Goal: Task Accomplishment & Management: Manage account settings

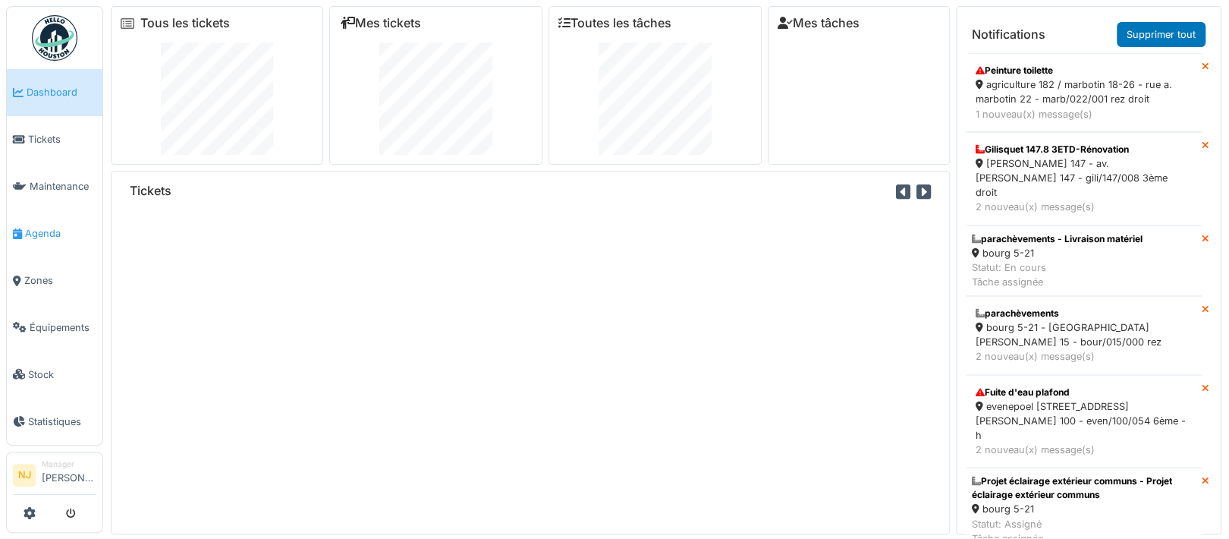
click at [43, 226] on span "Agenda" at bounding box center [60, 233] width 71 height 14
click at [39, 227] on span "Agenda" at bounding box center [60, 233] width 71 height 14
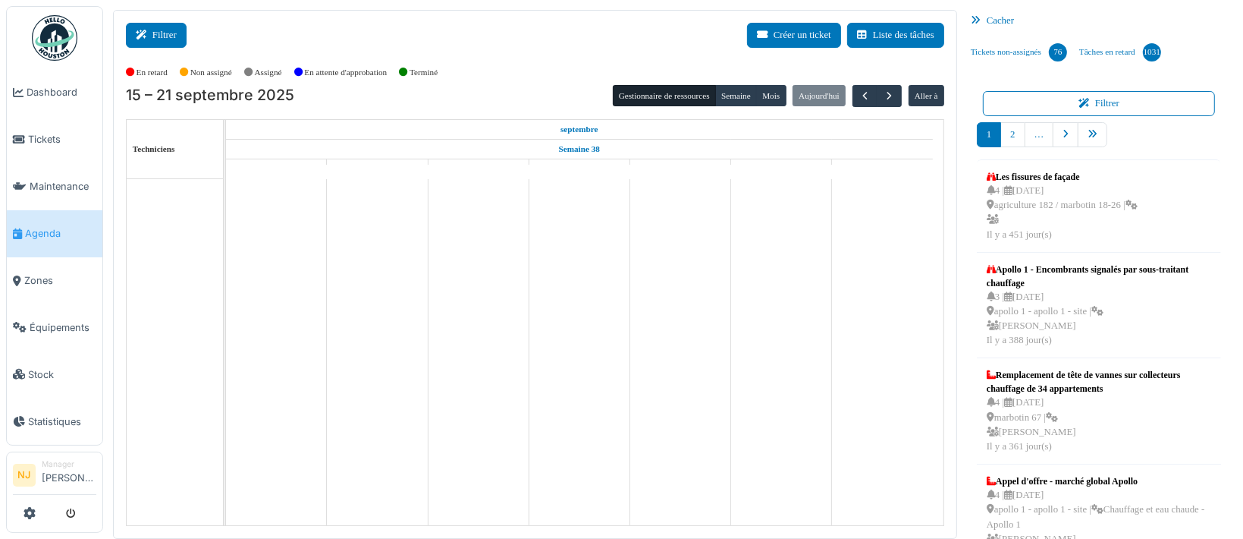
click at [162, 35] on button "Filtrer" at bounding box center [156, 35] width 61 height 25
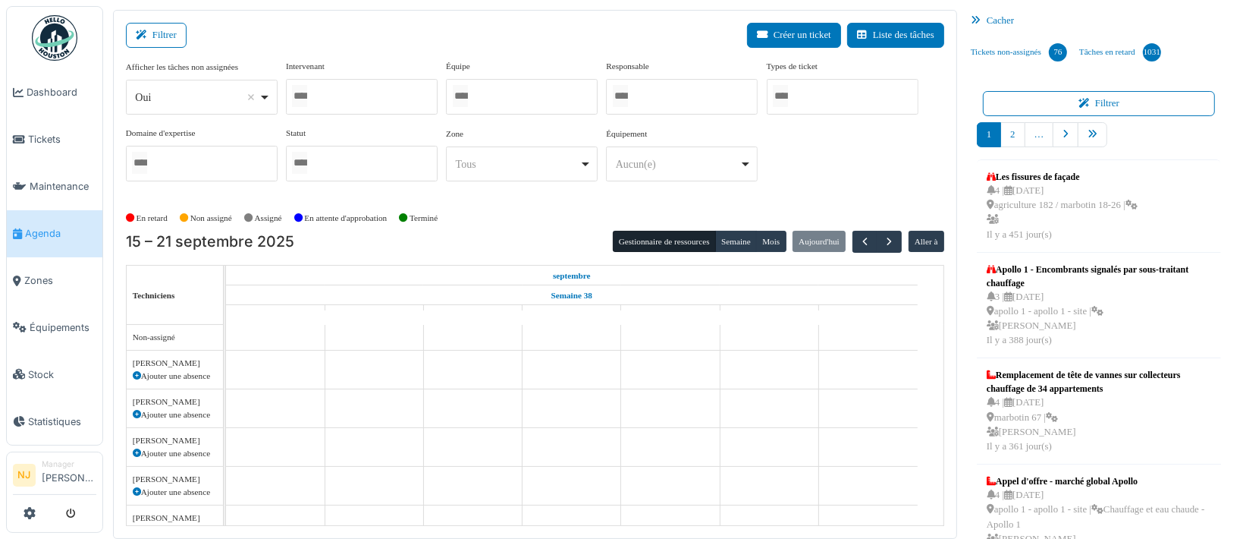
click at [498, 101] on div at bounding box center [522, 97] width 152 height 36
click at [304, 31] on div "Filtrer Créer un ticket Liste des tâches" at bounding box center [535, 41] width 818 height 37
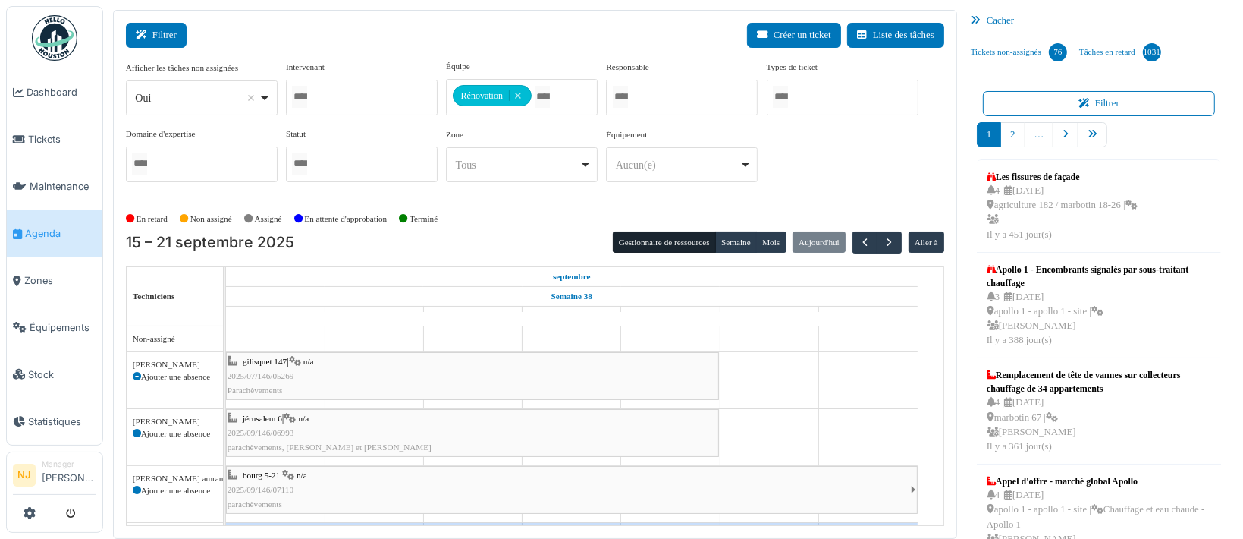
click at [176, 31] on button "Filtrer" at bounding box center [156, 35] width 61 height 25
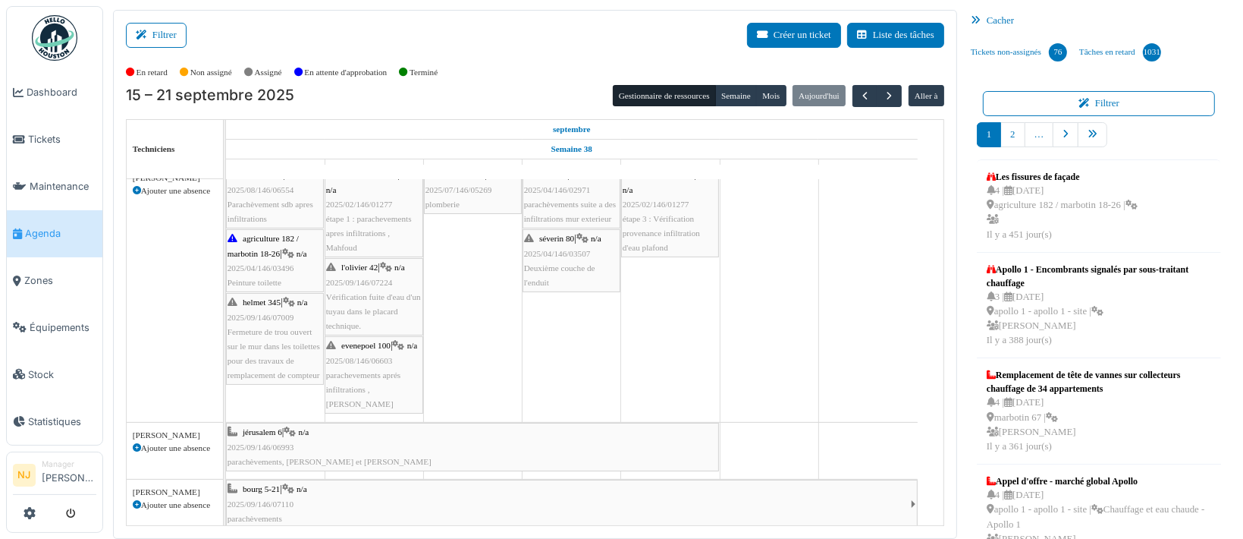
scroll to position [273, 0]
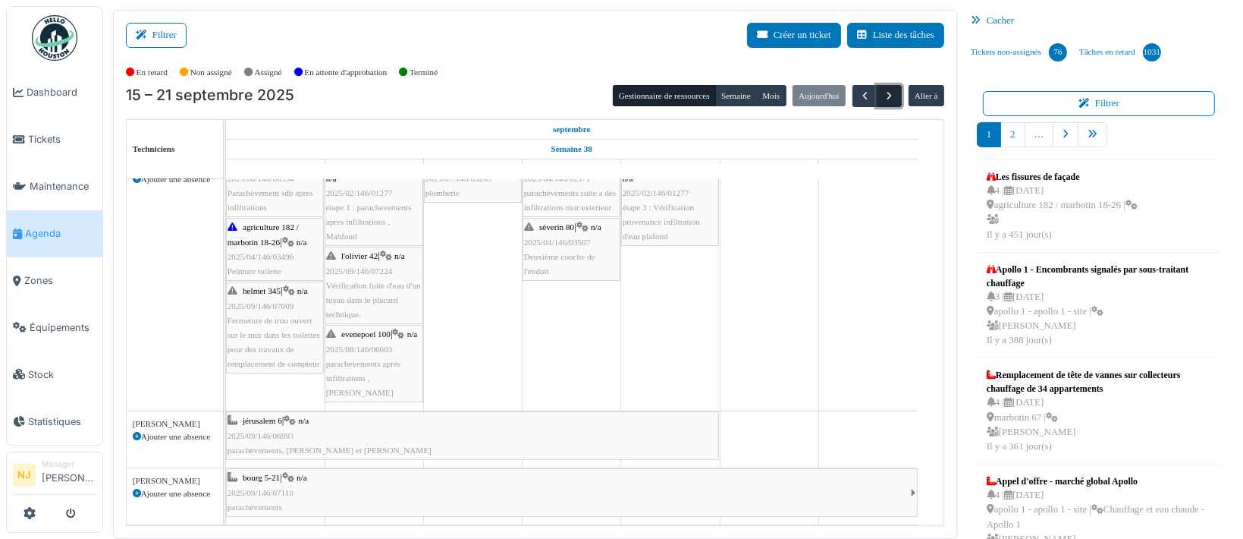
click at [883, 97] on span "button" at bounding box center [889, 96] width 13 height 13
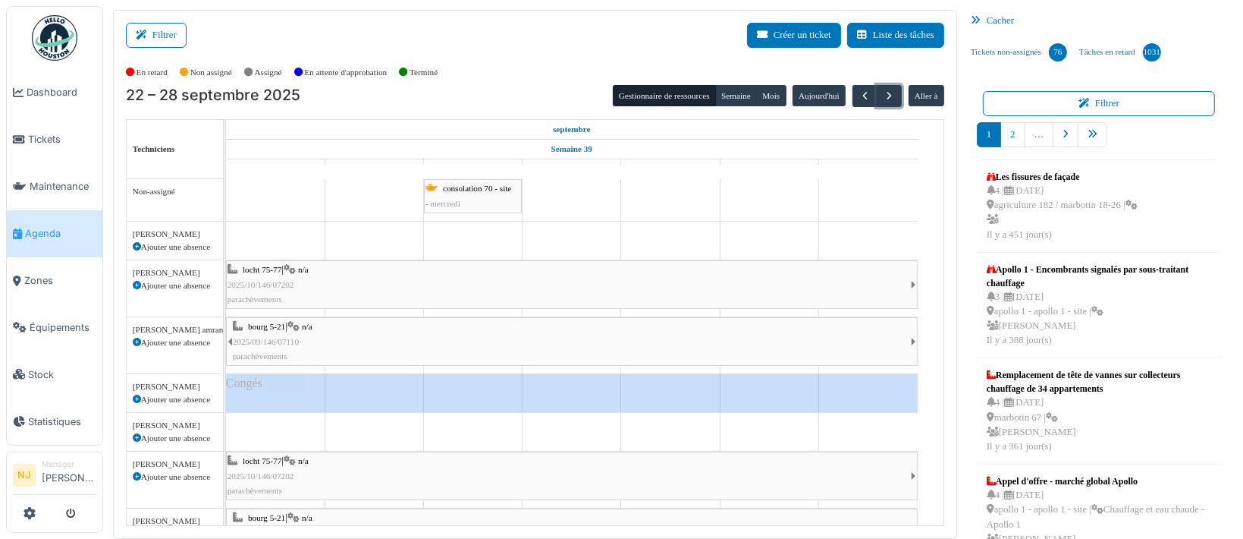
scroll to position [53, 0]
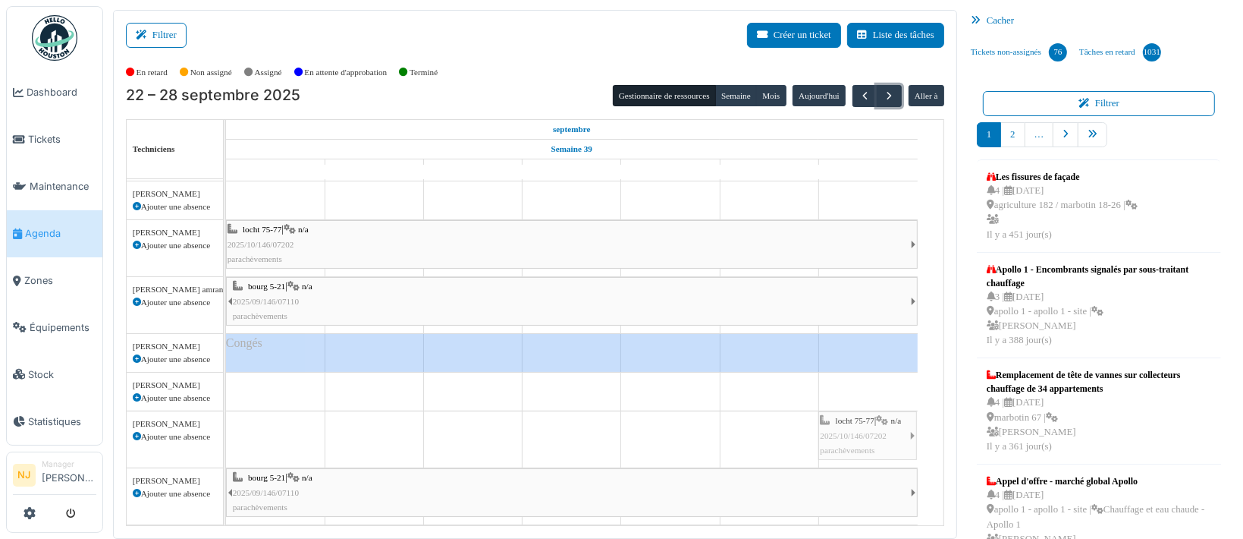
drag, startPoint x: 225, startPoint y: 421, endPoint x: 799, endPoint y: 429, distance: 574.3
click at [799, 429] on div "consolation 70 - site - mercredi apollo 1 Permanence sur site apollo 1 Permanen…" at bounding box center [585, 332] width 718 height 386
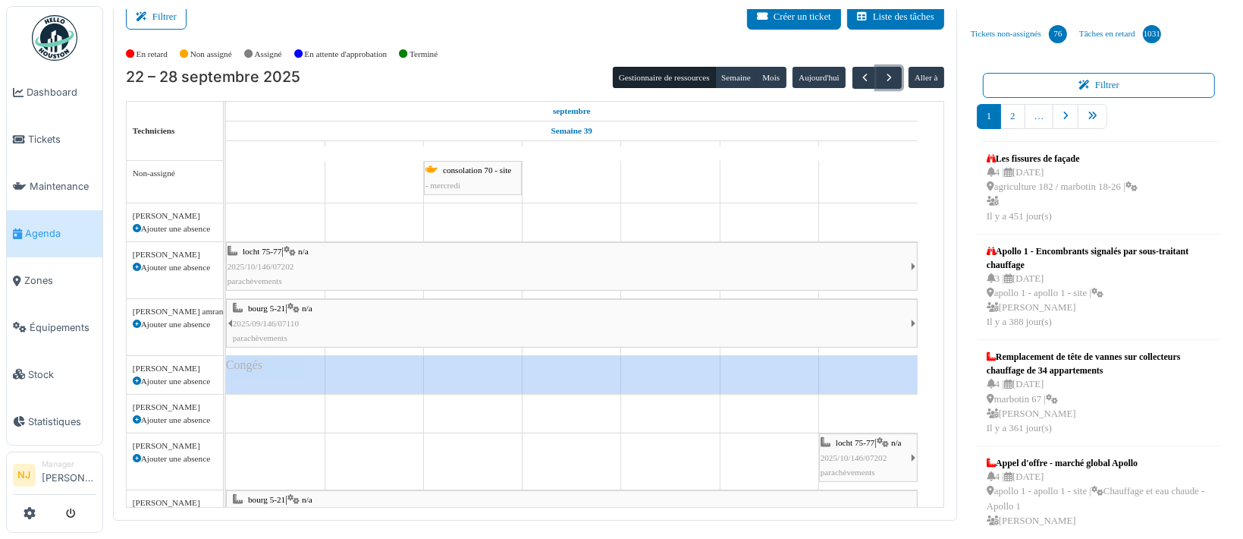
scroll to position [0, 0]
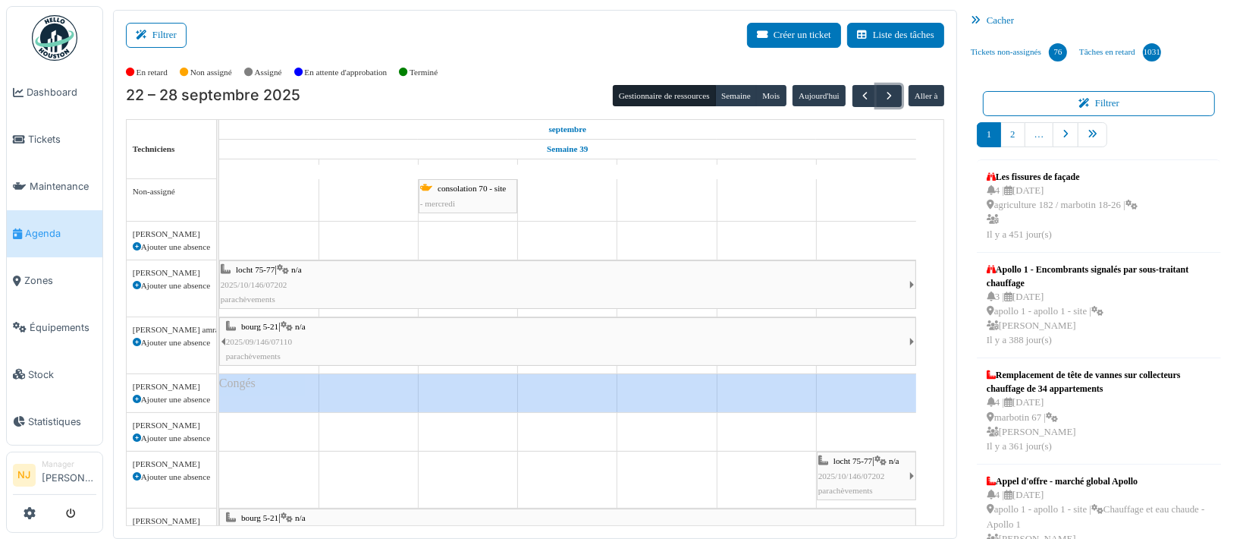
drag, startPoint x: 224, startPoint y: 278, endPoint x: 217, endPoint y: 282, distance: 7.8
click at [217, 282] on td at bounding box center [218, 352] width 2 height 347
drag, startPoint x: 221, startPoint y: 281, endPoint x: 834, endPoint y: 276, distance: 612.9
click at [219, 276] on div "locht 75-77 | n/a 2025/10/146/07202 parachèvements locht 75-77 | n/a 2025/10/14…" at bounding box center [219, 288] width 0 height 56
click at [860, 96] on span "button" at bounding box center [865, 96] width 13 height 13
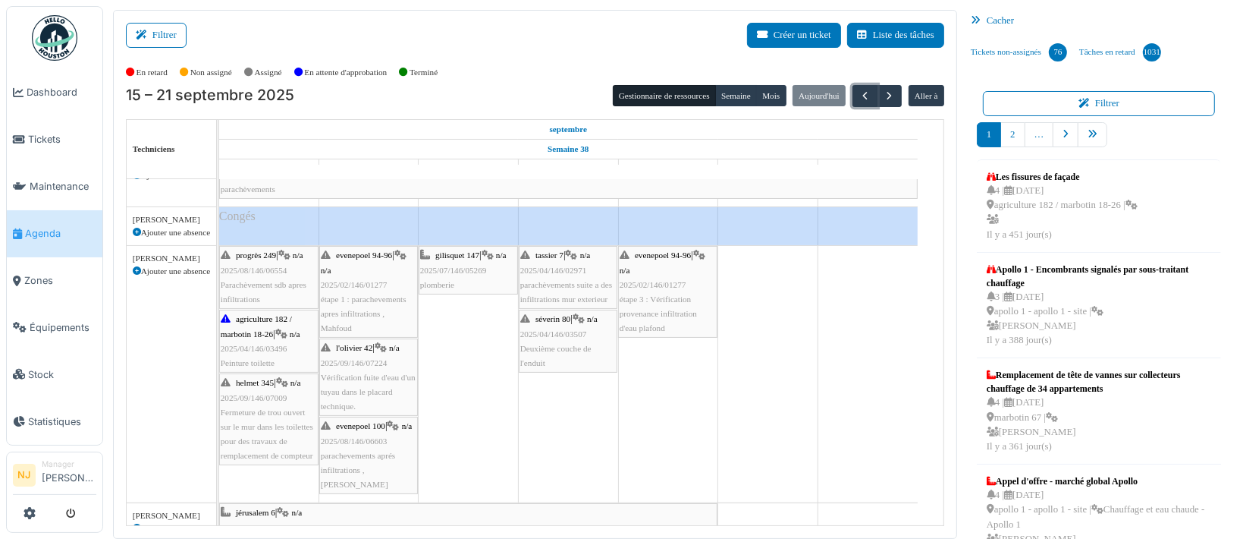
scroll to position [203, 0]
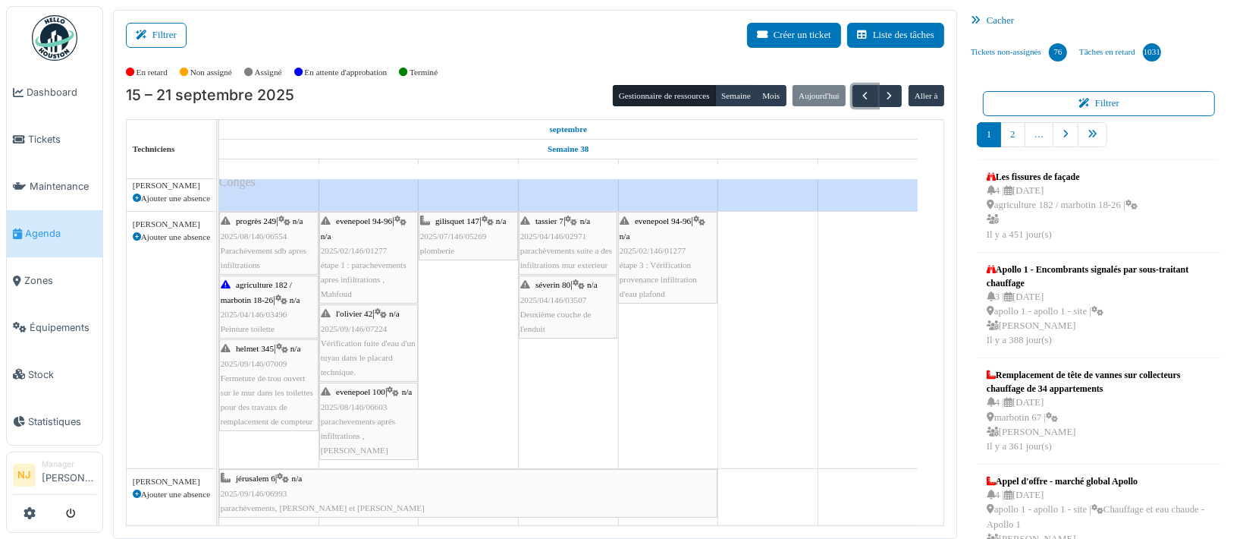
click at [266, 375] on span "Fermeture de trou ouvert sur le mur dans les toilettes pour des travaux de remp…" at bounding box center [267, 399] width 93 height 53
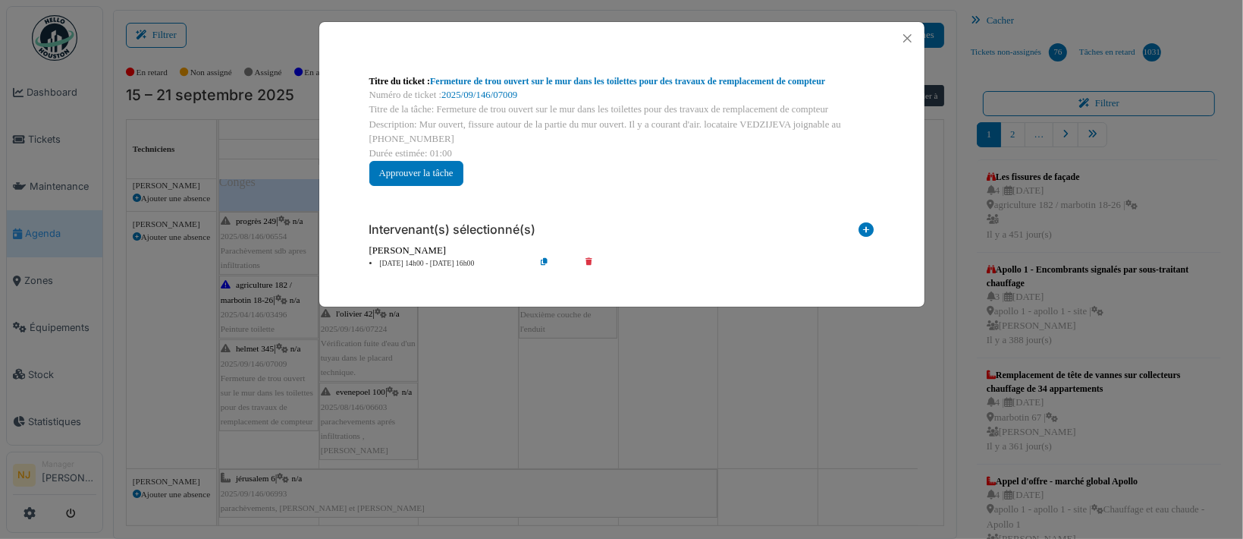
click at [819, 399] on div "Titre du ticket : Fermeture de trou ouvert sur le mur dans les toilettes pour d…" at bounding box center [621, 269] width 1243 height 539
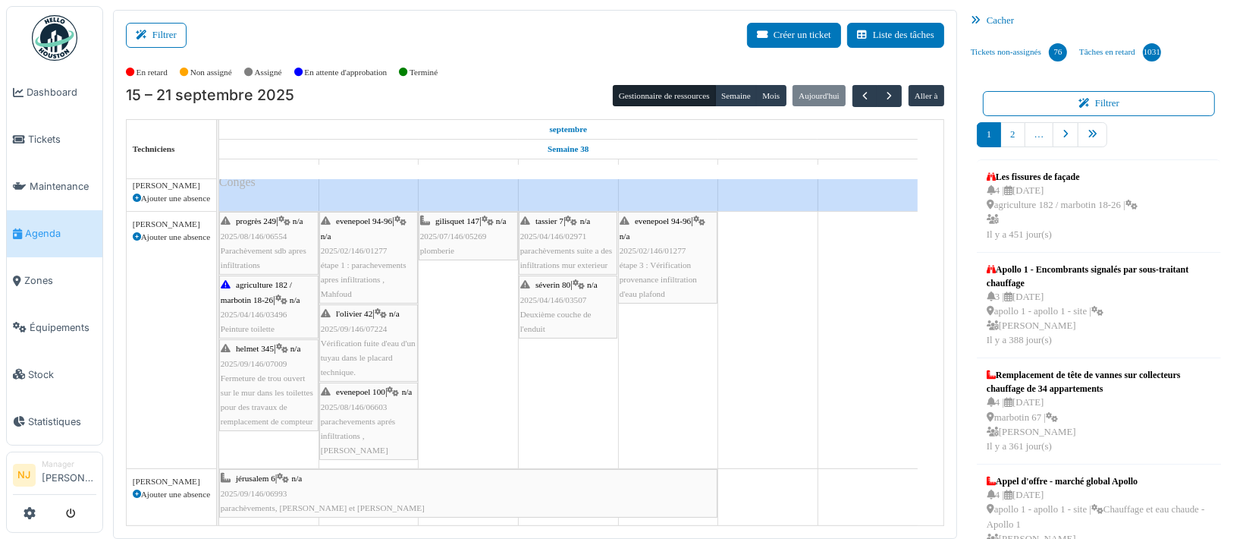
click at [251, 375] on span "Fermeture de trou ouvert sur le mur dans les toilettes pour des travaux de remp…" at bounding box center [267, 399] width 93 height 53
click at [258, 364] on span "2025/09/146/07009" at bounding box center [254, 363] width 67 height 9
click at [249, 375] on body "Dashboard Tickets Maintenance Agenda Zones Équipements Stock Statistiques NJ Ma…" at bounding box center [621, 269] width 1243 height 539
click at [547, 315] on span "Deuxième couche de l'enduit" at bounding box center [555, 321] width 71 height 24
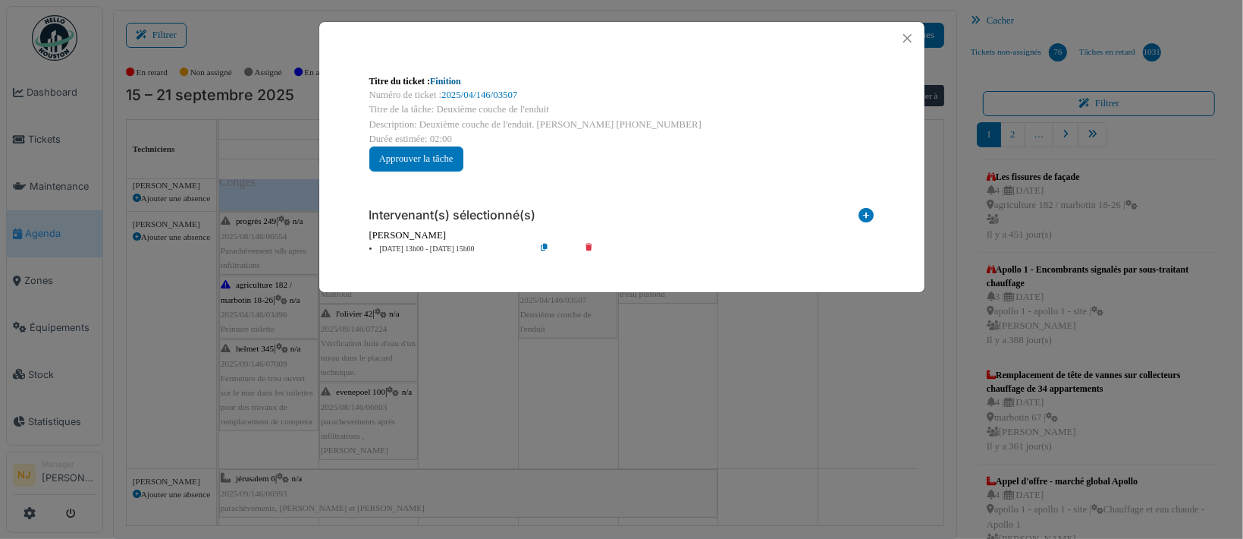
click at [437, 80] on link "Finition" at bounding box center [445, 81] width 31 height 11
click at [907, 43] on button "Close" at bounding box center [907, 38] width 20 height 20
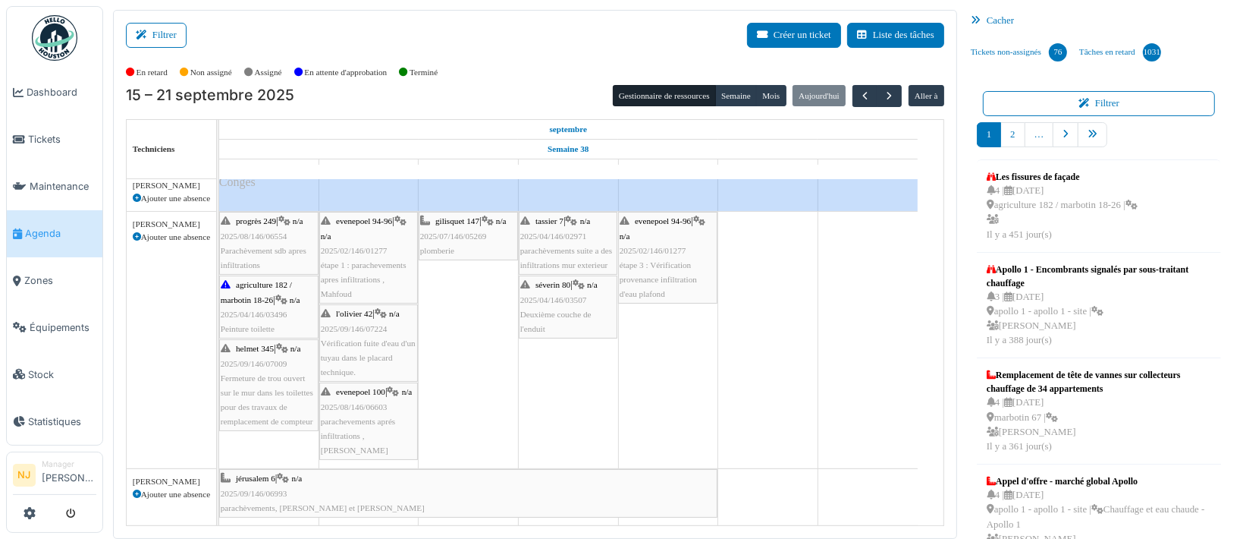
click at [551, 382] on td at bounding box center [568, 279] width 100 height 606
click at [545, 313] on span "Deuxième couche de l'enduit" at bounding box center [555, 321] width 71 height 24
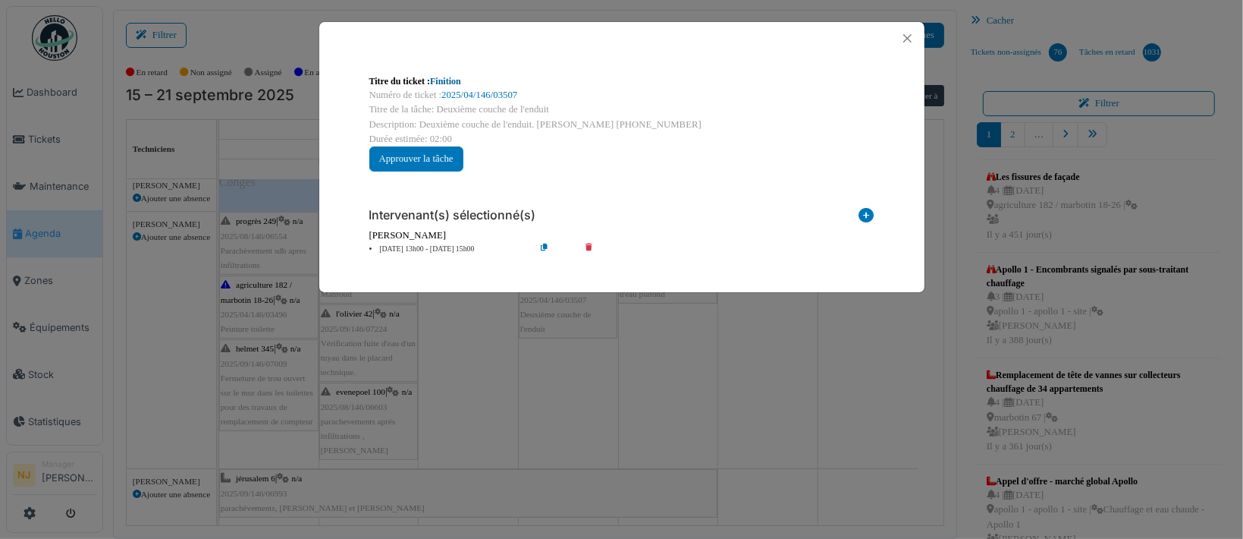
click at [445, 80] on link "Finition" at bounding box center [445, 81] width 31 height 11
click at [909, 36] on button "Close" at bounding box center [907, 38] width 20 height 20
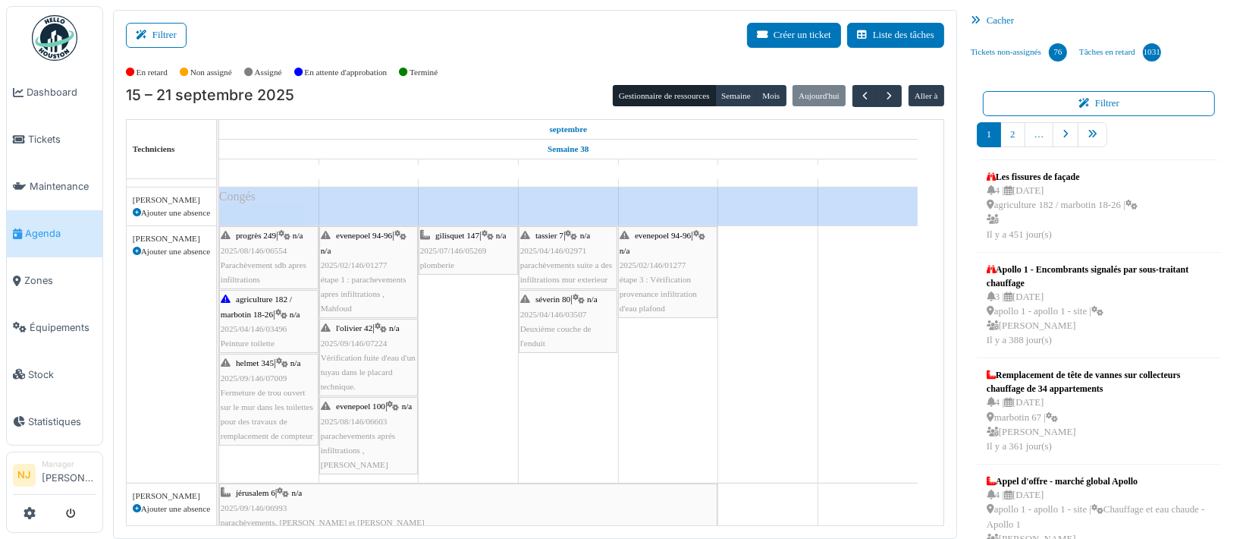
scroll to position [0, 0]
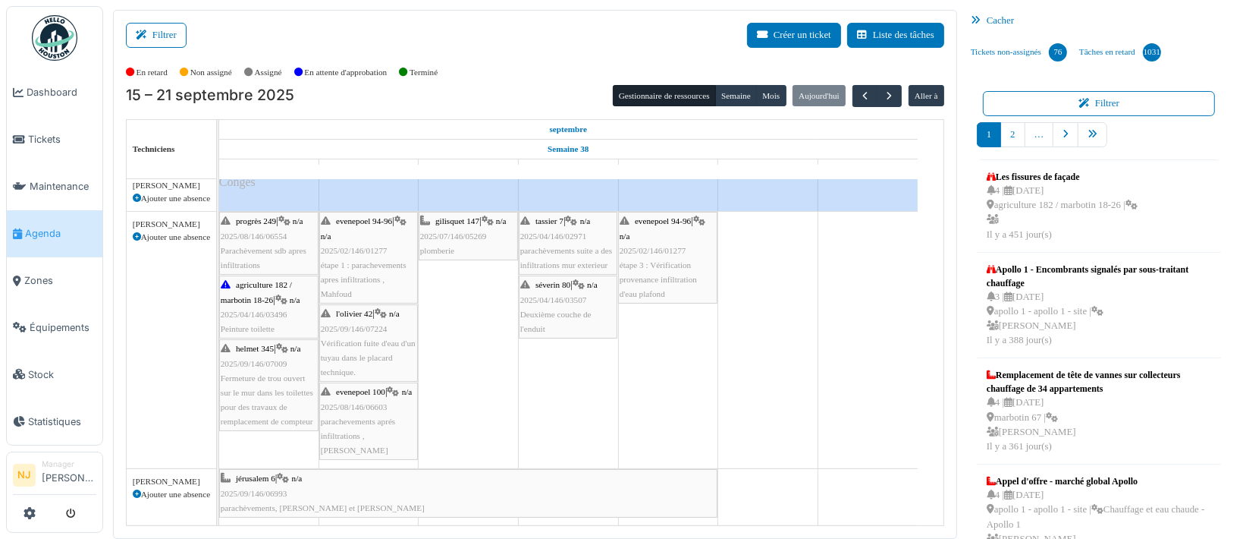
click at [661, 269] on span "étape 3 : Vérification provenance infiltration d'eau plafond" at bounding box center [658, 279] width 77 height 38
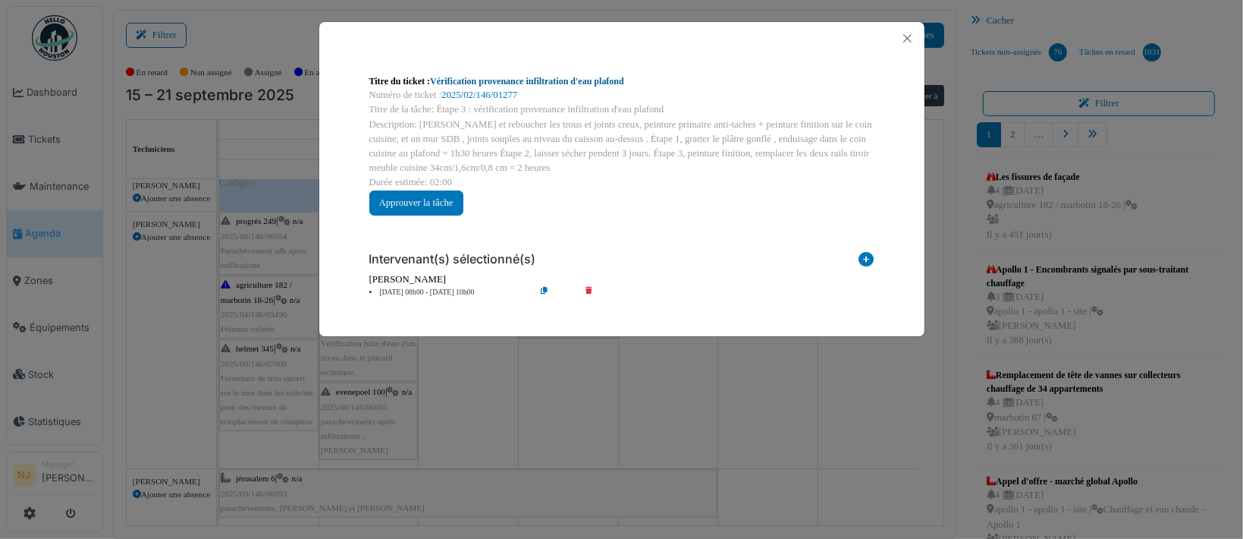
click at [445, 78] on link "Vérification provenance infiltration d'eau plafond" at bounding box center [527, 81] width 194 height 11
click at [906, 34] on button "Close" at bounding box center [907, 38] width 20 height 20
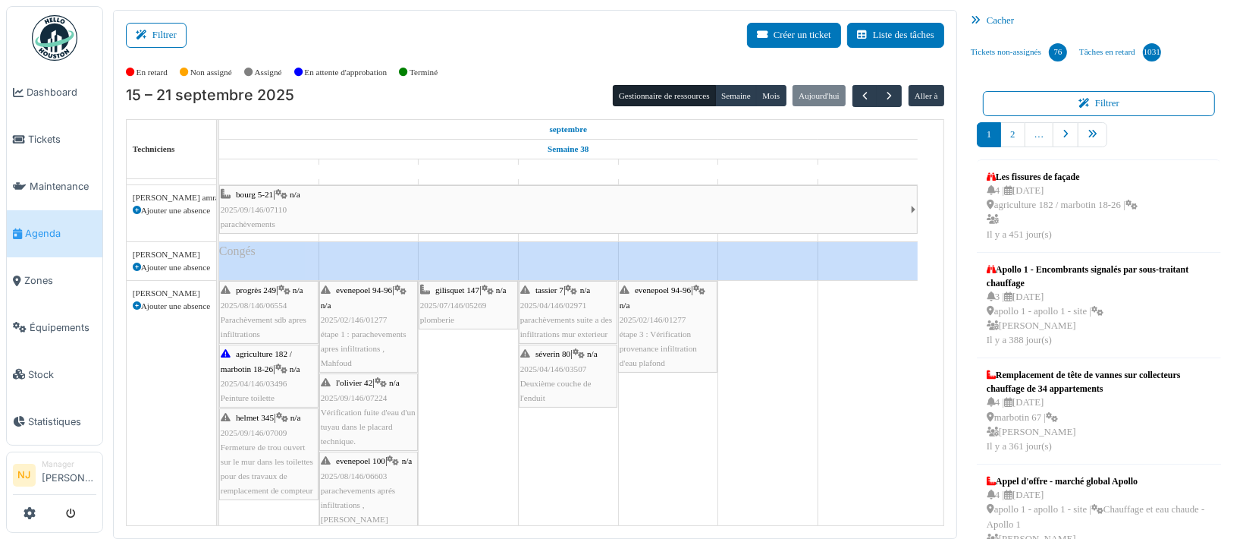
scroll to position [203, 0]
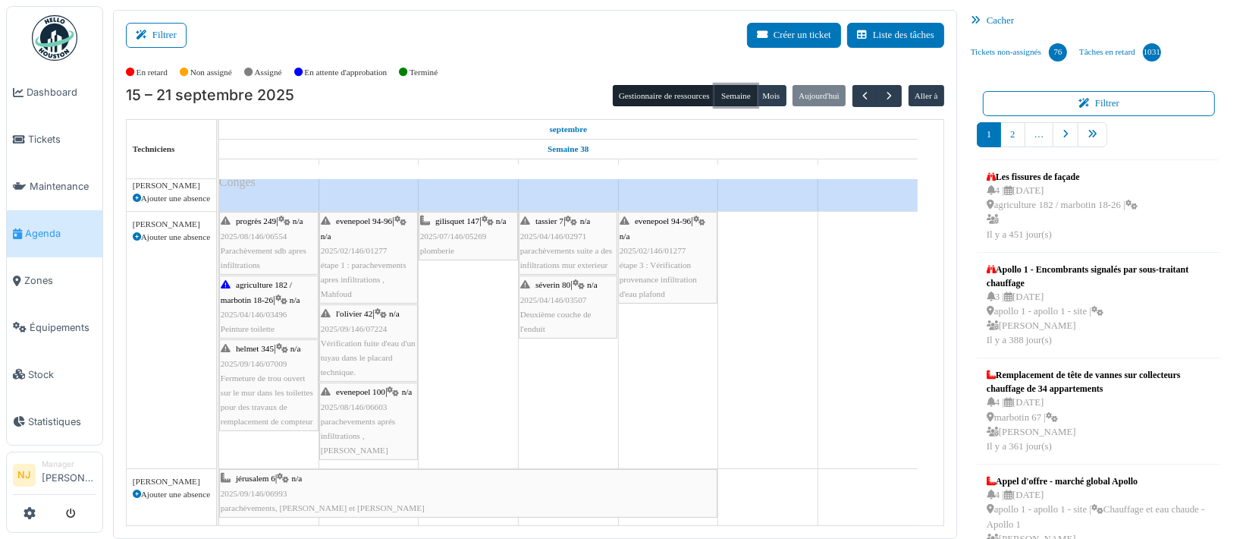
click at [719, 88] on button "Semaine" at bounding box center [736, 95] width 42 height 21
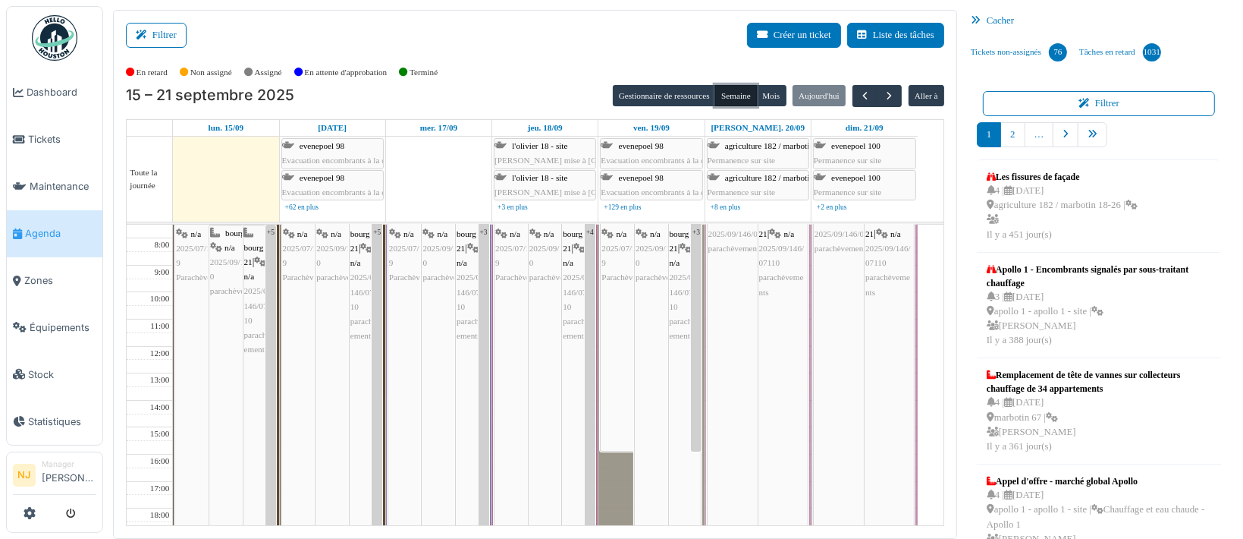
scroll to position [0, 0]
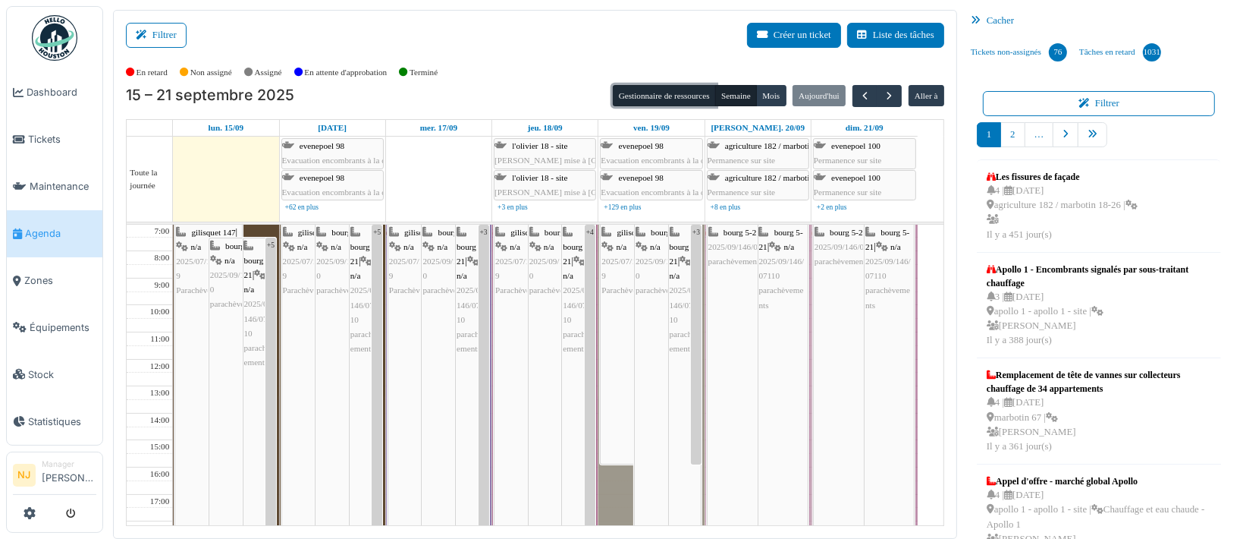
click at [663, 94] on button "Gestionnaire de ressources" at bounding box center [664, 95] width 103 height 21
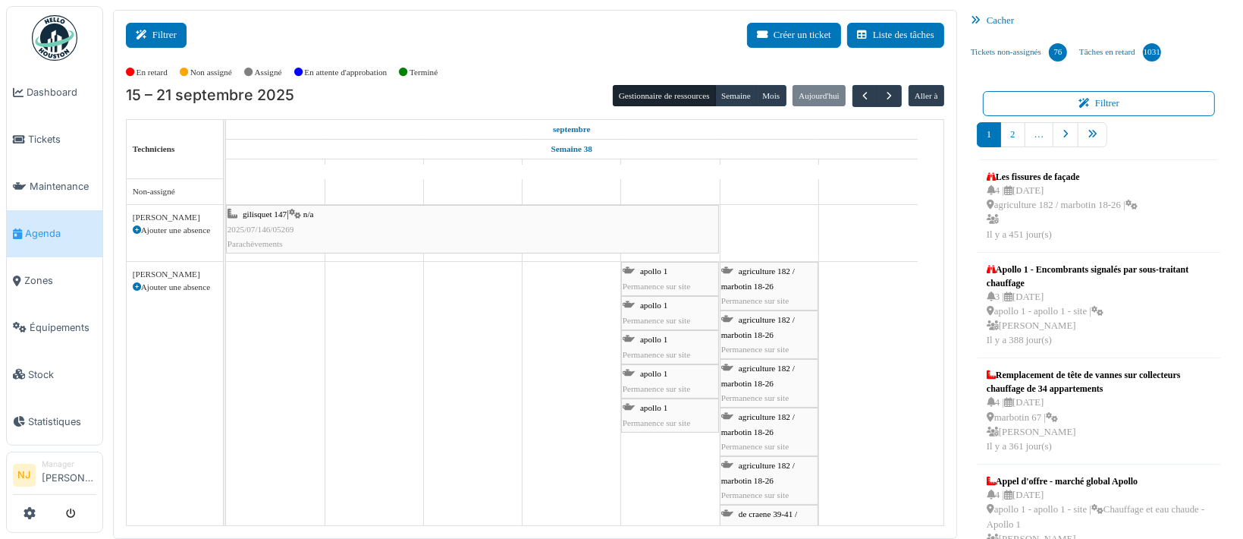
click at [155, 34] on button "Filtrer" at bounding box center [156, 35] width 61 height 25
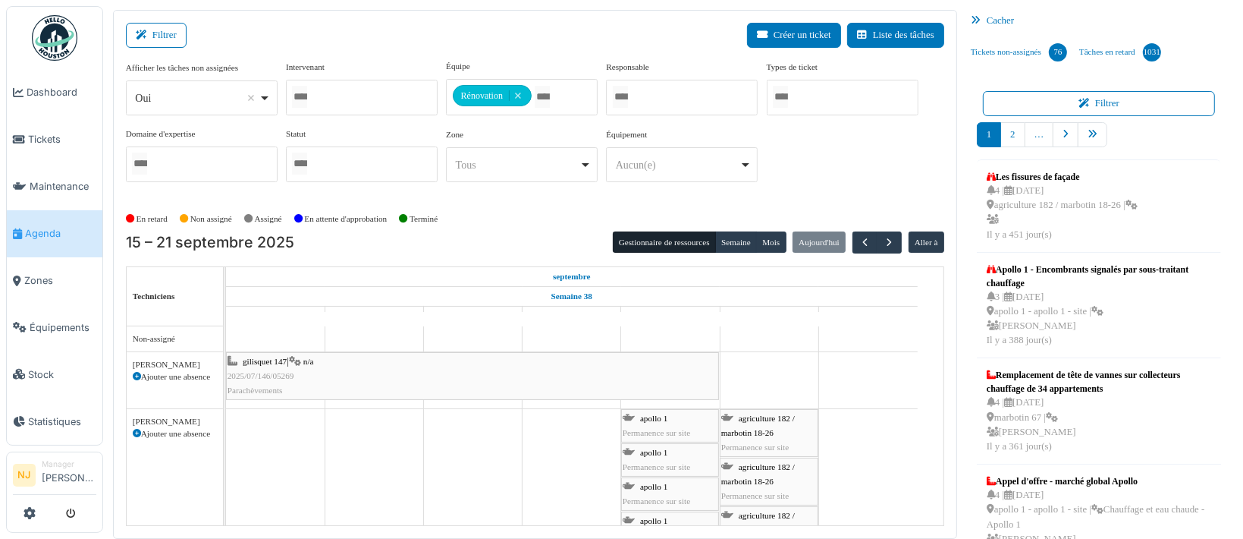
click at [364, 38] on div "Filtrer Créer un ticket Liste des tâches" at bounding box center [535, 41] width 818 height 37
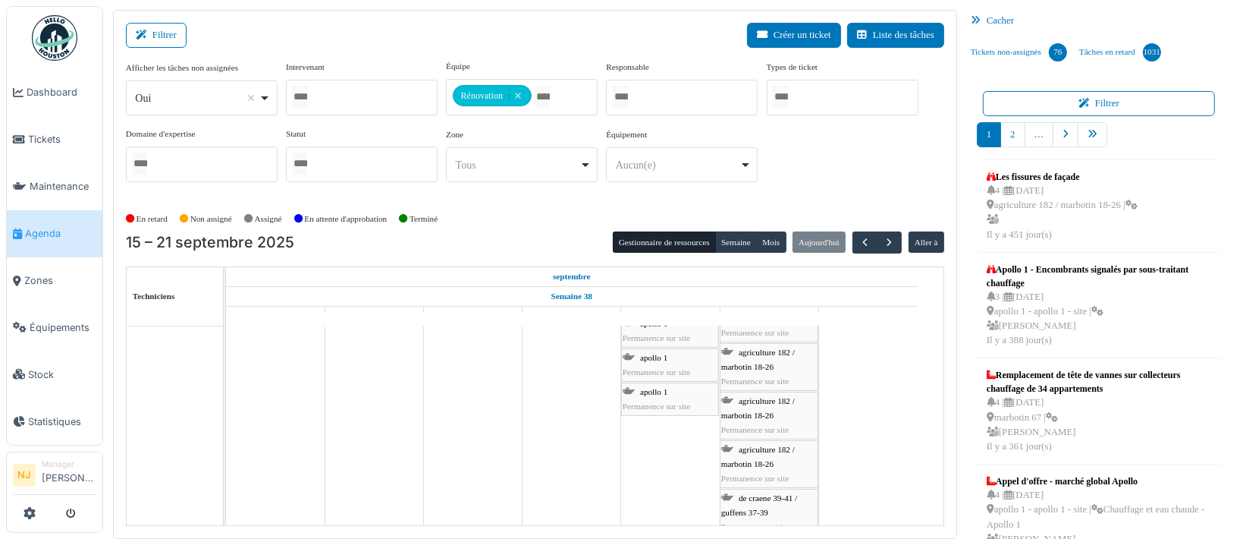
scroll to position [203, 0]
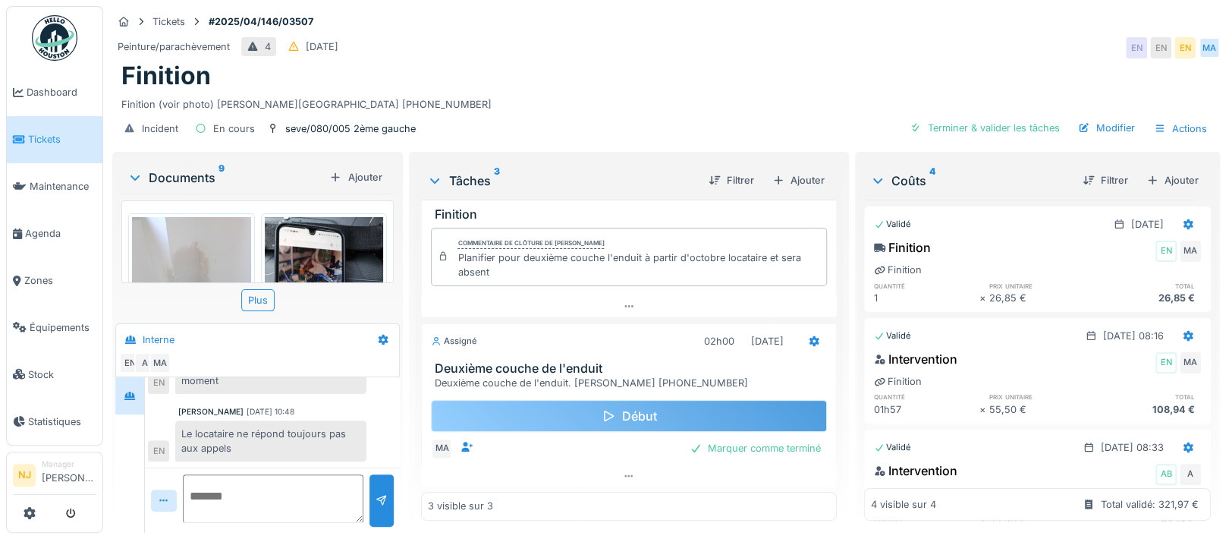
scroll to position [14, 0]
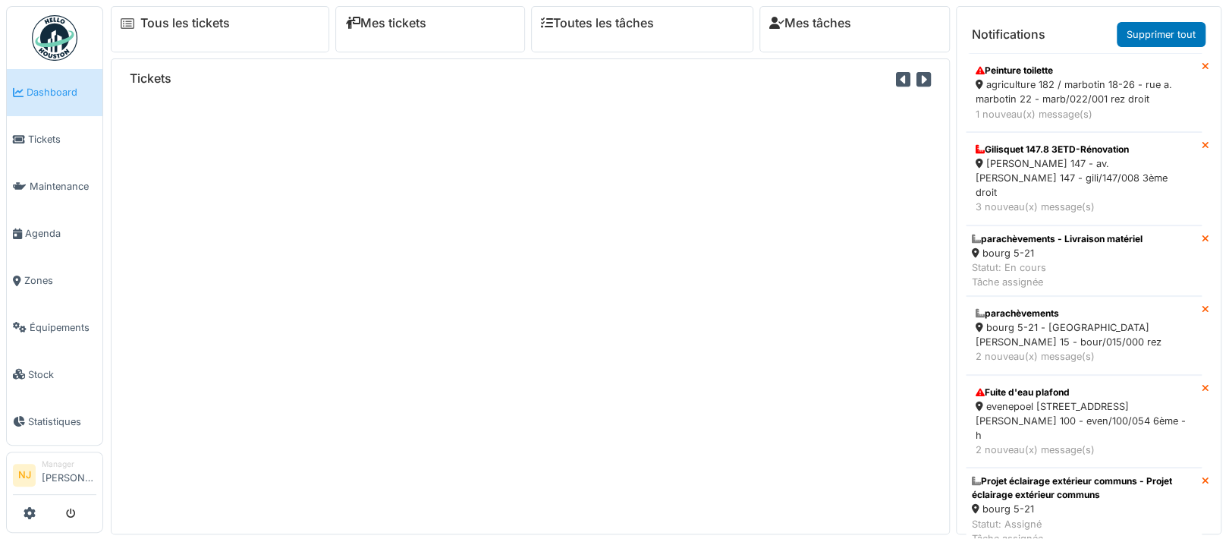
drag, startPoint x: 0, startPoint y: 0, endPoint x: 441, endPoint y: 423, distance: 611.1
click at [440, 426] on div "Tickets" at bounding box center [530, 296] width 839 height 476
click at [37, 227] on span "Agenda" at bounding box center [60, 233] width 71 height 14
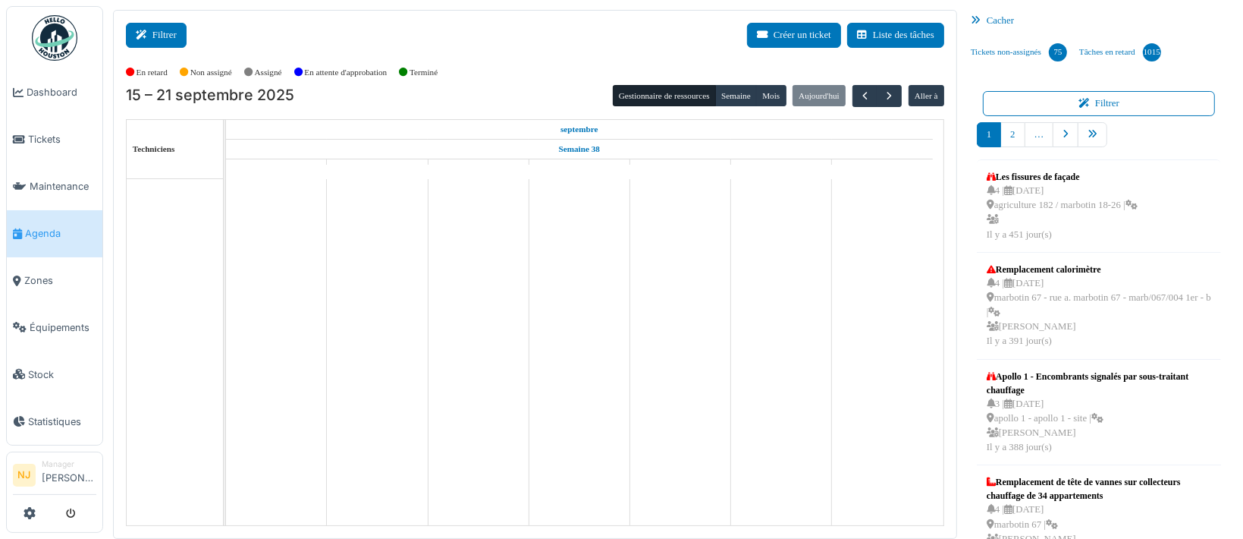
click at [154, 39] on button "Filtrer" at bounding box center [156, 35] width 61 height 25
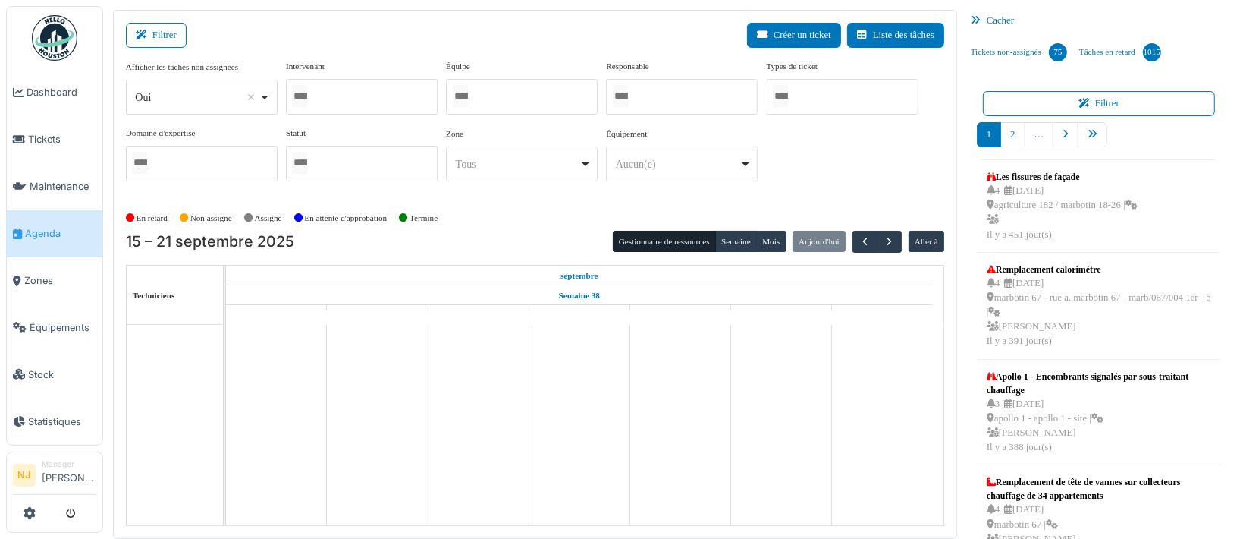
drag, startPoint x: 496, startPoint y: 96, endPoint x: 517, endPoint y: 99, distance: 20.7
click at [496, 97] on div at bounding box center [522, 97] width 152 height 36
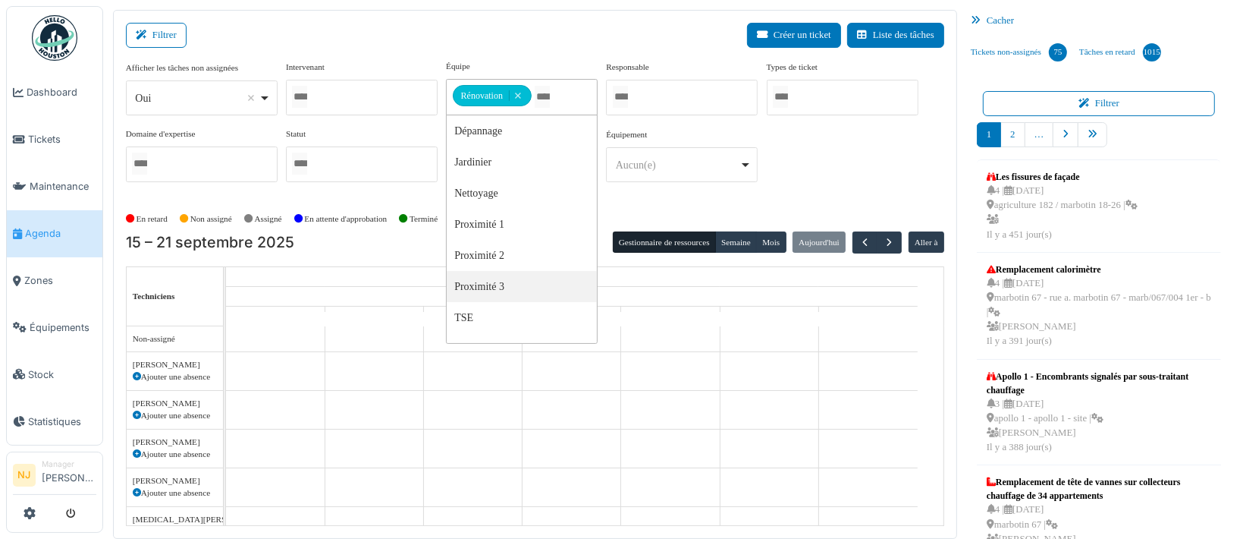
click at [243, 25] on div "Filtrer Créer un ticket Liste des tâches" at bounding box center [535, 41] width 818 height 37
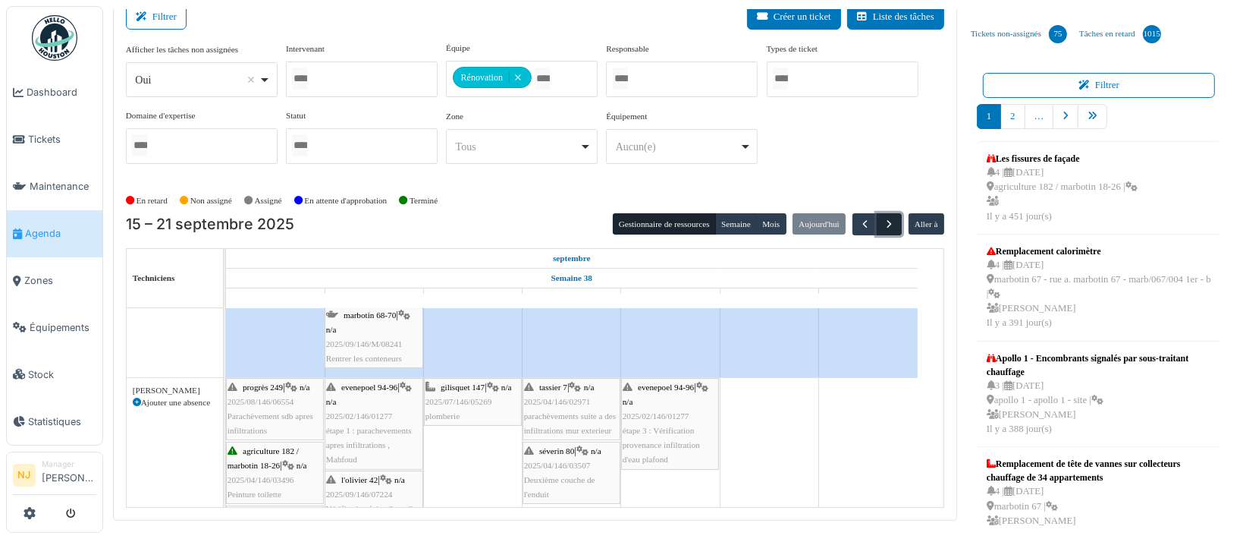
click at [883, 219] on span "button" at bounding box center [889, 224] width 13 height 13
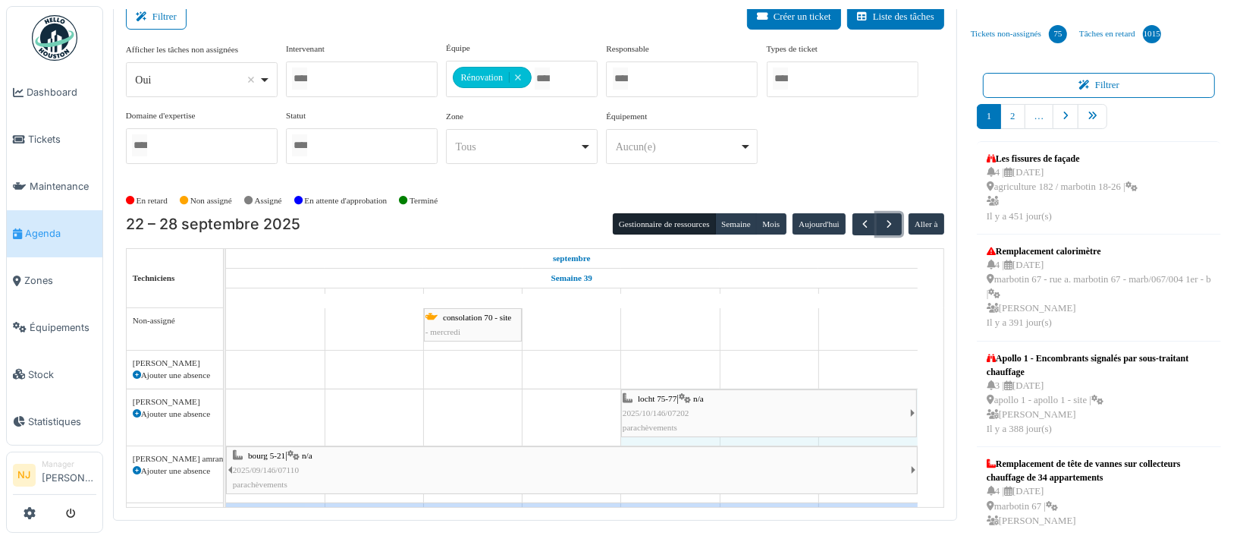
drag, startPoint x: 819, startPoint y: 410, endPoint x: 698, endPoint y: 411, distance: 121.4
click at [226, 411] on div "locht 75-77 | n/a 2025/10/146/07202 parachèvements locht 75-77 | n/a 2025/10/14…" at bounding box center [226, 417] width 0 height 56
drag, startPoint x: 916, startPoint y: 403, endPoint x: 881, endPoint y: 400, distance: 35.0
click at [226, 400] on div "locht 75-77 | n/a 2025/10/146/07202 parachèvements locht 75-77 | n/a 2025/10/14…" at bounding box center [226, 417] width 0 height 56
drag, startPoint x: 916, startPoint y: 399, endPoint x: 889, endPoint y: 398, distance: 27.3
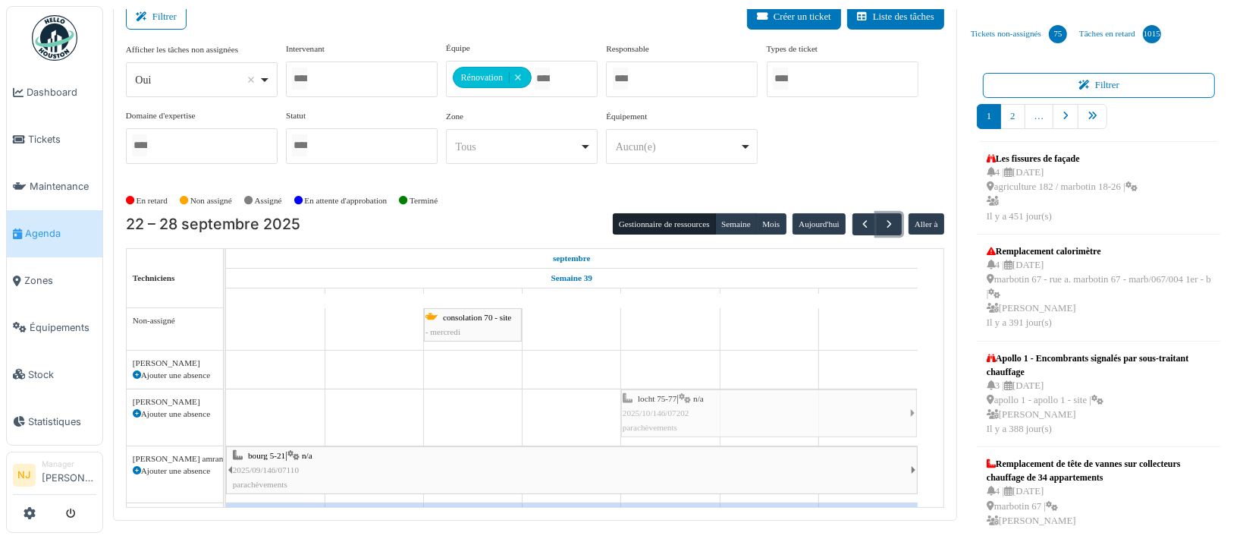
click at [226, 398] on div "locht 75-77 | n/a 2025/10/146/07202 parachèvements locht 75-77 | n/a 2025/10/14…" at bounding box center [226, 417] width 0 height 56
drag, startPoint x: 618, startPoint y: 407, endPoint x: 852, endPoint y: 397, distance: 233.8
click at [791, 394] on div "consolation 70 - site - mercredi apollo 1 Permanence sur site apollo 1 Permanen…" at bounding box center [585, 501] width 718 height 386
drag, startPoint x: 866, startPoint y: 396, endPoint x: 856, endPoint y: 397, distance: 9.2
click at [226, 397] on div "locht 75-77 | n/a 2025/10/146/07202 parachèvements locht 75-77 | n/a 2025/10/14…" at bounding box center [226, 417] width 0 height 56
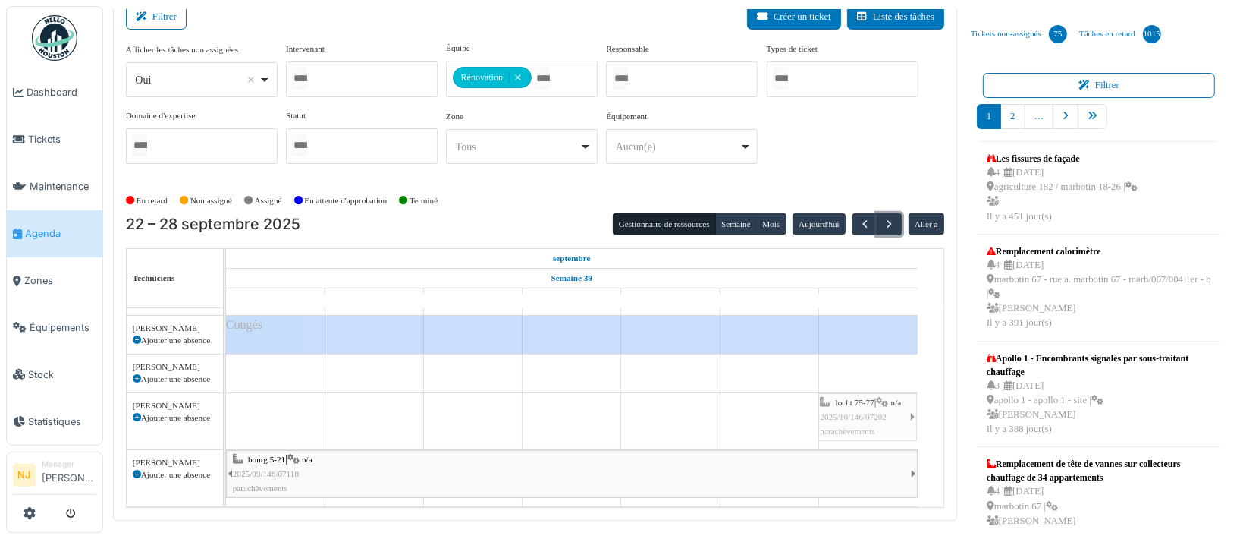
drag, startPoint x: 865, startPoint y: 399, endPoint x: 849, endPoint y: 397, distance: 16.1
click at [226, 397] on div "locht 75-77 | n/a 2025/10/146/07202 parachèvements locht 75-77 | n/a 2025/10/14…" at bounding box center [226, 421] width 0 height 56
drag, startPoint x: 913, startPoint y: 401, endPoint x: 674, endPoint y: 391, distance: 239.9
click at [226, 393] on div "locht 75-77 | n/a 2025/10/146/07202 parachèvements locht 75-77 | n/a 2025/10/14…" at bounding box center [226, 421] width 0 height 56
click at [674, 397] on span "locht 75-77" at bounding box center [657, 401] width 39 height 9
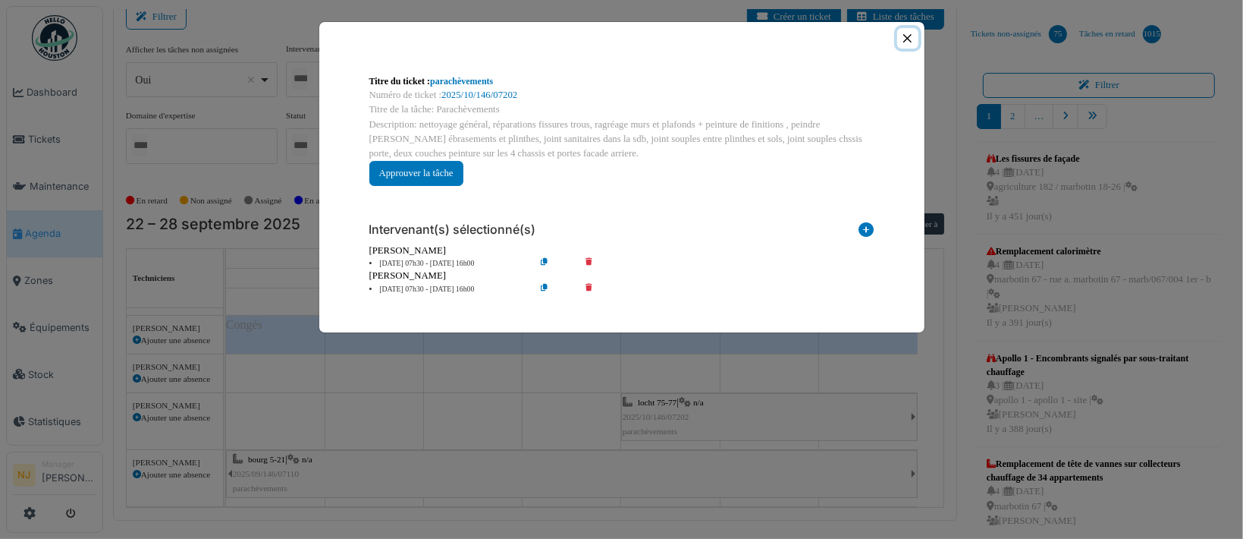
click at [903, 36] on button "Close" at bounding box center [907, 38] width 20 height 20
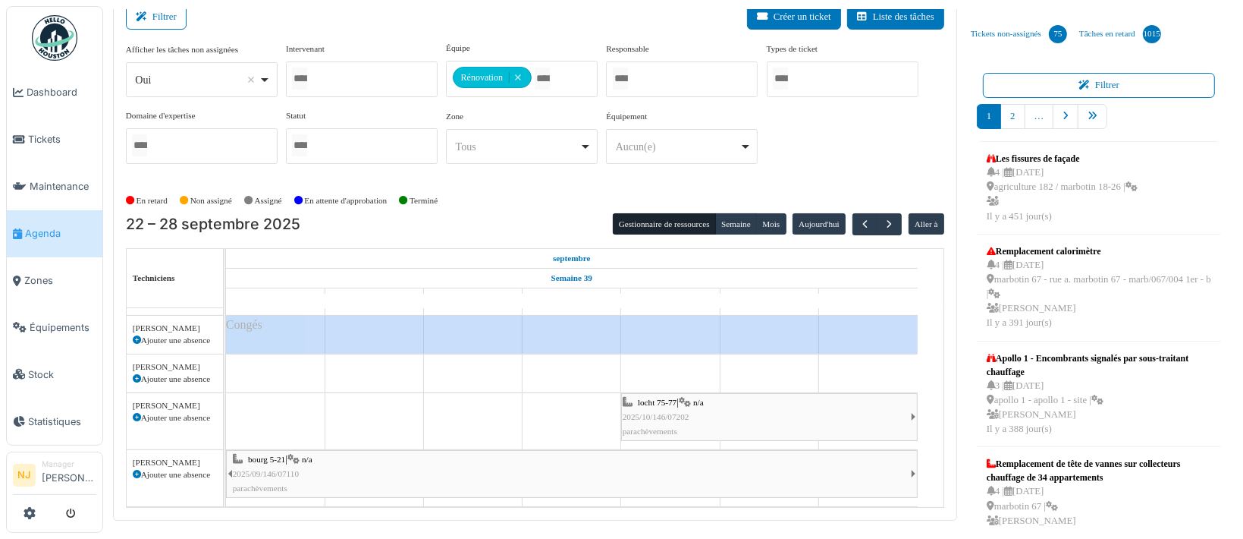
scroll to position [36, 0]
drag, startPoint x: 917, startPoint y: 378, endPoint x: 881, endPoint y: 387, distance: 37.5
click at [226, 393] on div "locht 75-77 | n/a 2025/10/146/07202 parachèvements locht 75-77 | n/a 2025/10/14…" at bounding box center [226, 421] width 0 height 56
drag, startPoint x: 764, startPoint y: 400, endPoint x: 743, endPoint y: 401, distance: 20.5
click at [226, 401] on div "locht 75-77 | n/a 2025/10/146/07202 parachèvements locht 75-77 | n/a 2025/10/14…" at bounding box center [226, 421] width 0 height 56
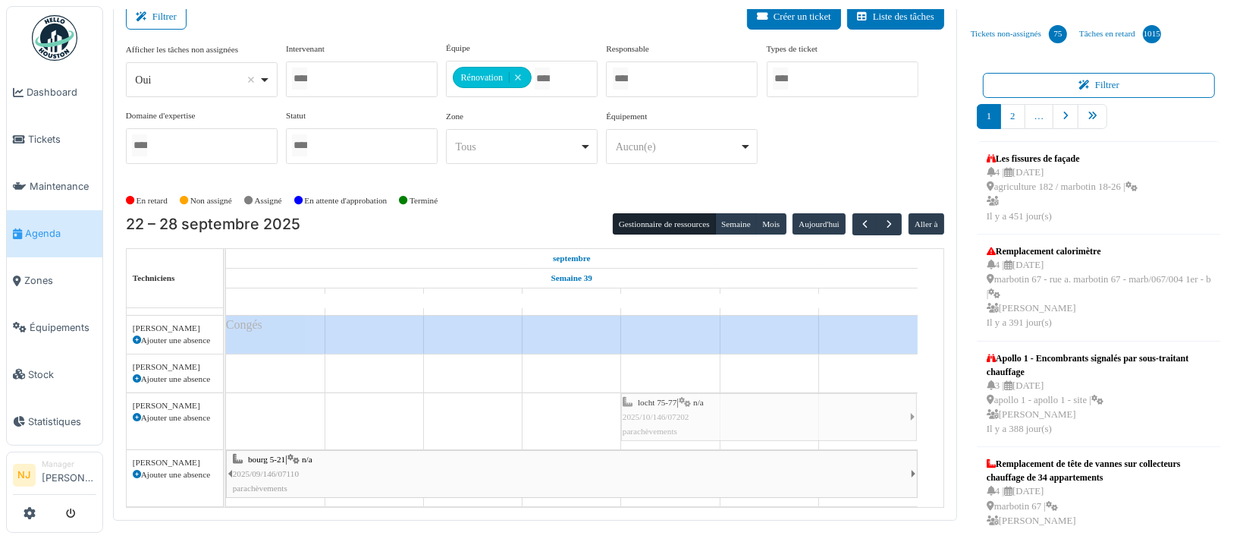
drag, startPoint x: 917, startPoint y: 388, endPoint x: 876, endPoint y: 383, distance: 41.3
click at [226, 393] on div "locht 75-77 | n/a 2025/10/146/07202 parachèvements locht 75-77 | n/a 2025/10/14…" at bounding box center [226, 421] width 0 height 56
click at [226, 397] on div "locht 75-77 | n/a 2025/10/146/07202 parachèvements" at bounding box center [226, 421] width 0 height 56
click at [878, 356] on td at bounding box center [867, 314] width 99 height 386
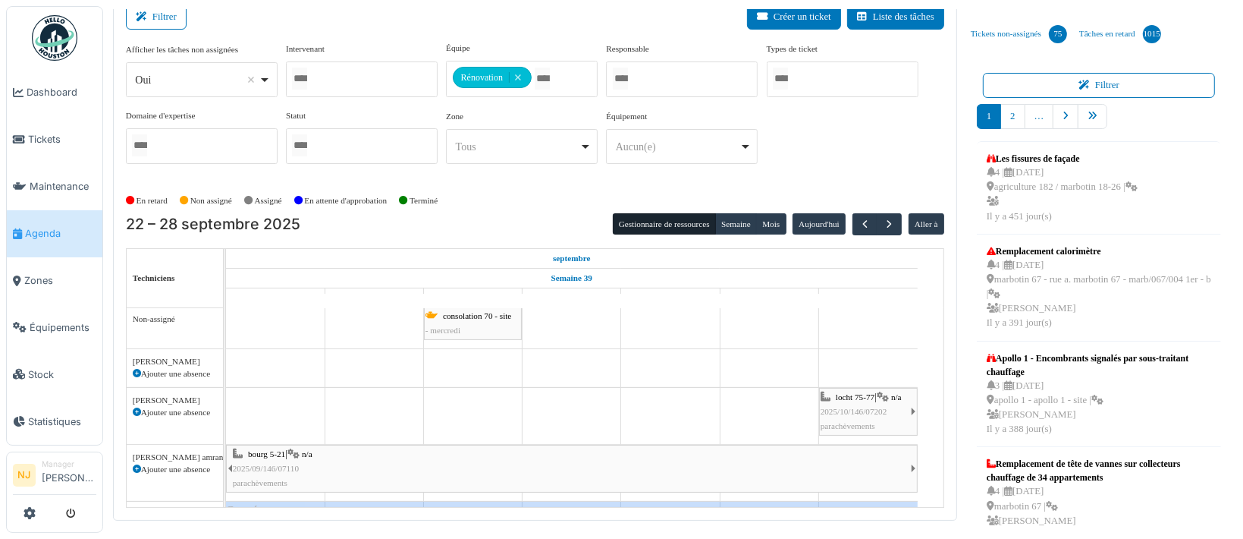
scroll to position [0, 0]
drag, startPoint x: 863, startPoint y: 401, endPoint x: 721, endPoint y: 404, distance: 141.9
click at [226, 410] on div "locht 75-77 | n/a 2025/10/146/07202 parachèvements locht 75-77 | n/a 2025/10/14…" at bounding box center [226, 417] width 0 height 56
click at [712, 348] on td at bounding box center [670, 501] width 99 height 386
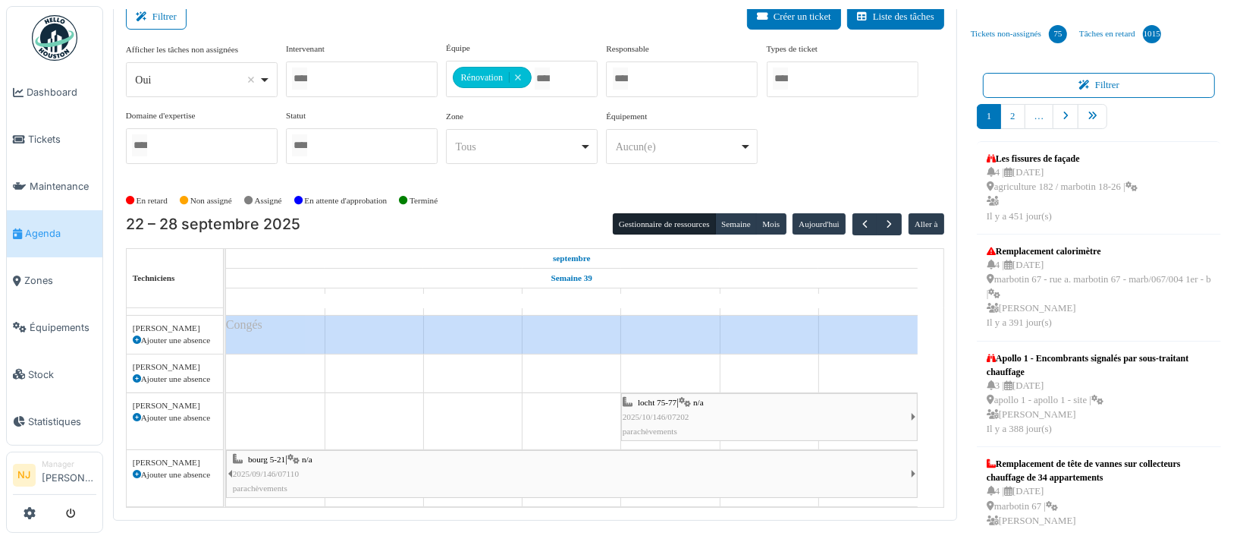
click at [35, 229] on span "Agenda" at bounding box center [60, 233] width 71 height 14
click at [163, 17] on button "Filtrer" at bounding box center [156, 17] width 61 height 25
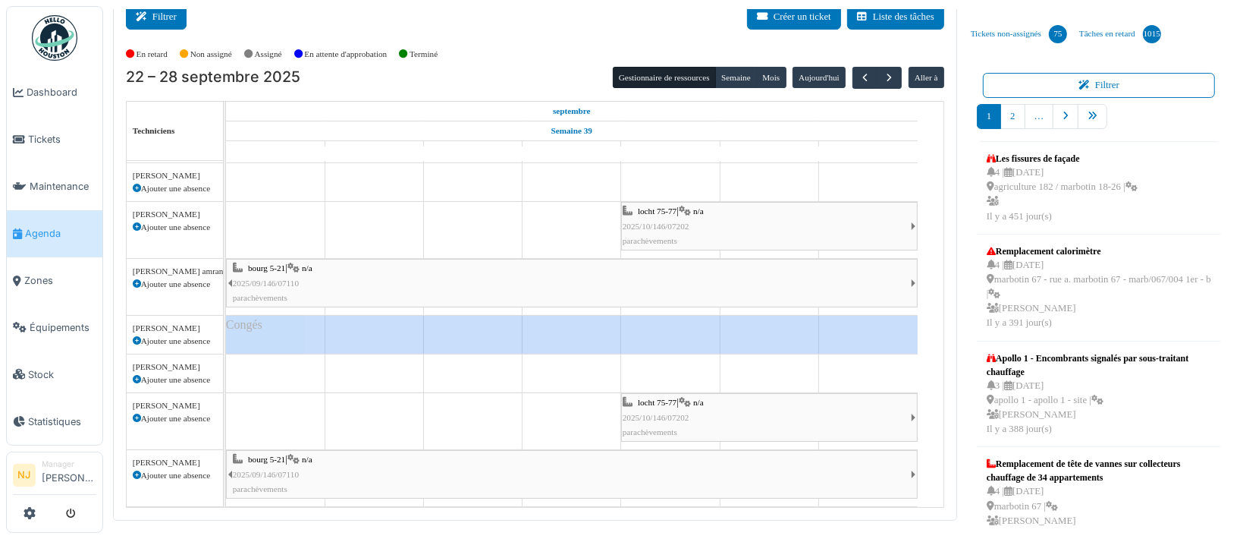
scroll to position [53, 0]
click at [162, 9] on button "Filtrer" at bounding box center [156, 17] width 61 height 25
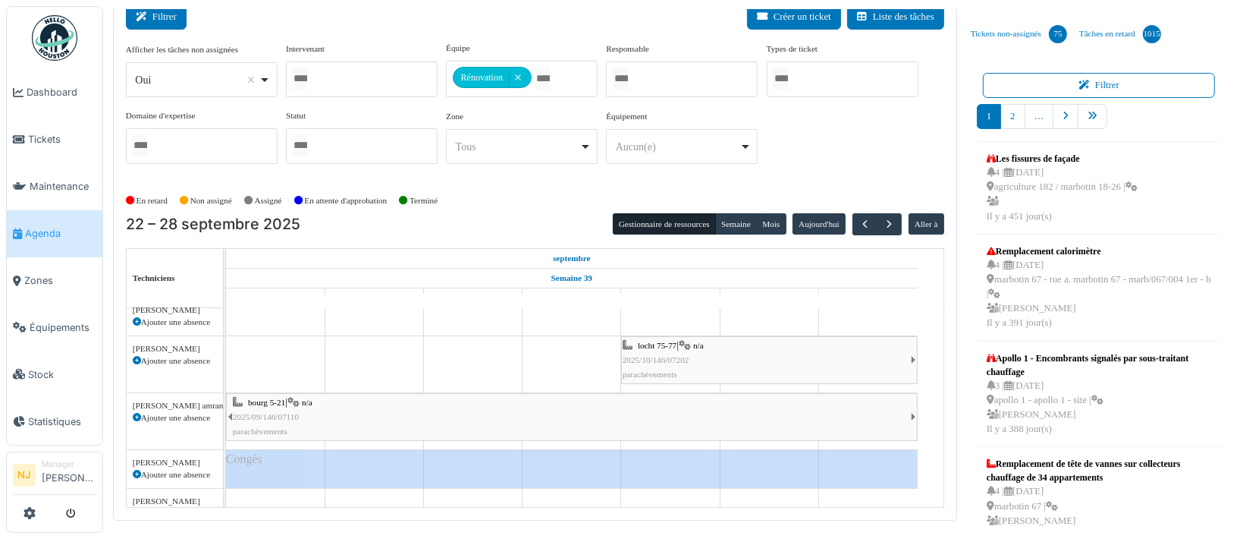
scroll to position [199, 0]
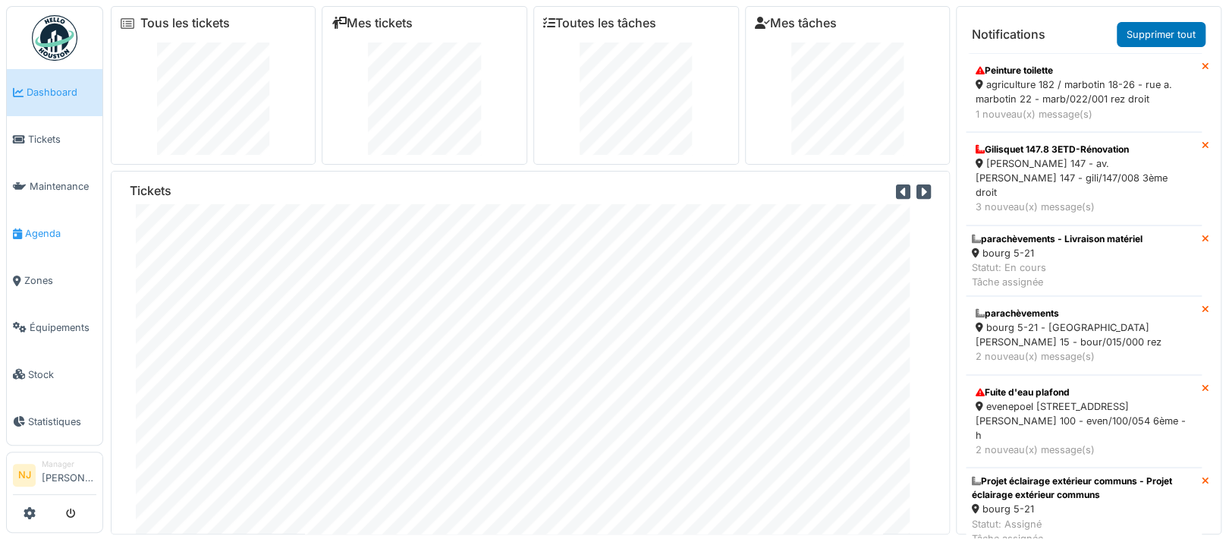
click at [39, 227] on span "Agenda" at bounding box center [60, 233] width 71 height 14
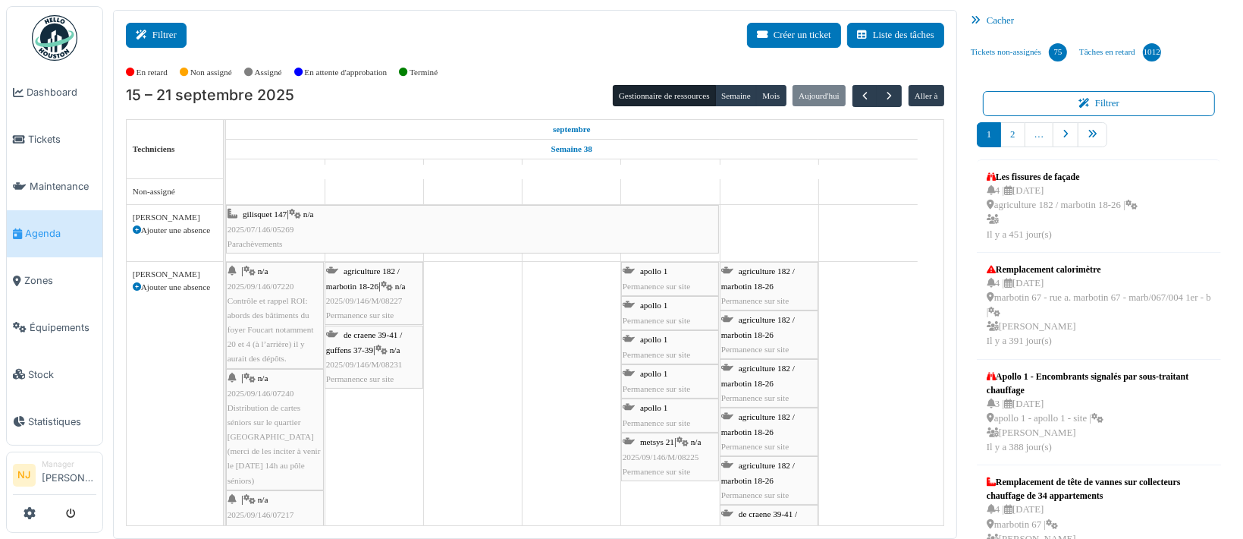
click at [162, 36] on button "Filtrer" at bounding box center [156, 35] width 61 height 25
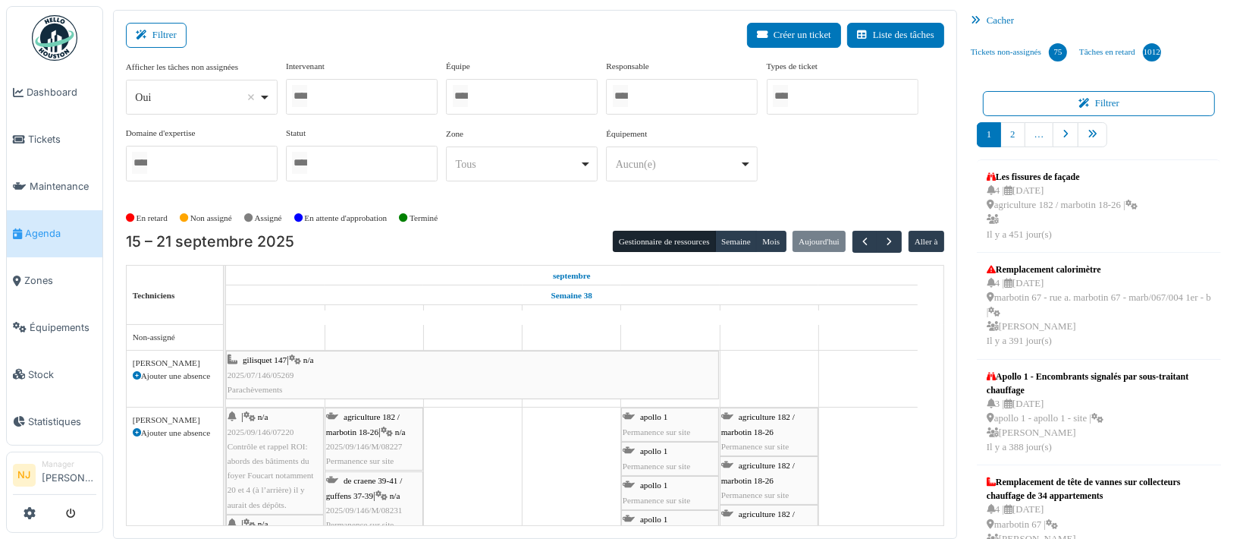
click at [327, 90] on div at bounding box center [362, 97] width 152 height 36
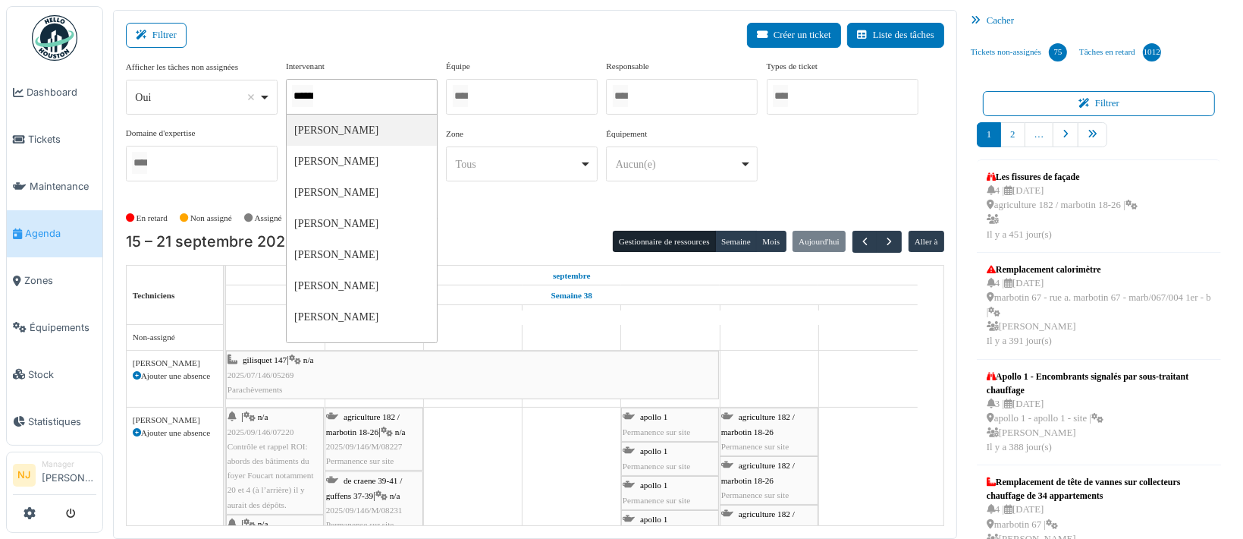
type input "*******"
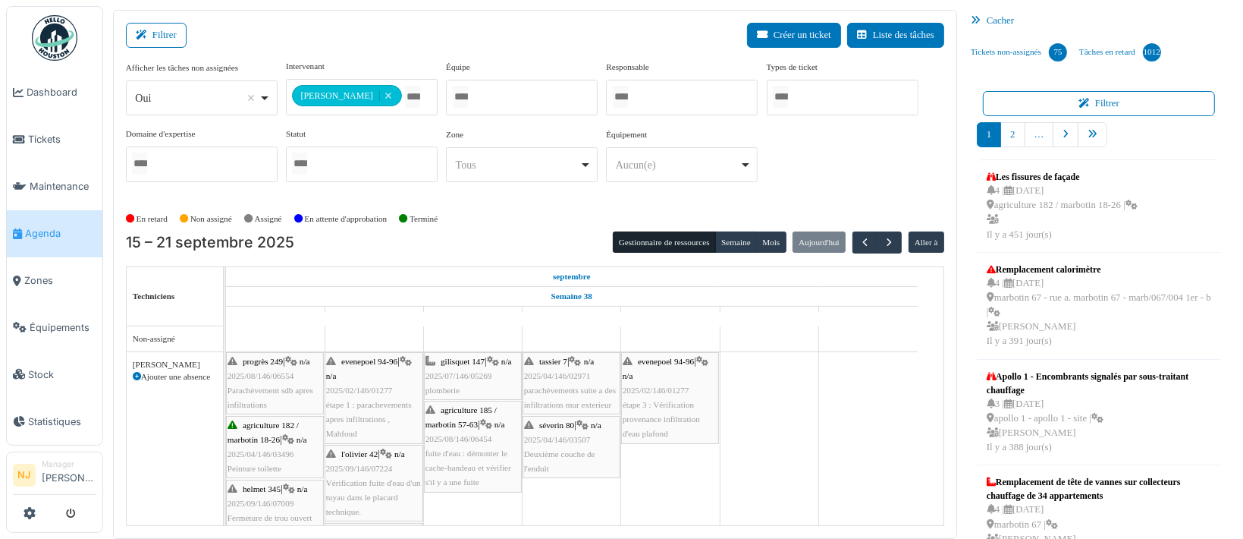
click at [299, 29] on div "Filtrer Créer un ticket Liste des tâches" at bounding box center [535, 41] width 818 height 37
click at [571, 445] on div "séverin 80 | n/a 2025/04/146/03507 Deuxième couche de l'enduit" at bounding box center [571, 447] width 95 height 58
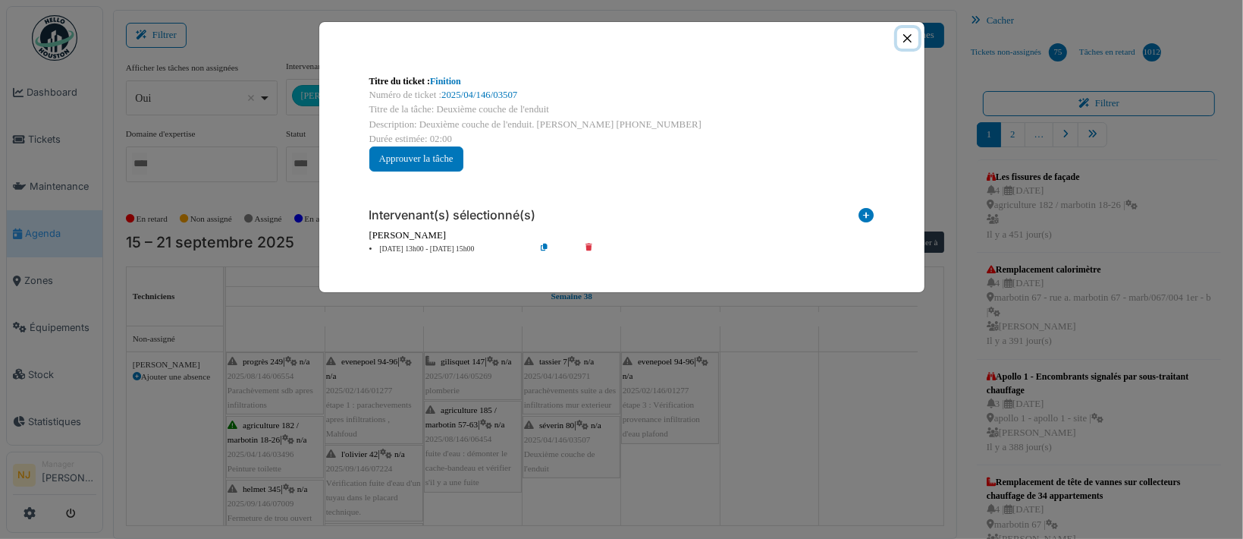
click at [906, 36] on button "Close" at bounding box center [907, 38] width 20 height 20
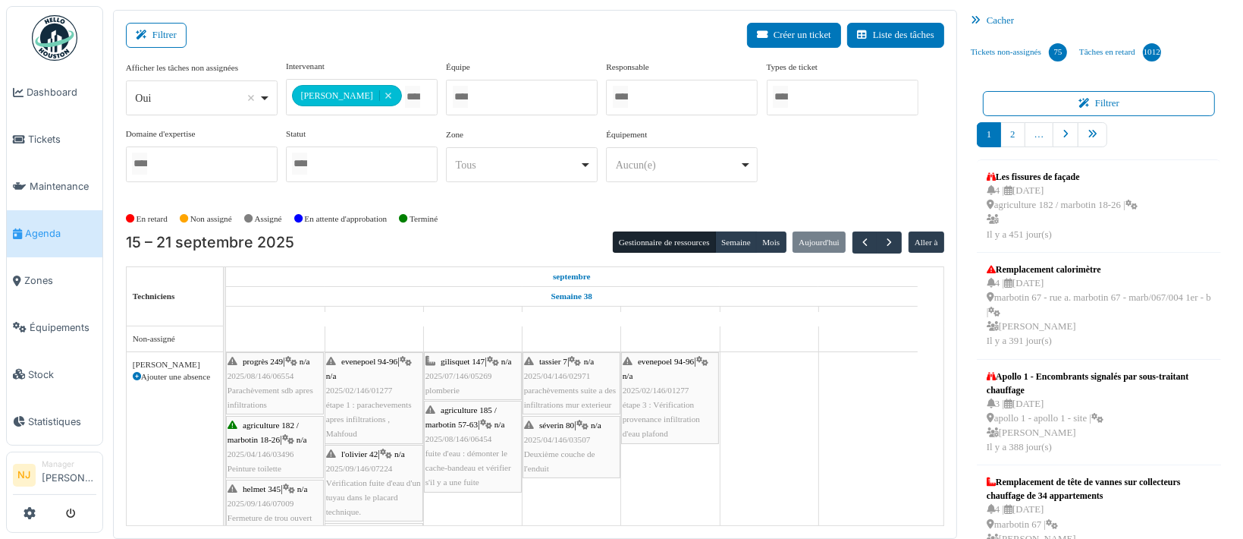
click at [659, 385] on span "2025/02/146/01277" at bounding box center [656, 389] width 67 height 9
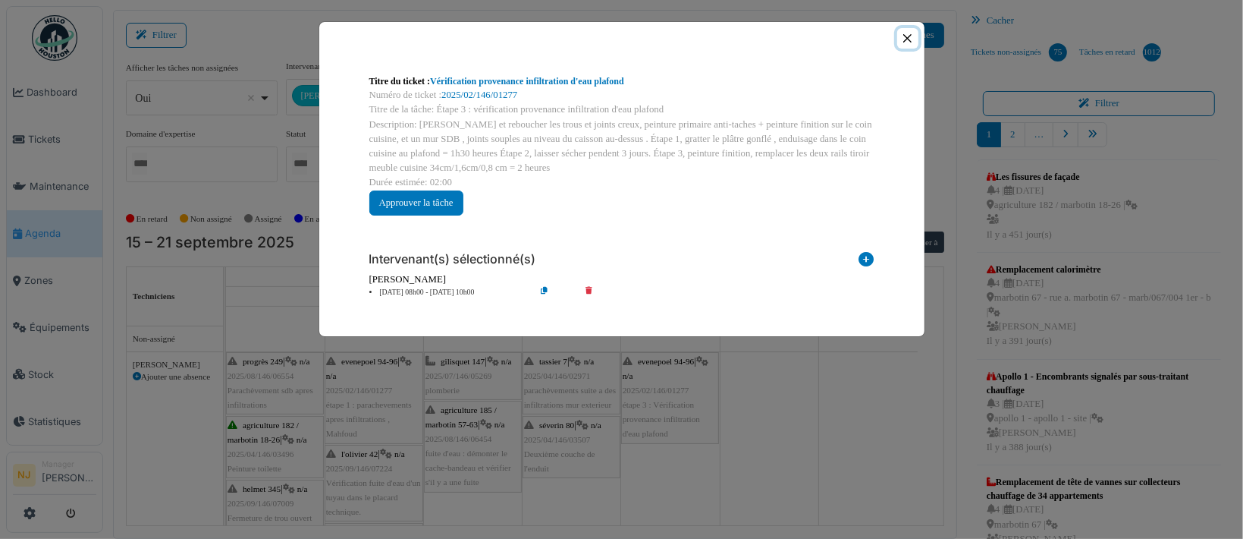
click at [902, 42] on button "Close" at bounding box center [907, 38] width 20 height 20
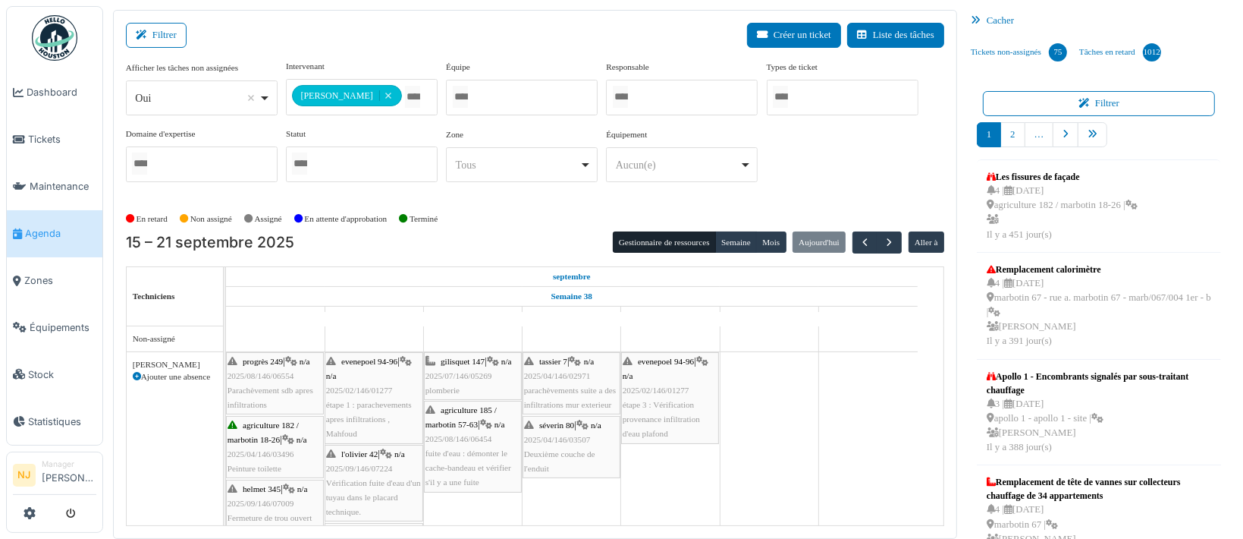
click at [647, 420] on span "étape 3 : Vérification provenance infiltration d'eau plafond" at bounding box center [661, 419] width 77 height 38
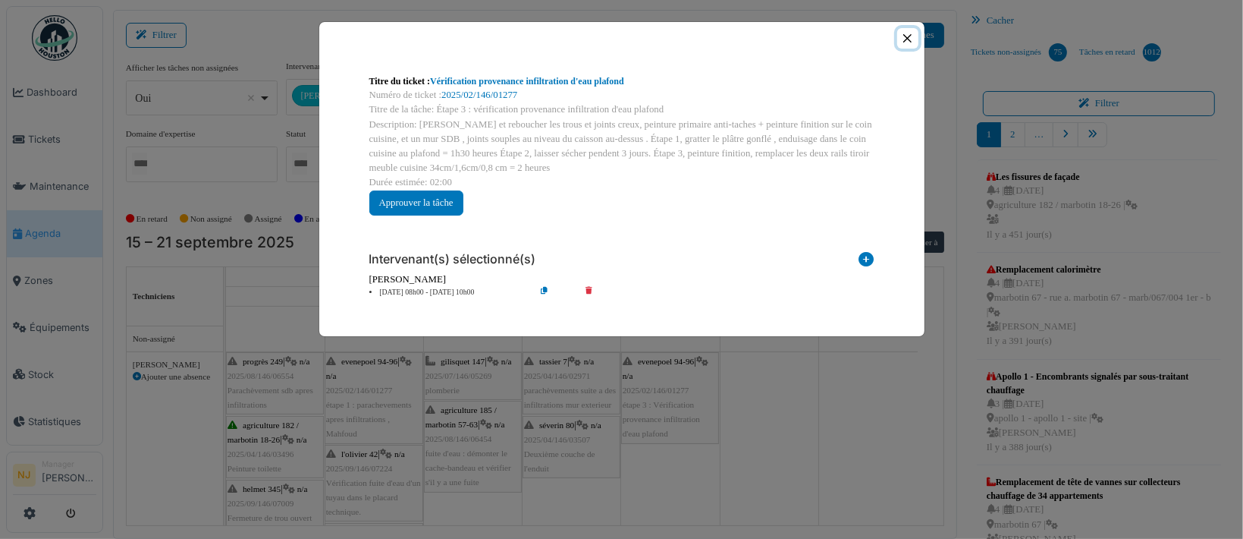
click at [905, 39] on button "Close" at bounding box center [907, 38] width 20 height 20
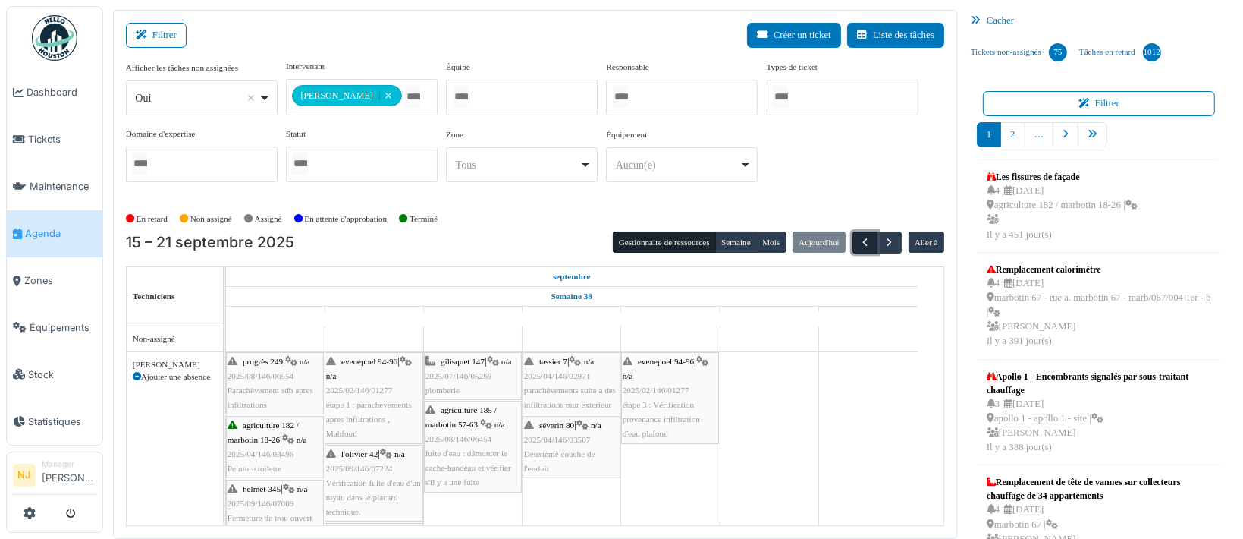
click at [859, 240] on span "button" at bounding box center [865, 242] width 13 height 13
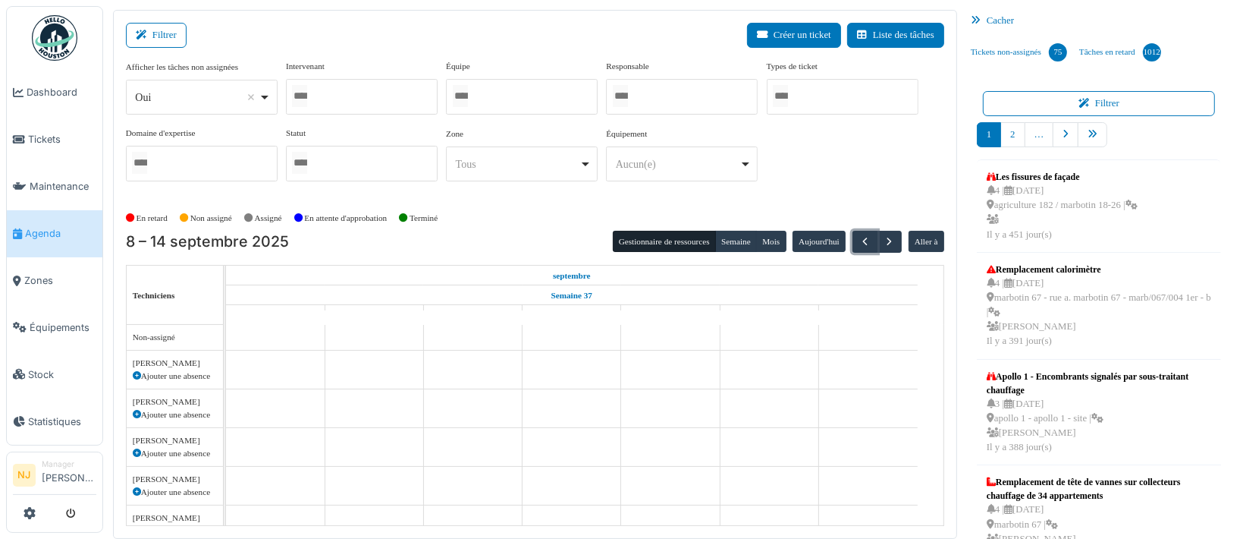
click at [330, 89] on div at bounding box center [362, 97] width 152 height 36
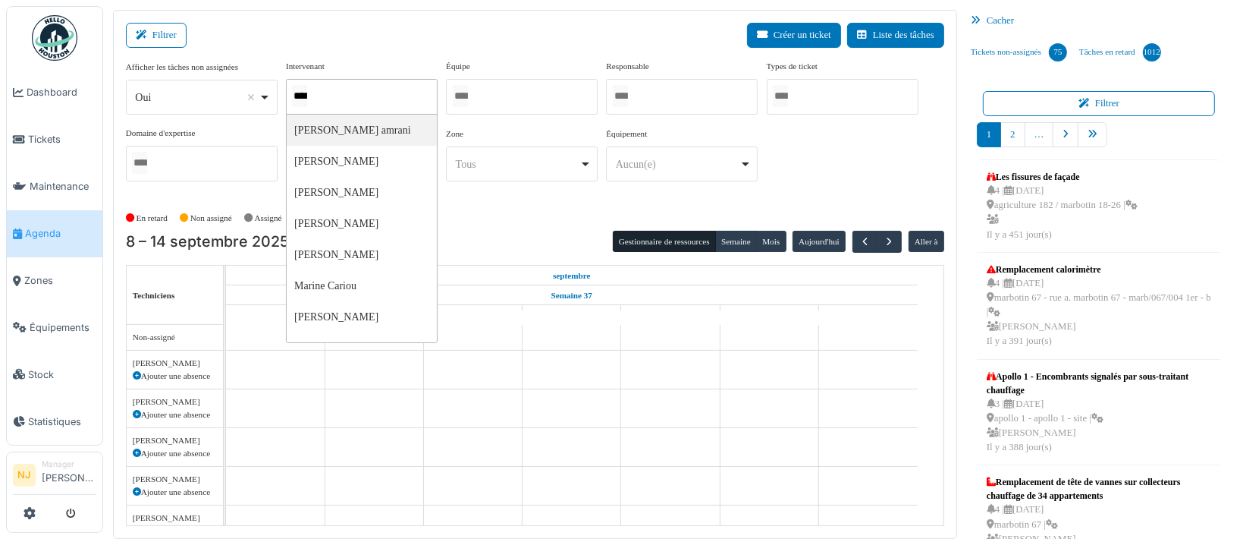
type input "*****"
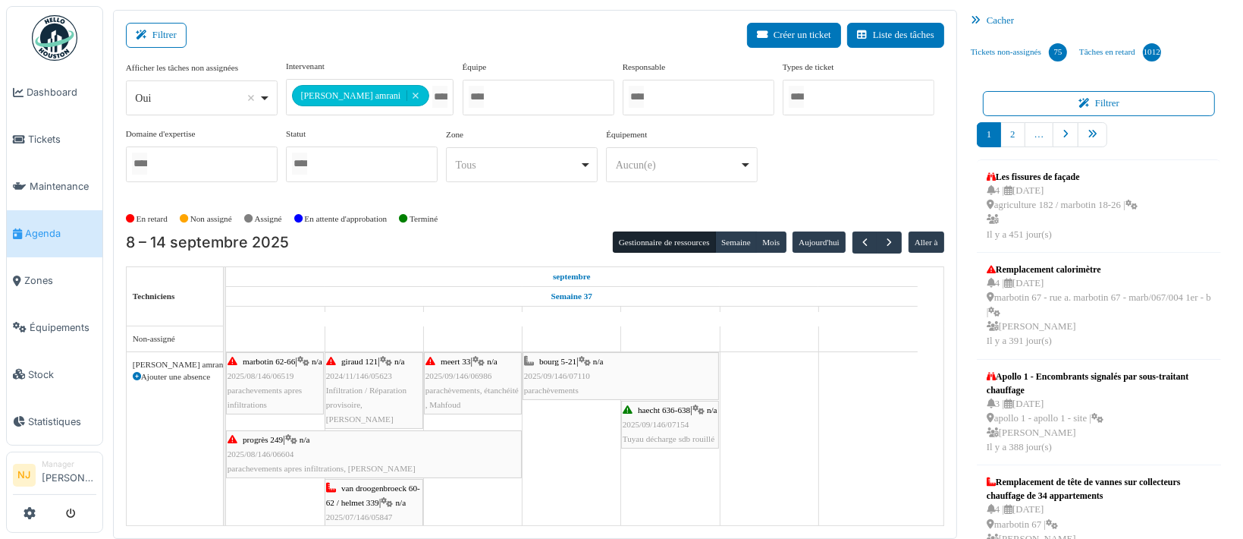
click at [362, 47] on div "Filtrer Créer un ticket Liste des tâches" at bounding box center [535, 41] width 818 height 37
click at [859, 238] on span "button" at bounding box center [865, 242] width 13 height 13
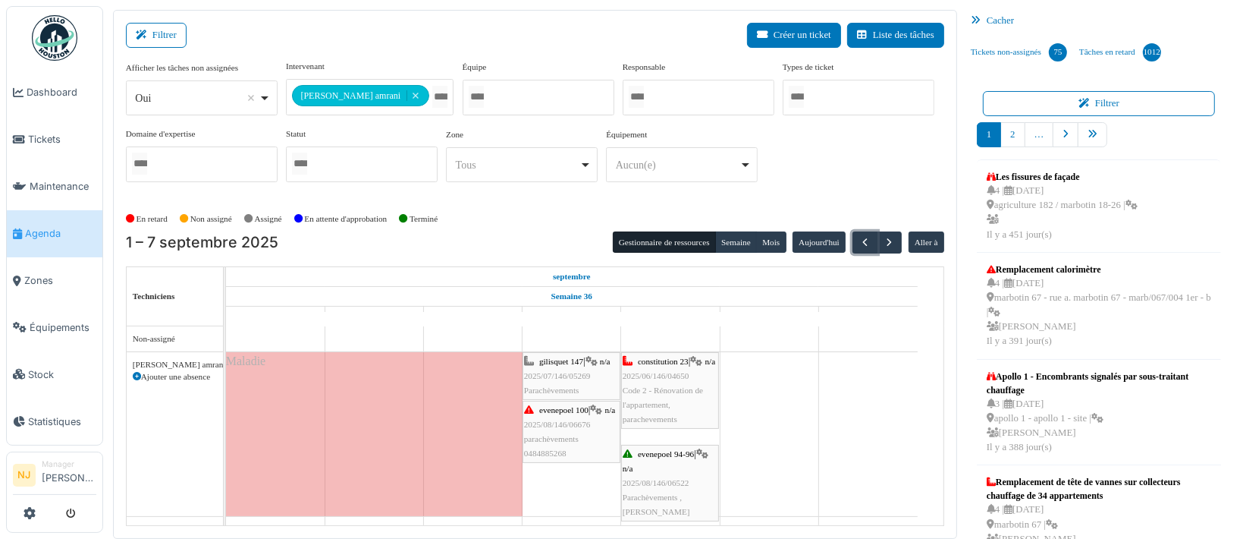
click at [679, 470] on div "evenepoel 94-96 | n/a 2025/08/146/06522 Parachèvements , Karim" at bounding box center [670, 483] width 95 height 73
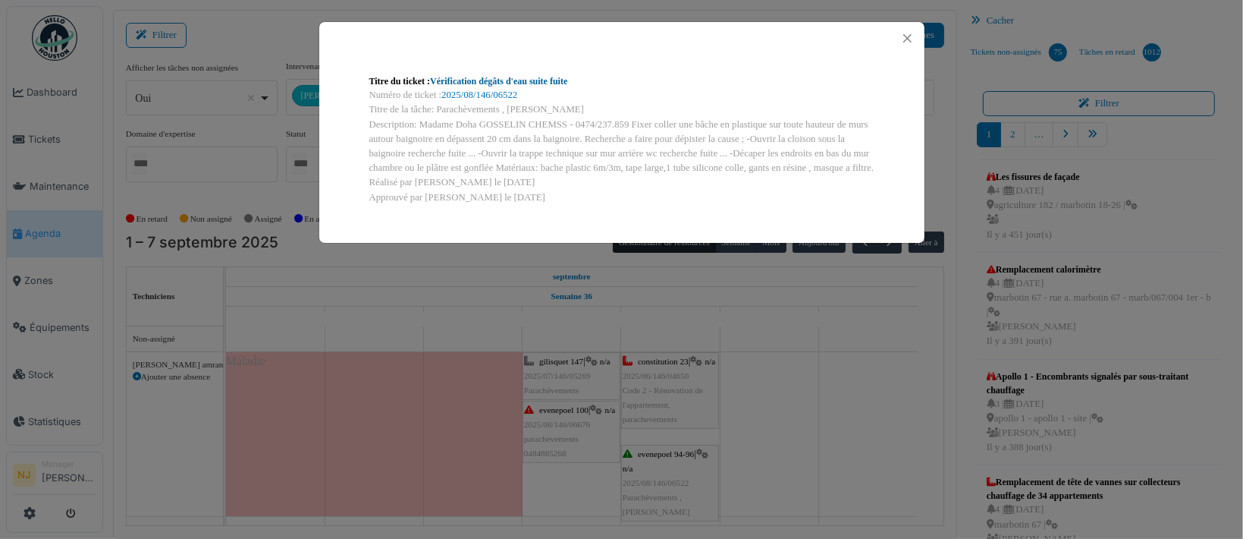
click at [500, 83] on link "Vérification dégâts d'eau suite fuite" at bounding box center [498, 81] width 137 height 11
click at [909, 35] on button "Close" at bounding box center [907, 38] width 20 height 20
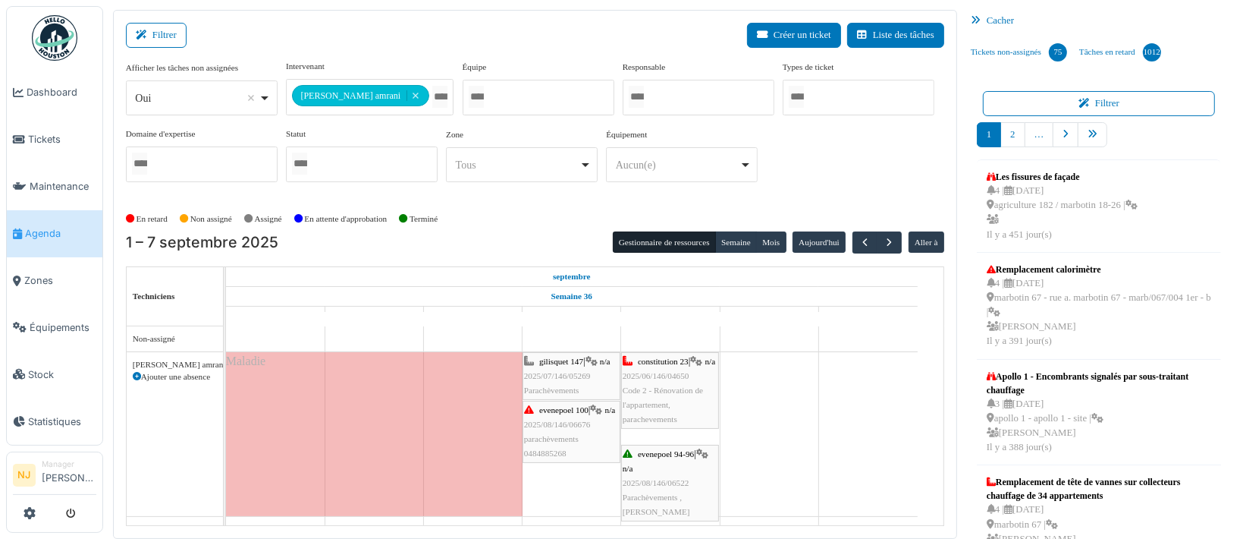
click at [667, 476] on div "evenepoel 94-96 | n/a 2025/08/146/06522 Parachèvements , Karim" at bounding box center [670, 483] width 95 height 73
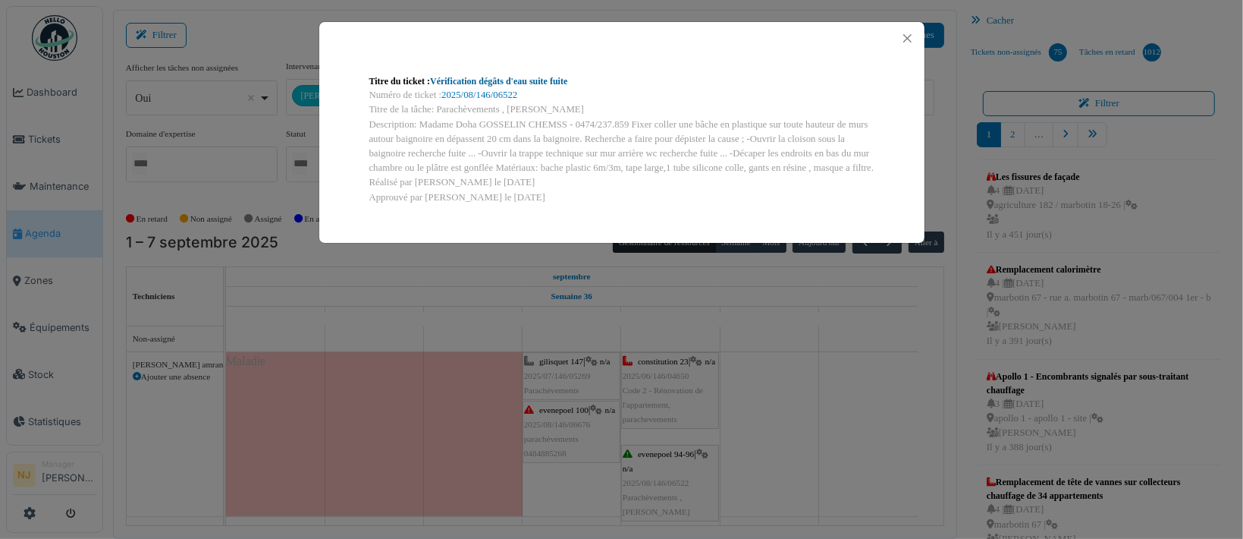
click at [476, 83] on link "Vérification dégâts d'eau suite fuite" at bounding box center [498, 81] width 137 height 11
click at [909, 39] on button "Close" at bounding box center [907, 38] width 20 height 20
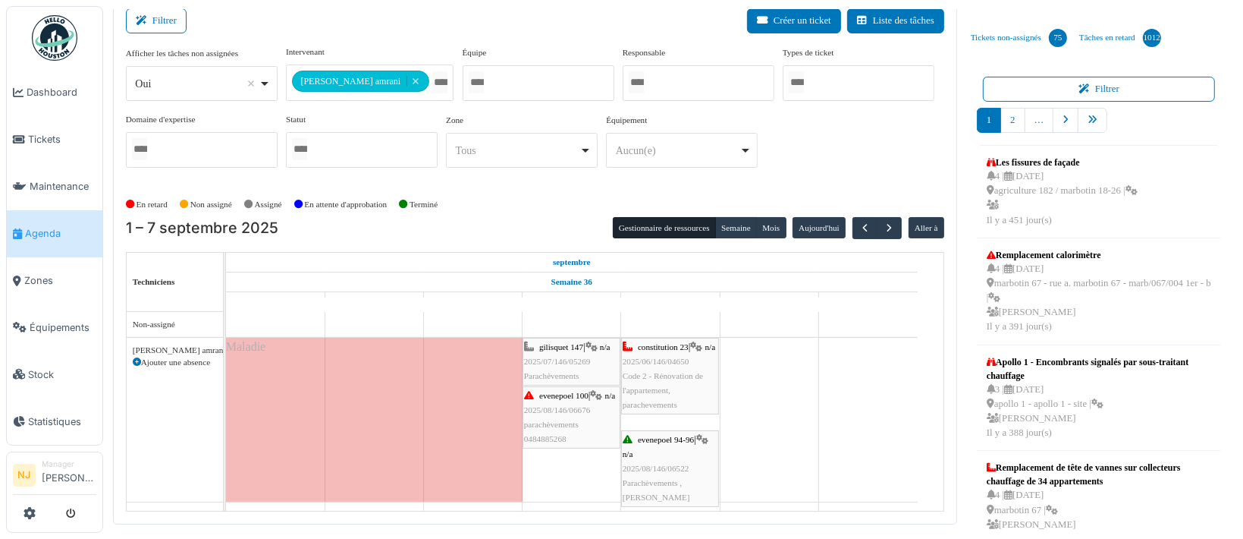
scroll to position [18, 0]
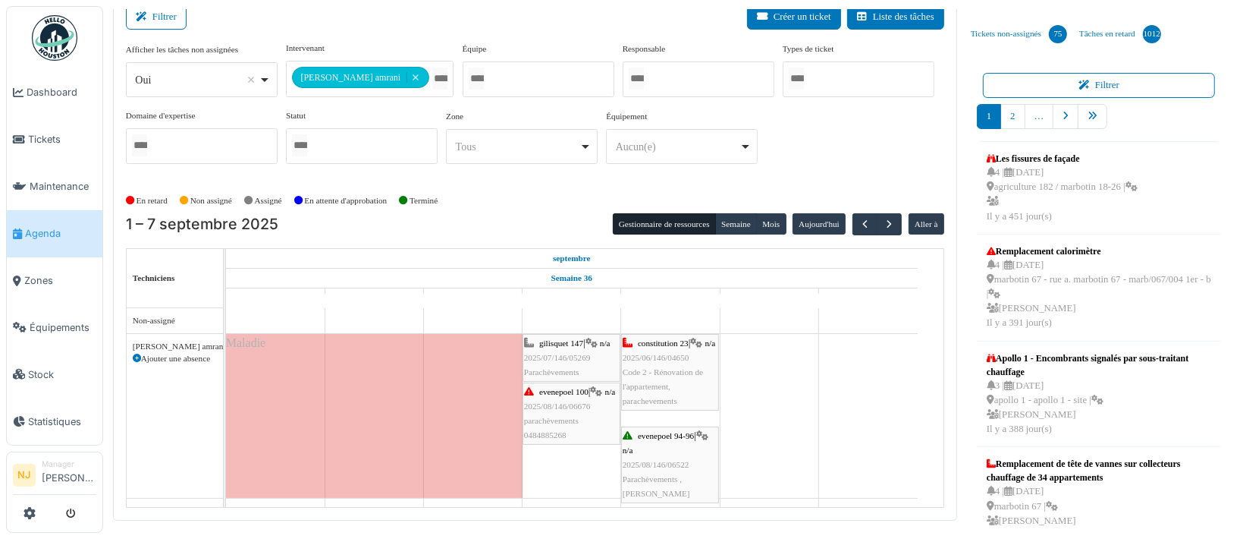
click at [678, 448] on div "evenepoel 94-96 | n/a 2025/08/146/06522 Parachèvements , Karim" at bounding box center [670, 465] width 95 height 73
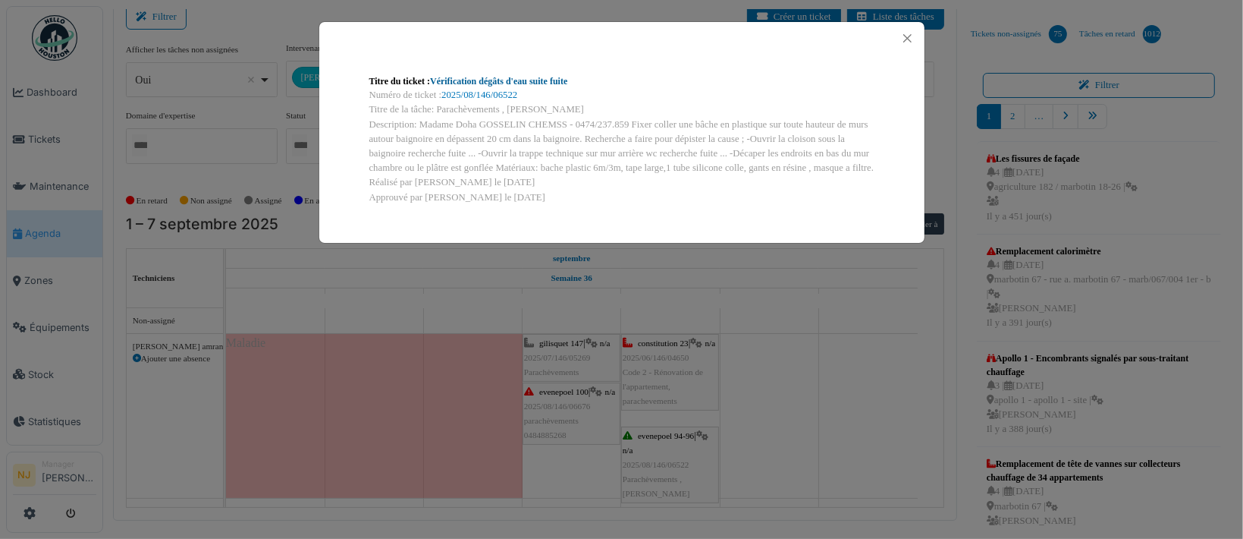
click at [501, 80] on link "Vérification dégâts d'eau suite fuite" at bounding box center [498, 81] width 137 height 11
click at [907, 39] on button "Close" at bounding box center [907, 38] width 20 height 20
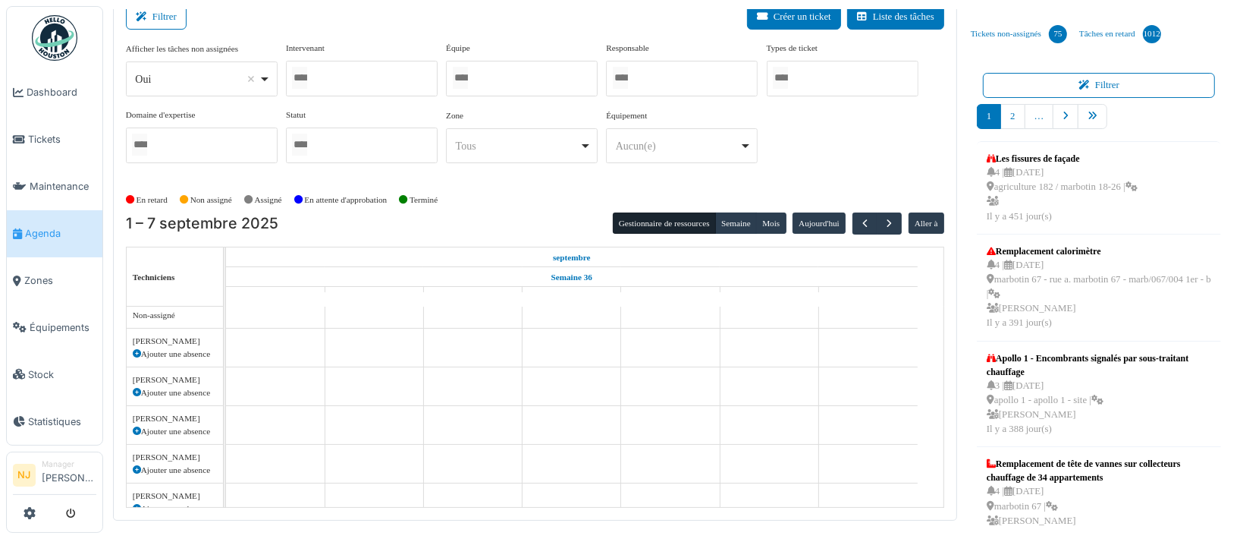
click at [333, 72] on div at bounding box center [362, 79] width 152 height 36
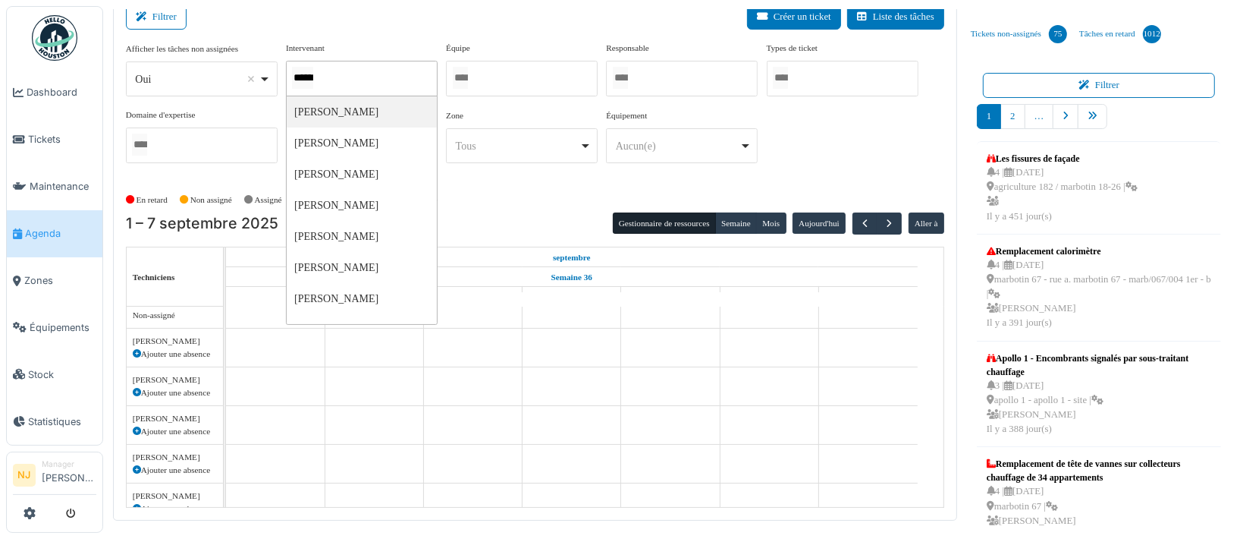
type input "*******"
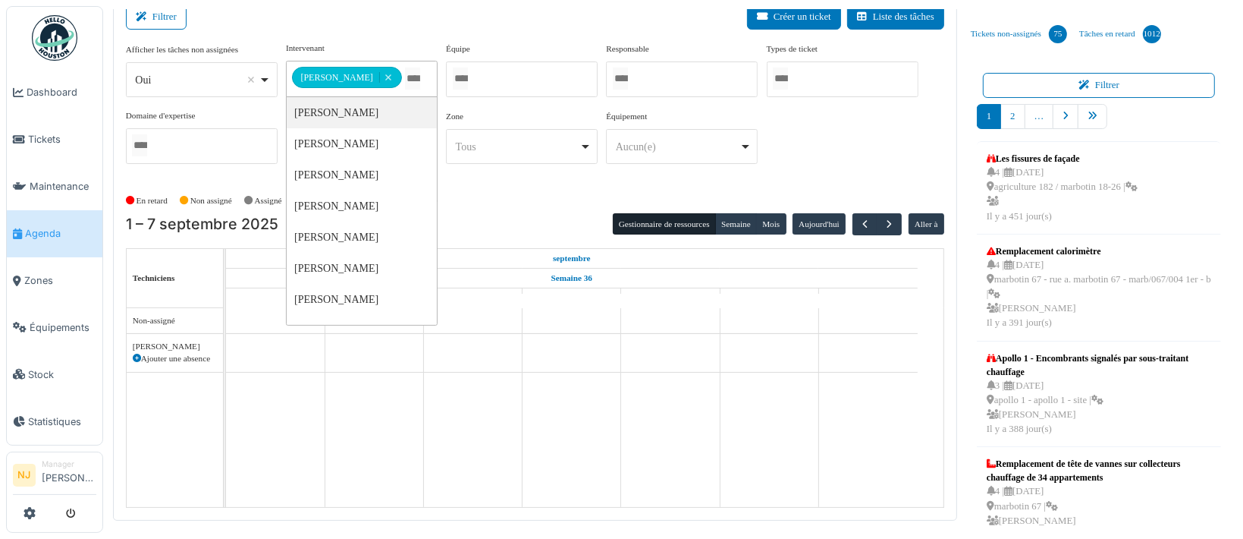
scroll to position [0, 0]
click at [372, 17] on div "Filtrer Créer un ticket Liste des tâches" at bounding box center [535, 23] width 818 height 37
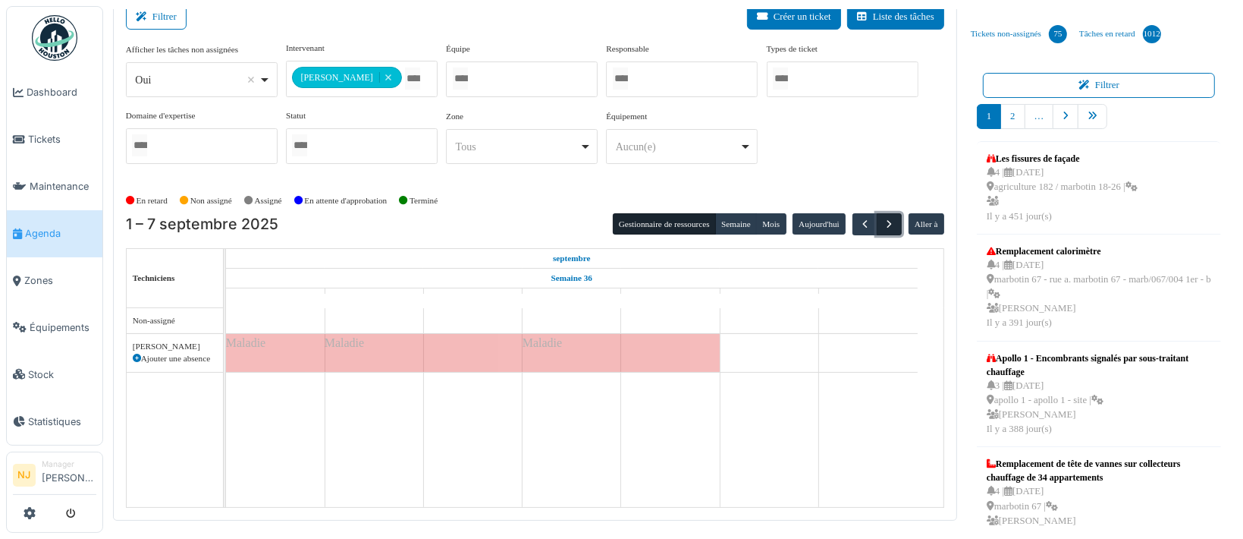
click at [883, 223] on span "button" at bounding box center [889, 224] width 13 height 13
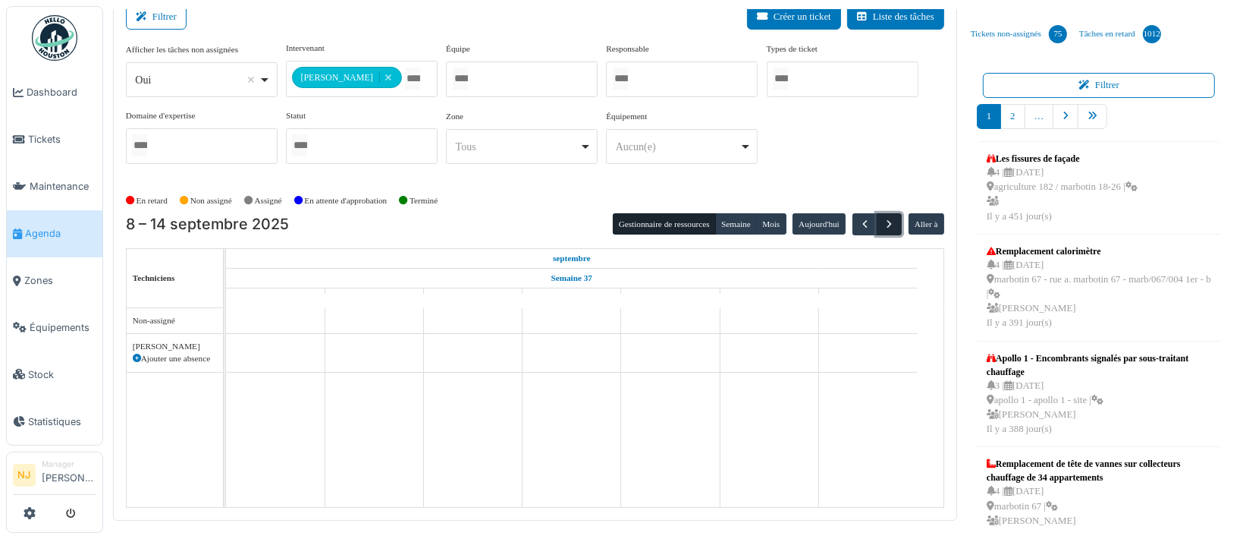
click at [883, 225] on span "button" at bounding box center [889, 224] width 13 height 13
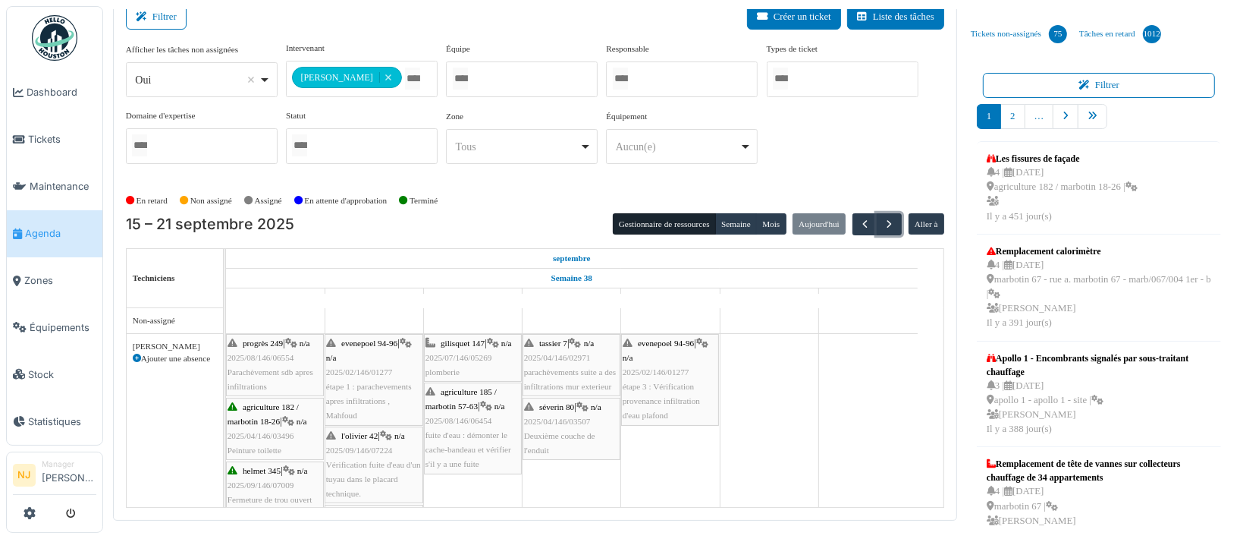
click at [661, 388] on span "étape 3 : Vérification provenance infiltration d'eau plafond" at bounding box center [661, 401] width 77 height 38
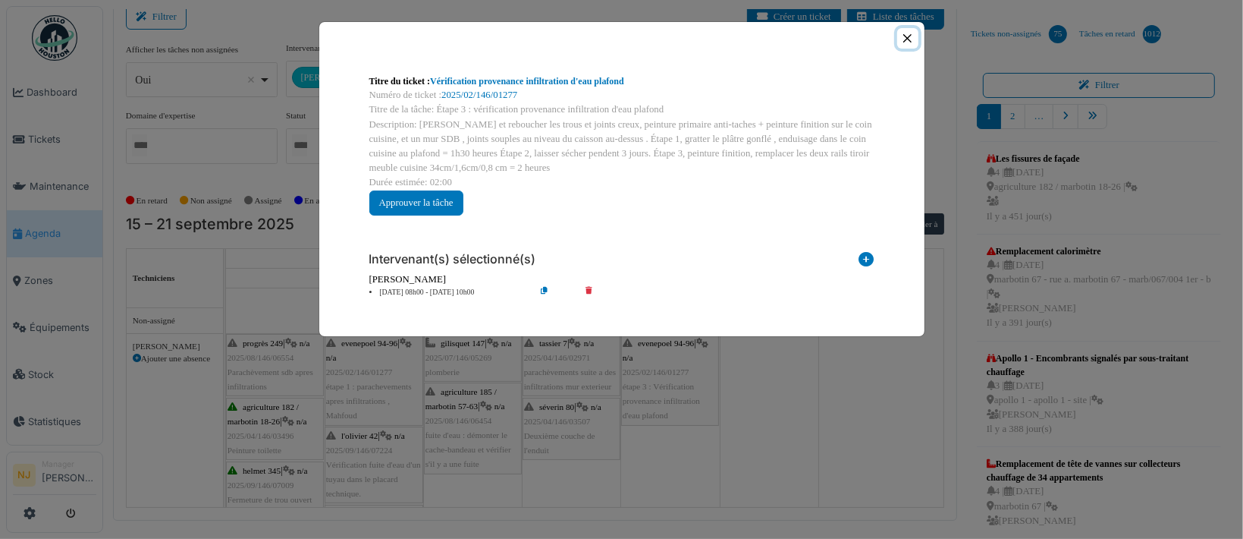
click at [906, 36] on button "Close" at bounding box center [907, 38] width 20 height 20
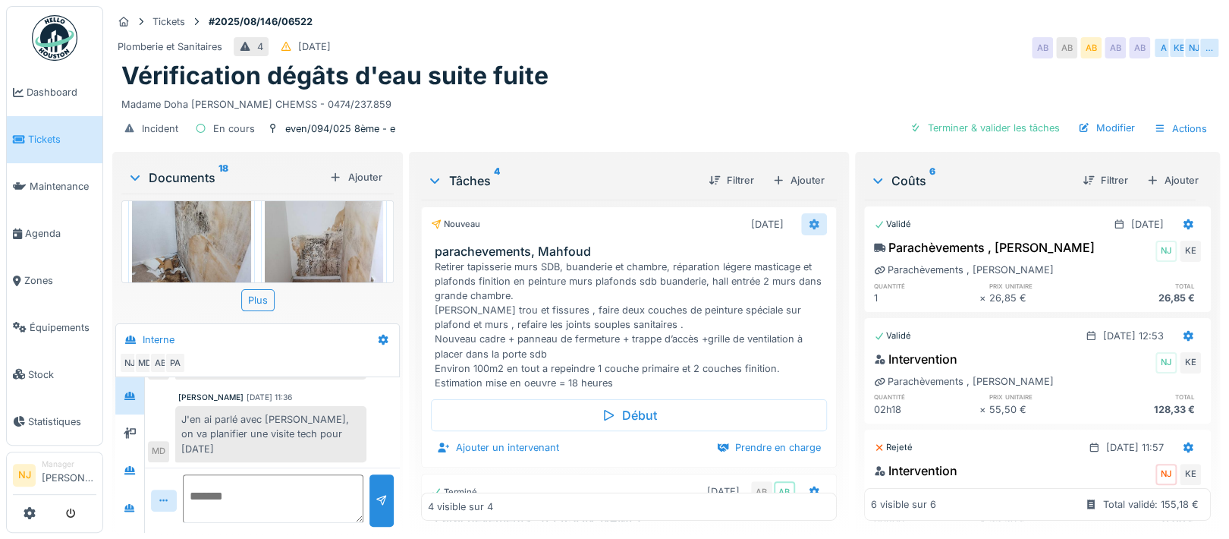
click at [808, 225] on icon at bounding box center [814, 224] width 12 height 10
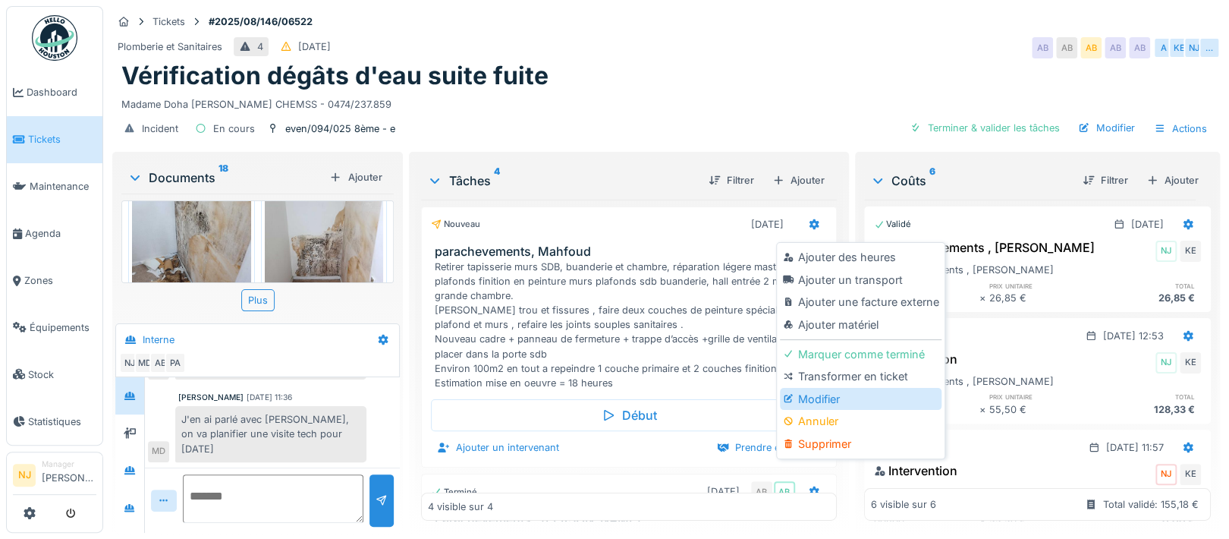
click at [828, 401] on div "Modifier" at bounding box center [861, 399] width 162 height 23
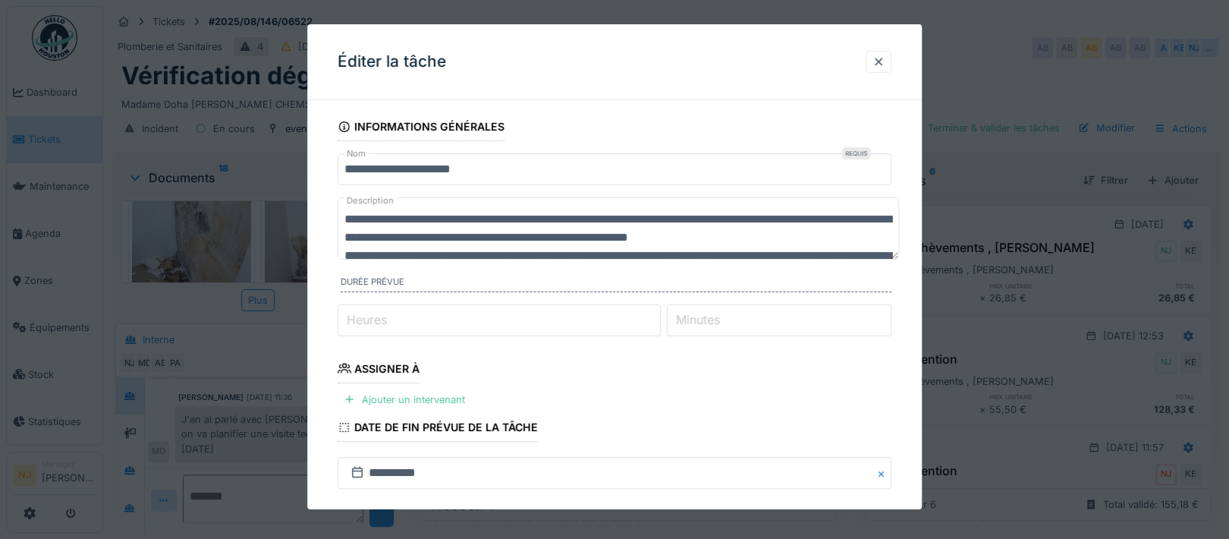
drag, startPoint x: 873, startPoint y: 256, endPoint x: 893, endPoint y: 366, distance: 111.7
click at [883, 395] on fieldset "**********" at bounding box center [615, 428] width 554 height 633
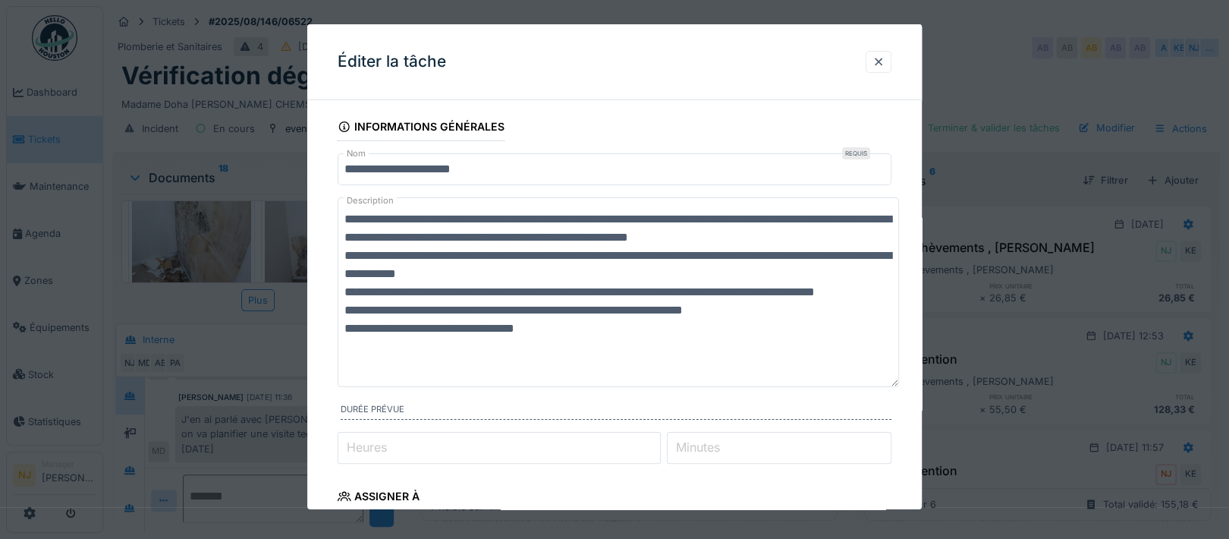
drag, startPoint x: 885, startPoint y: 256, endPoint x: 896, endPoint y: 383, distance: 127.9
click at [900, 383] on div "**********" at bounding box center [614, 507] width 614 height 790
click at [627, 368] on textarea "**********" at bounding box center [618, 291] width 561 height 189
click at [884, 57] on div at bounding box center [878, 62] width 12 height 14
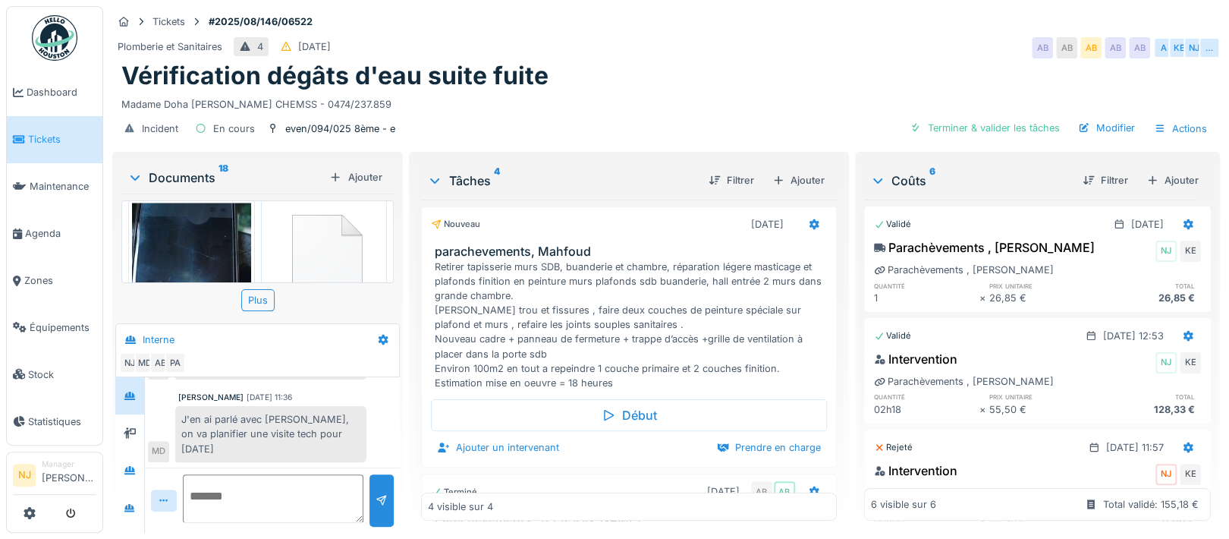
click at [608, 445] on div "Ajouter un intervenant [PERSON_NAME] en charge" at bounding box center [628, 447] width 395 height 20
click at [441, 444] on div at bounding box center [443, 447] width 12 height 14
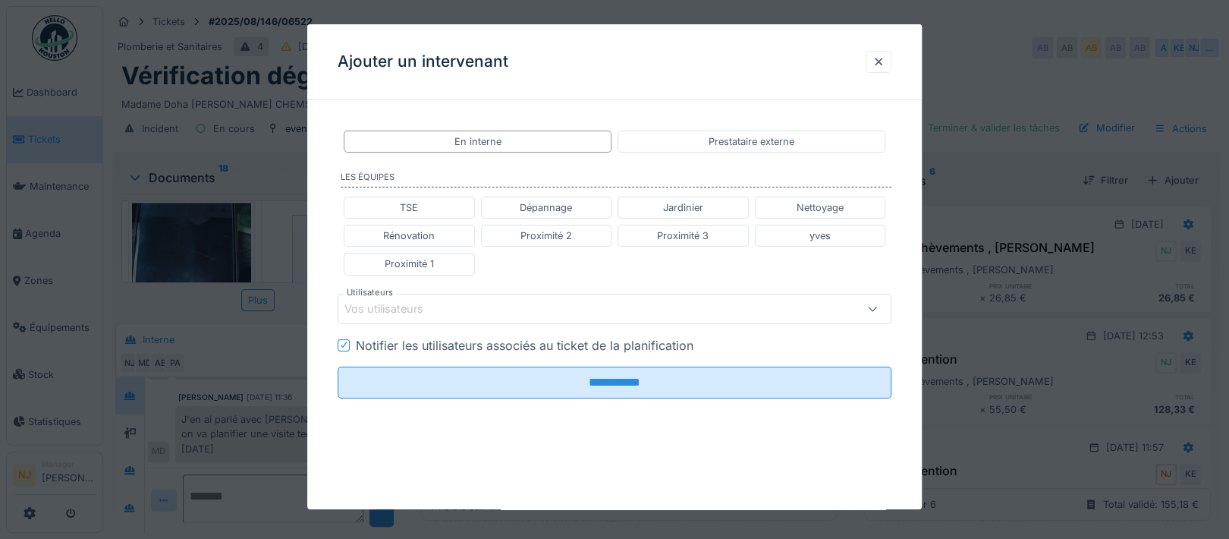
click at [418, 303] on div "Vos utilisateurs" at bounding box center [394, 308] width 100 height 17
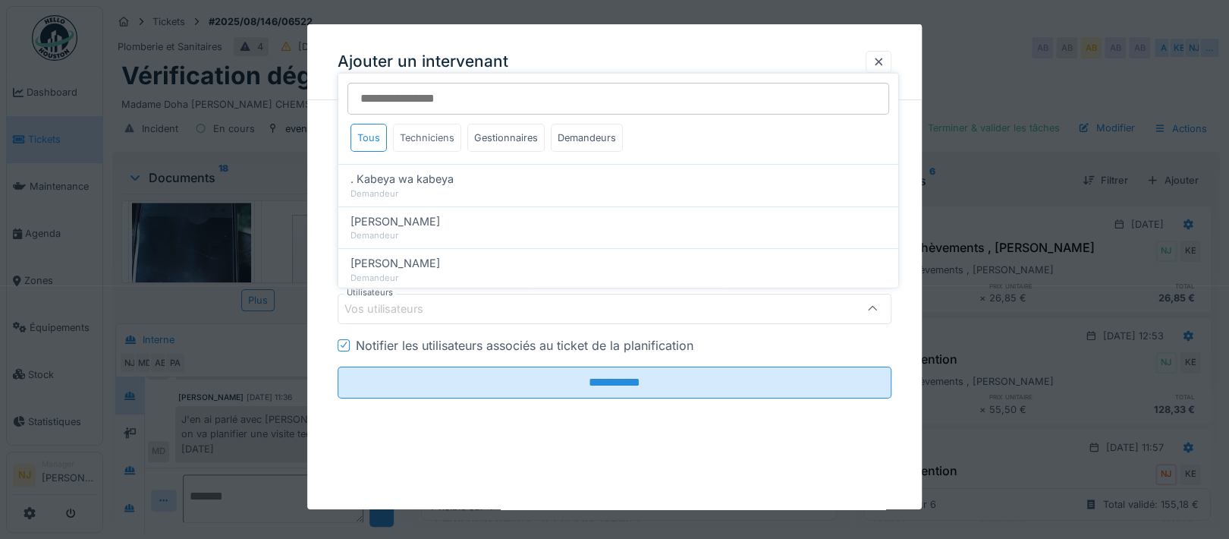
click at [433, 130] on div "Techniciens" at bounding box center [427, 138] width 68 height 28
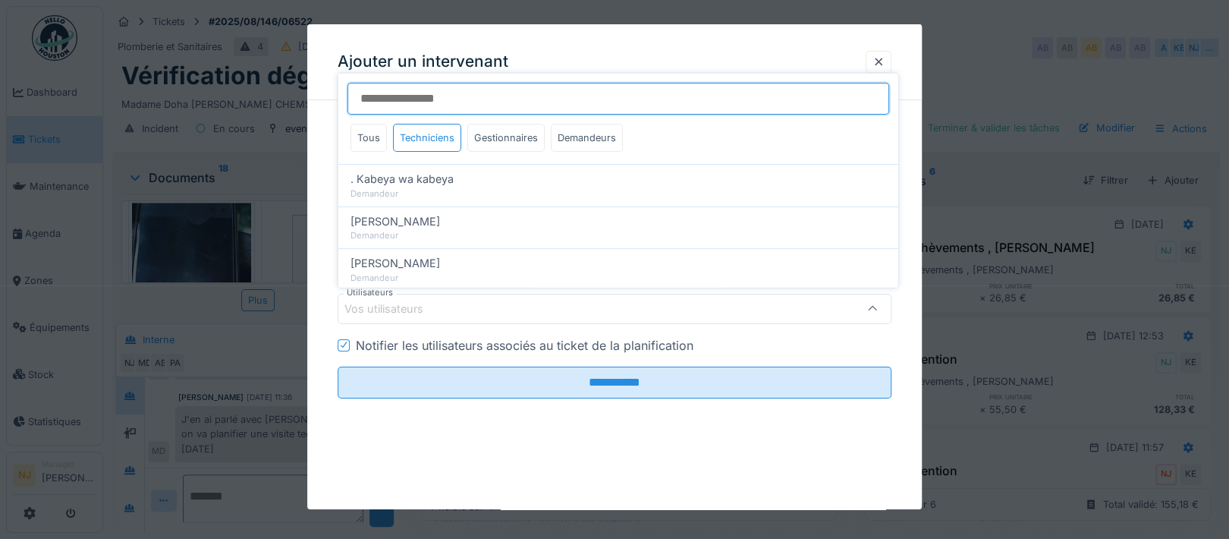
click at [451, 95] on input "Utilisateurs" at bounding box center [618, 99] width 542 height 32
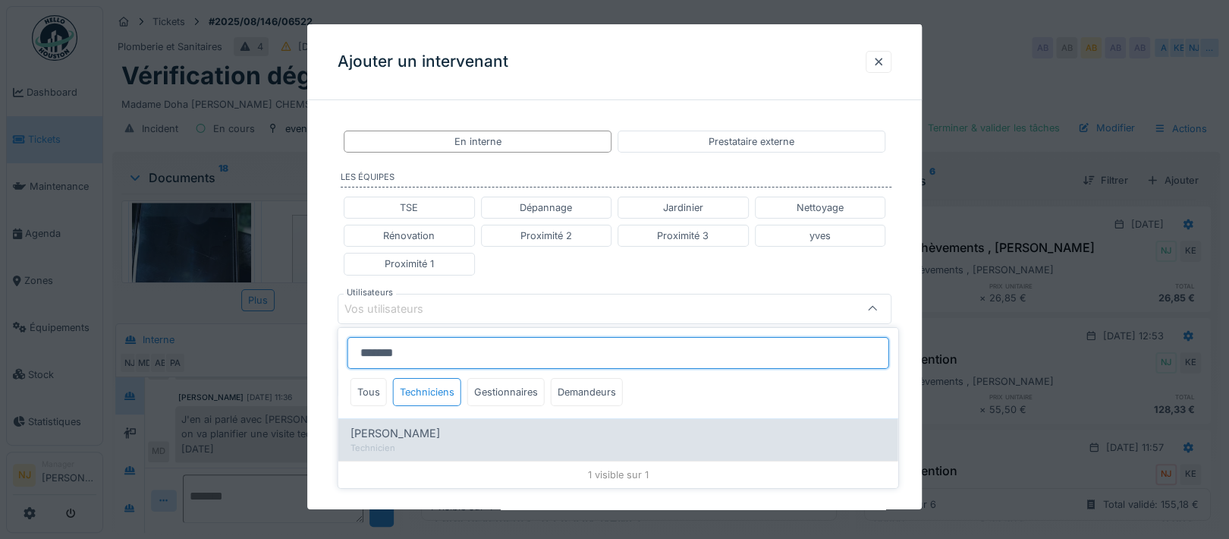
type input "*******"
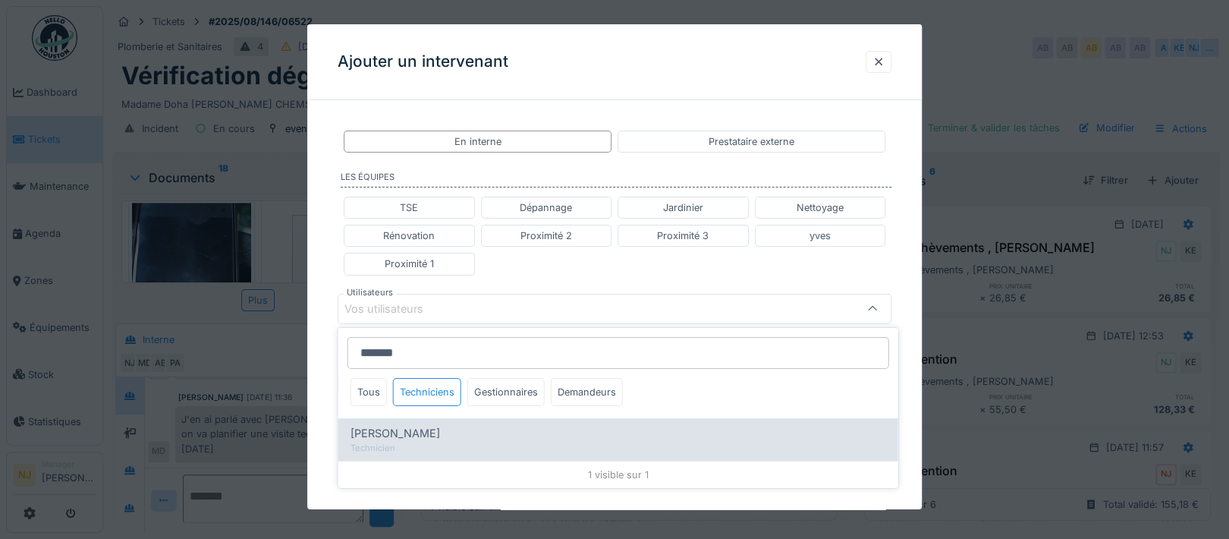
click at [411, 432] on span "[PERSON_NAME]" at bounding box center [395, 433] width 90 height 17
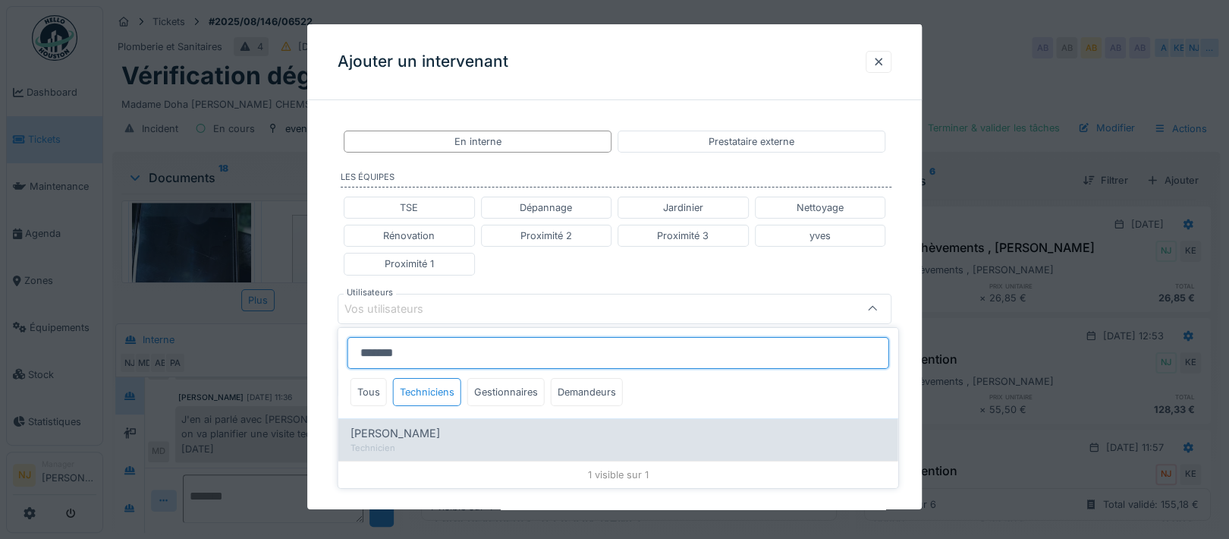
type input "****"
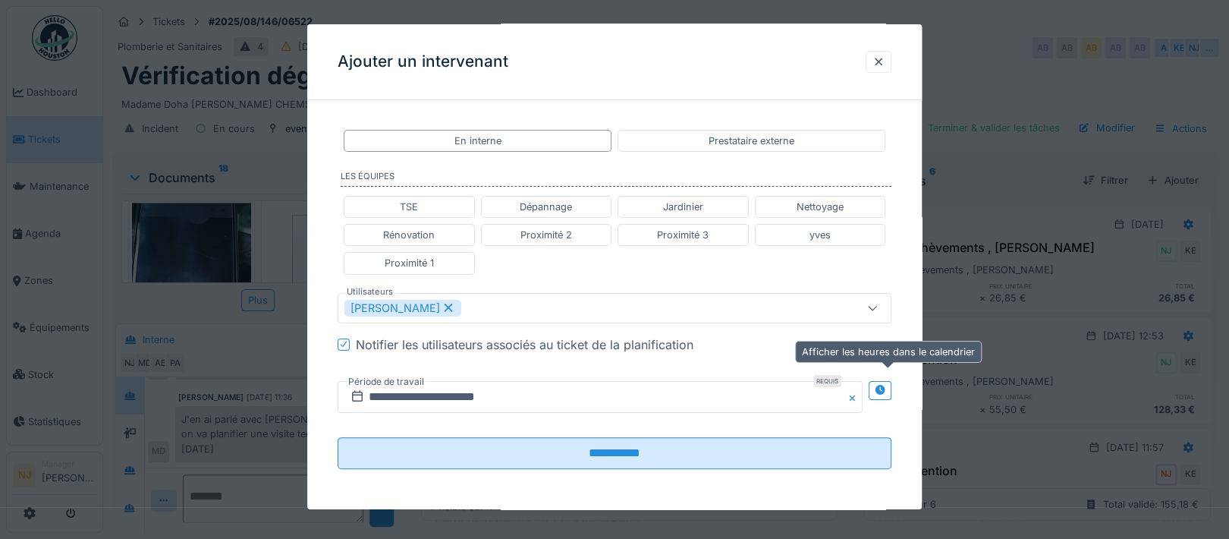
click at [885, 387] on icon at bounding box center [880, 390] width 10 height 10
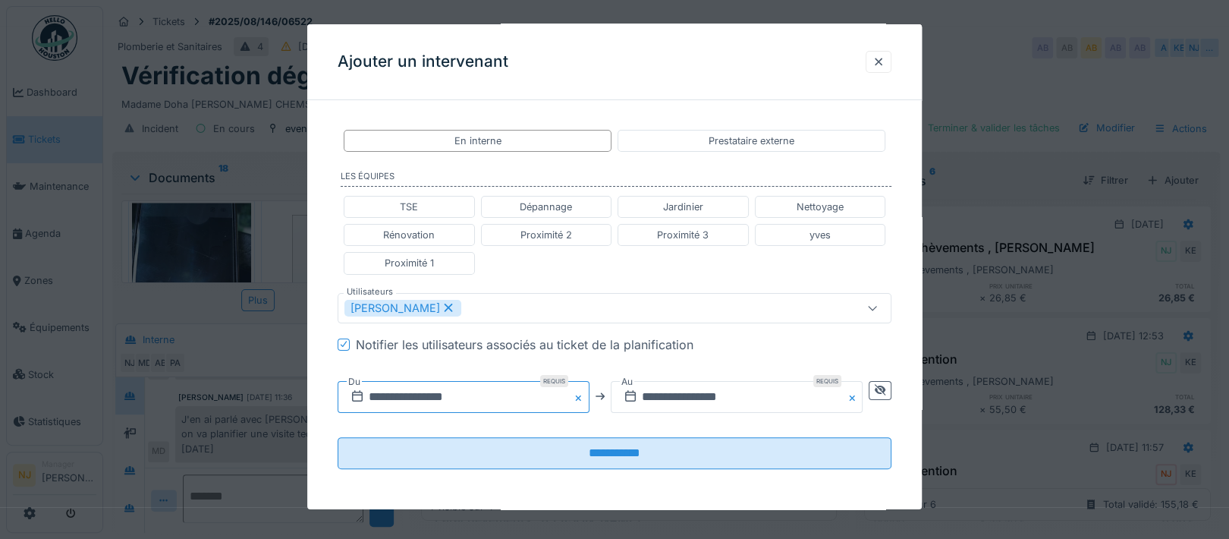
click at [455, 390] on input "**********" at bounding box center [464, 396] width 252 height 32
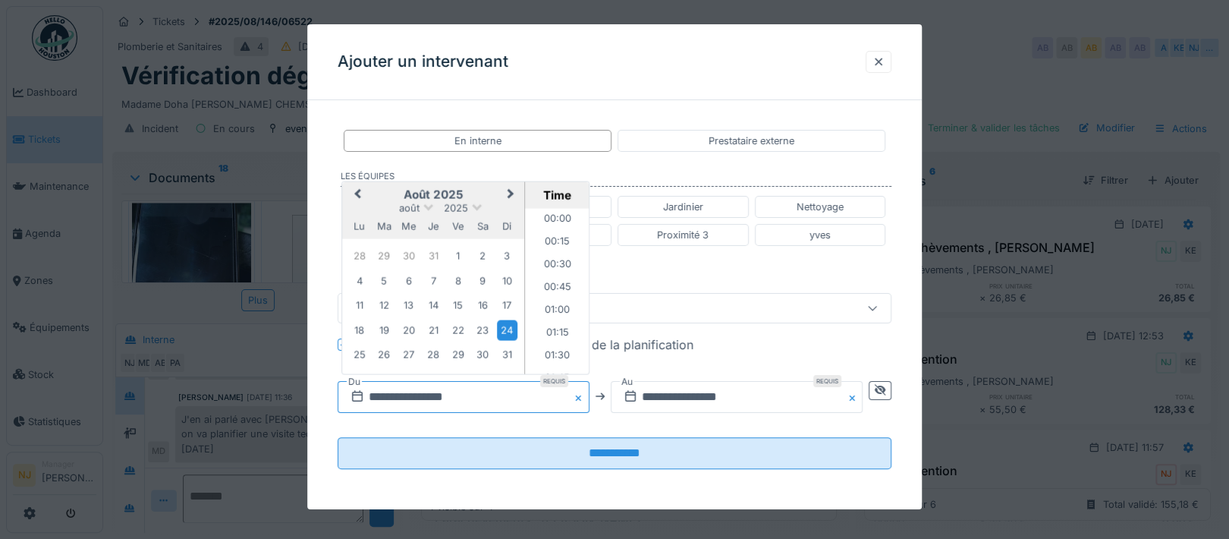
scroll to position [565, 0]
click at [511, 189] on span "Next Month" at bounding box center [511, 194] width 0 height 18
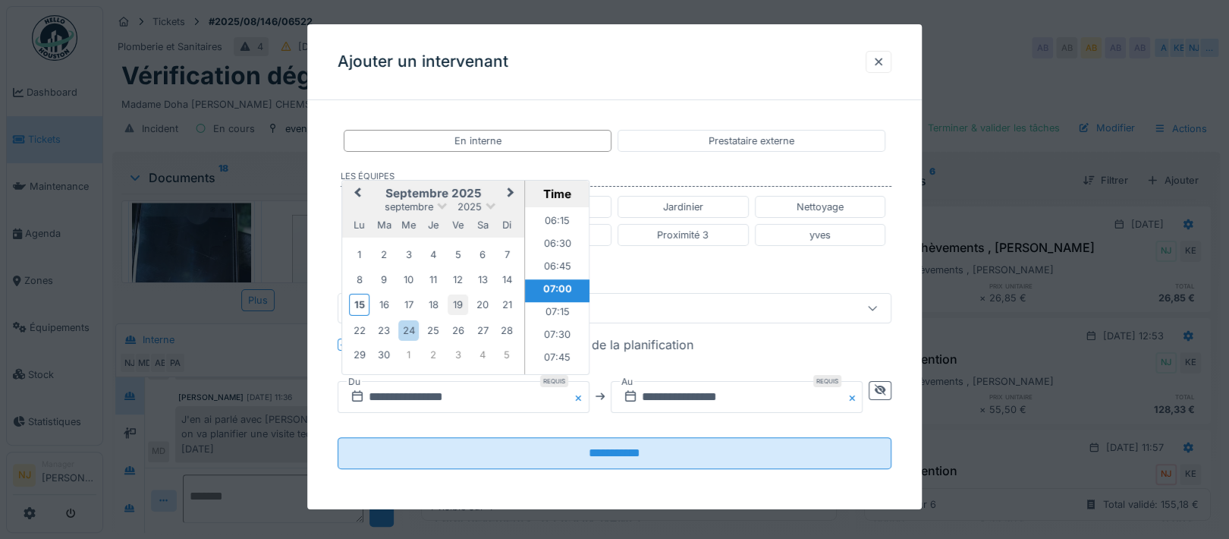
click at [457, 300] on div "19" at bounding box center [458, 304] width 20 height 20
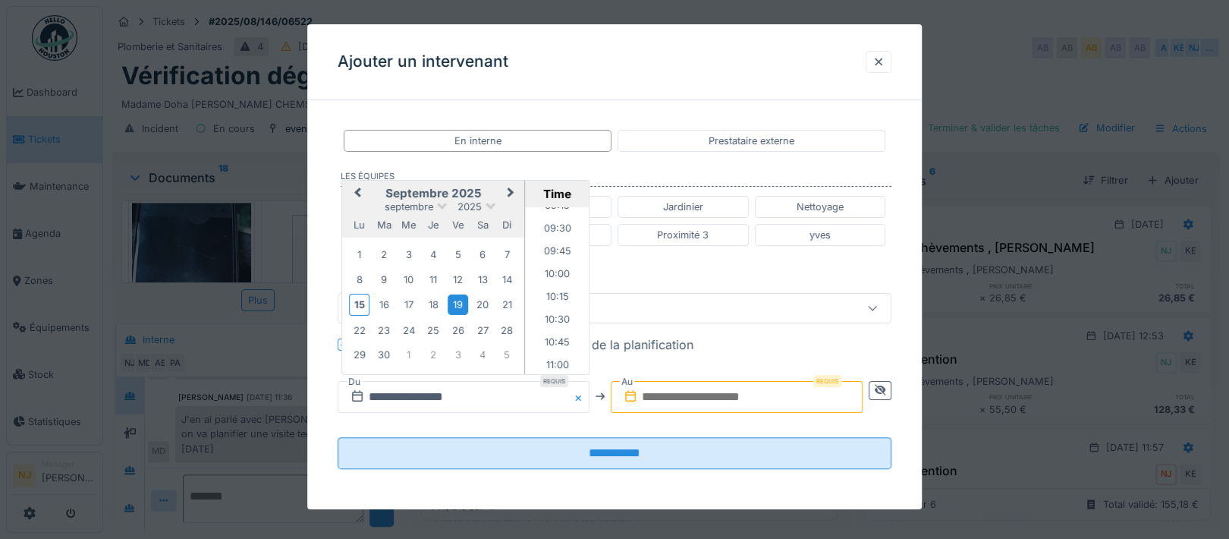
scroll to position [869, 0]
click at [555, 252] on li "10:00" at bounding box center [557, 258] width 64 height 23
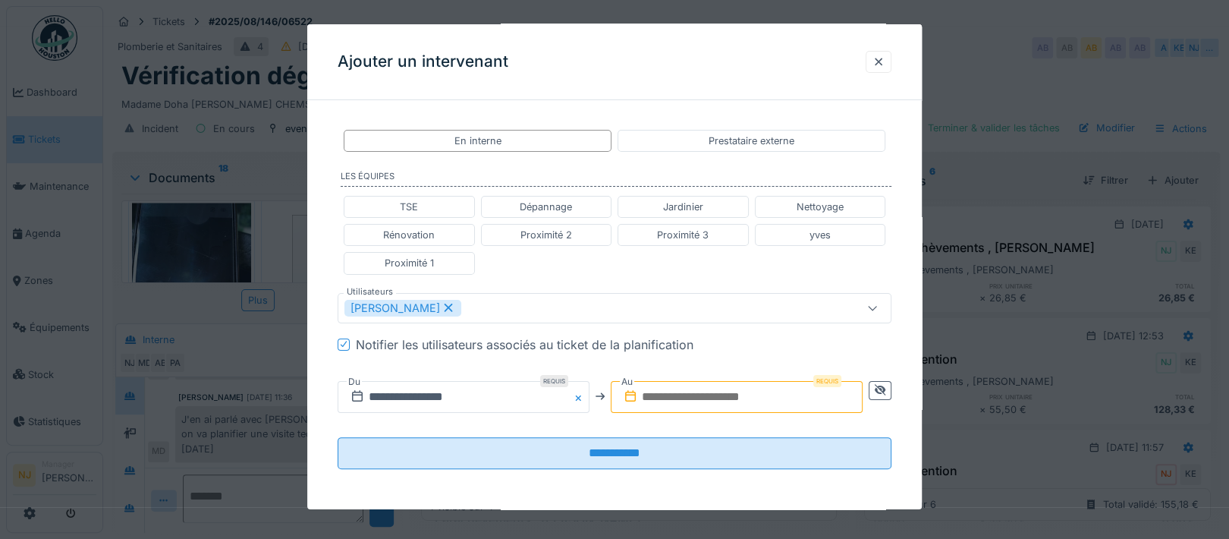
click at [795, 390] on input "text" at bounding box center [737, 396] width 252 height 32
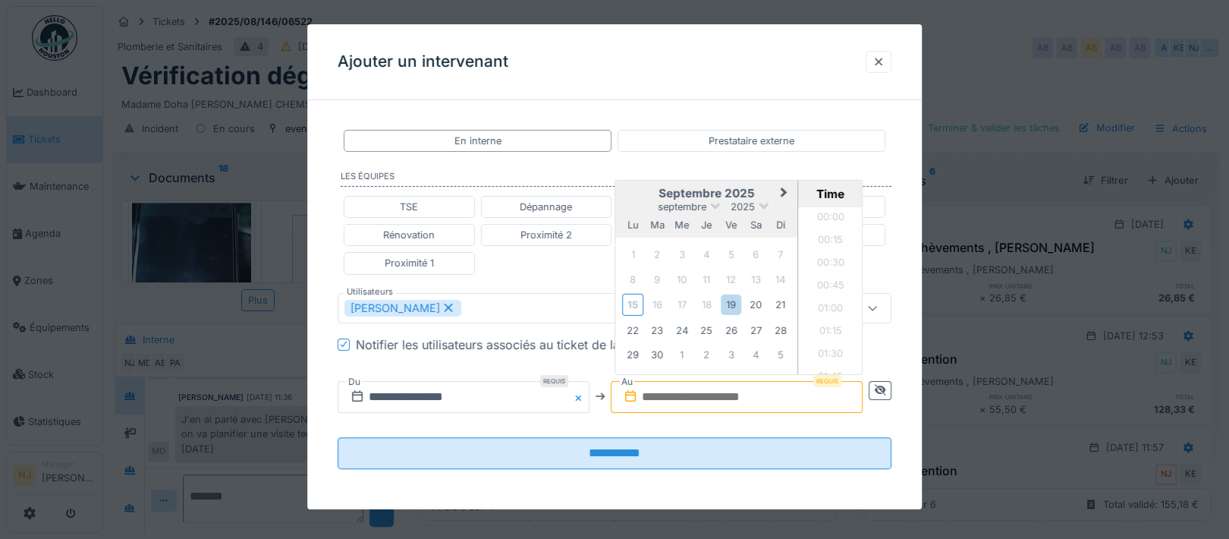
scroll to position [1362, 0]
click at [733, 303] on div "19" at bounding box center [731, 304] width 20 height 20
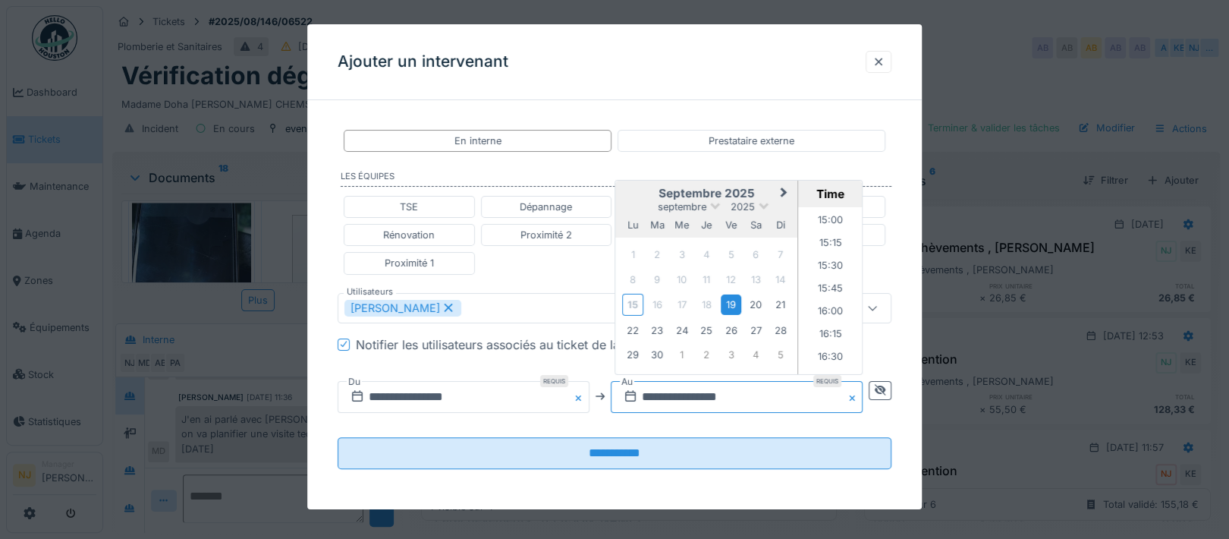
click at [741, 395] on input "**********" at bounding box center [737, 396] width 252 height 32
click at [734, 298] on div "19" at bounding box center [731, 304] width 20 height 20
click at [825, 251] on li "16:00" at bounding box center [831, 258] width 64 height 23
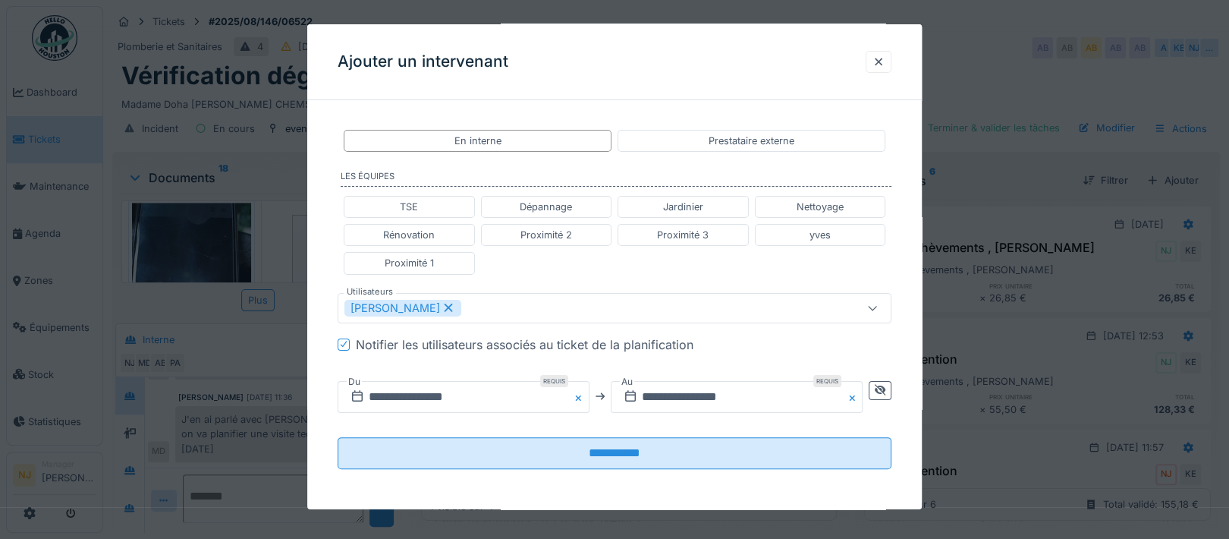
scroll to position [0, 0]
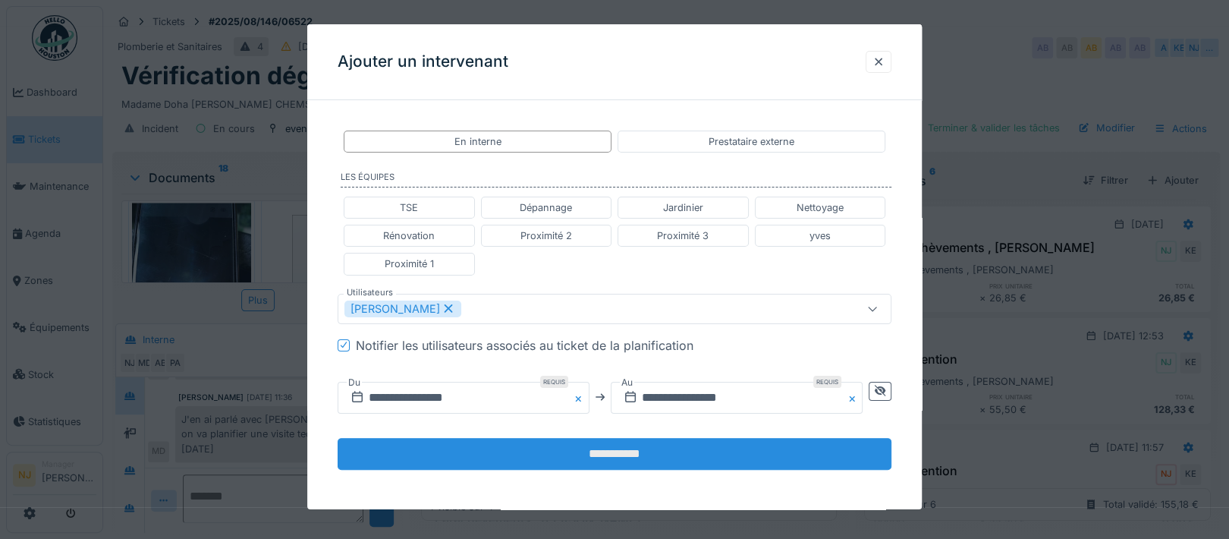
click at [633, 450] on input "**********" at bounding box center [615, 453] width 554 height 32
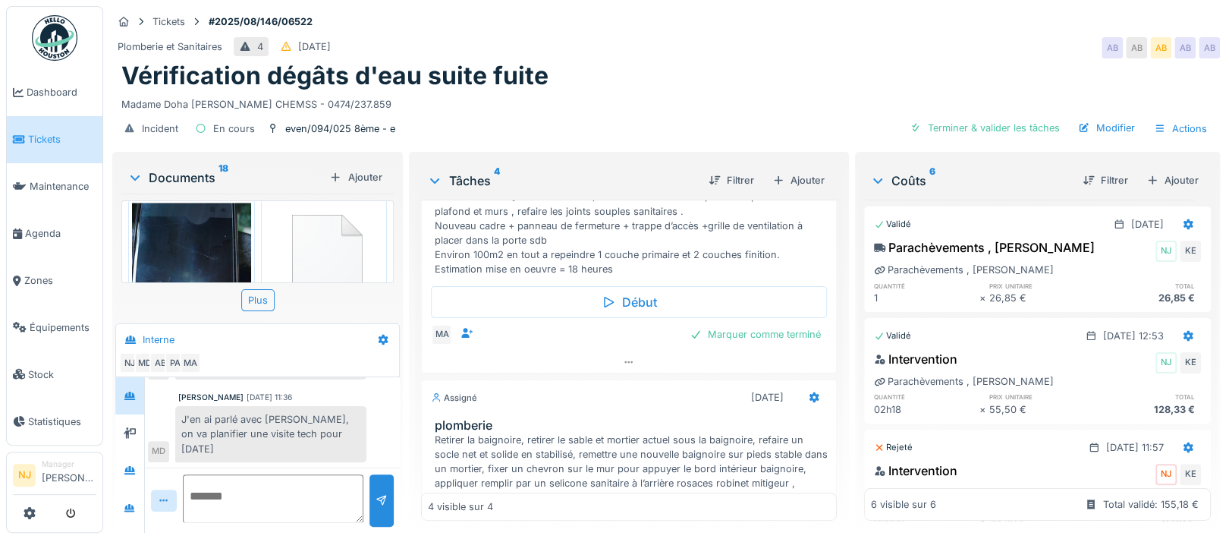
scroll to position [303, 0]
click at [623, 354] on icon at bounding box center [629, 359] width 12 height 10
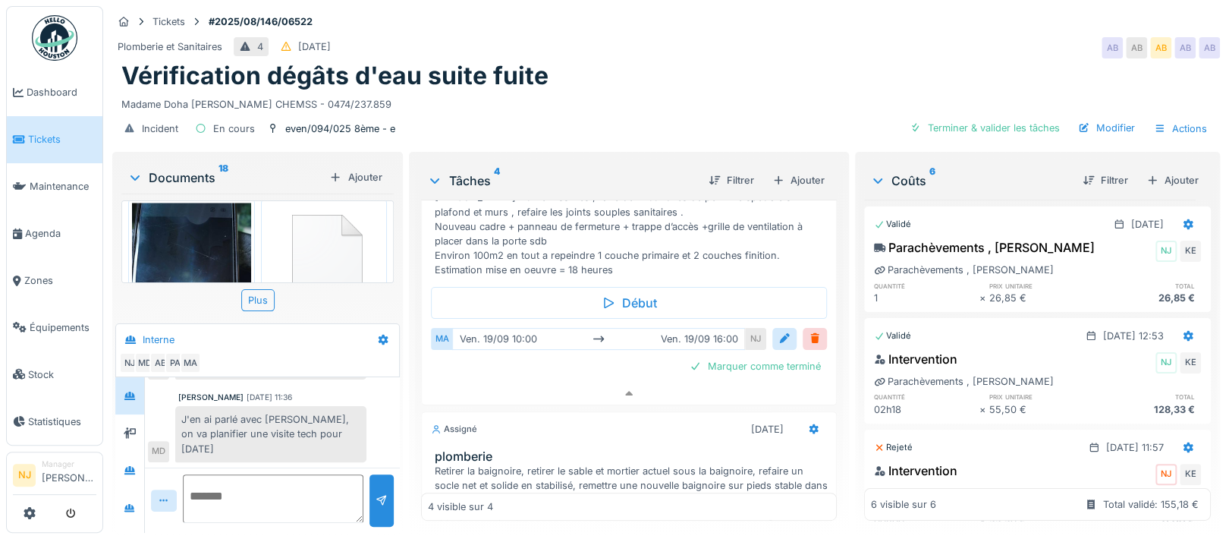
scroll to position [394, 0]
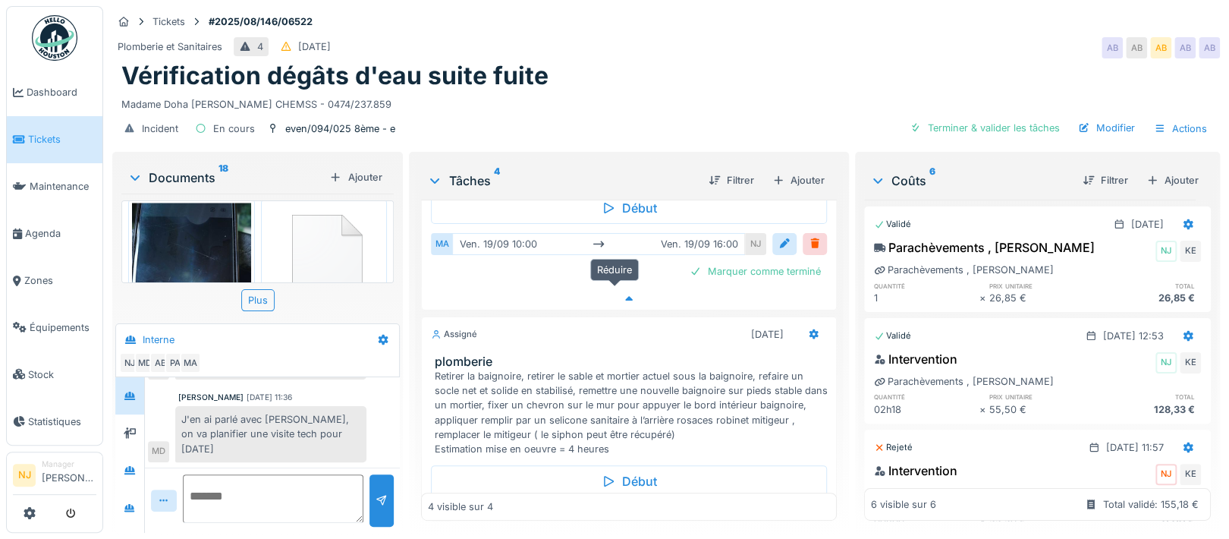
click at [623, 294] on icon at bounding box center [629, 299] width 12 height 10
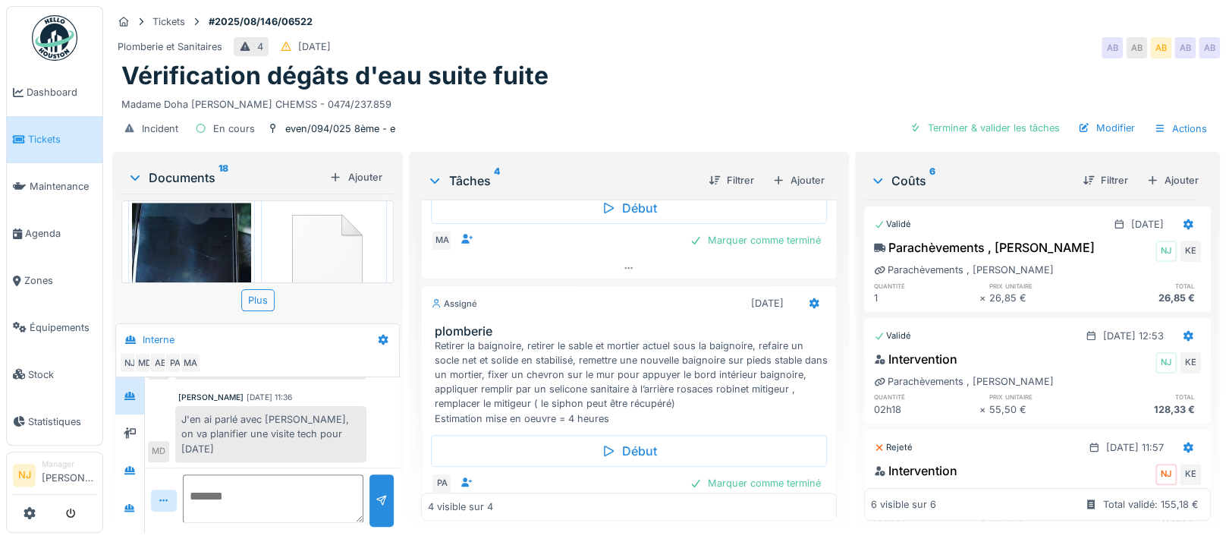
scroll to position [293, 0]
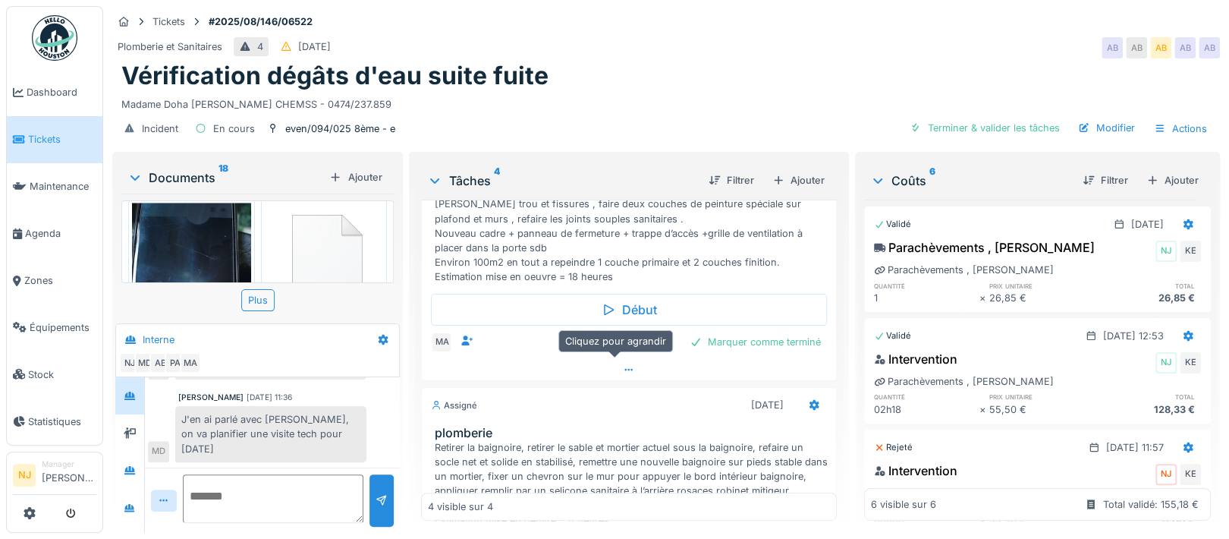
click at [623, 365] on icon at bounding box center [629, 370] width 12 height 10
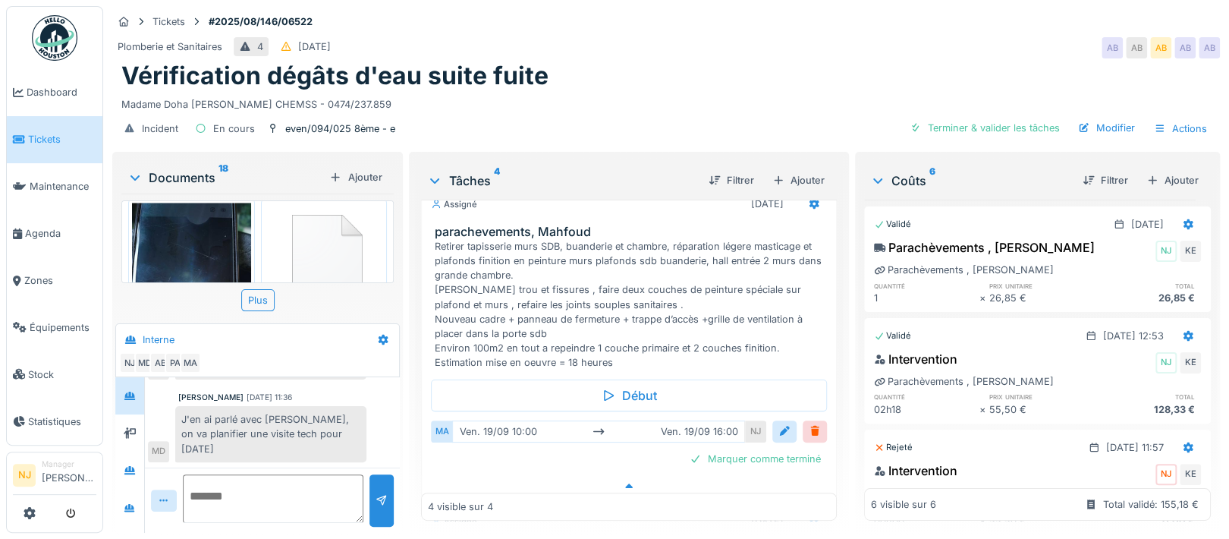
scroll to position [192, 0]
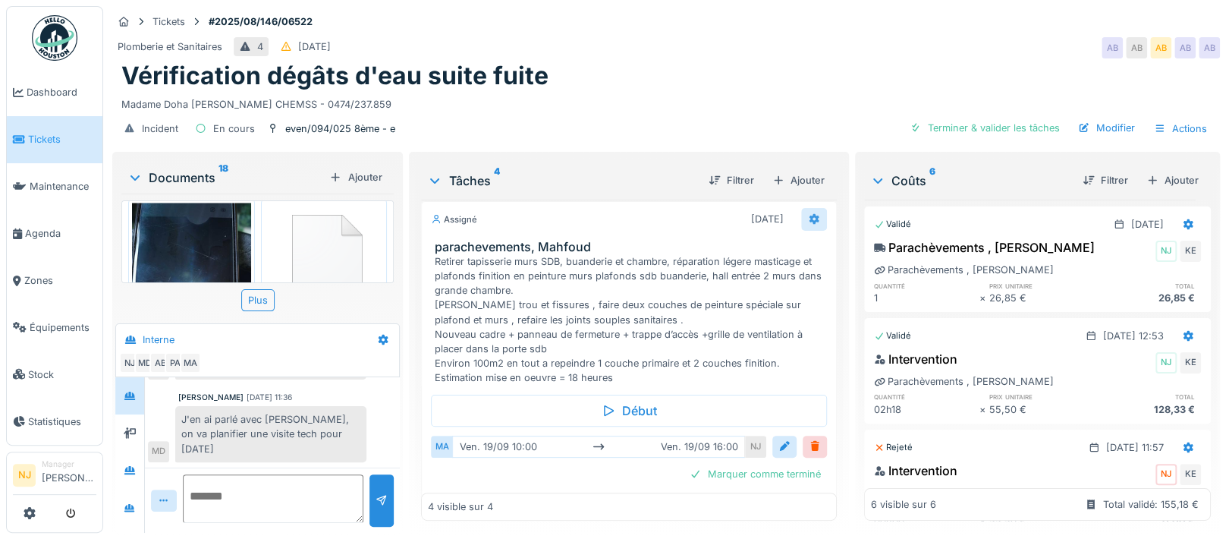
click at [809, 214] on icon at bounding box center [814, 219] width 10 height 11
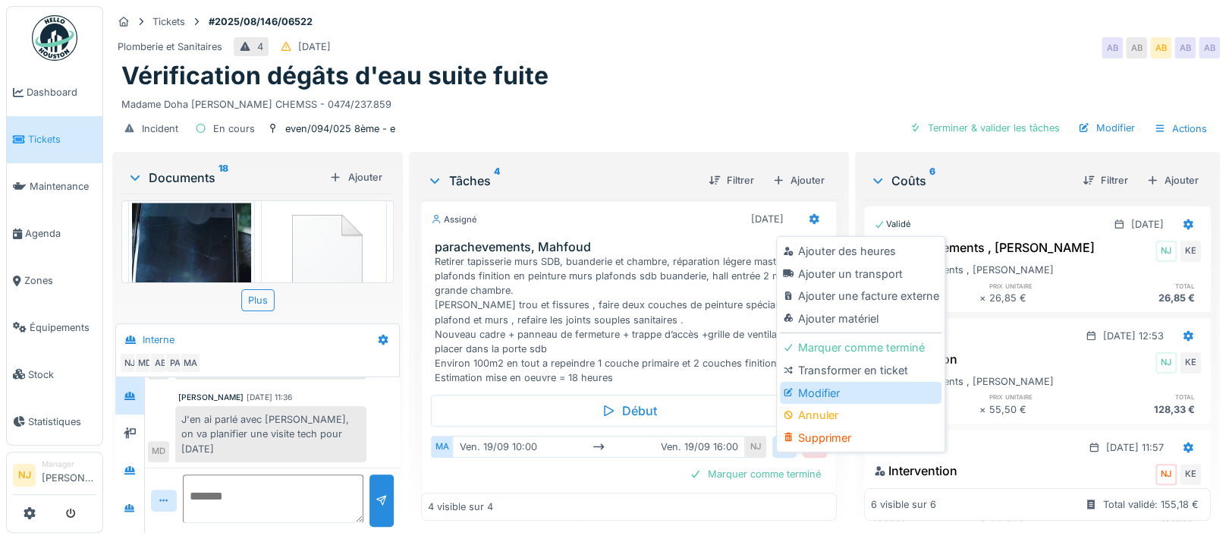
click at [812, 382] on div "Modifier" at bounding box center [861, 393] width 162 height 23
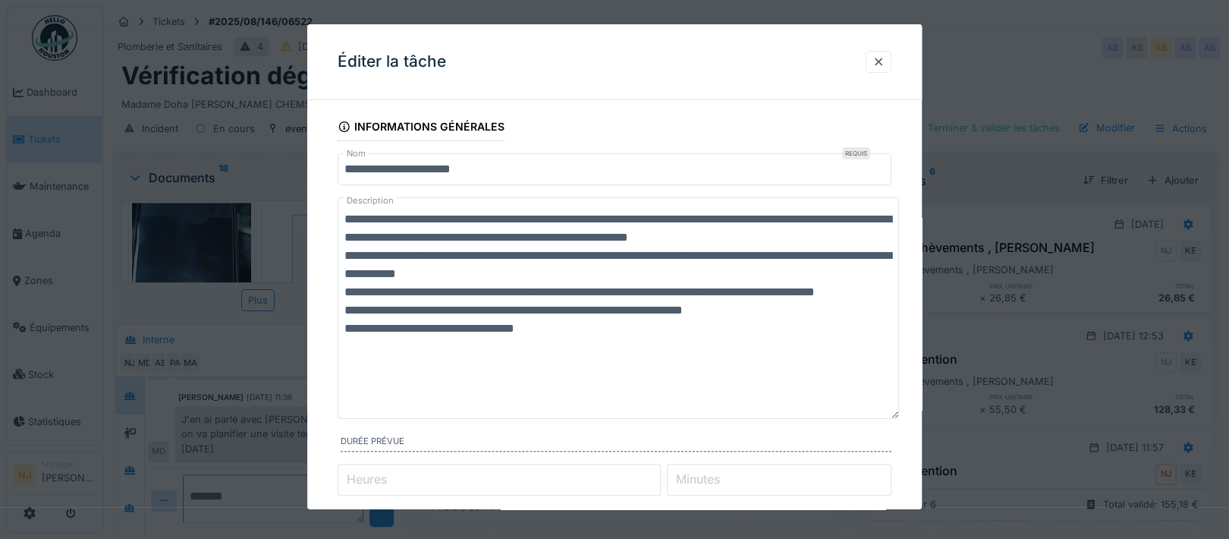
drag, startPoint x: 891, startPoint y: 256, endPoint x: 875, endPoint y: 416, distance: 160.9
click at [875, 416] on textarea "**********" at bounding box center [618, 307] width 561 height 221
click at [436, 255] on textarea "**********" at bounding box center [618, 307] width 561 height 221
click at [404, 311] on textarea "**********" at bounding box center [618, 307] width 561 height 221
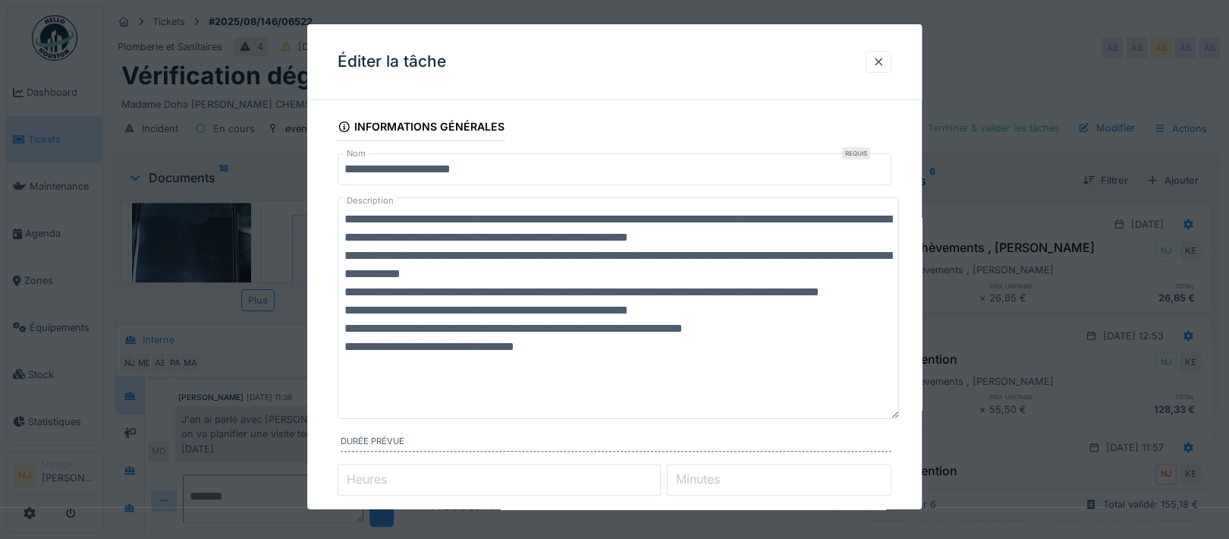
click at [453, 329] on textarea "**********" at bounding box center [618, 307] width 561 height 221
click at [701, 325] on textarea "**********" at bounding box center [618, 307] width 561 height 221
click at [812, 220] on textarea "**********" at bounding box center [618, 307] width 561 height 221
click at [729, 215] on textarea "**********" at bounding box center [618, 307] width 561 height 221
click at [550, 236] on textarea "**********" at bounding box center [618, 307] width 561 height 221
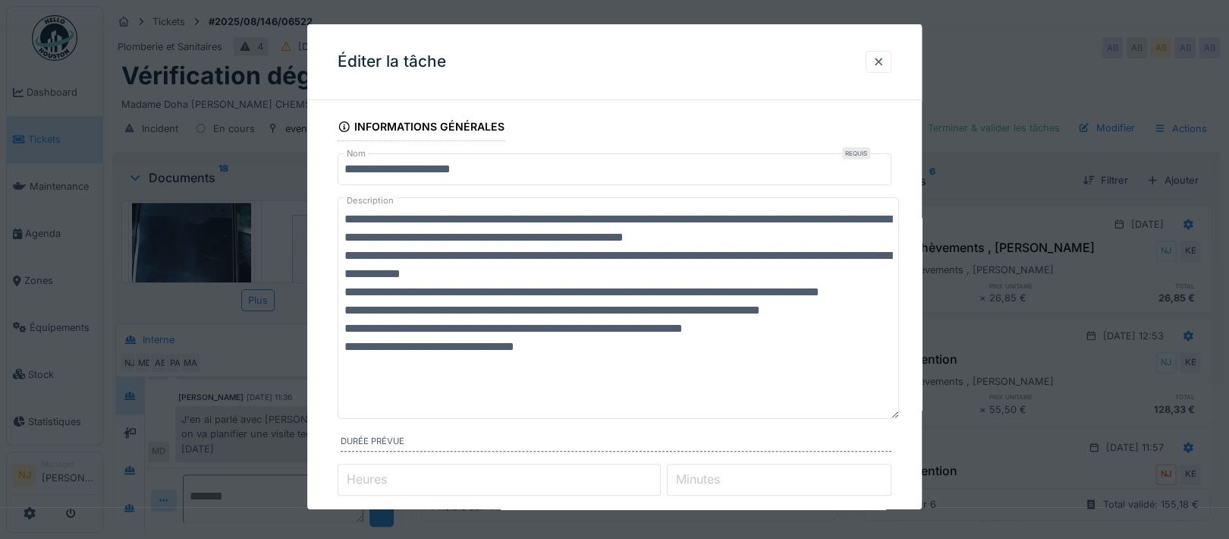
drag, startPoint x: 549, startPoint y: 236, endPoint x: 377, endPoint y: 407, distance: 243.0
click at [375, 412] on textarea "**********" at bounding box center [618, 307] width 561 height 221
click at [482, 363] on textarea "**********" at bounding box center [618, 307] width 561 height 221
drag, startPoint x: 344, startPoint y: 328, endPoint x: 914, endPoint y: 330, distance: 570.4
click at [914, 330] on div "**********" at bounding box center [614, 537] width 614 height 850
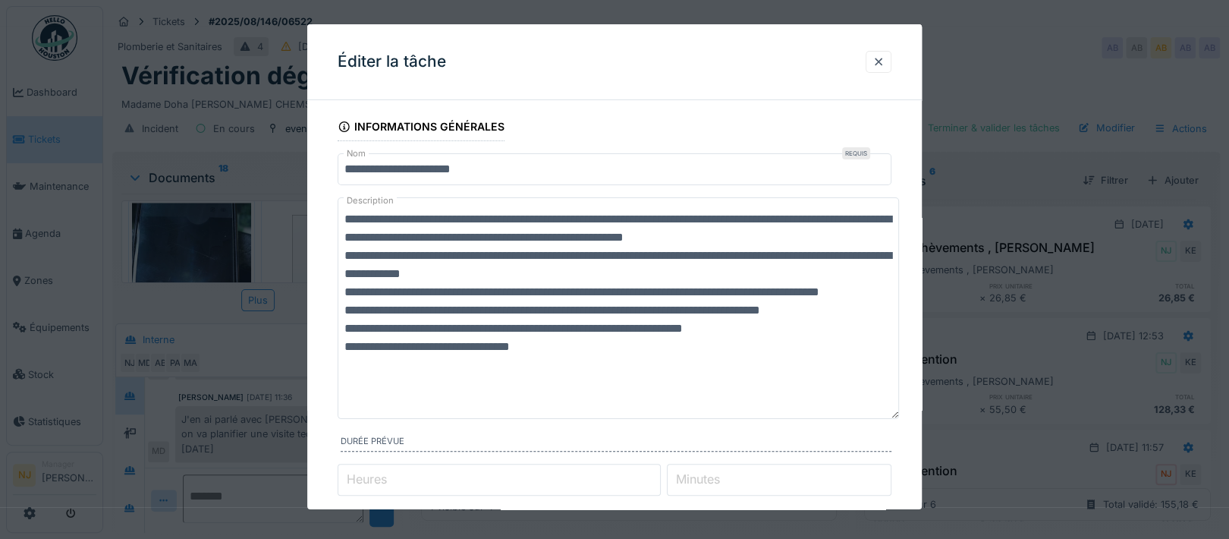
drag, startPoint x: 759, startPoint y: 322, endPoint x: 567, endPoint y: 394, distance: 205.3
click at [567, 394] on textarea "**********" at bounding box center [618, 307] width 561 height 221
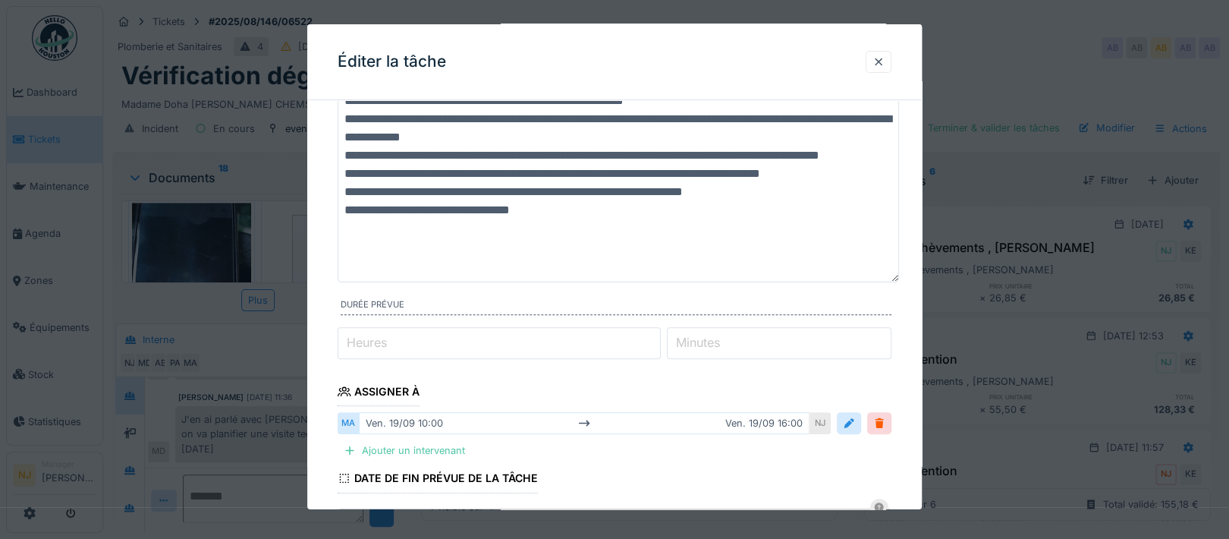
scroll to position [452, 0]
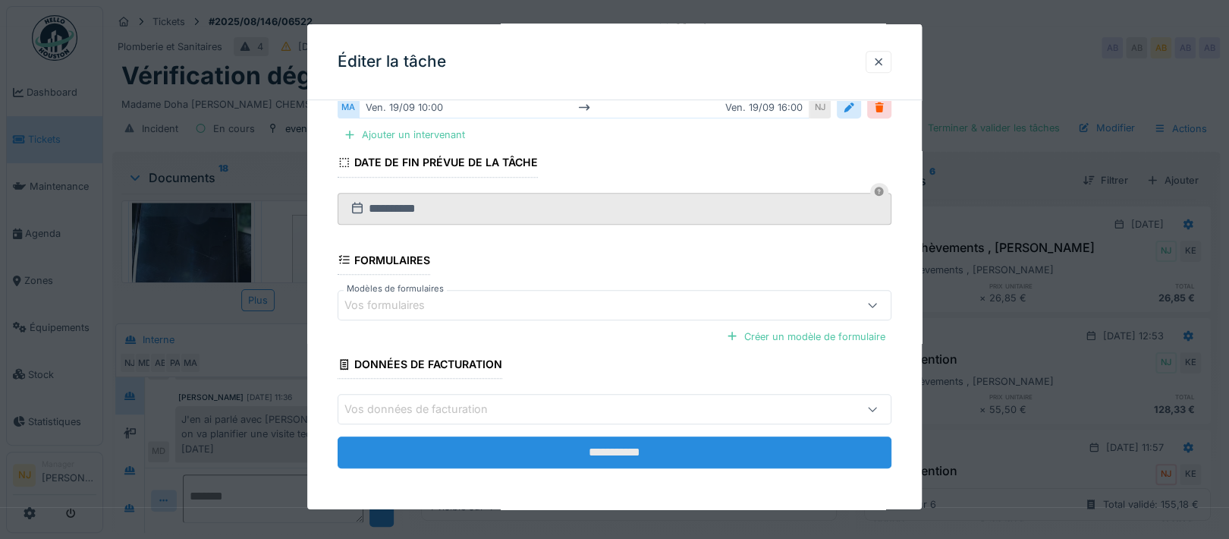
type textarea "**********"
click at [611, 450] on input "**********" at bounding box center [615, 452] width 554 height 32
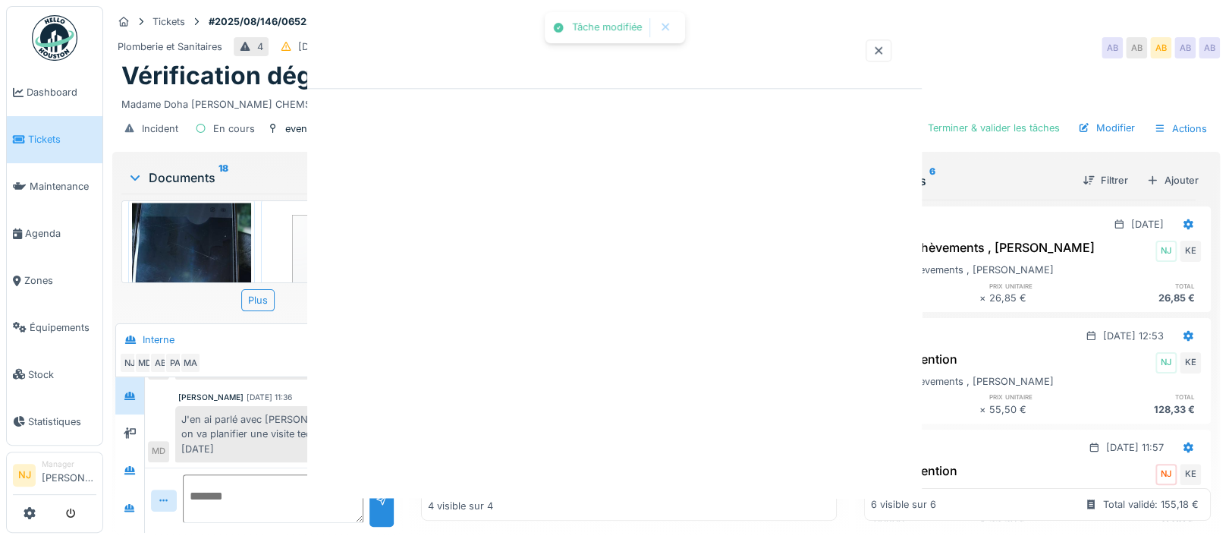
scroll to position [0, 0]
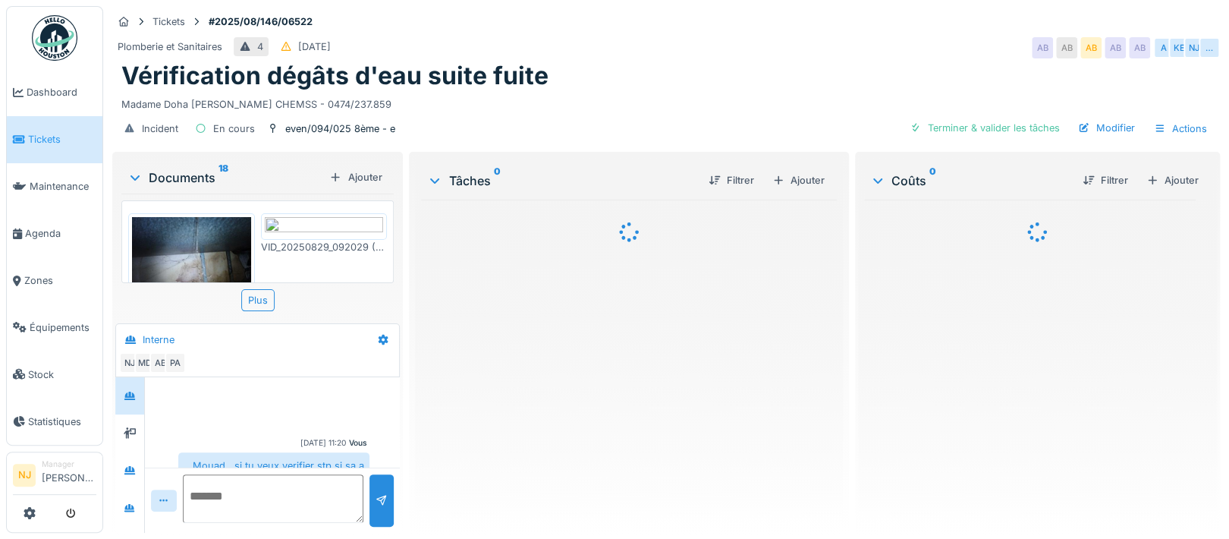
scroll to position [265, 0]
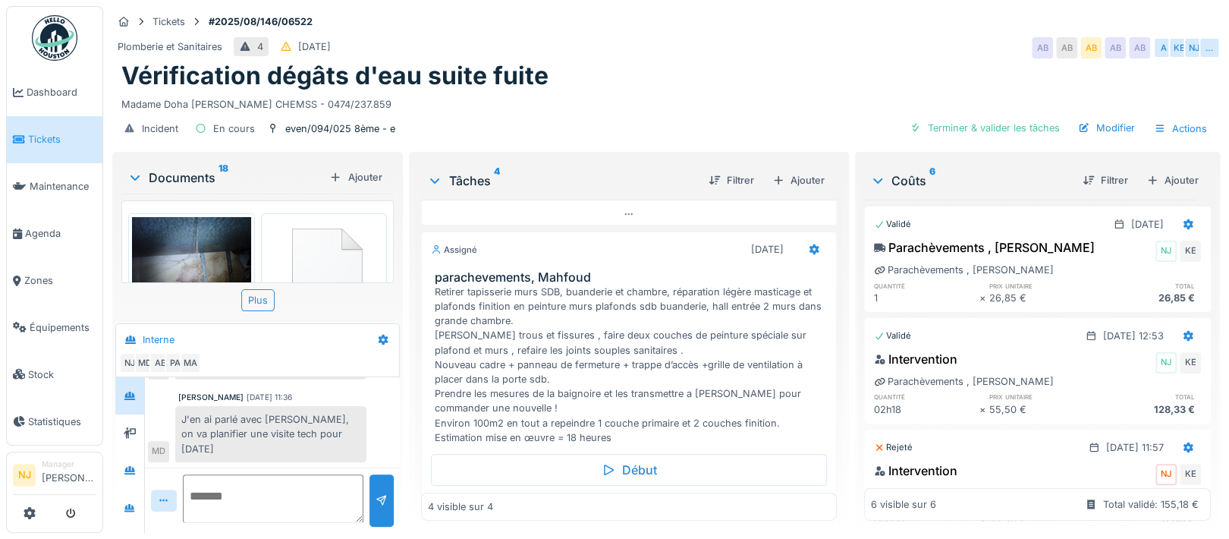
scroll to position [203, 0]
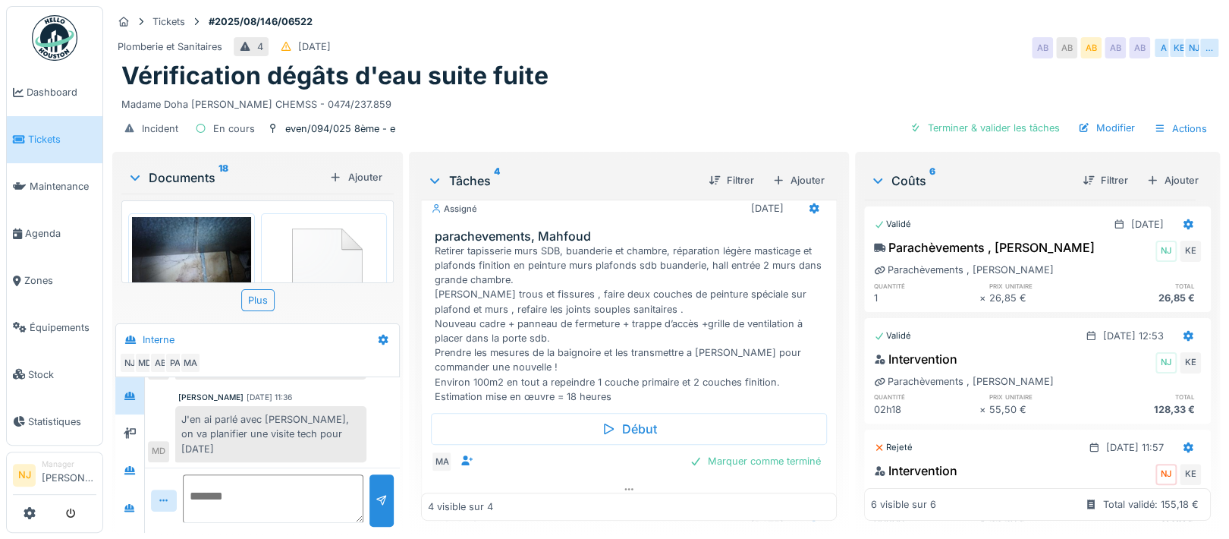
click at [226, 485] on textarea at bounding box center [273, 498] width 181 height 49
type textarea "**********"
click at [372, 507] on div at bounding box center [381, 500] width 24 height 52
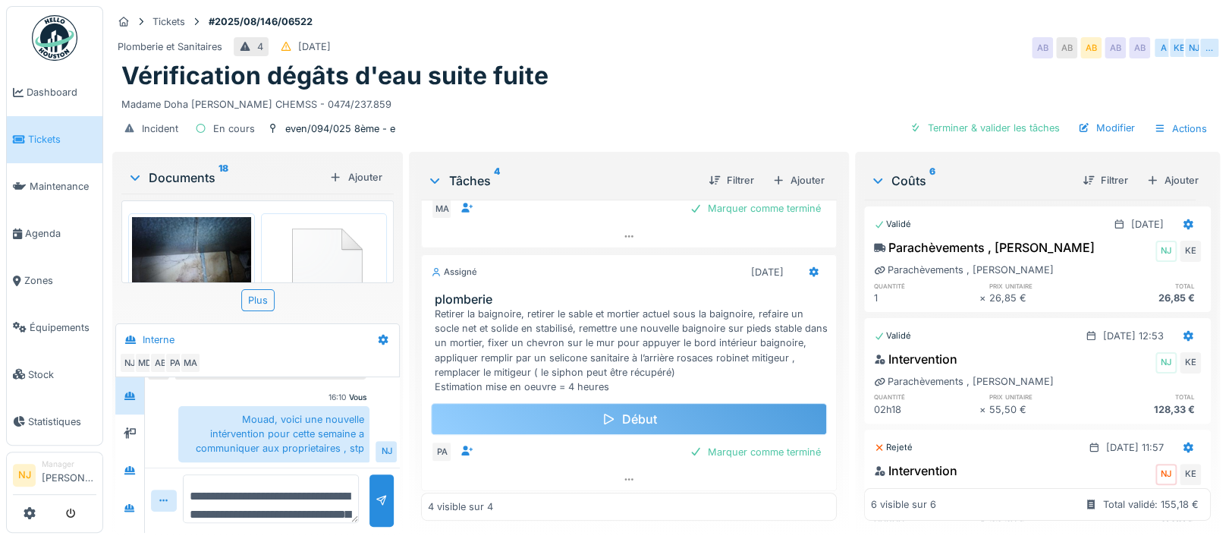
scroll to position [457, 0]
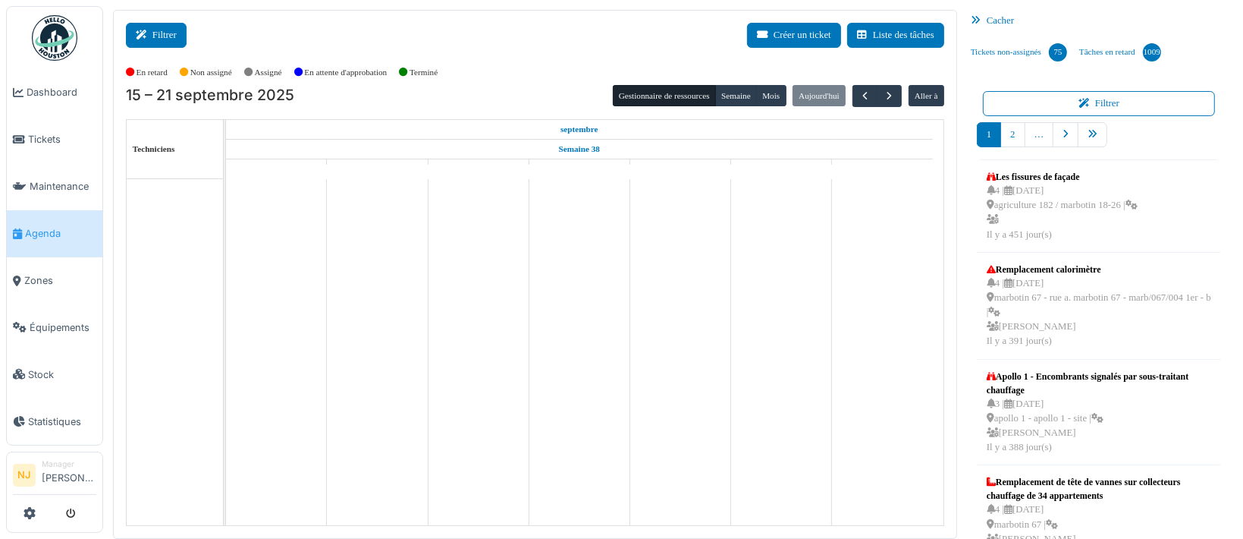
click at [159, 36] on button "Filtrer" at bounding box center [156, 35] width 61 height 25
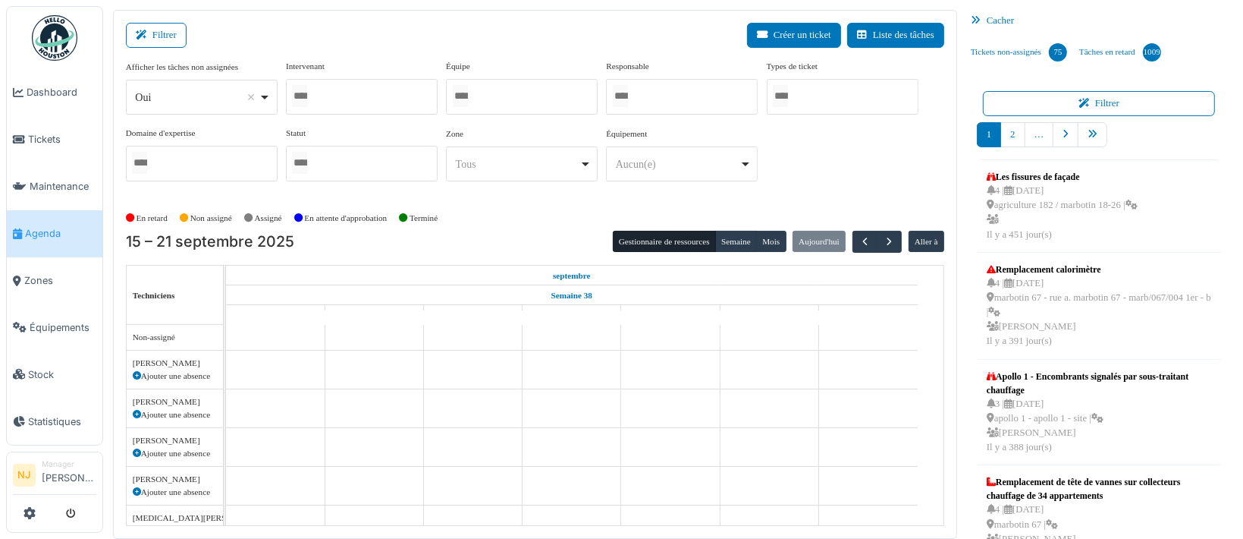
click at [353, 86] on div at bounding box center [362, 97] width 152 height 36
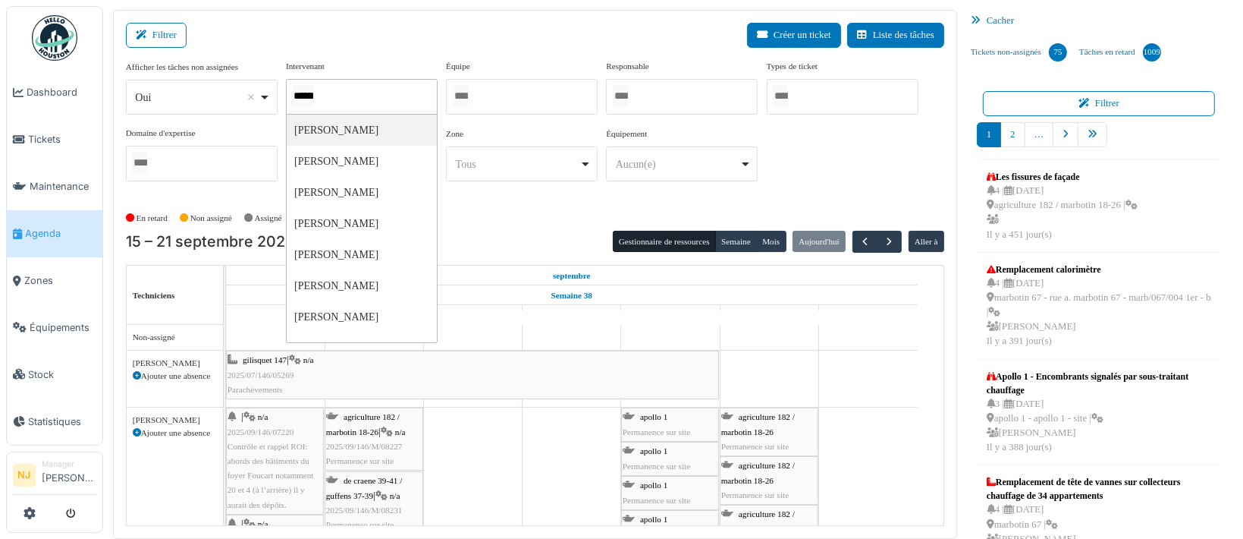
type input "*******"
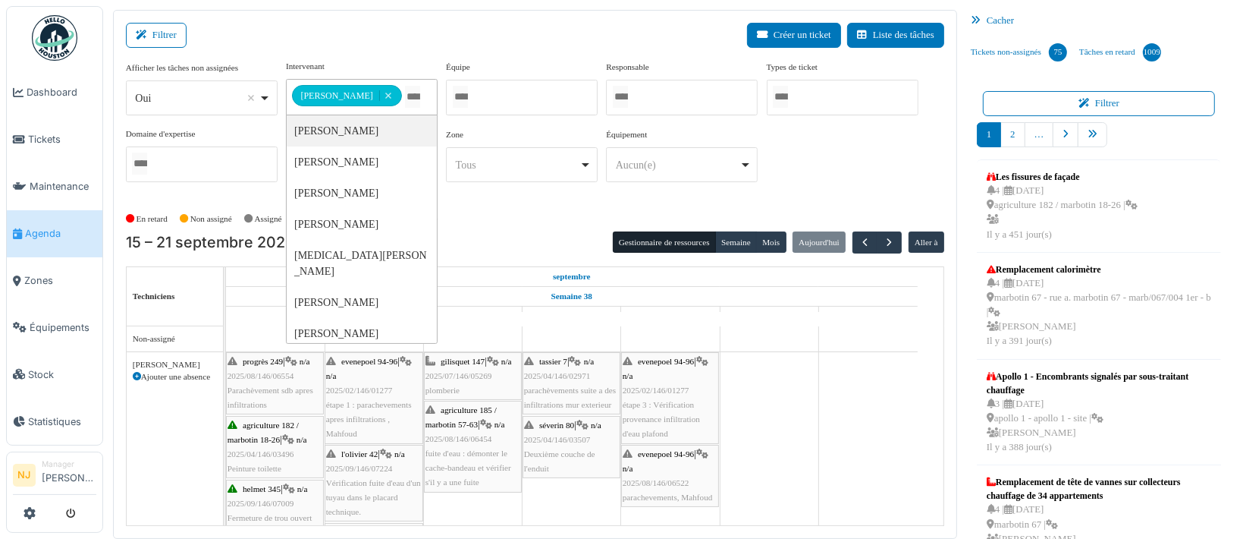
click at [317, 34] on div "Filtrer Créer un ticket Liste des tâches" at bounding box center [535, 41] width 818 height 37
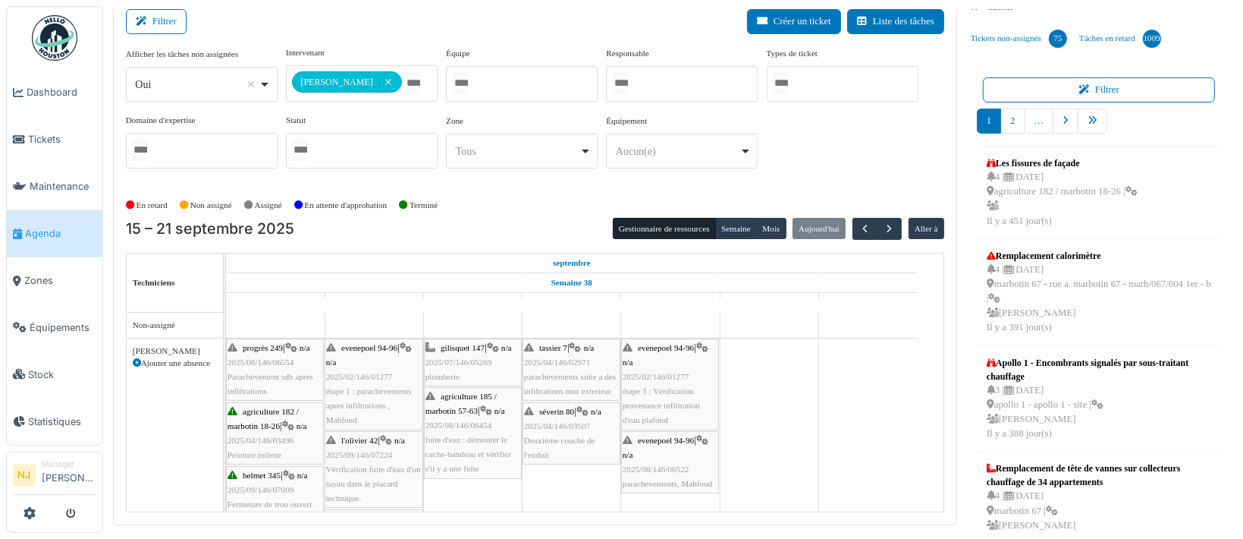
scroll to position [18, 0]
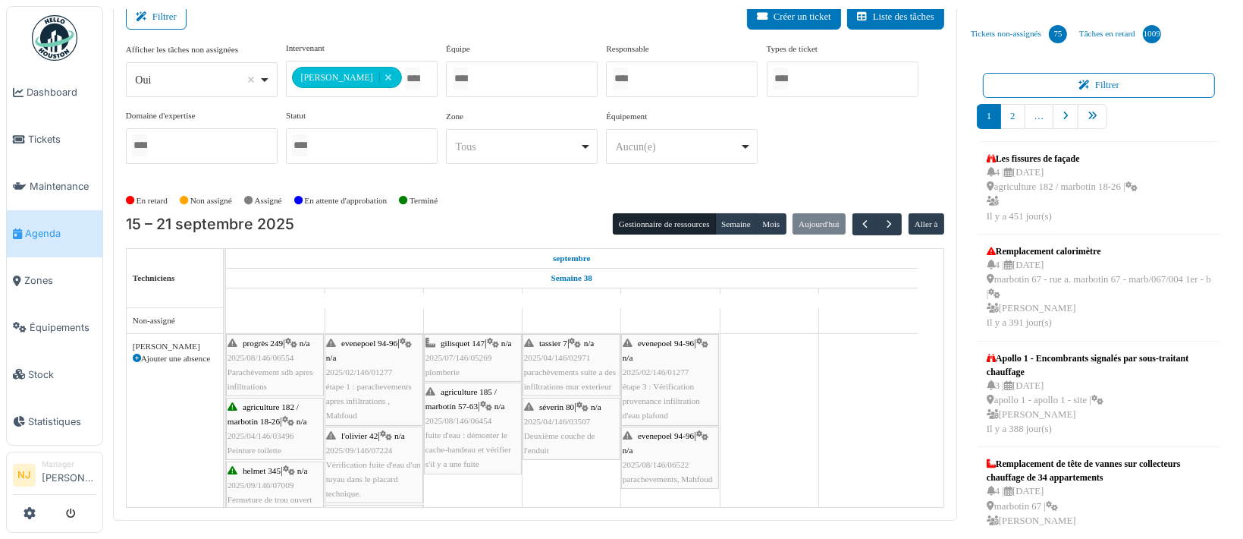
click at [657, 382] on span "étape 3 : Vérification provenance infiltration d'eau plafond" at bounding box center [661, 401] width 77 height 38
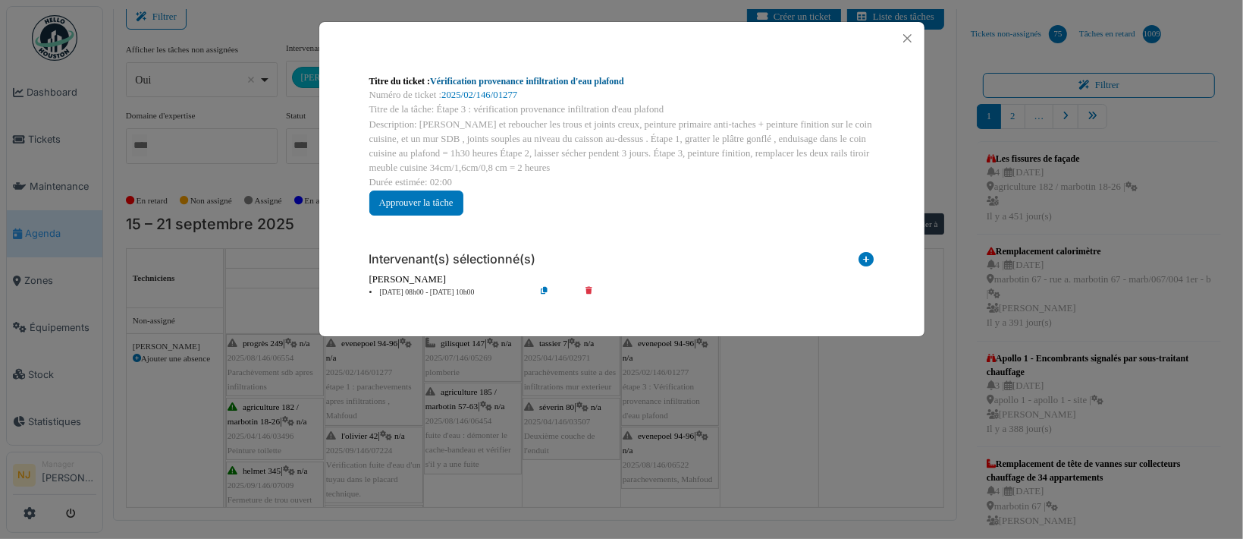
click at [508, 81] on link "Vérification provenance infiltration d'eau plafond" at bounding box center [527, 81] width 194 height 11
click at [909, 38] on button "Close" at bounding box center [907, 38] width 20 height 20
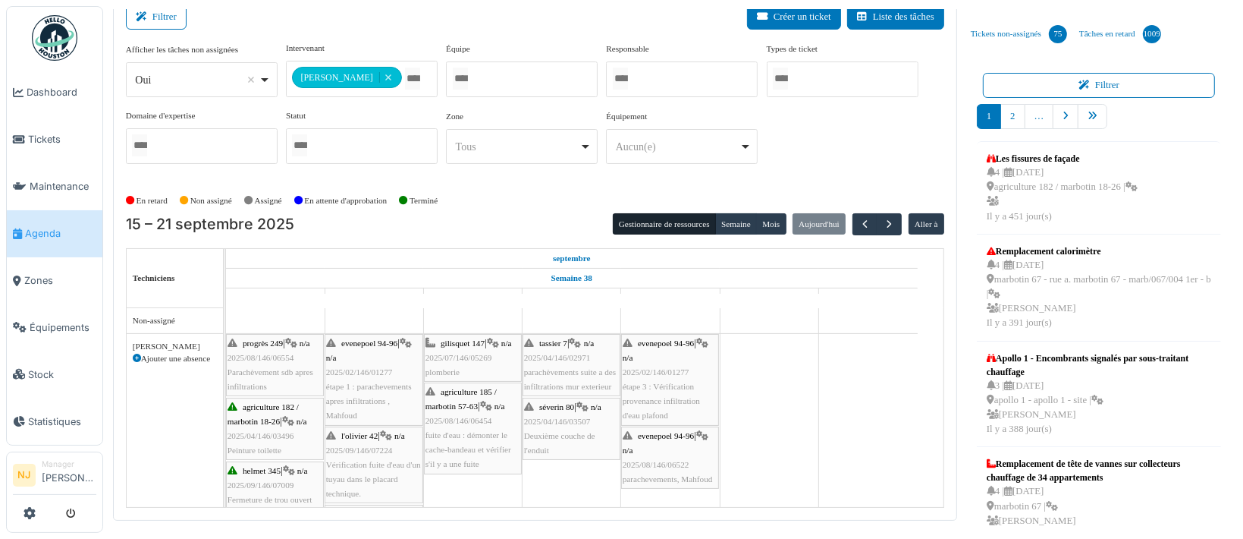
click at [665, 454] on div "evenepoel 94-96 | n/a 2025/08/146/06522 parachevements, Mahfoud" at bounding box center [670, 458] width 95 height 58
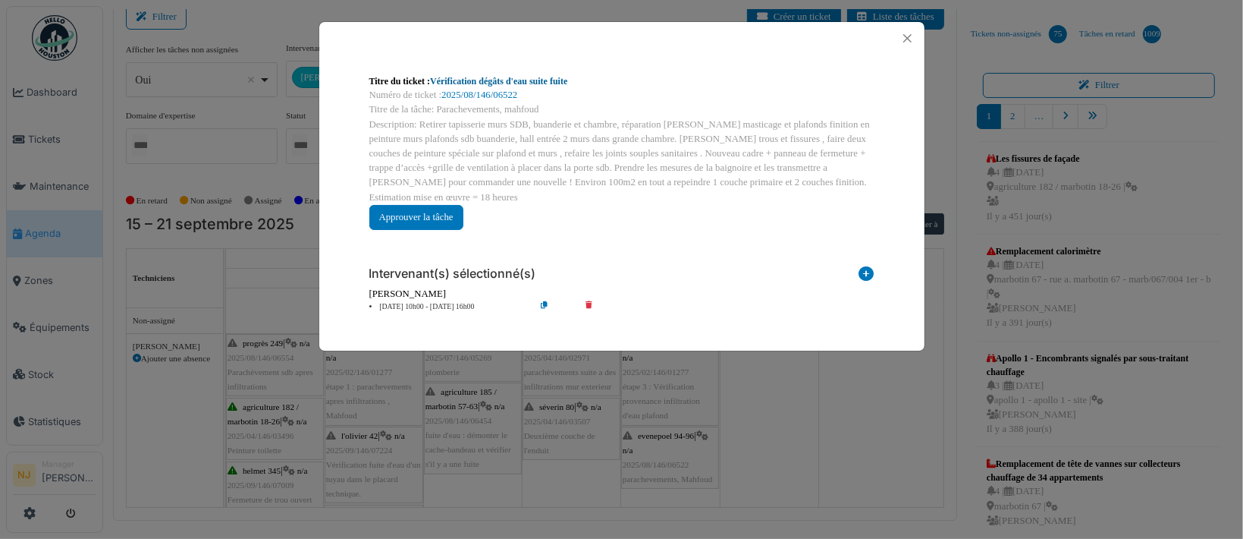
click at [456, 79] on link "Vérification dégâts d'eau suite fuite" at bounding box center [498, 81] width 137 height 11
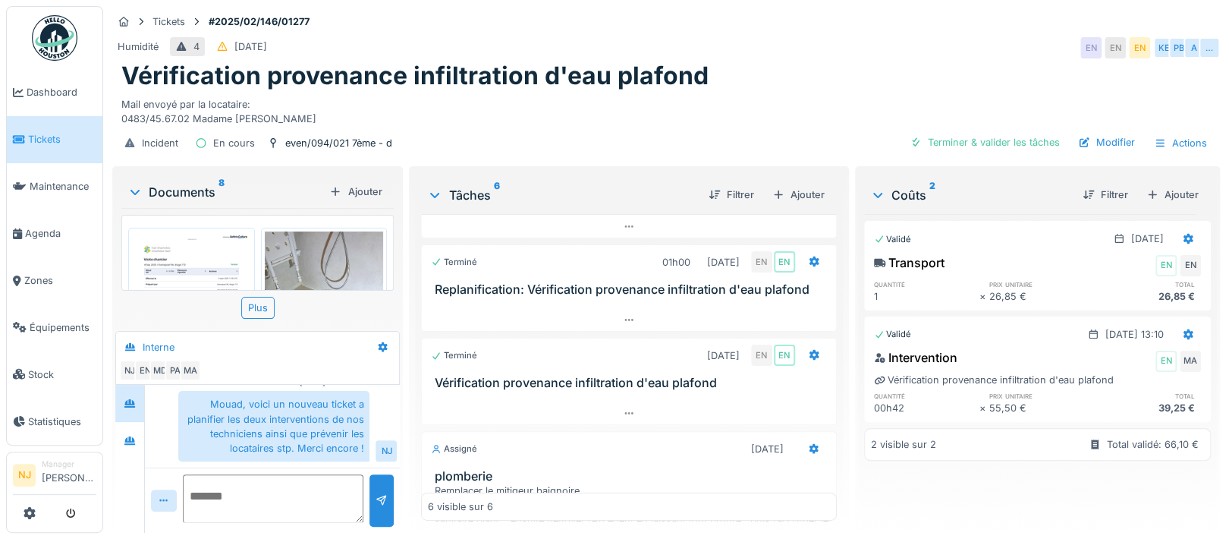
scroll to position [101, 0]
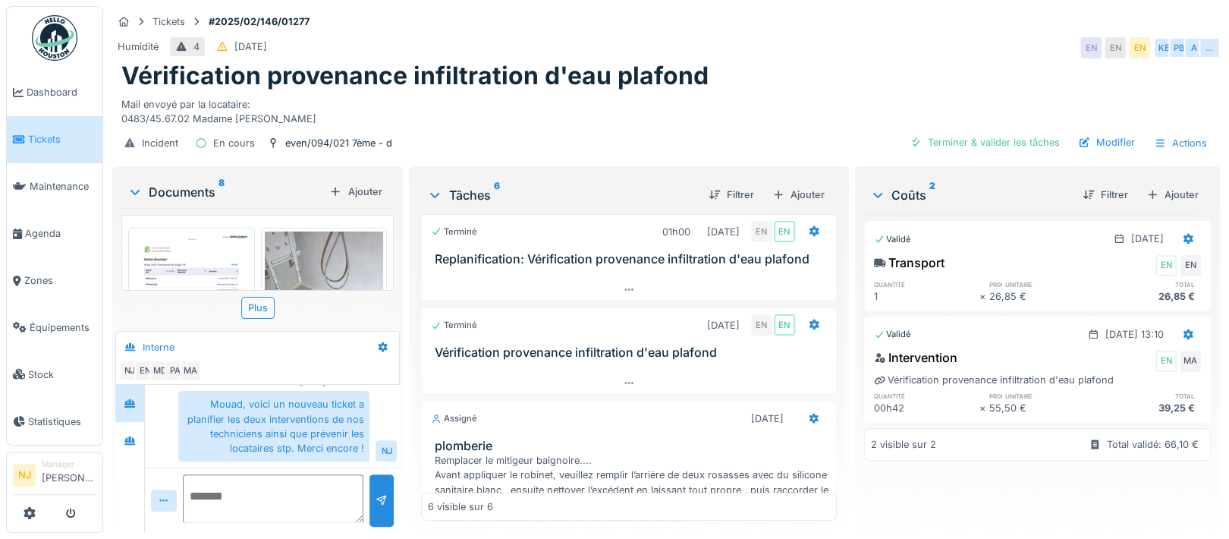
click at [257, 78] on h1 "Vérification provenance infiltration d'eau plafond" at bounding box center [414, 75] width 587 height 29
click at [367, 86] on h1 "Vérification provenance infiltration d'eau plafond" at bounding box center [414, 75] width 587 height 29
click at [472, 77] on h1 "Vérification provenance infiltration d'eau plafond" at bounding box center [414, 75] width 587 height 29
click at [734, 121] on div "Mail envoyé par la locataire: 0483/45.67.02 Madame Ana DIEZ FERNANDEZ" at bounding box center [665, 108] width 1089 height 35
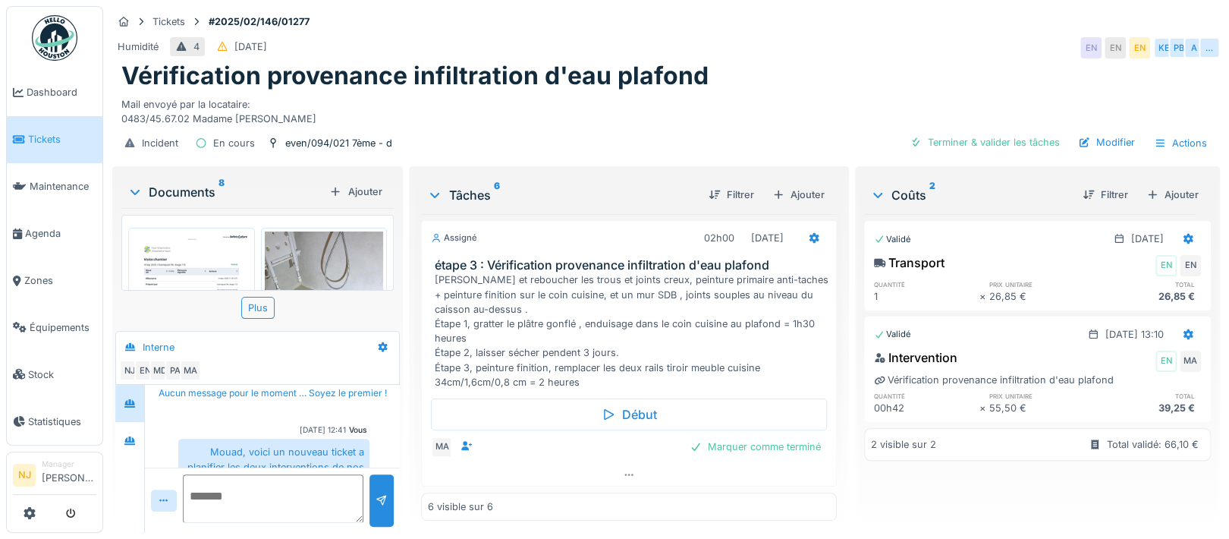
scroll to position [0, 0]
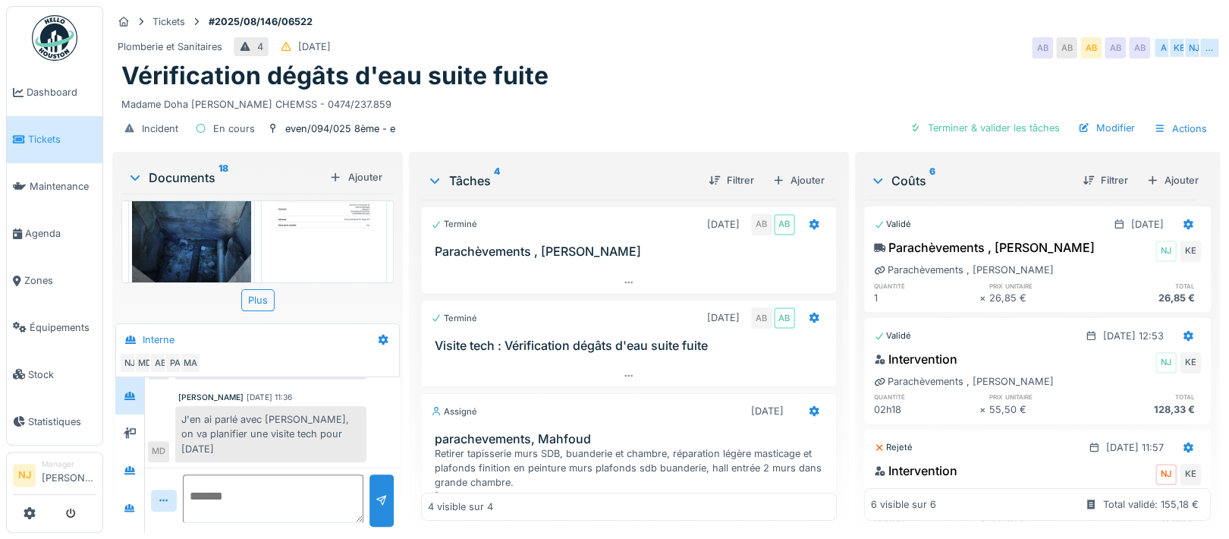
scroll to position [963, 0]
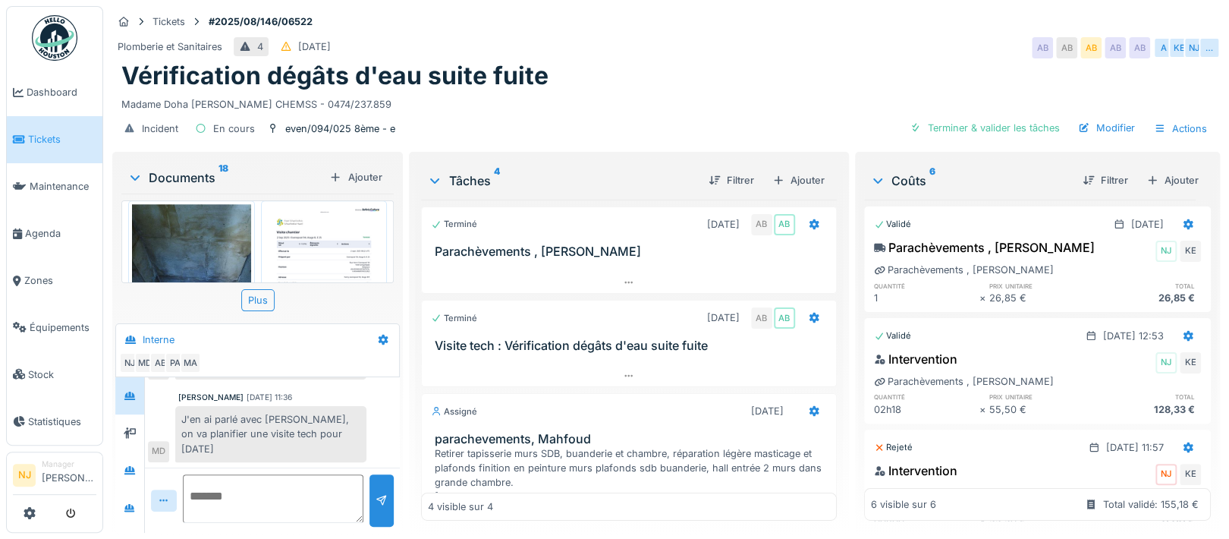
click at [300, 218] on img at bounding box center [324, 288] width 119 height 168
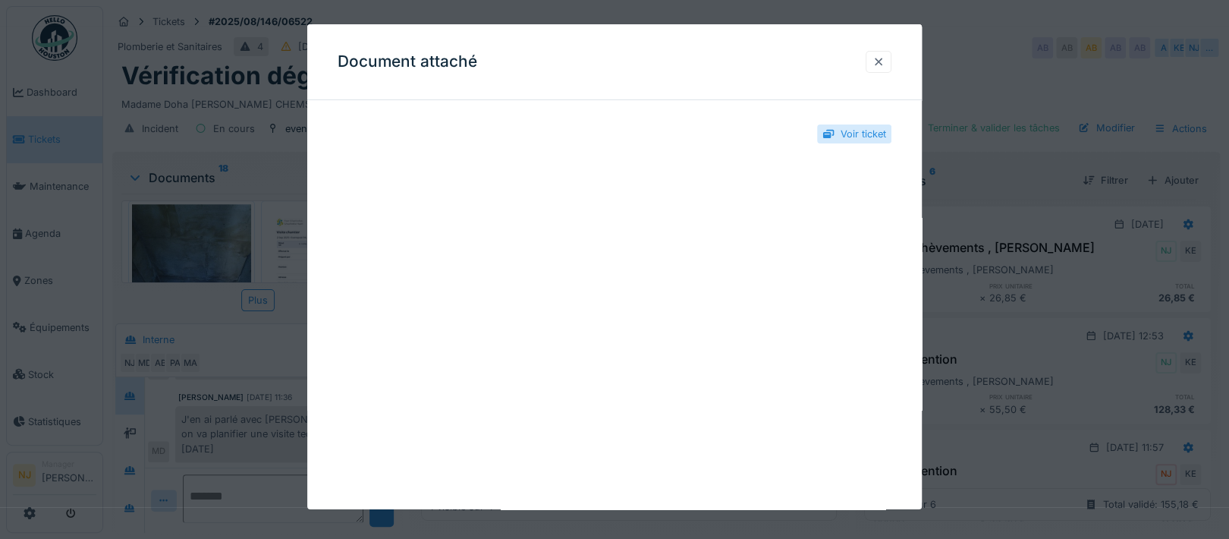
click at [884, 64] on div at bounding box center [878, 62] width 12 height 14
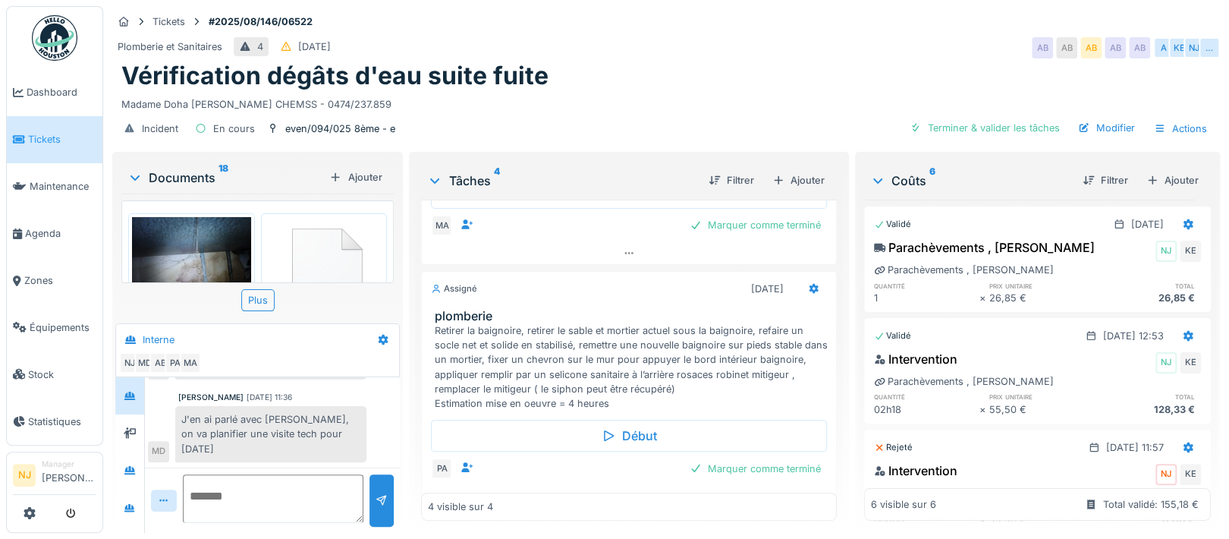
scroll to position [457, 0]
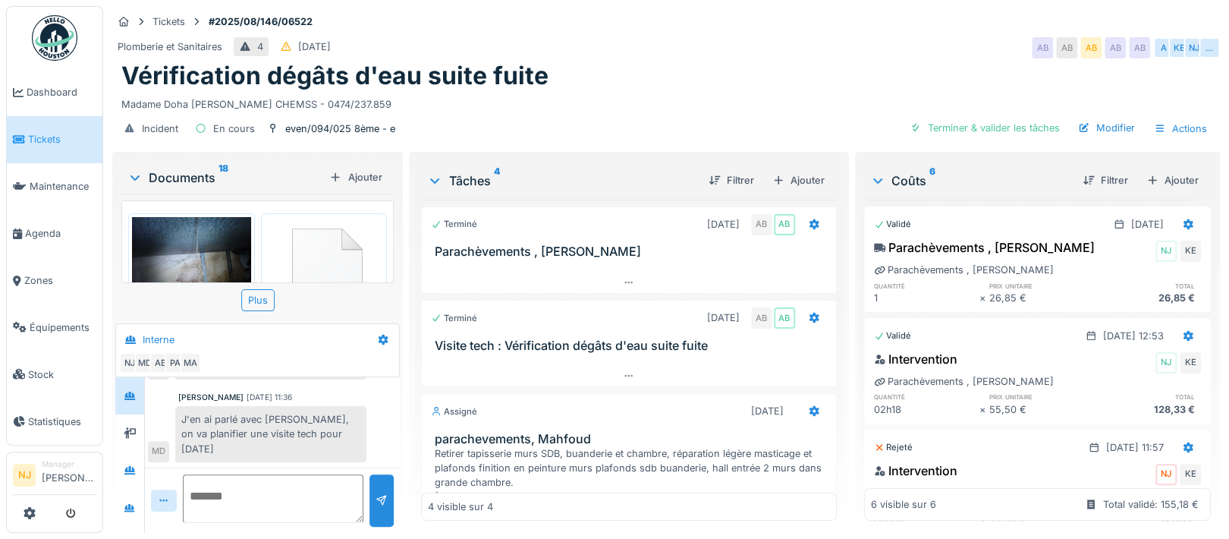
click at [574, 34] on div "Plomberie et Sanitaires 4 24/08/2025 AB AB AB AB AB A KE NJ …" at bounding box center [665, 47] width 1107 height 27
click at [39, 273] on span "Zones" at bounding box center [60, 280] width 72 height 14
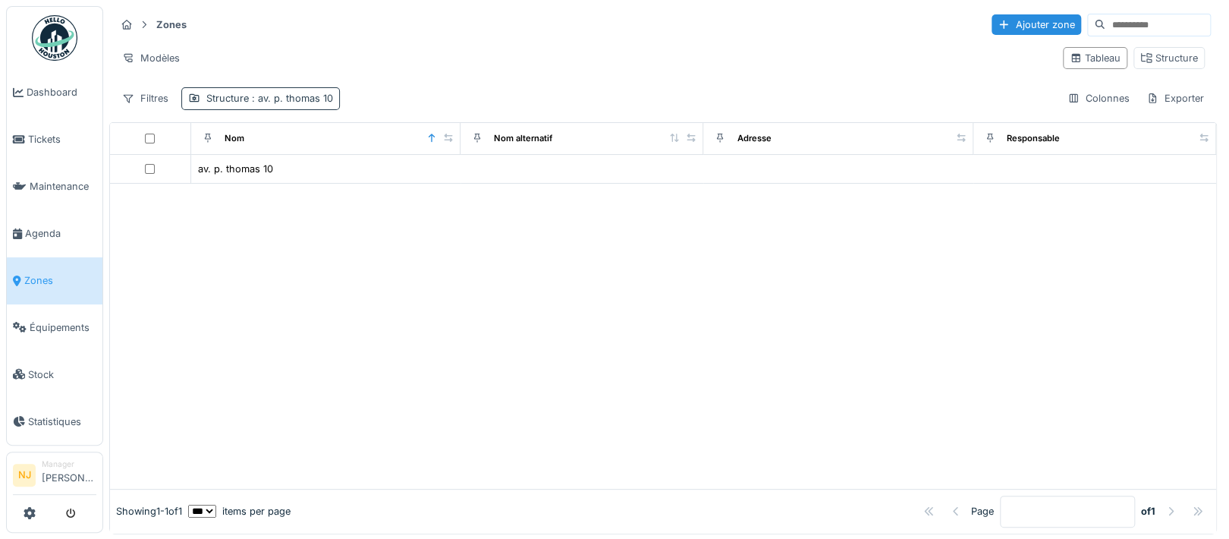
click at [329, 103] on span ": av. [PERSON_NAME] 10" at bounding box center [291, 98] width 84 height 11
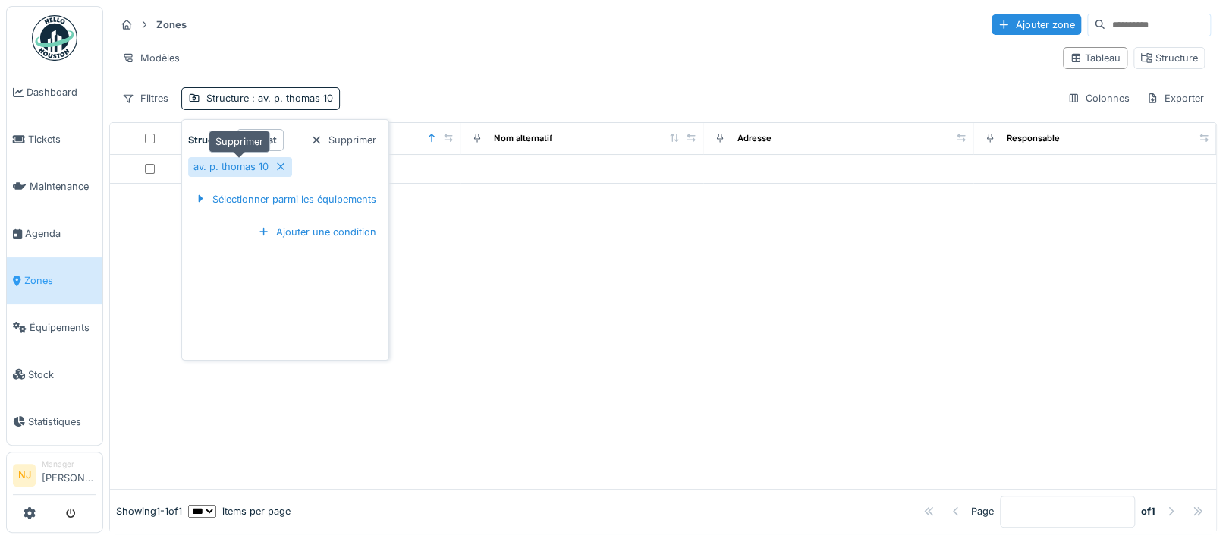
click at [275, 166] on icon at bounding box center [281, 167] width 12 height 10
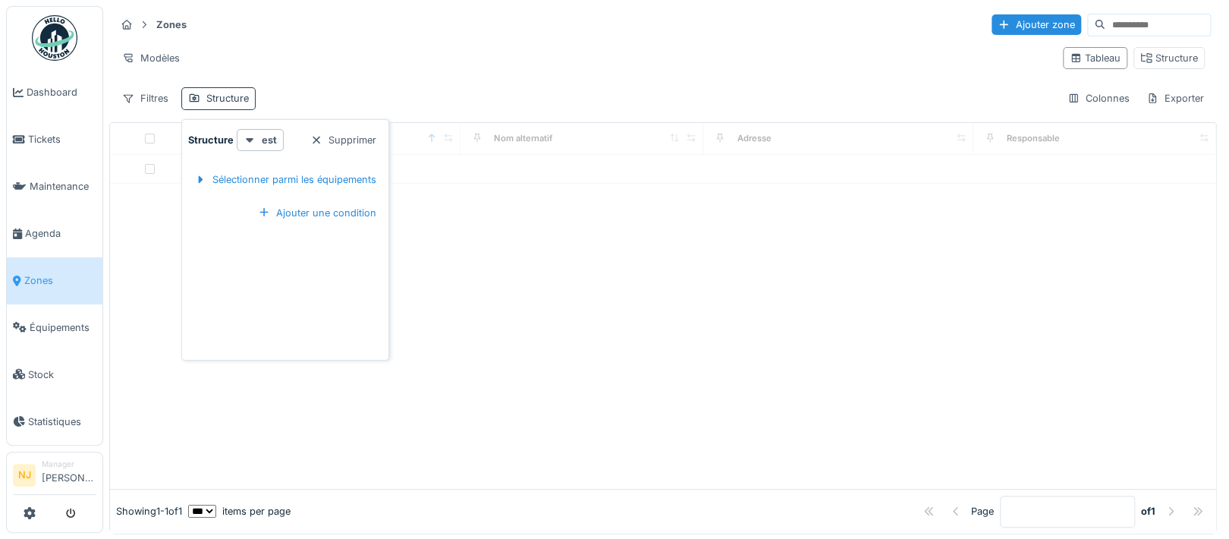
click at [228, 97] on div "Structure" at bounding box center [227, 98] width 42 height 14
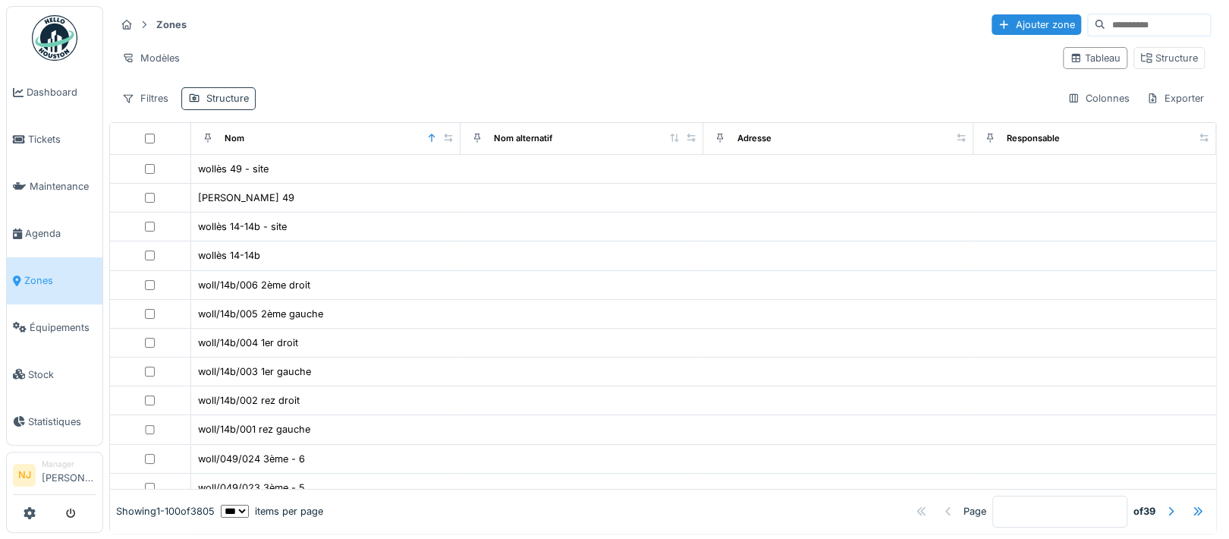
click at [229, 101] on div "Structure" at bounding box center [227, 98] width 42 height 14
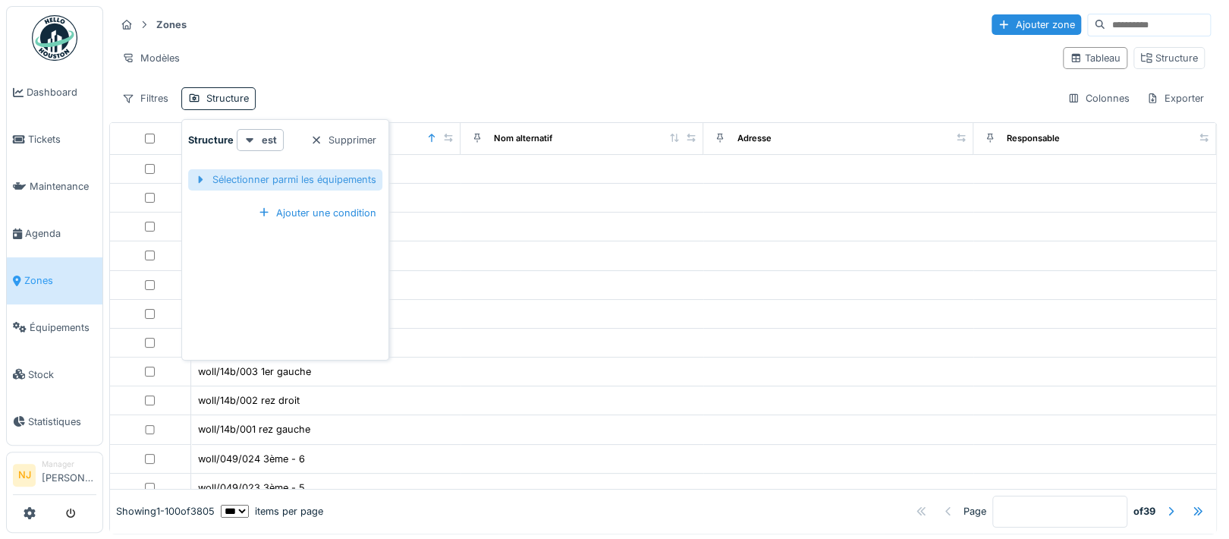
click at [309, 176] on div "Sélectionner parmi les équipements" at bounding box center [285, 179] width 194 height 20
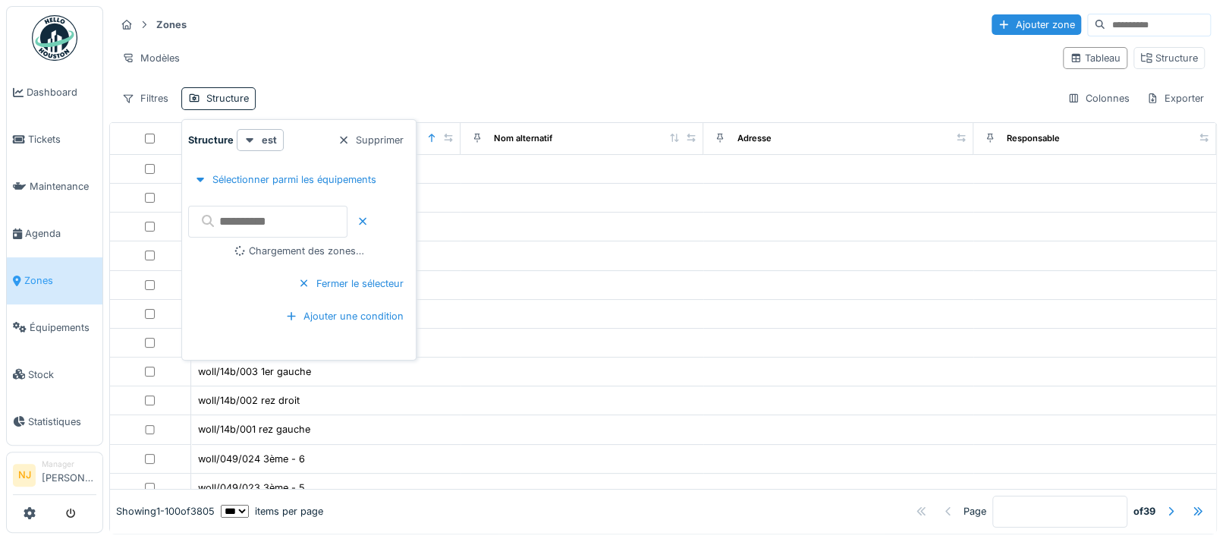
click at [325, 225] on input "text" at bounding box center [267, 222] width 159 height 32
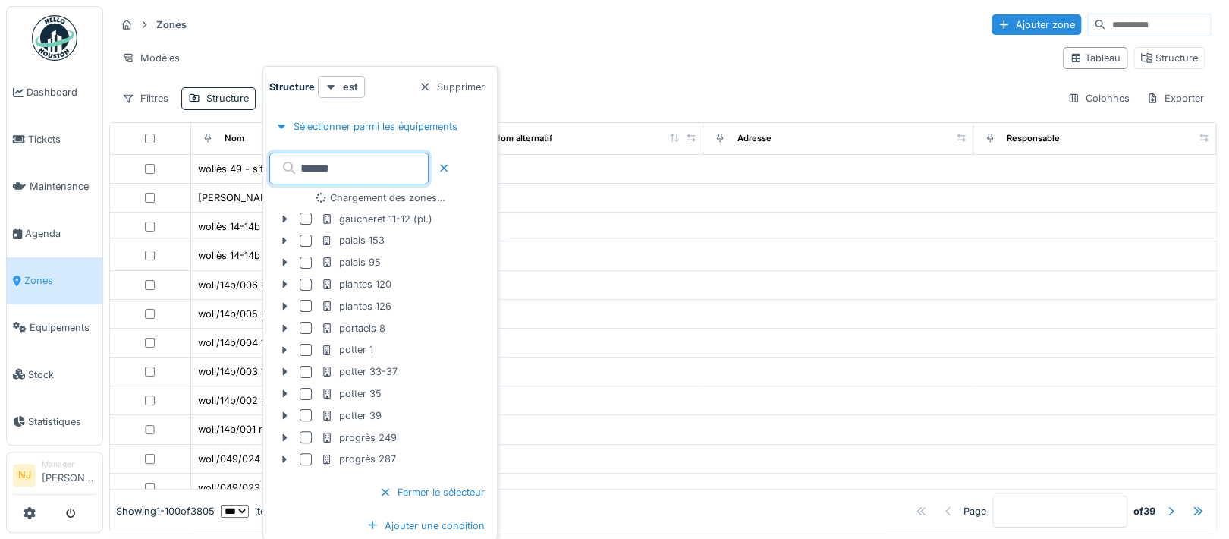
type input "*******"
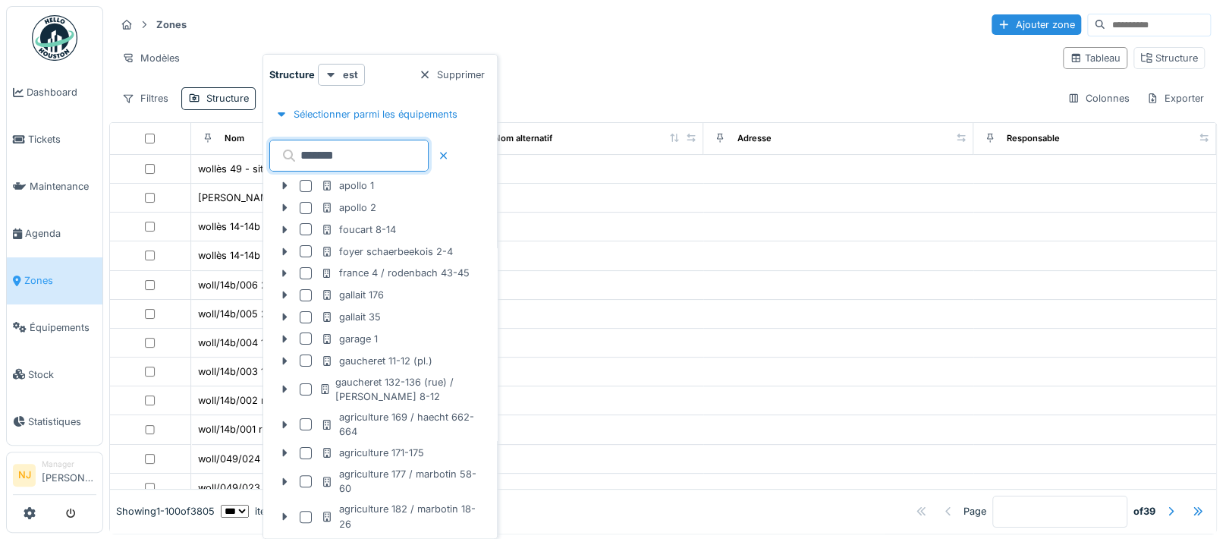
click at [207, 272] on td "woll/14b/006 2ème droit" at bounding box center [326, 285] width 270 height 29
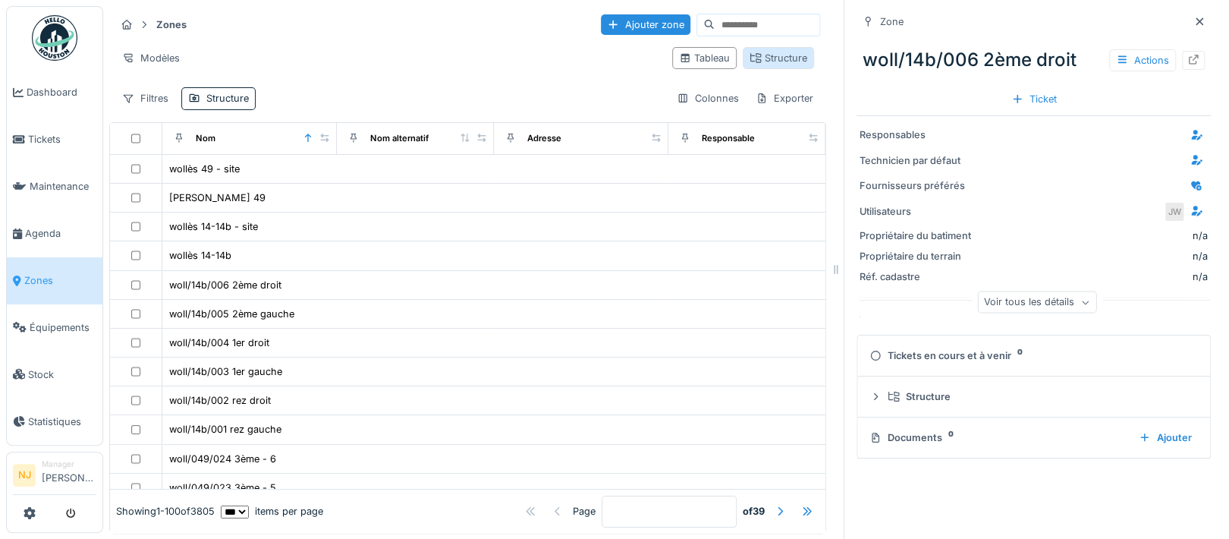
click at [749, 55] on div "Structure" at bounding box center [778, 58] width 58 height 14
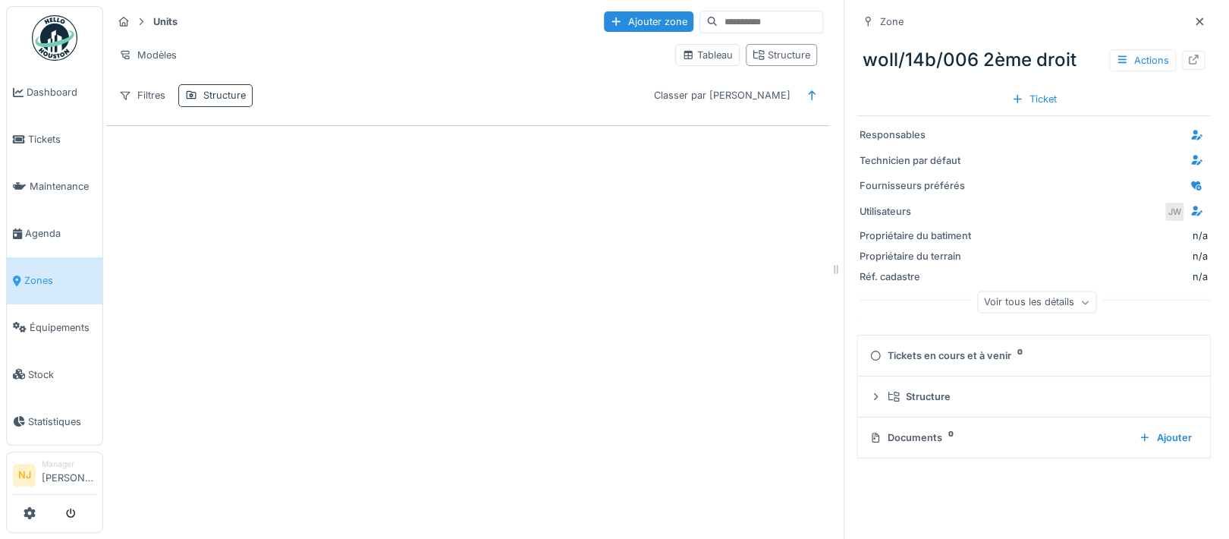
click at [206, 96] on div "Structure" at bounding box center [224, 95] width 42 height 14
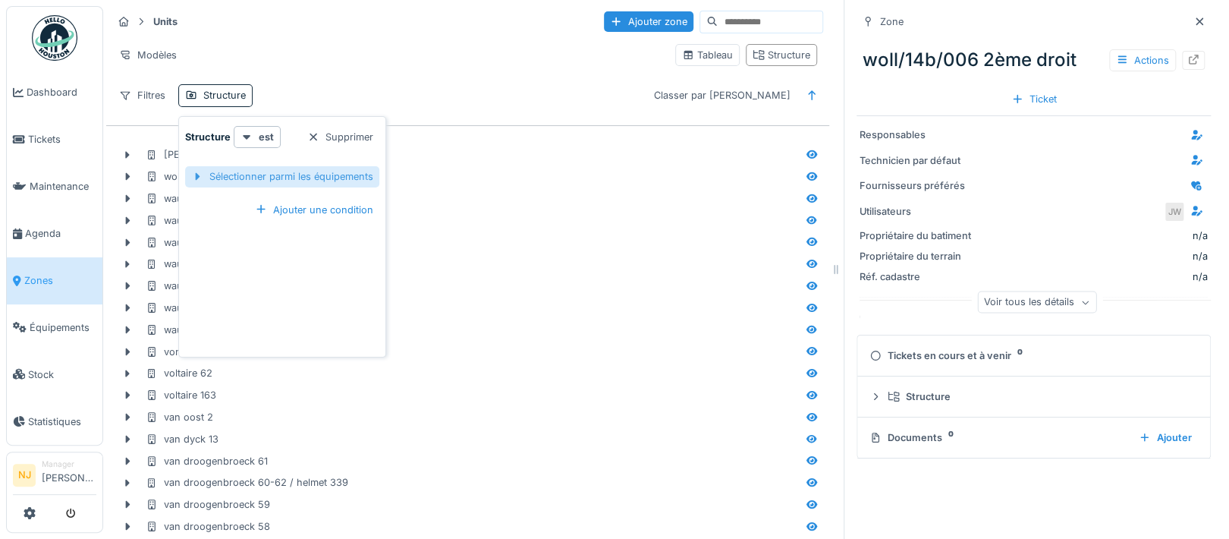
click at [273, 171] on div "Sélectionner parmi les équipements" at bounding box center [282, 176] width 194 height 20
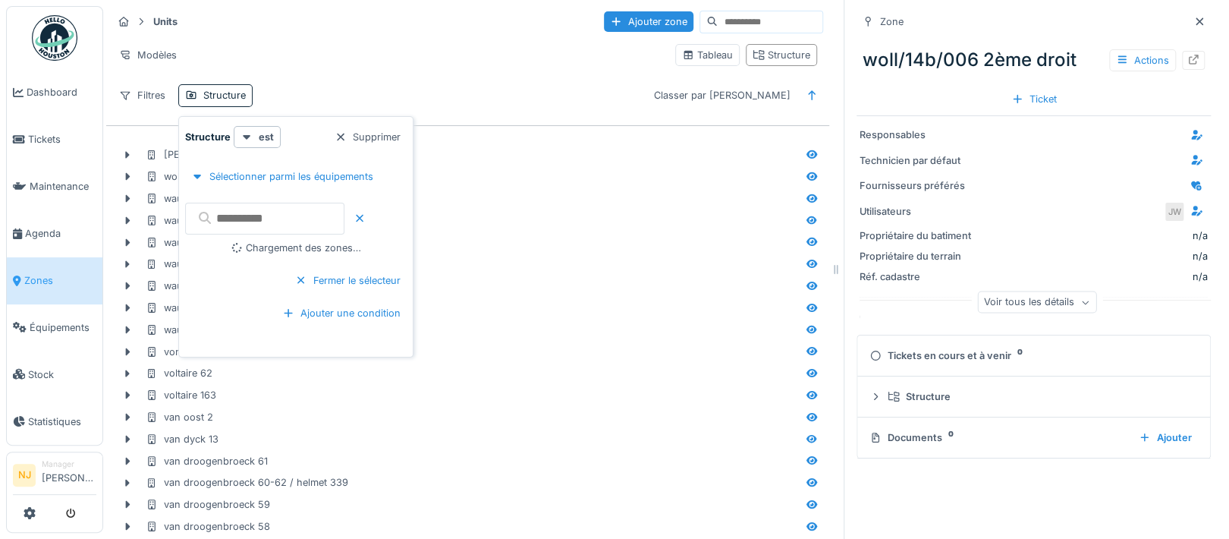
click at [306, 211] on input "text" at bounding box center [264, 219] width 159 height 32
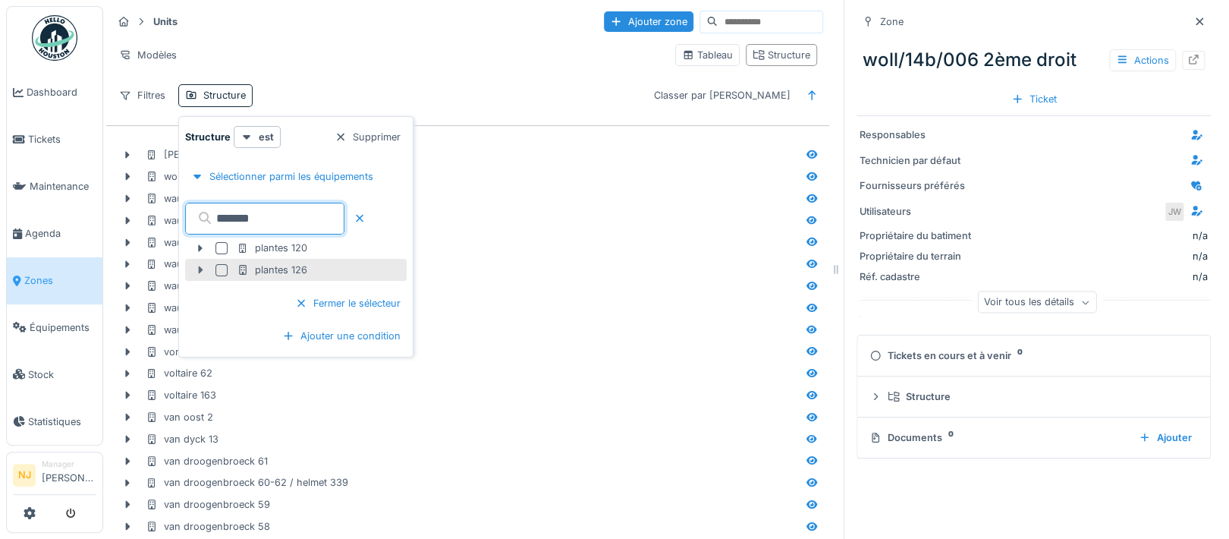
type input "*******"
click at [198, 269] on icon at bounding box center [200, 270] width 5 height 8
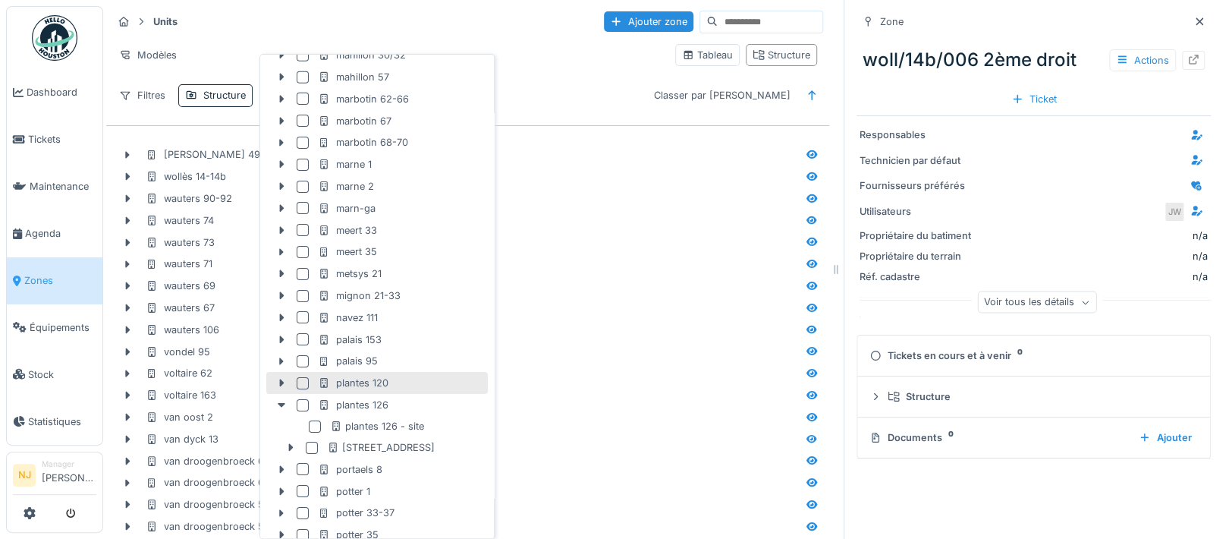
scroll to position [2933, 0]
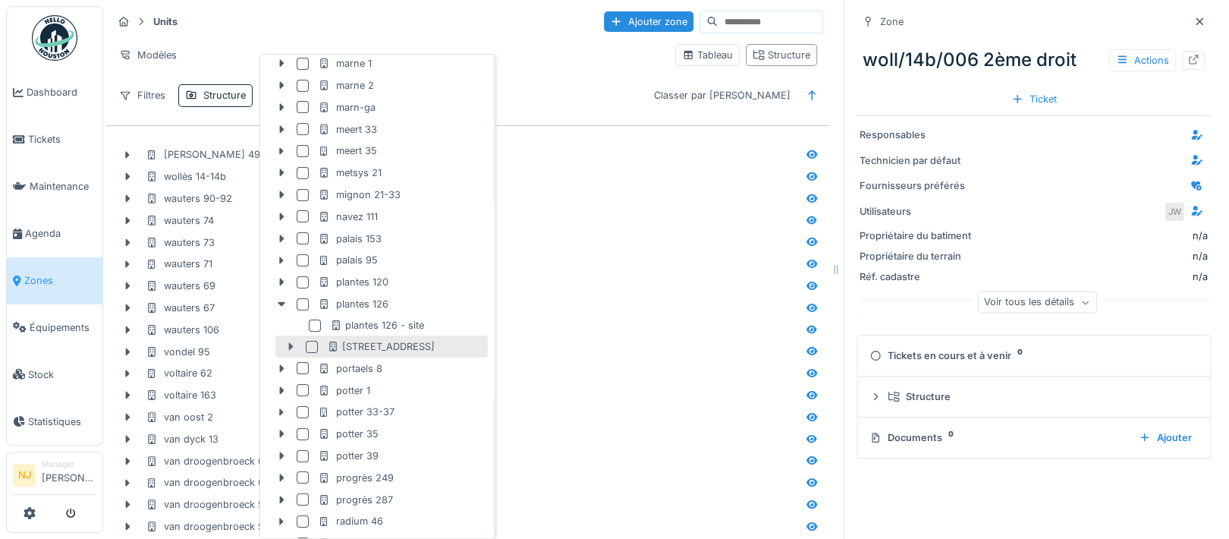
click at [288, 345] on icon at bounding box center [290, 346] width 12 height 10
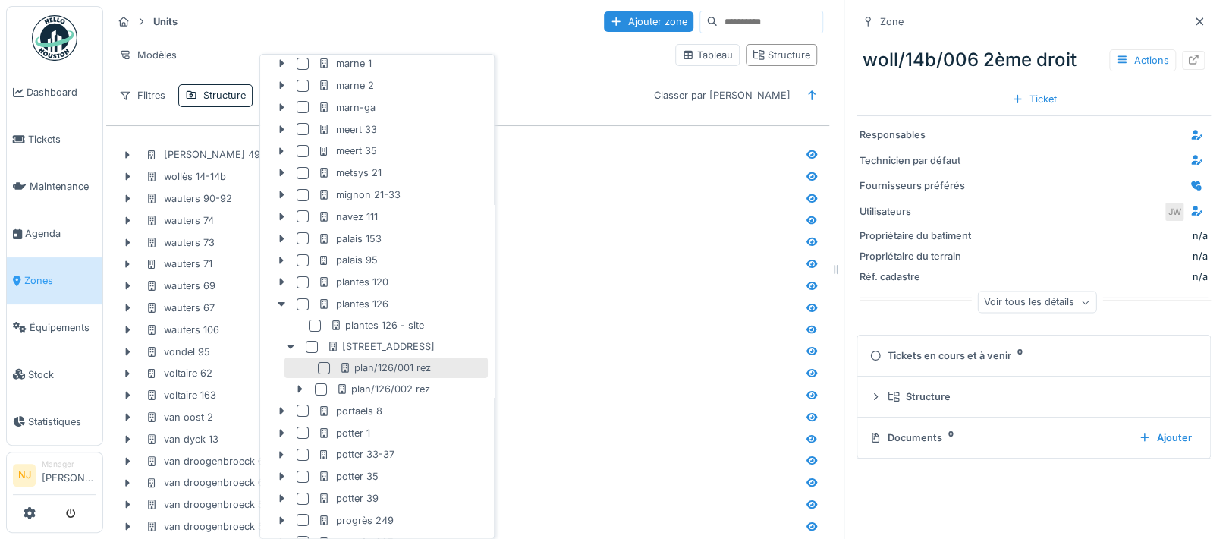
click at [326, 369] on div at bounding box center [324, 368] width 12 height 12
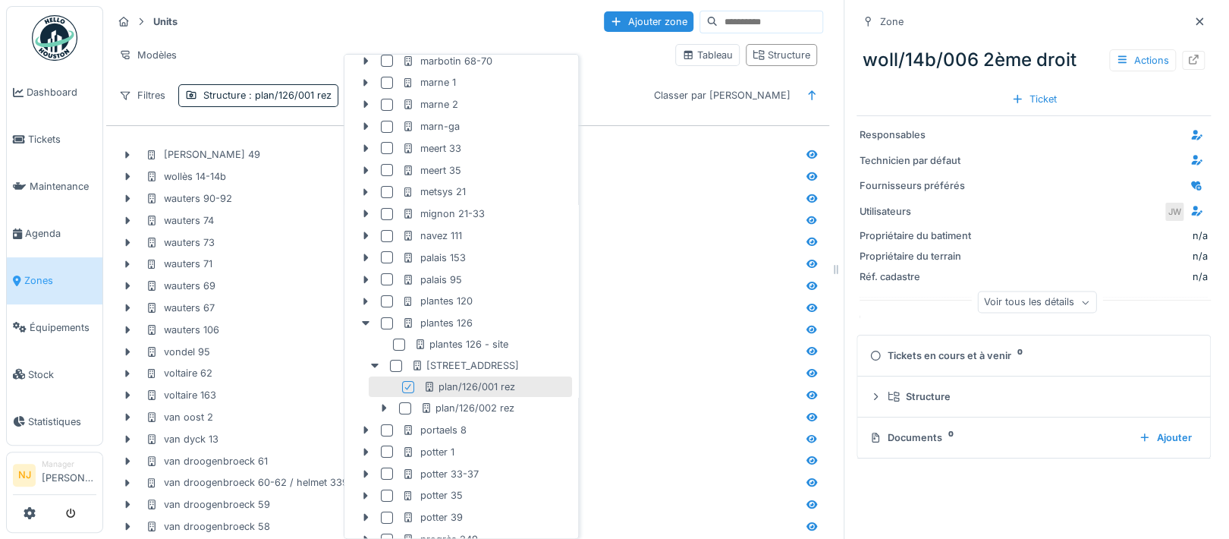
scroll to position [2952, 0]
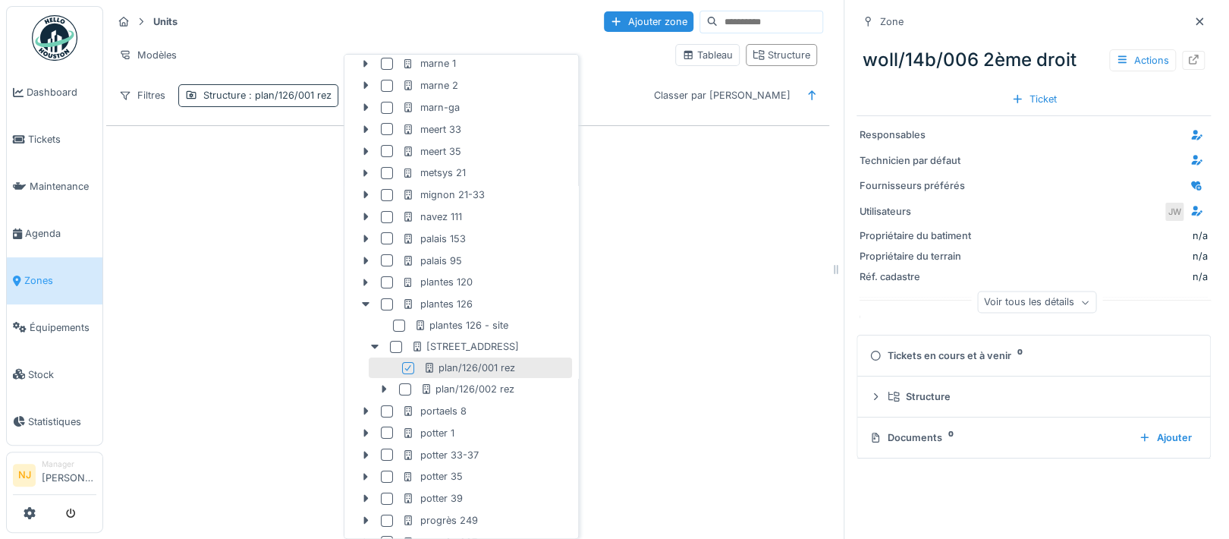
click at [294, 96] on span ": plan/126/001 rez" at bounding box center [289, 95] width 86 height 11
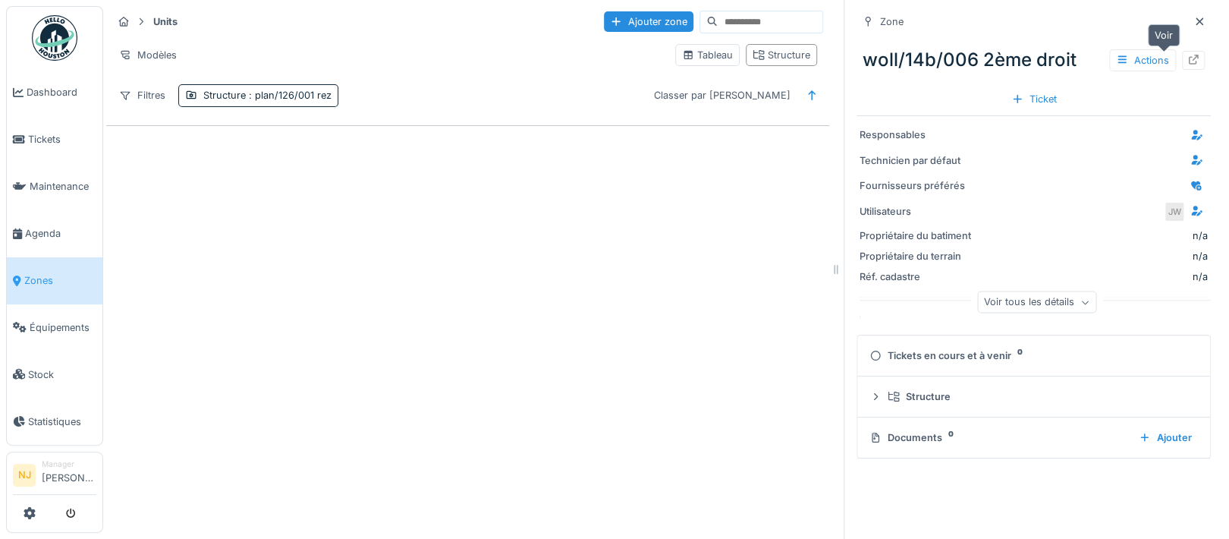
click at [1187, 58] on icon at bounding box center [1193, 60] width 12 height 10
click at [269, 98] on span ": plan/126/001 rez" at bounding box center [289, 95] width 86 height 11
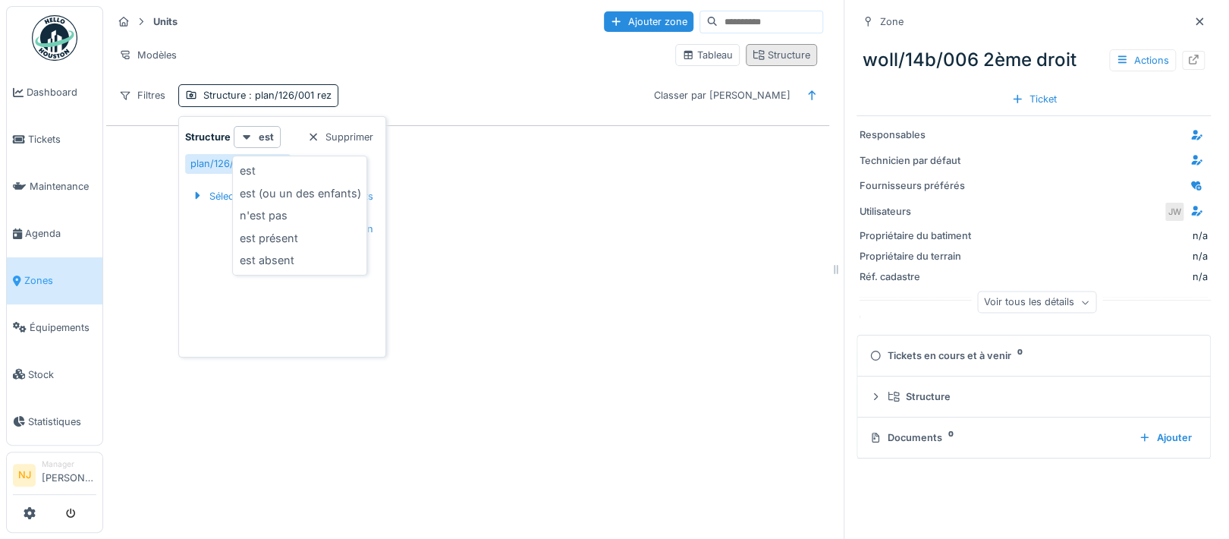
click at [781, 59] on div "Structure" at bounding box center [781, 55] width 58 height 14
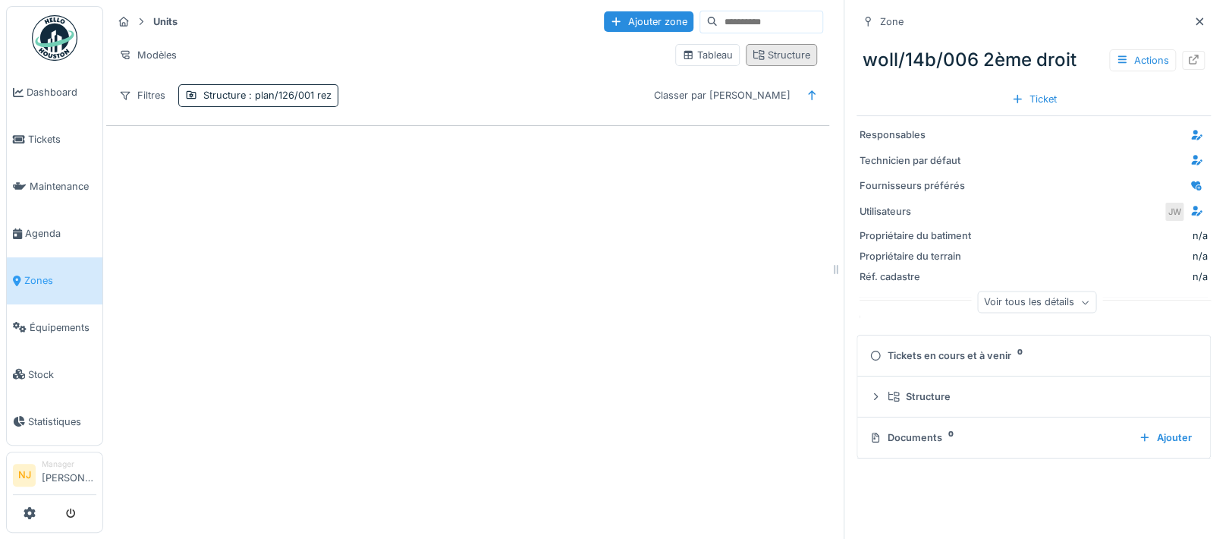
click at [759, 52] on div "Structure" at bounding box center [781, 55] width 58 height 14
click at [275, 93] on span ": plan/126/001 rez" at bounding box center [289, 95] width 86 height 11
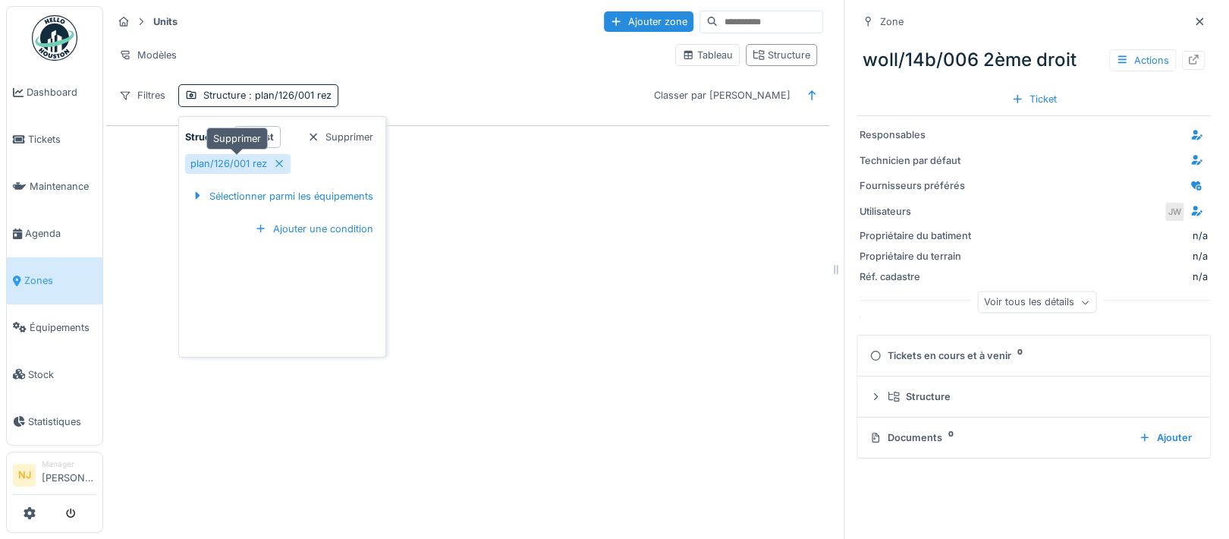
click at [234, 164] on div "plan/126/001 rez" at bounding box center [228, 163] width 77 height 14
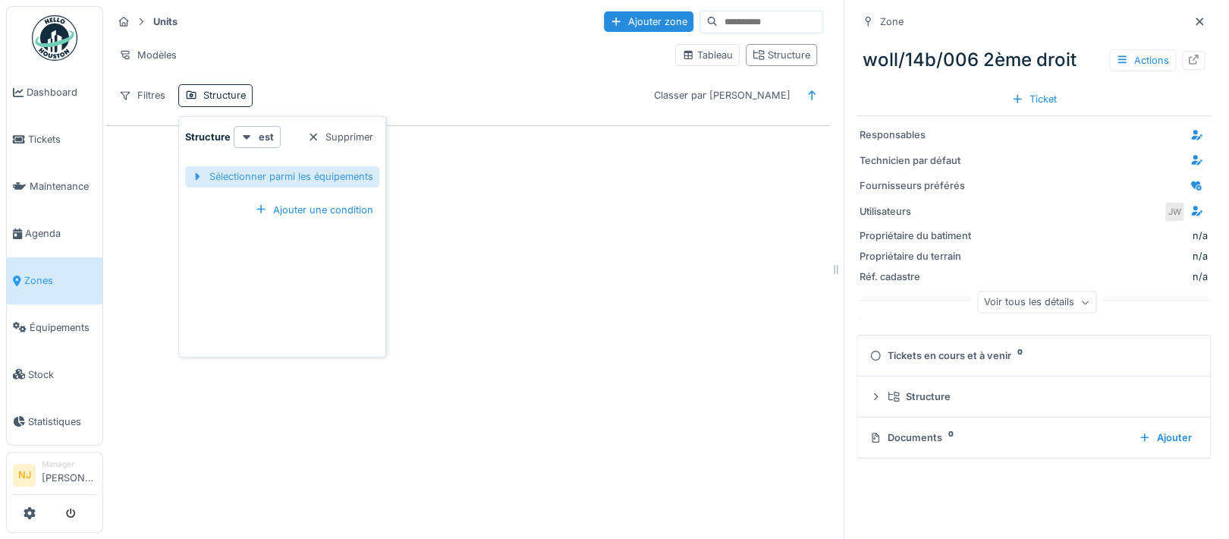
click at [309, 174] on div "Sélectionner parmi les équipements" at bounding box center [282, 176] width 194 height 20
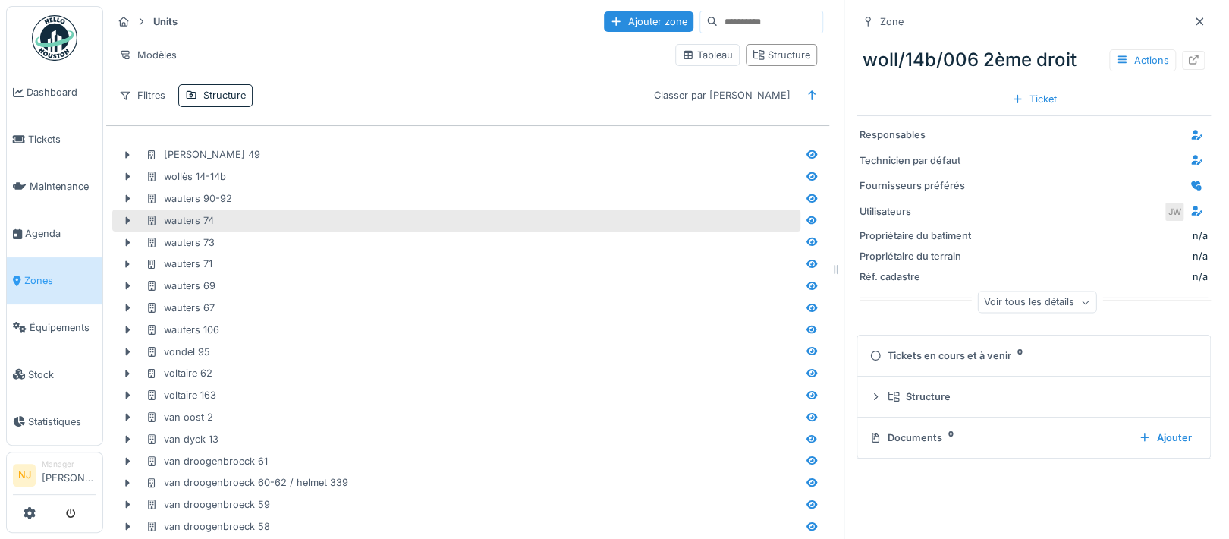
click at [566, 230] on div "wauters 74" at bounding box center [456, 220] width 688 height 22
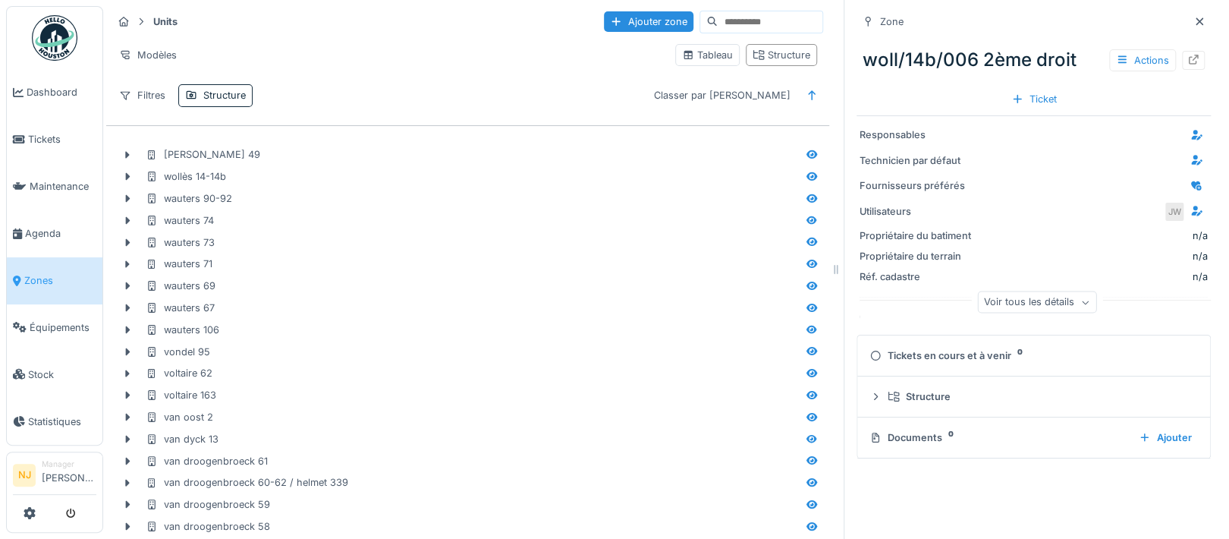
click at [734, 20] on input at bounding box center [770, 21] width 105 height 21
type input "*******"
click at [212, 95] on div "Structure" at bounding box center [224, 95] width 42 height 14
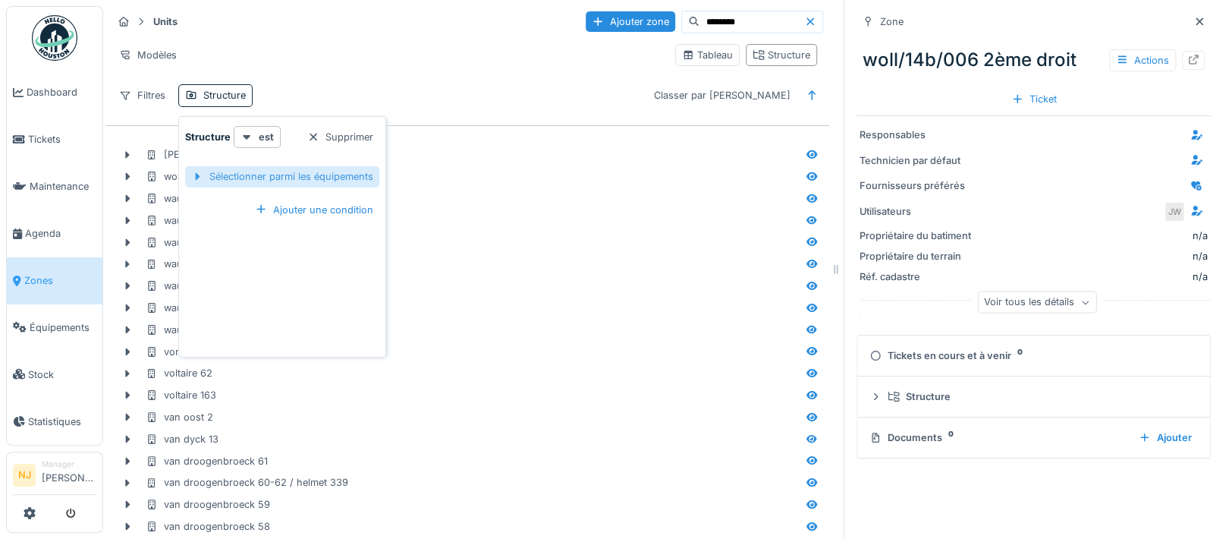
click at [292, 176] on div "Sélectionner parmi les équipements" at bounding box center [282, 176] width 194 height 20
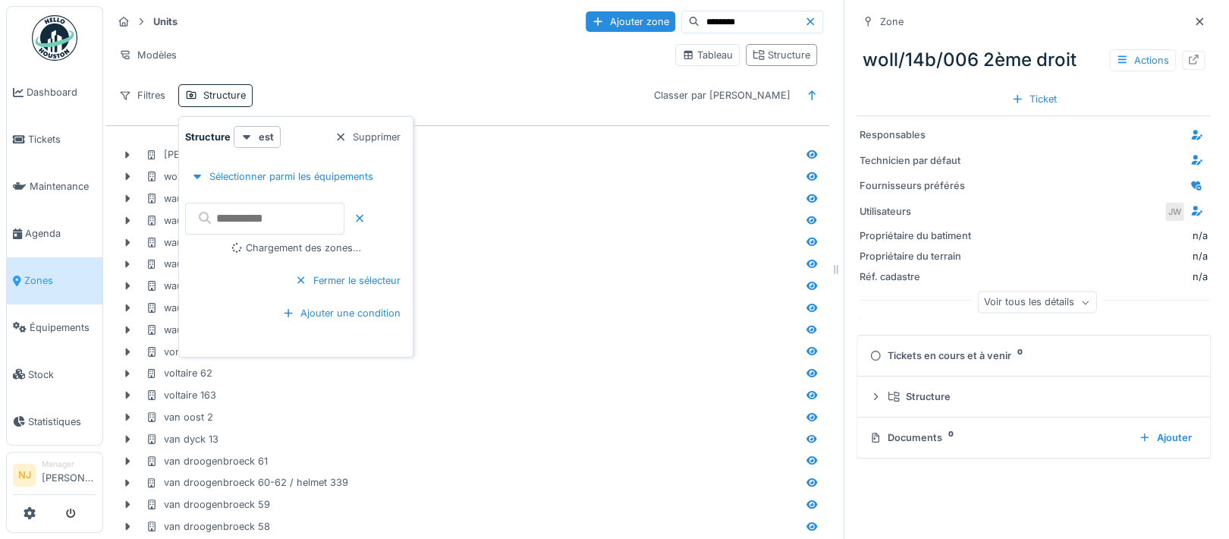
click at [301, 212] on input "text" at bounding box center [264, 219] width 159 height 32
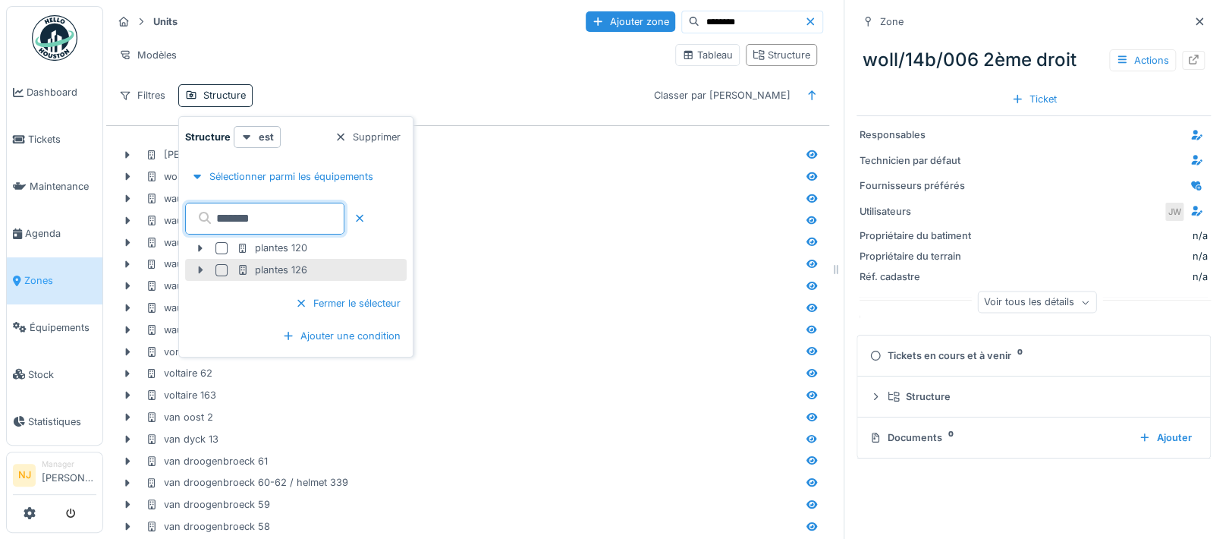
type input "*******"
click at [196, 271] on icon at bounding box center [200, 270] width 12 height 10
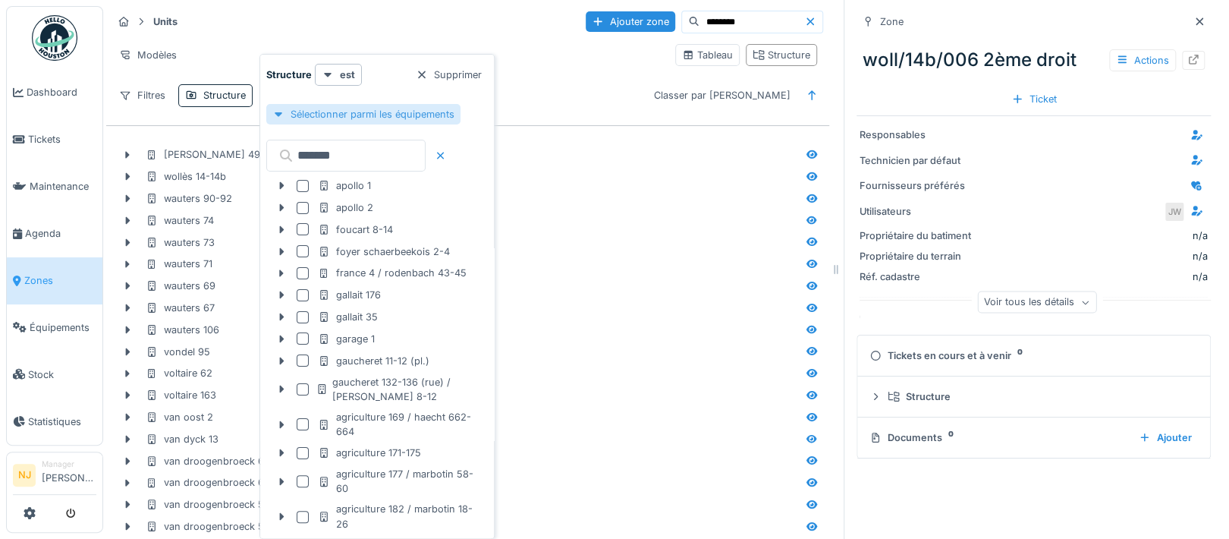
click at [408, 113] on div "Sélectionner parmi les équipements" at bounding box center [363, 114] width 194 height 20
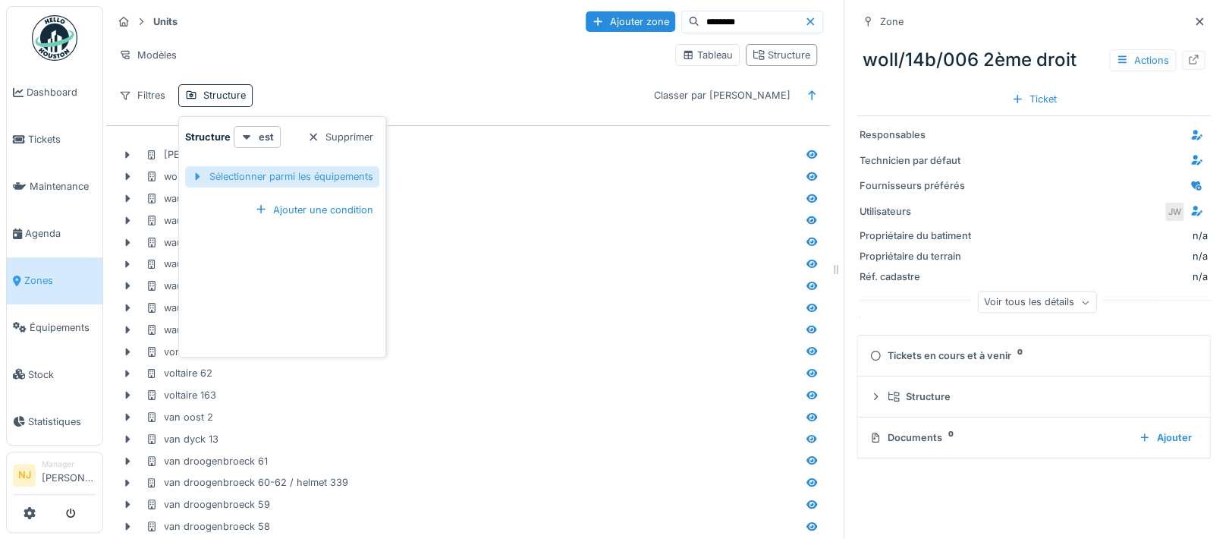
click at [295, 171] on div "Sélectionner parmi les équipements" at bounding box center [282, 176] width 194 height 20
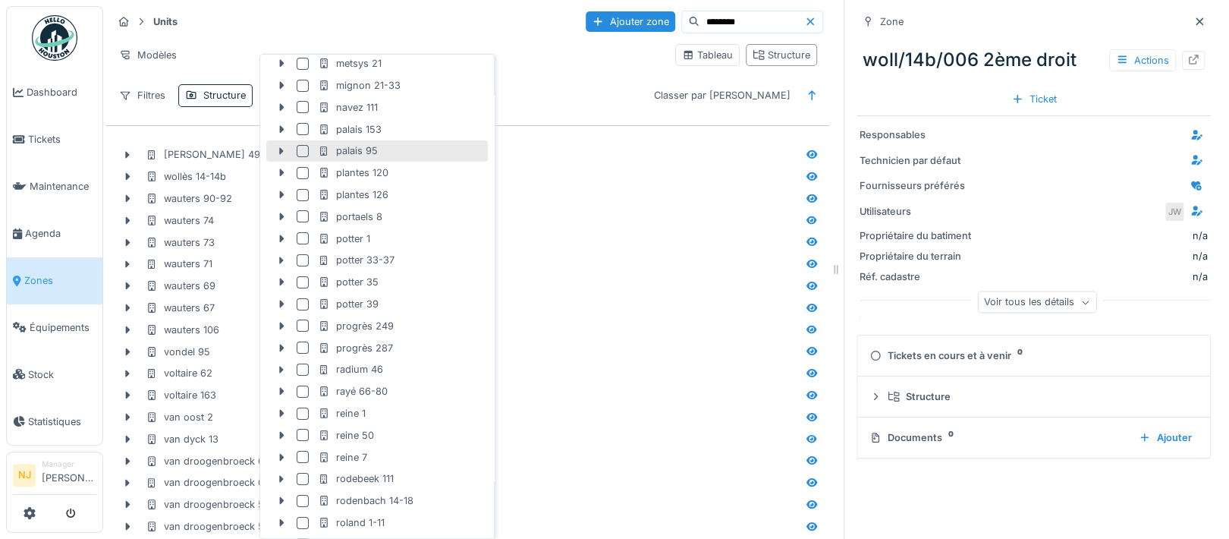
scroll to position [3016, 0]
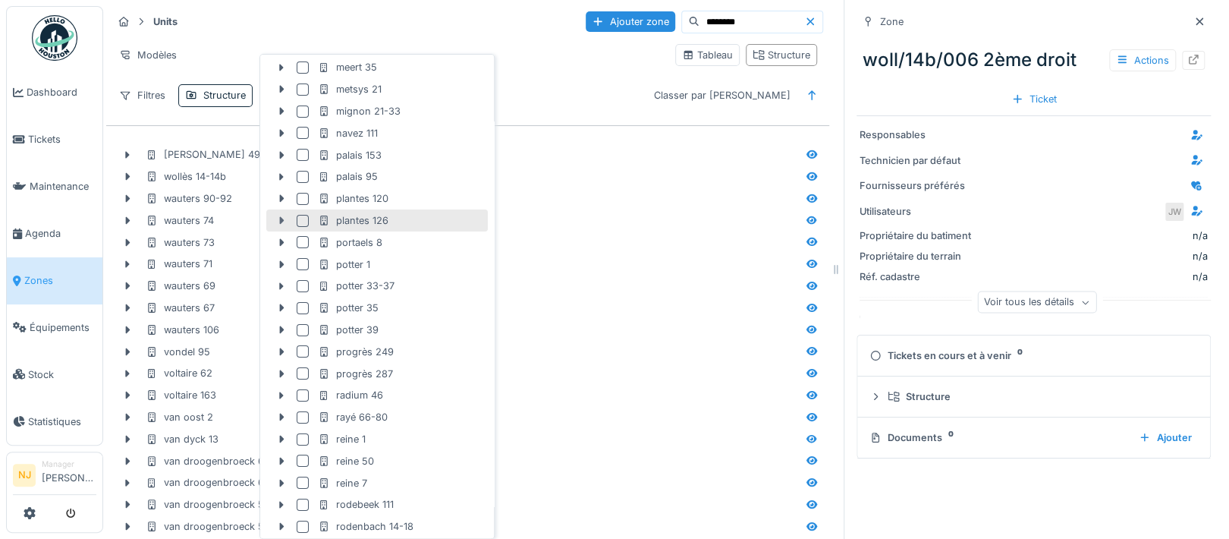
click at [282, 218] on icon at bounding box center [282, 221] width 5 height 8
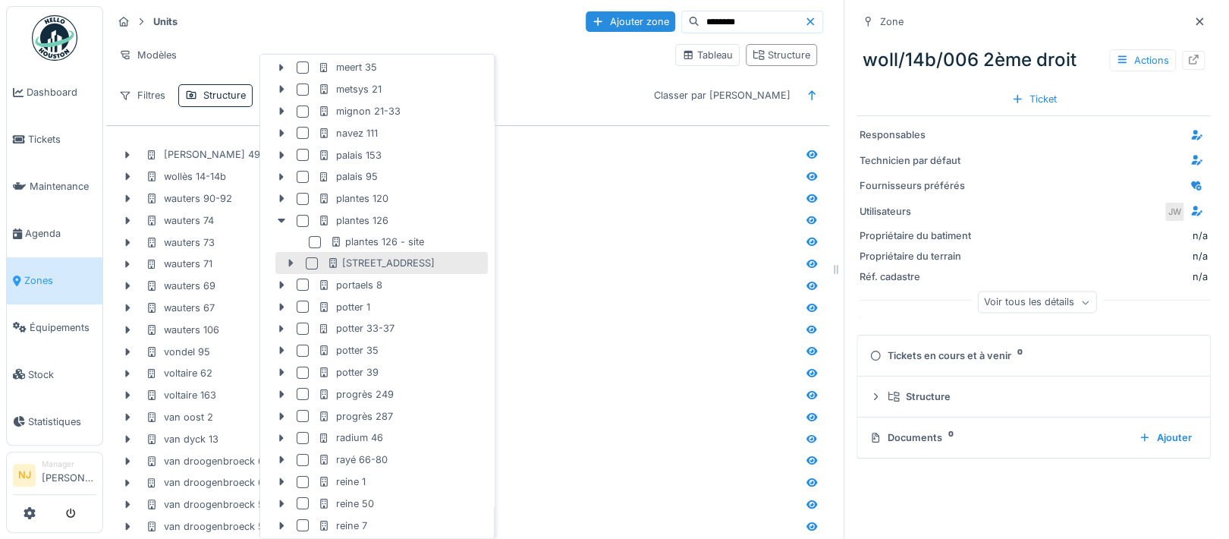
click at [292, 259] on icon at bounding box center [290, 263] width 12 height 10
click at [324, 282] on div at bounding box center [324, 284] width 12 height 12
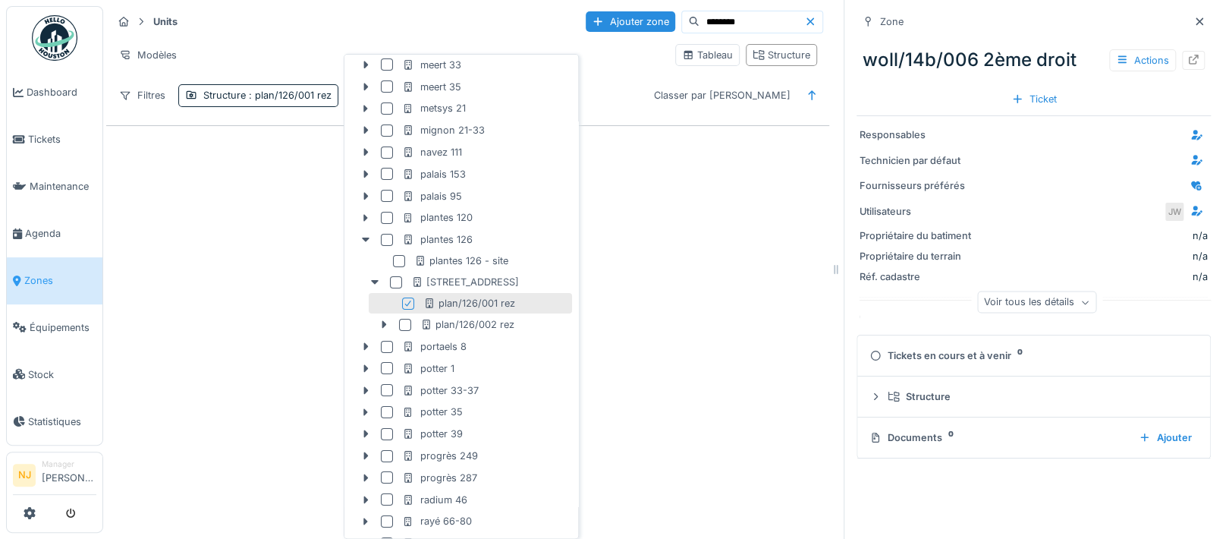
scroll to position [3035, 0]
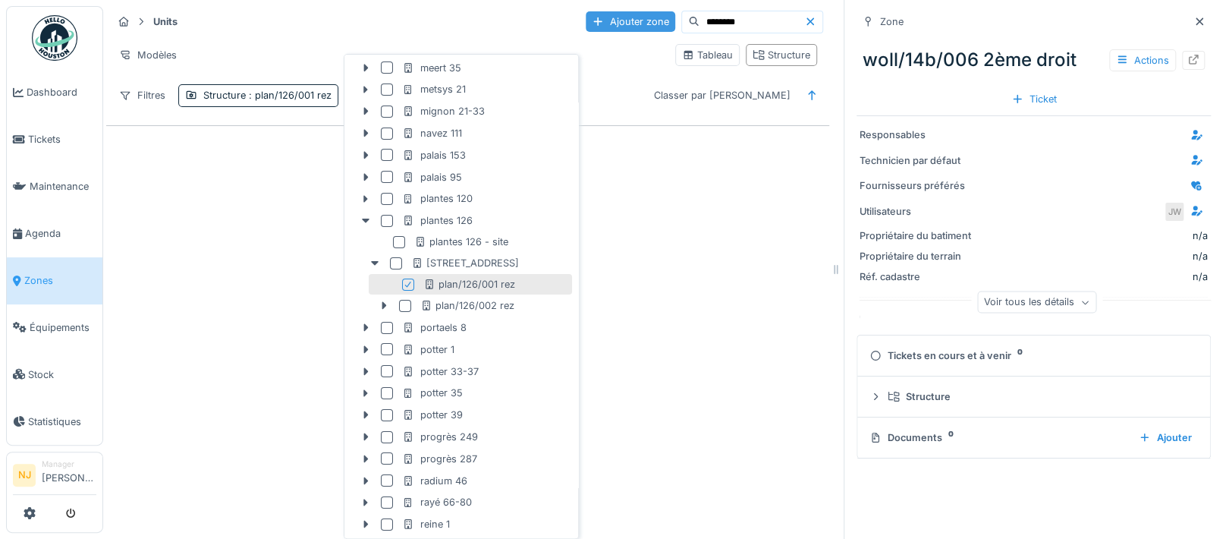
click at [586, 18] on div "Ajouter zone" at bounding box center [631, 21] width 90 height 20
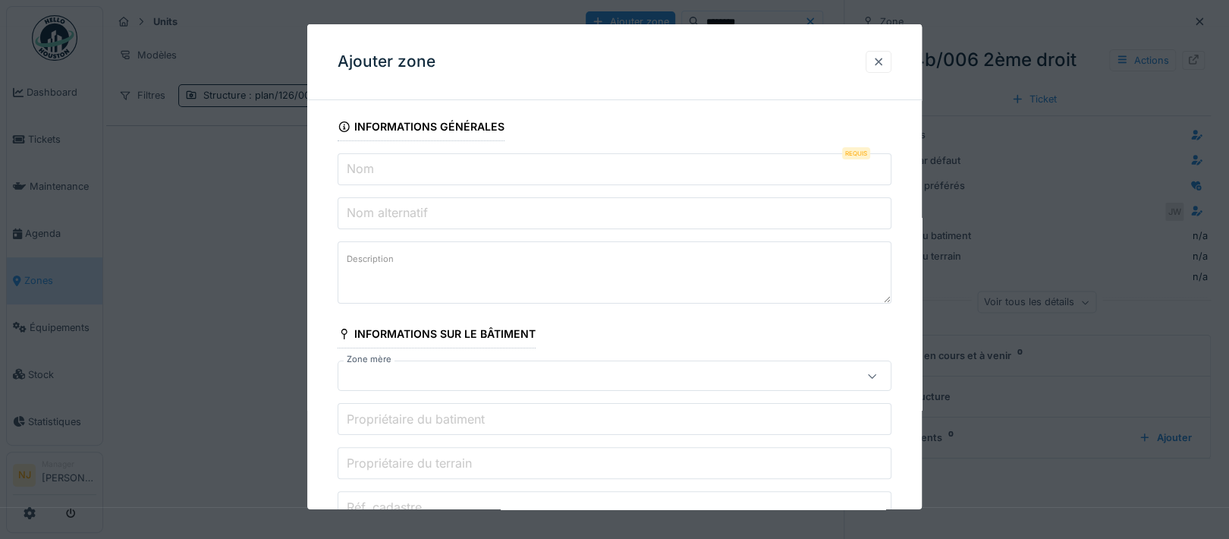
click at [884, 61] on div at bounding box center [878, 62] width 12 height 14
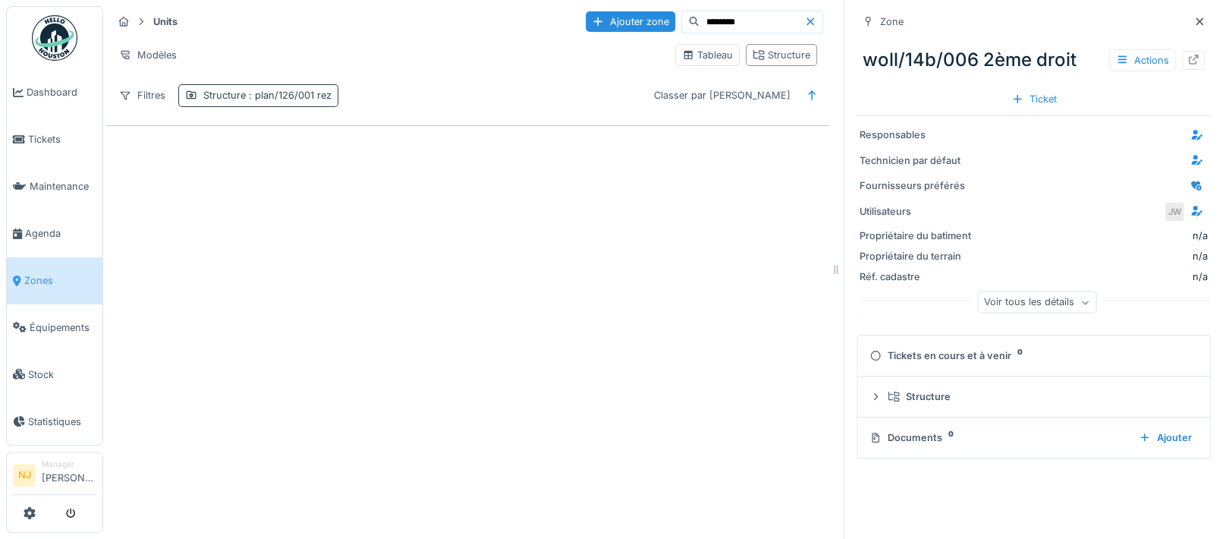
click at [218, 94] on div "Structure : plan/126/001 rez" at bounding box center [267, 95] width 128 height 14
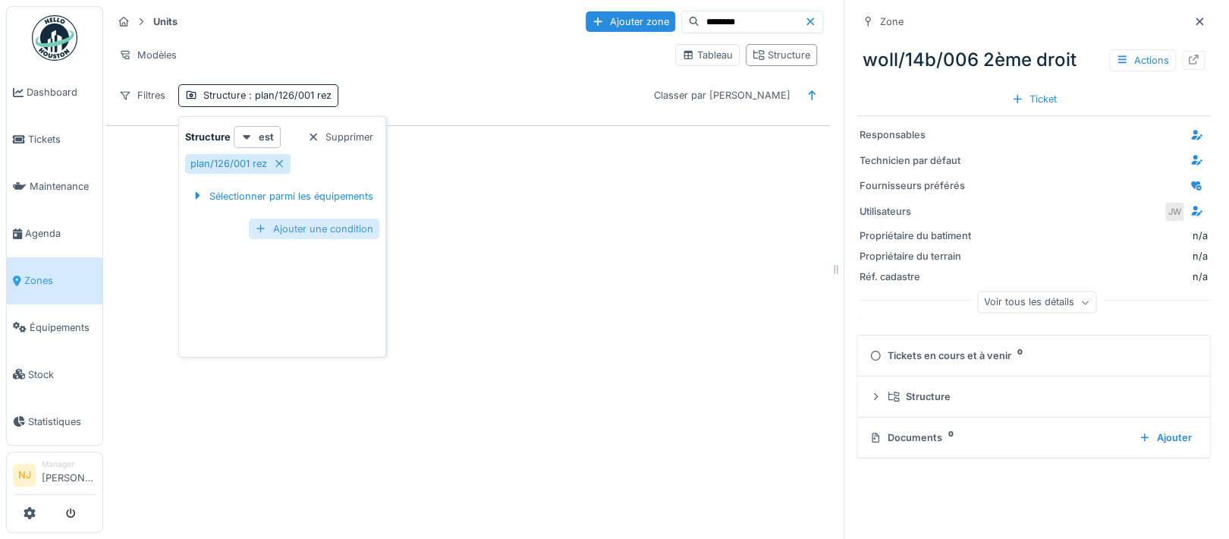
click at [328, 225] on div "Ajouter une condition" at bounding box center [314, 228] width 130 height 20
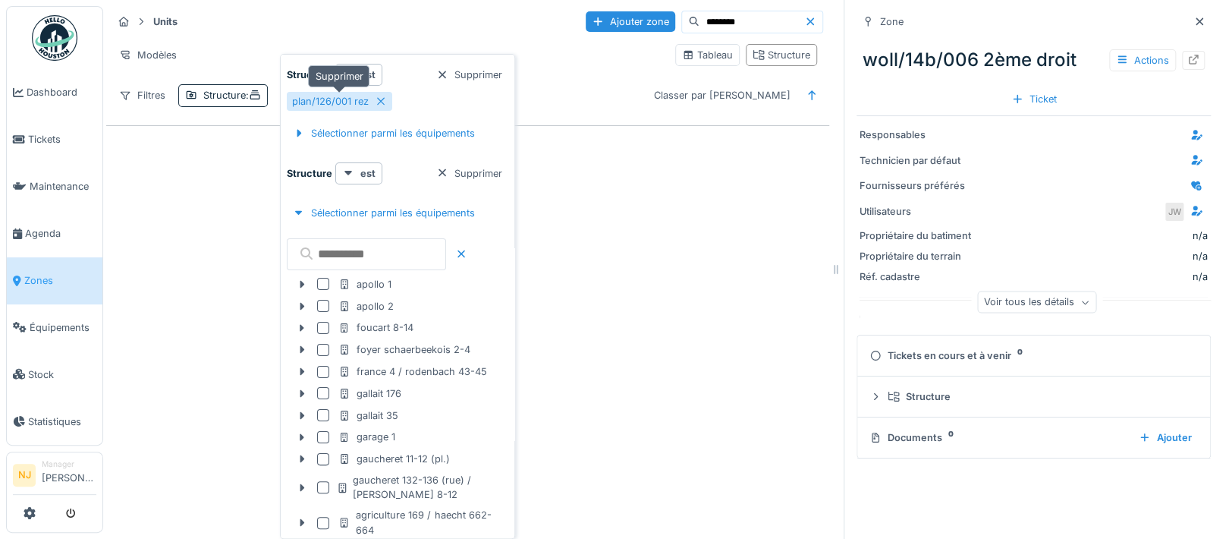
click at [301, 100] on div "plan/126/001 rez" at bounding box center [330, 101] width 77 height 14
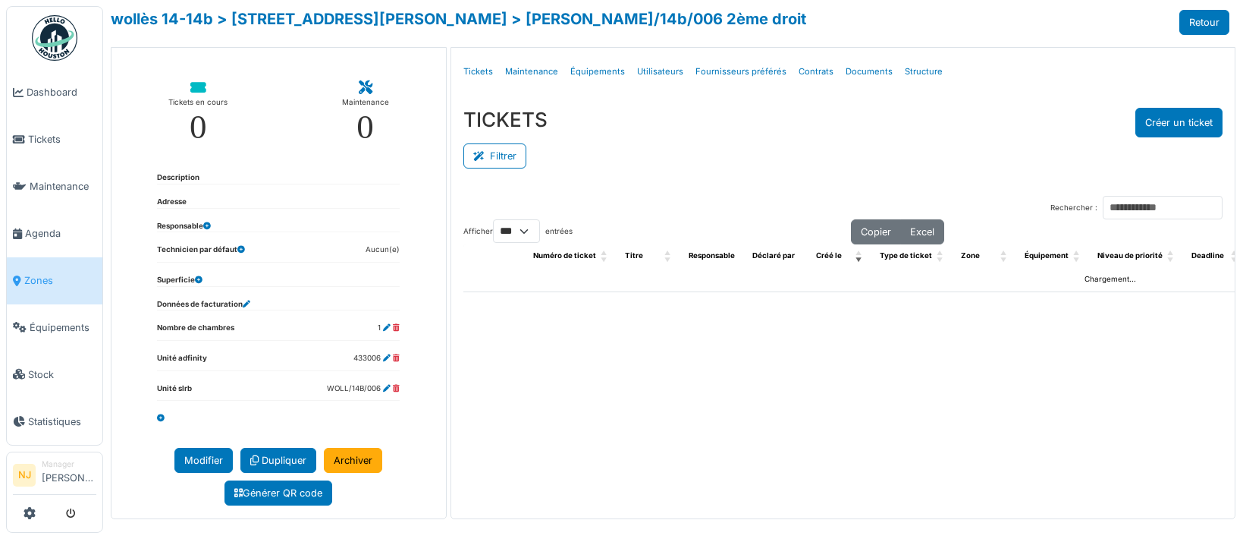
select select "***"
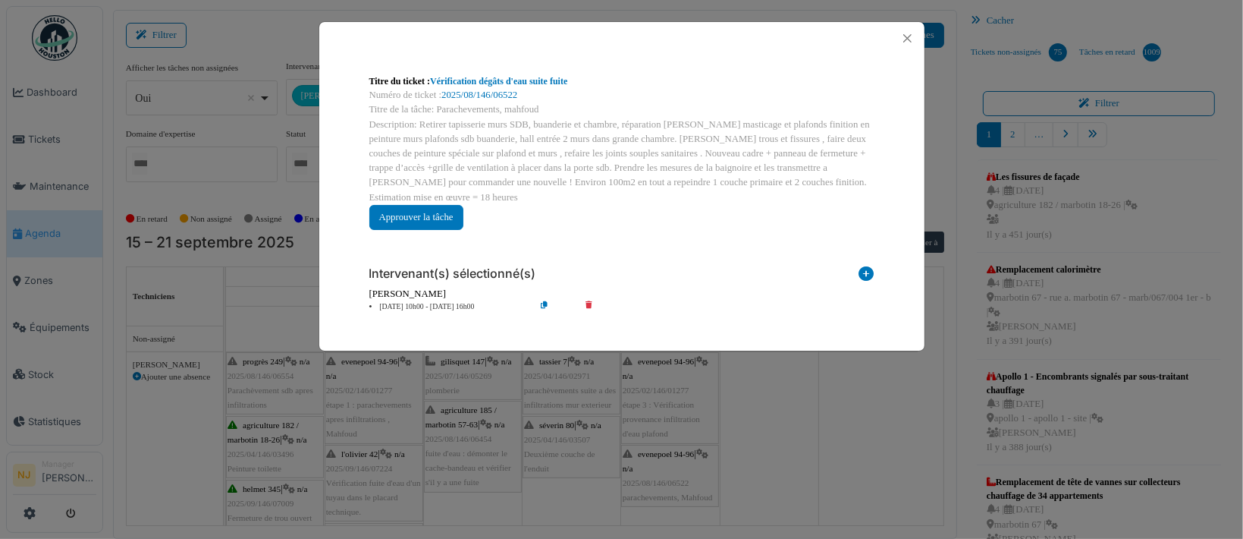
scroll to position [18, 0]
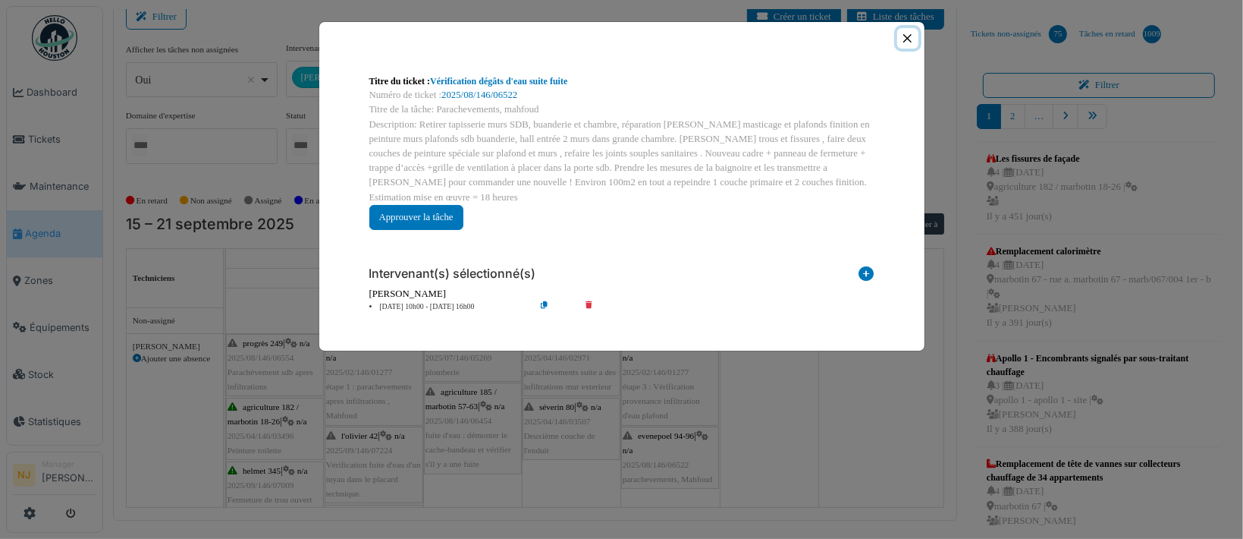
click at [905, 35] on button "Close" at bounding box center [907, 38] width 20 height 20
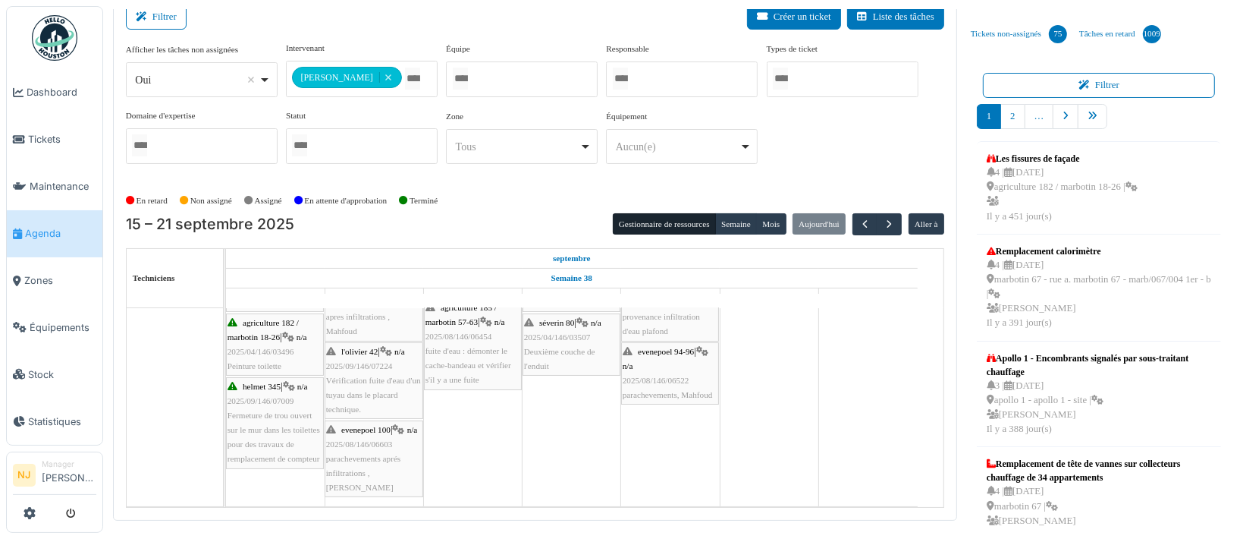
scroll to position [0, 0]
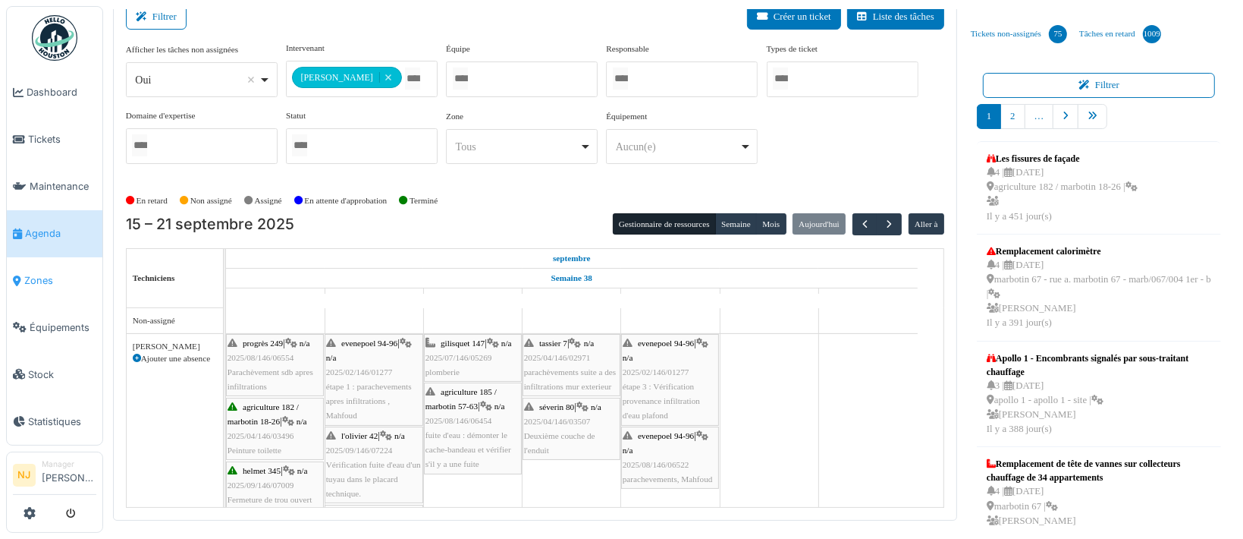
click at [30, 273] on span "Zones" at bounding box center [60, 280] width 72 height 14
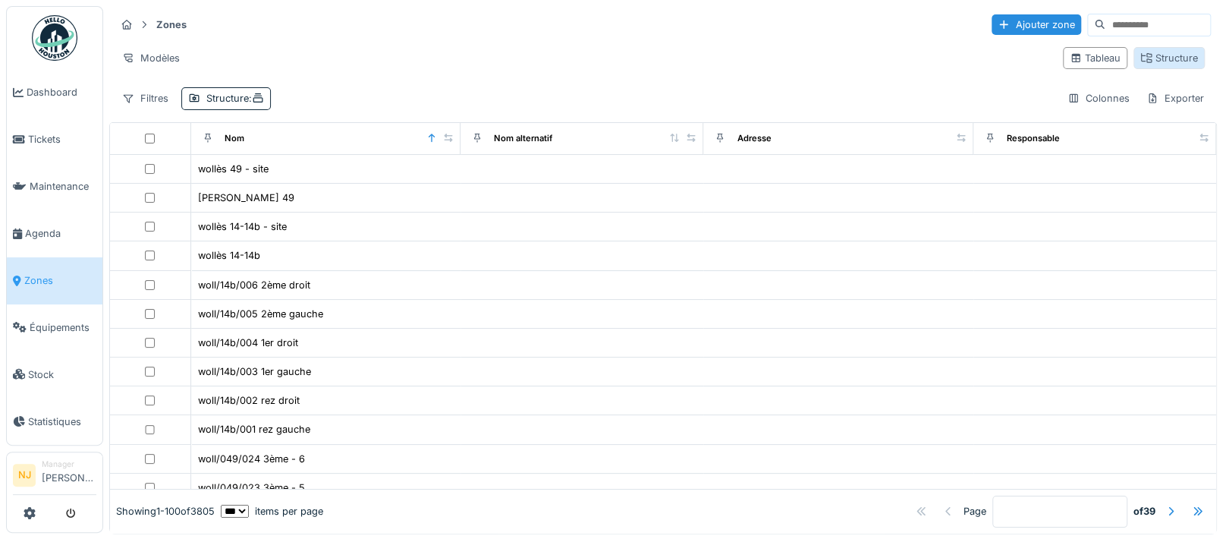
click at [1140, 57] on div "Structure" at bounding box center [1169, 58] width 58 height 14
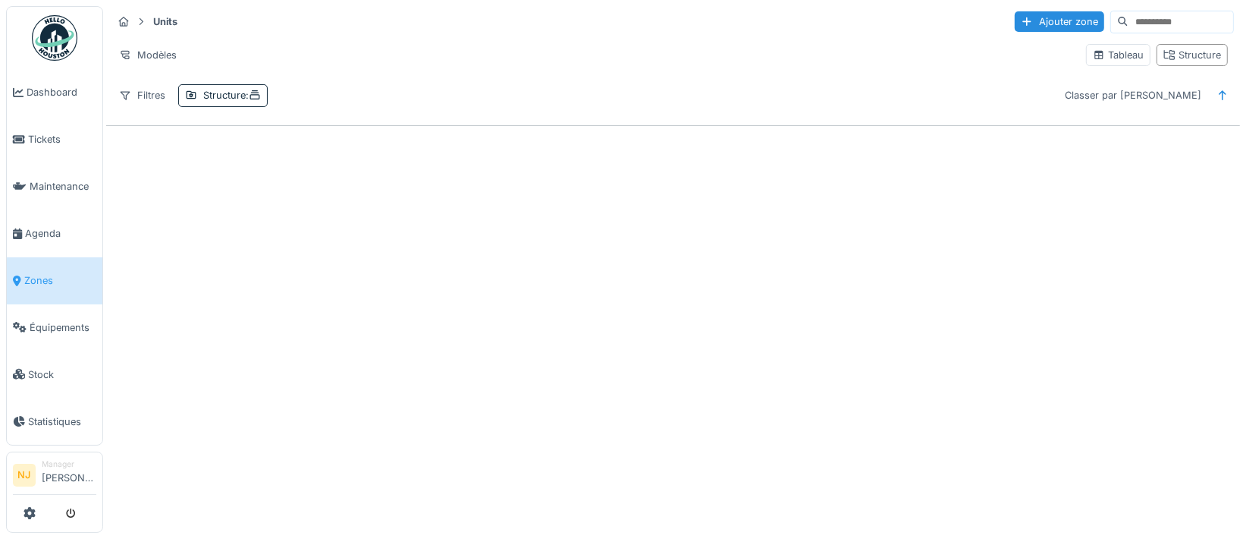
click at [1142, 25] on input at bounding box center [1181, 21] width 105 height 21
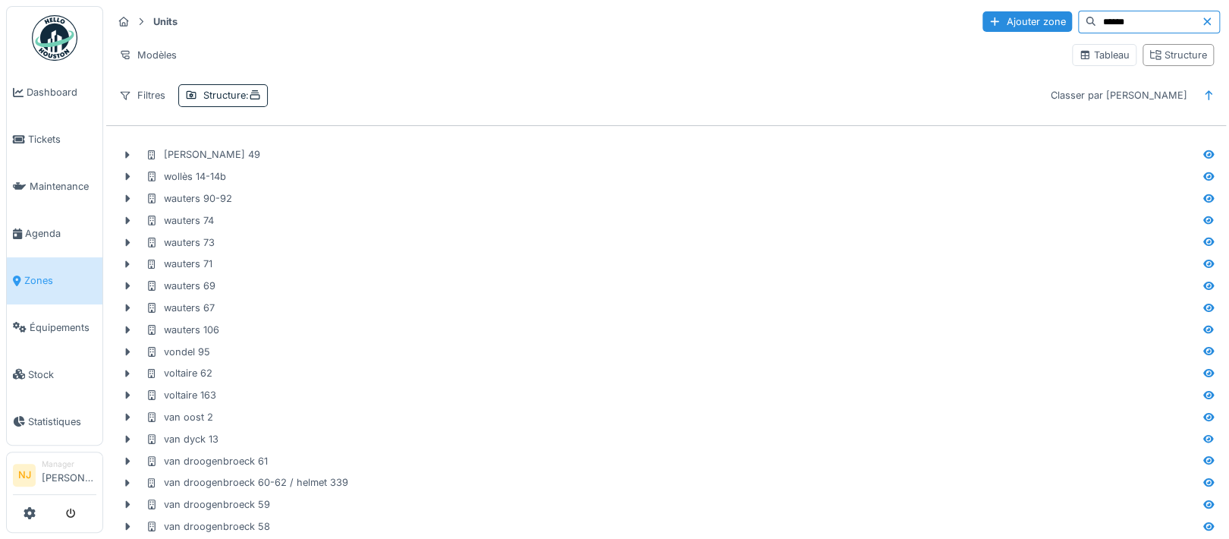
click at [1149, 21] on input "******" at bounding box center [1148, 21] width 105 height 21
type input "*"
click at [1173, 53] on div "Structure" at bounding box center [1178, 55] width 58 height 14
click at [1169, 53] on div "Structure" at bounding box center [1178, 55] width 58 height 14
click at [1150, 54] on div "Structure" at bounding box center [1178, 55] width 58 height 14
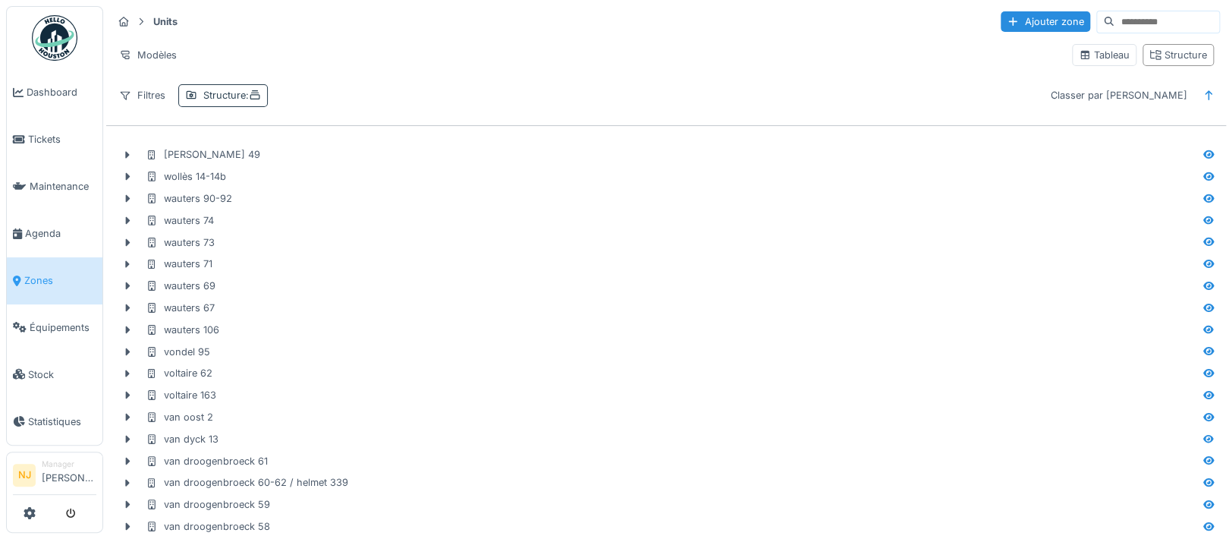
click at [237, 99] on div "Structure :" at bounding box center [232, 95] width 58 height 14
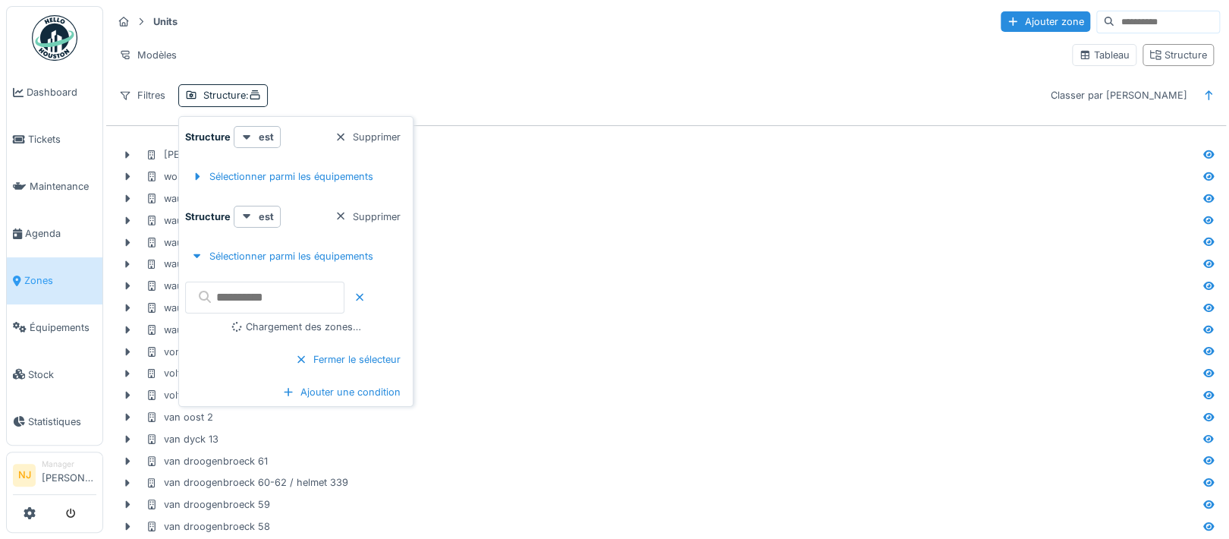
click at [296, 297] on input "text" at bounding box center [264, 297] width 159 height 32
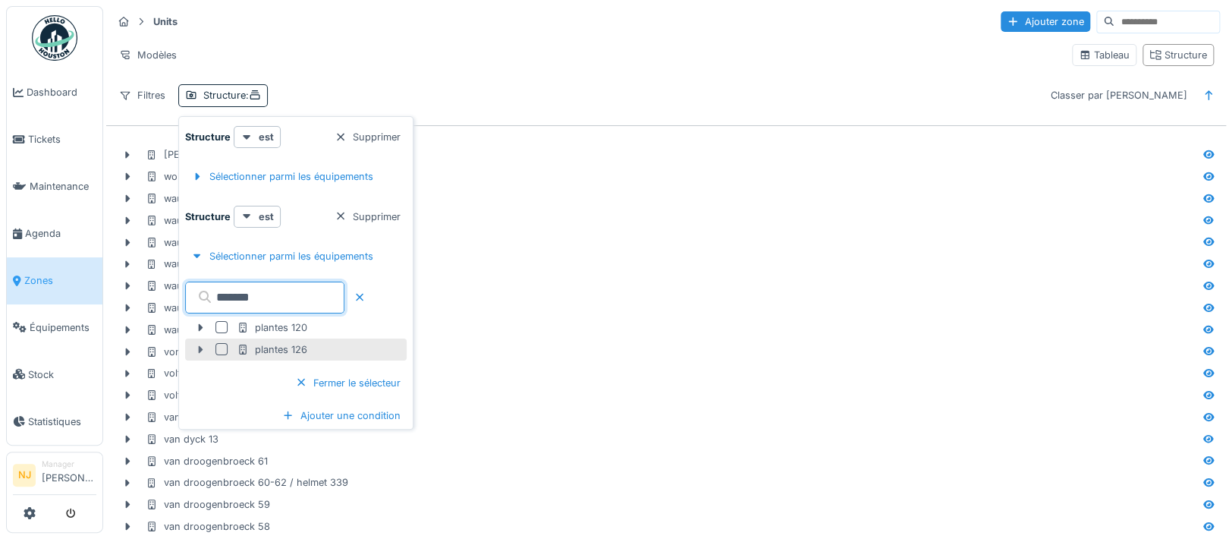
type input "*******"
click at [200, 347] on icon at bounding box center [200, 349] width 5 height 8
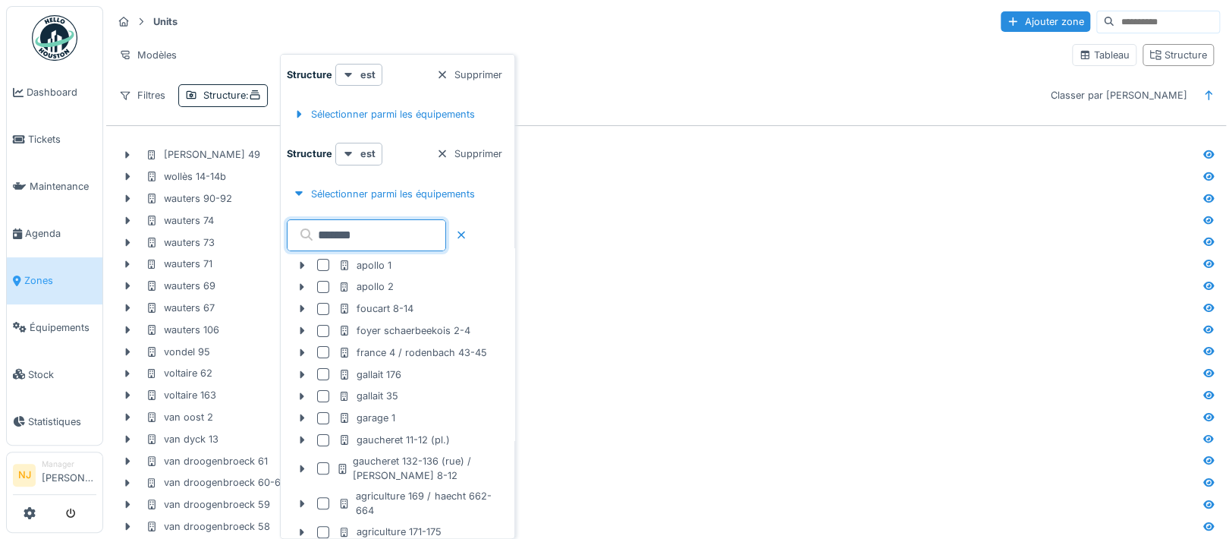
click at [399, 233] on input "*******" at bounding box center [366, 235] width 159 height 32
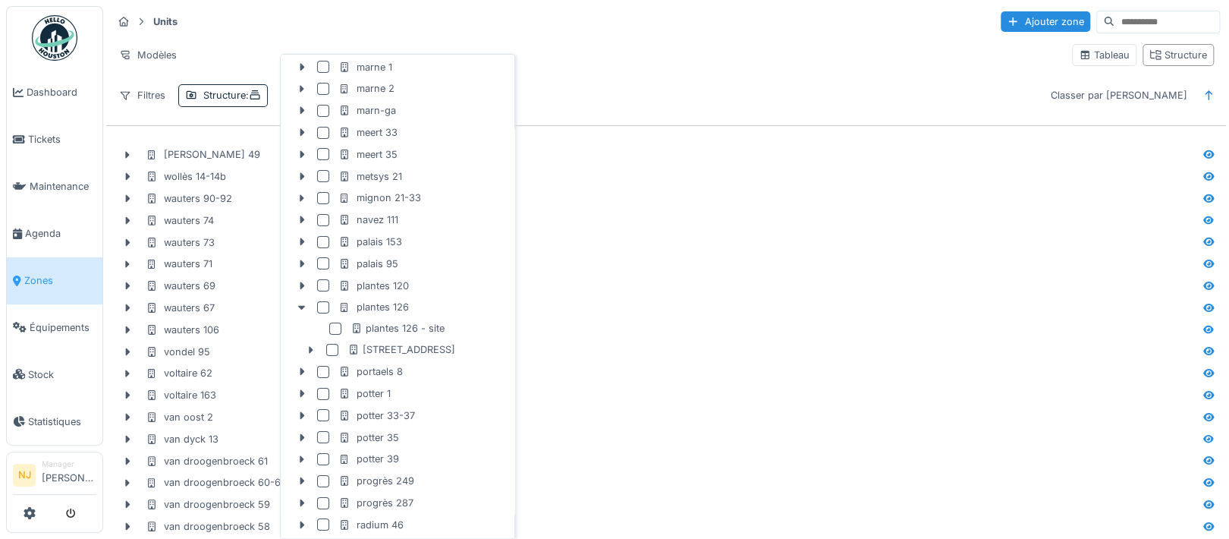
scroll to position [3034, 0]
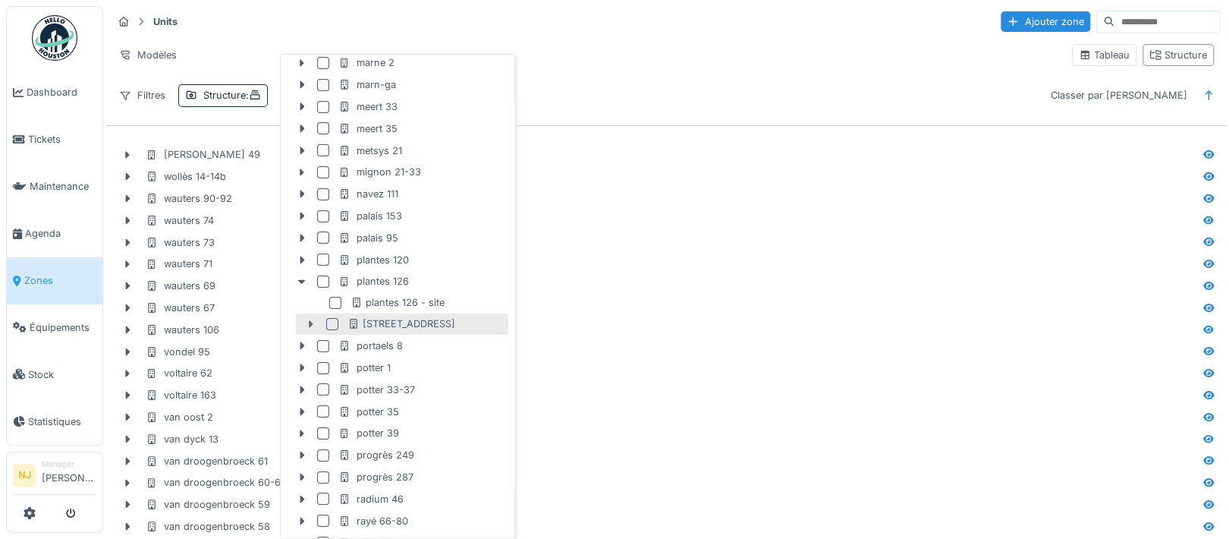
click at [312, 323] on icon at bounding box center [311, 324] width 5 height 8
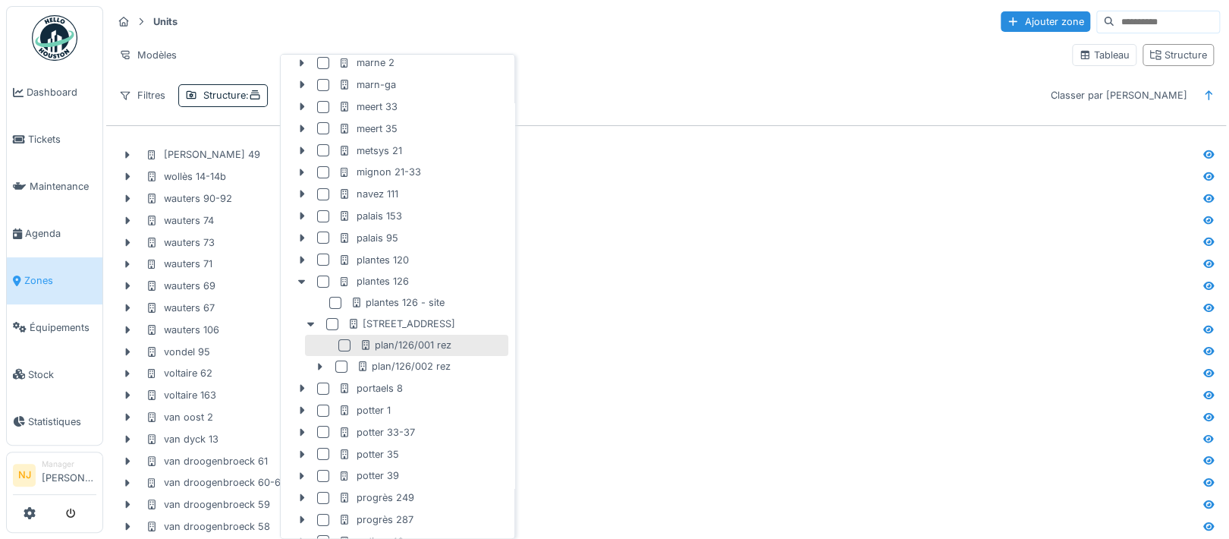
click at [342, 346] on div at bounding box center [344, 345] width 12 height 12
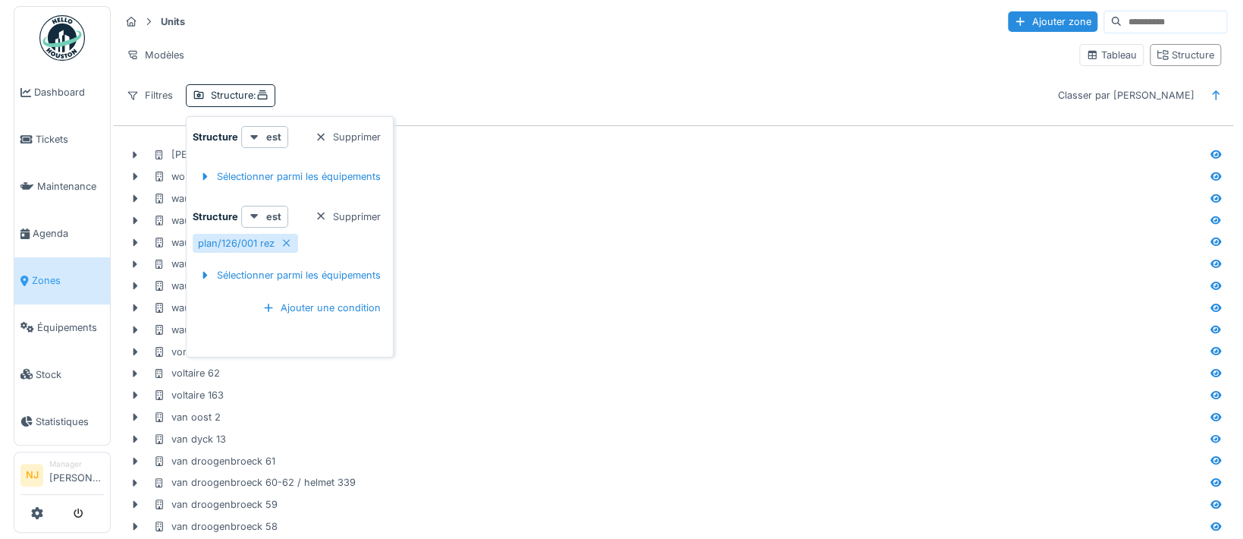
scroll to position [0, 0]
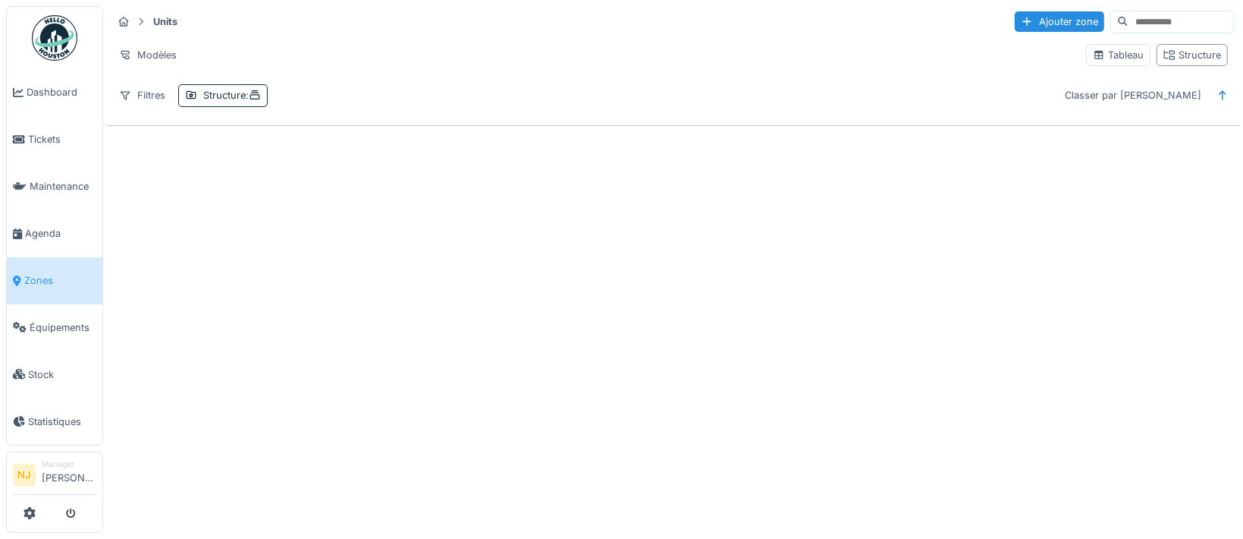
click at [231, 405] on div "Annuler Units Ajouter zone Modèles Tableau Structure Filtres Structure : Classe…" at bounding box center [621, 269] width 1243 height 539
click at [26, 132] on li "Tickets" at bounding box center [54, 139] width 83 height 14
click at [35, 127] on link "Tickets" at bounding box center [55, 139] width 96 height 47
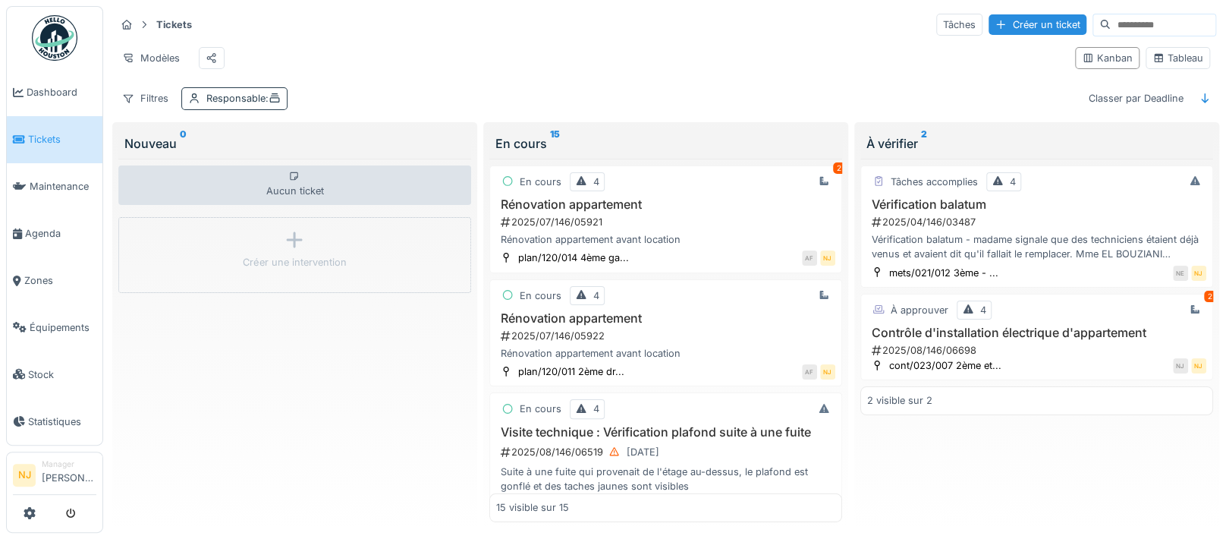
click at [221, 105] on div "Responsable :" at bounding box center [243, 98] width 74 height 14
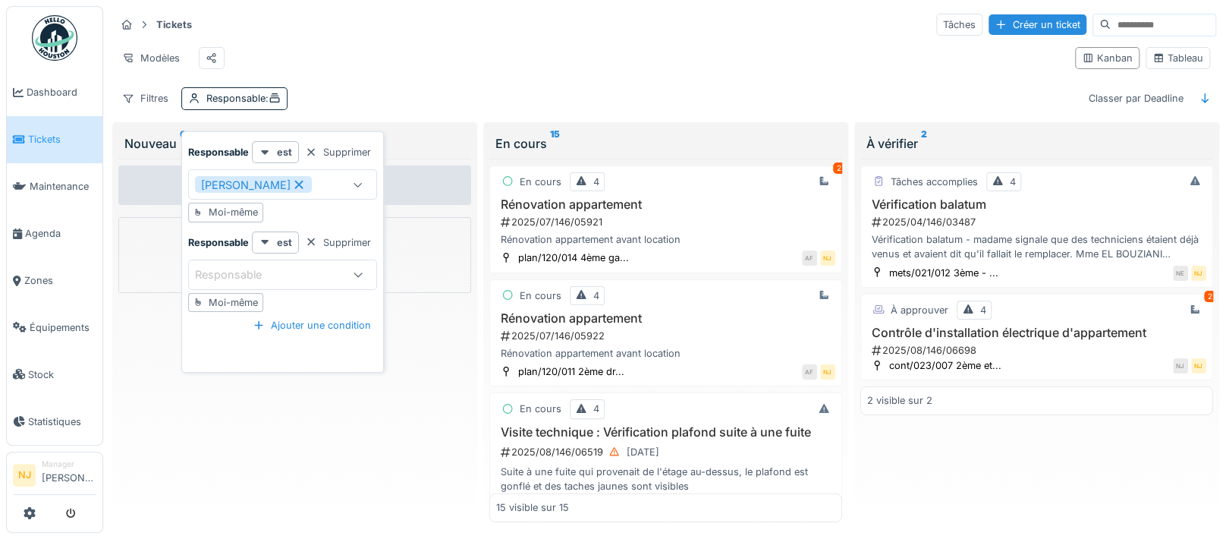
click at [370, 92] on div "Tickets Tâches Créer un ticket Modèles Kanban Tableau Filtres Responsable : Cla…" at bounding box center [665, 61] width 1113 height 110
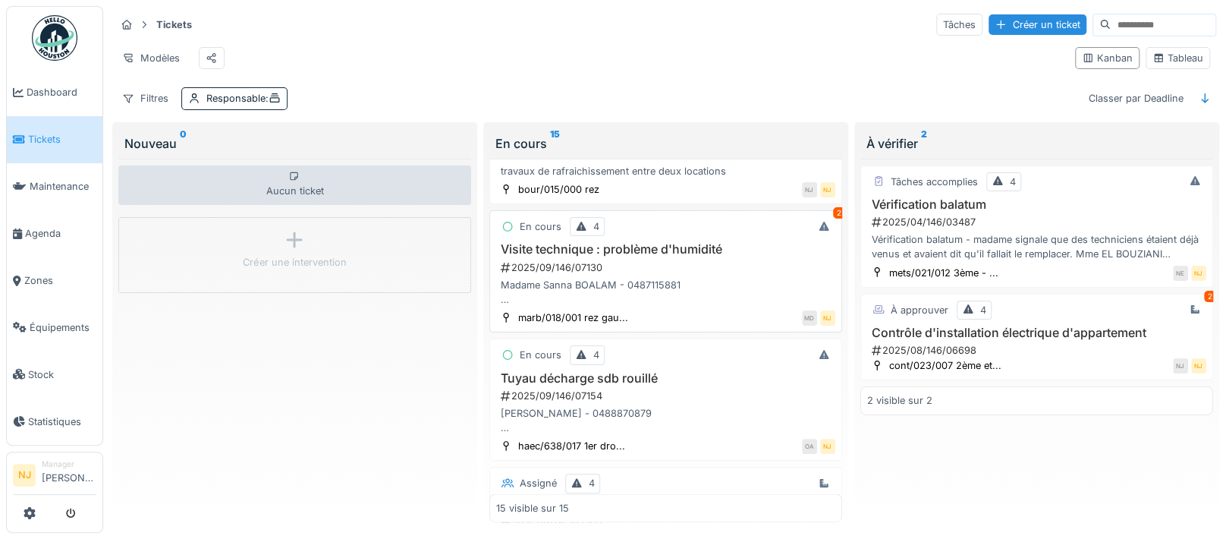
scroll to position [1315, 0]
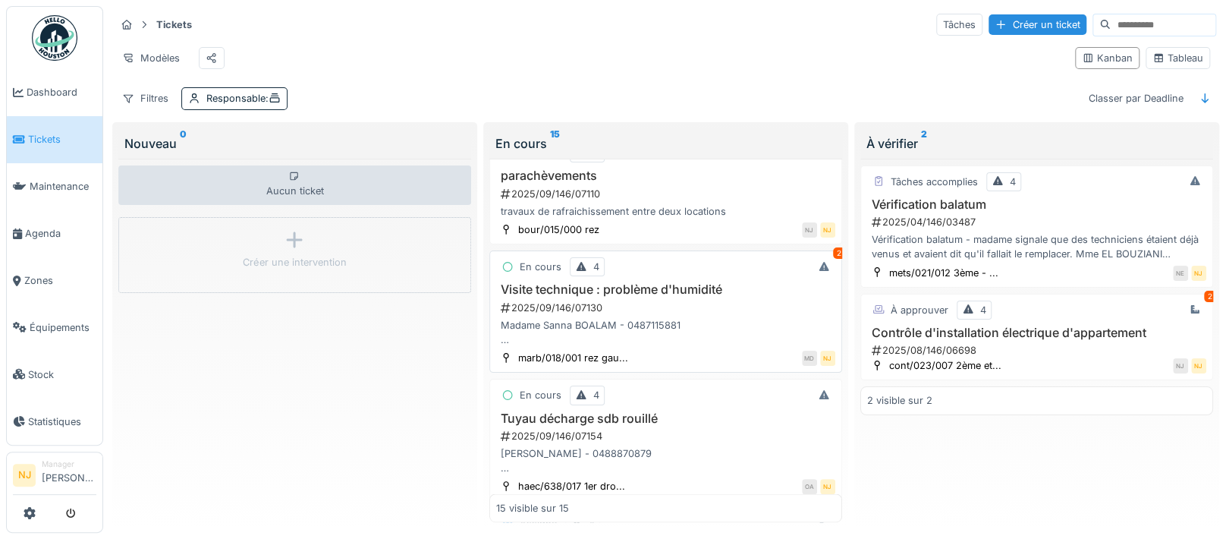
click at [565, 297] on h3 "Visite technique : problème d'humidité" at bounding box center [665, 289] width 339 height 14
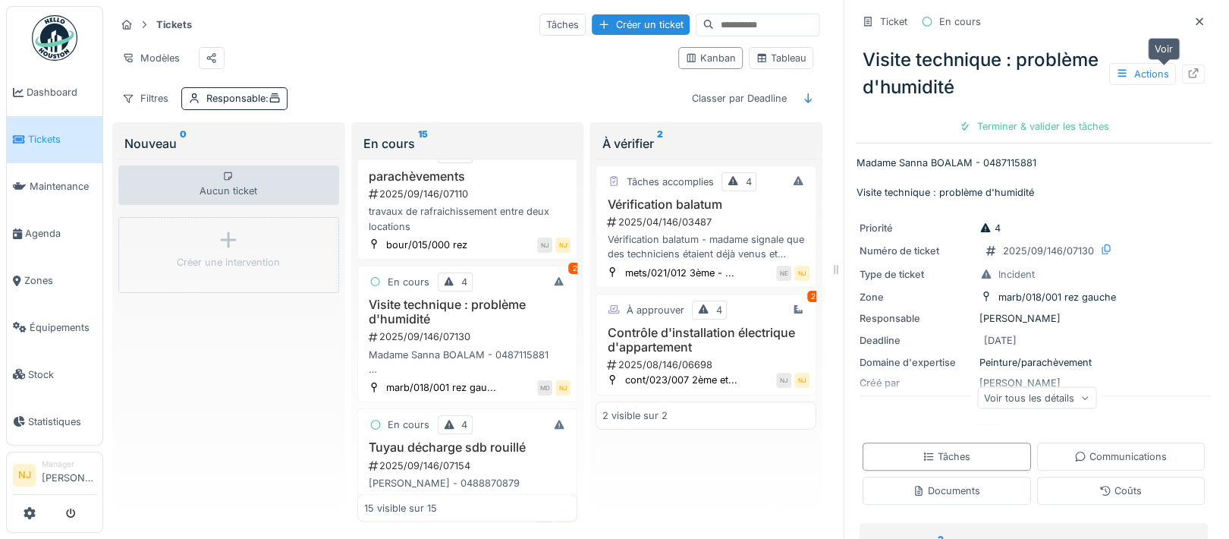
click at [1187, 68] on icon at bounding box center [1193, 73] width 12 height 10
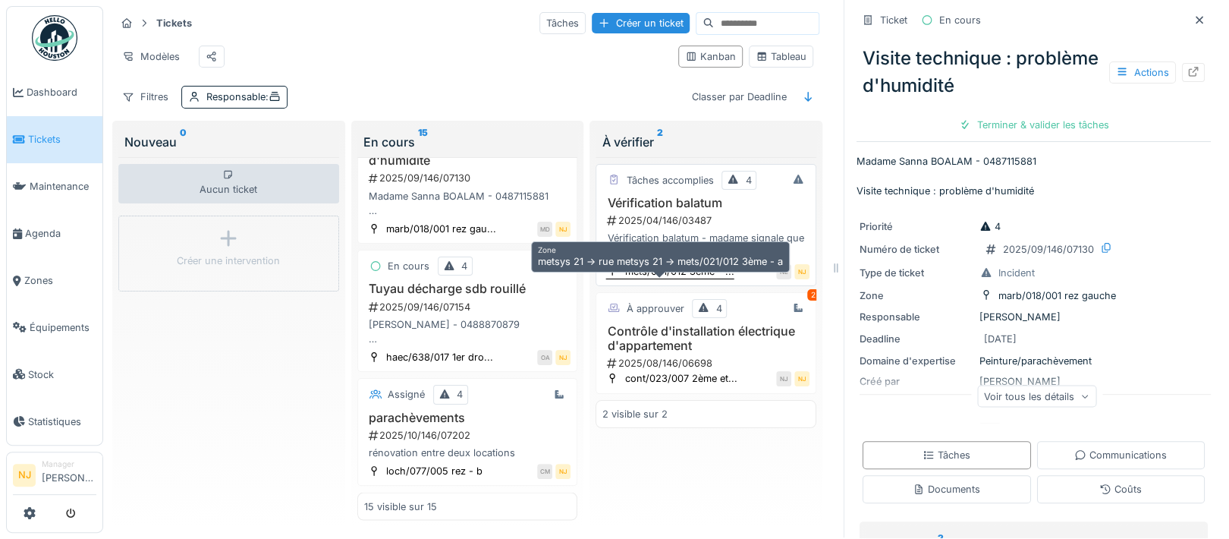
scroll to position [0, 0]
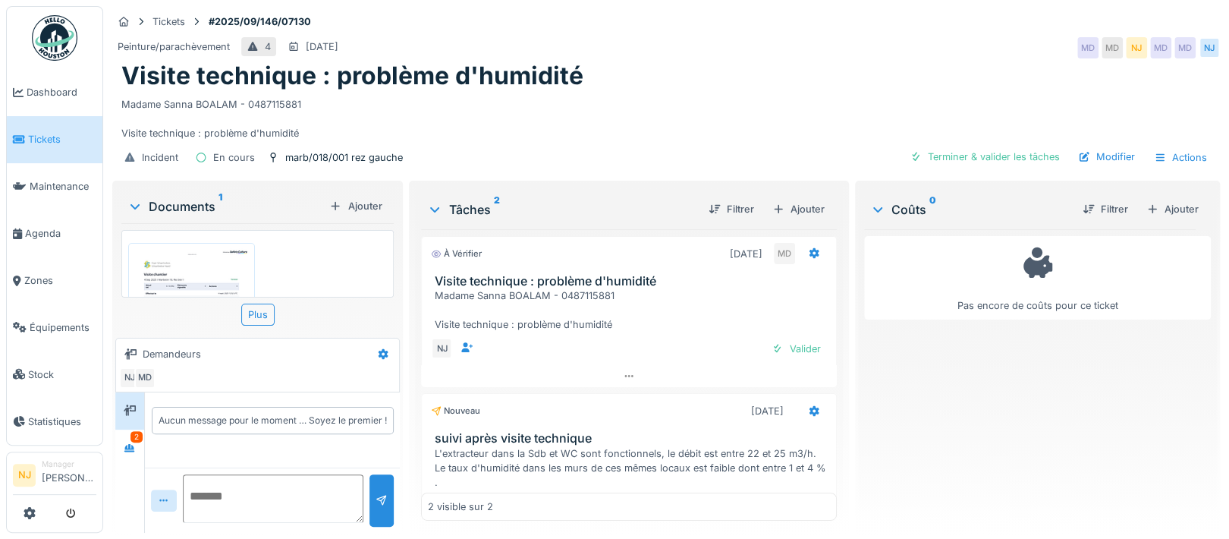
click at [200, 278] on img at bounding box center [191, 331] width 119 height 168
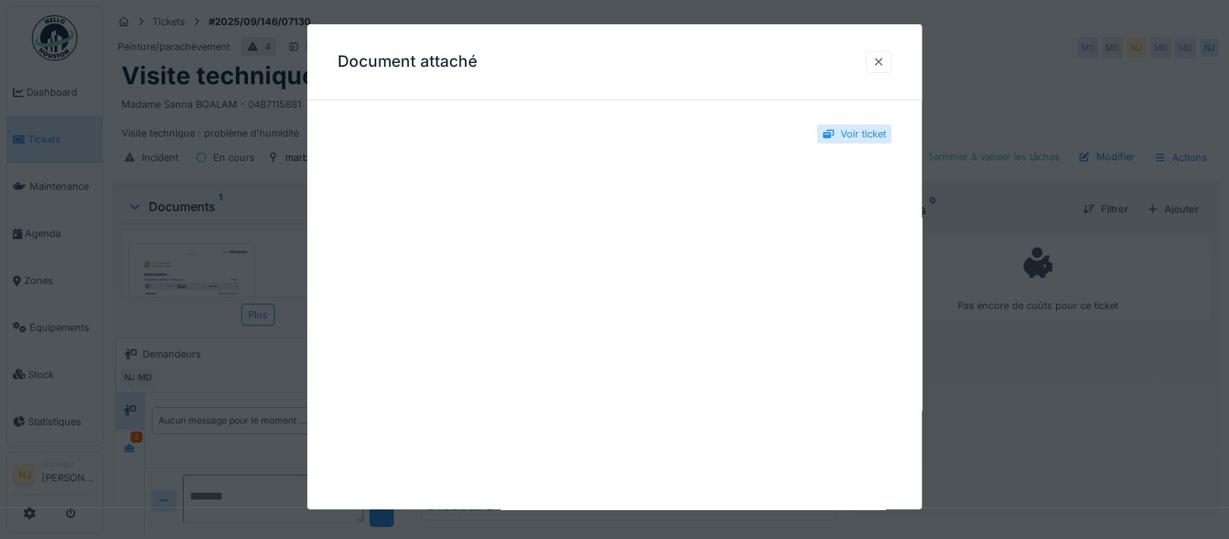
click at [884, 62] on div at bounding box center [878, 62] width 12 height 14
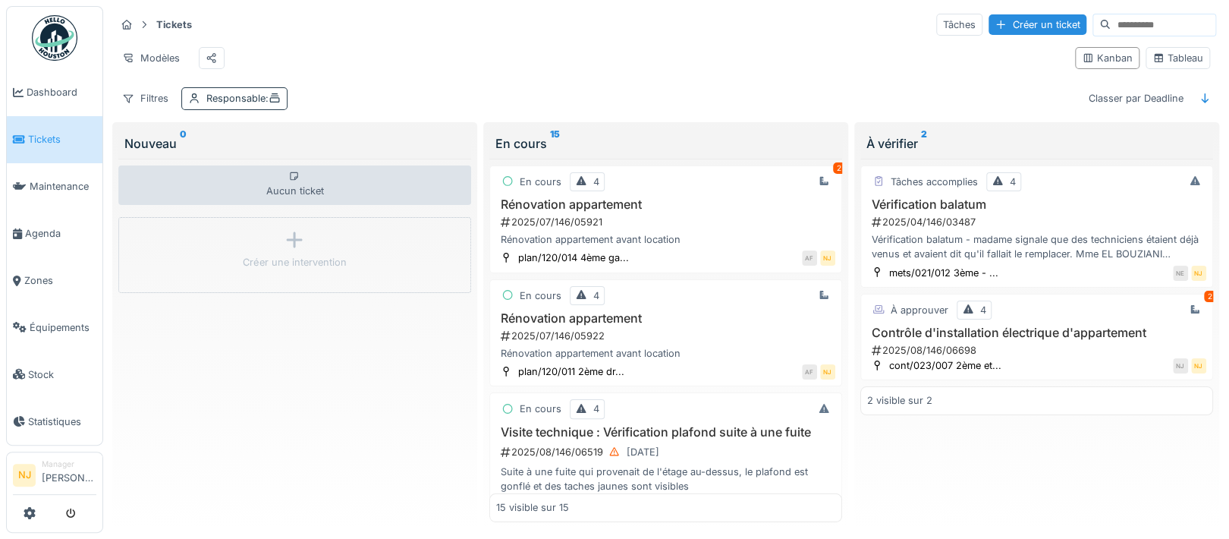
click at [238, 105] on div "Responsable :" at bounding box center [243, 98] width 74 height 14
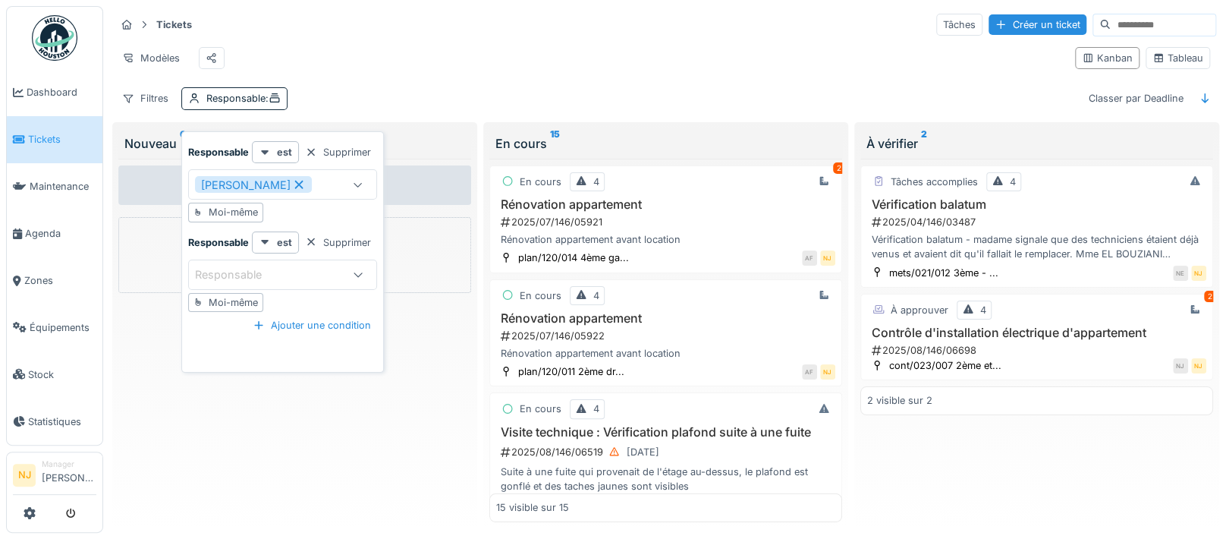
click at [227, 184] on div "[PERSON_NAME]" at bounding box center [253, 184] width 117 height 17
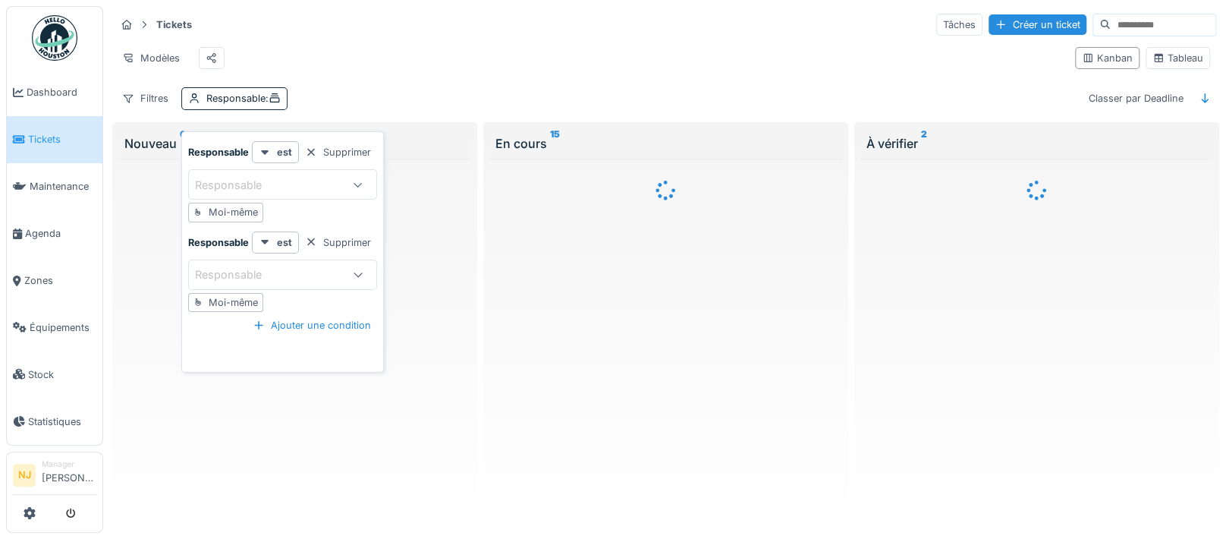
click at [242, 211] on div "Moi-même" at bounding box center [233, 212] width 49 height 14
type input "*****"
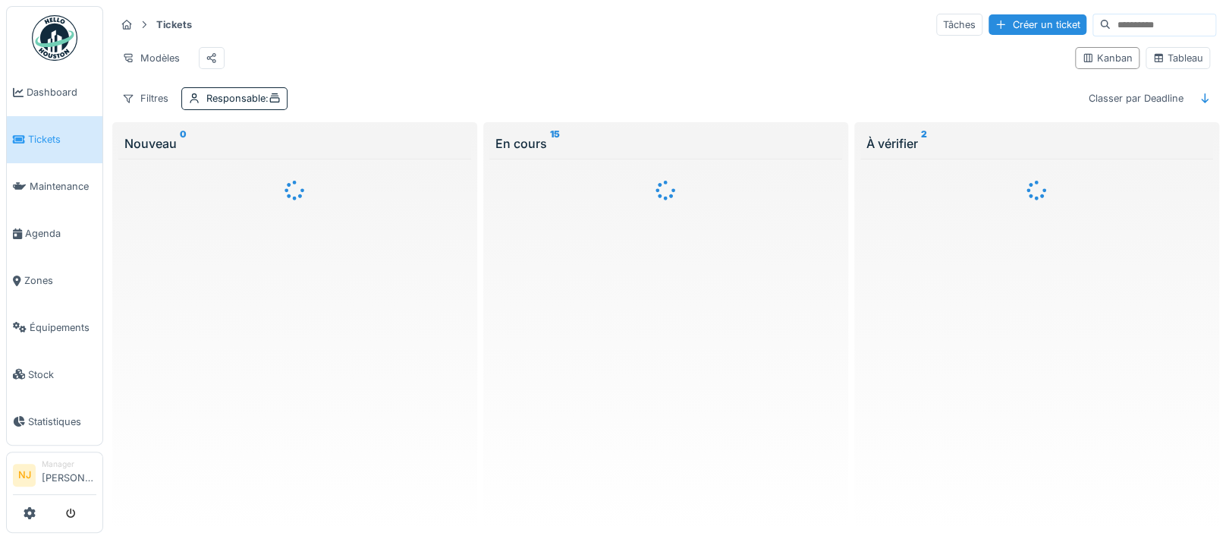
click at [339, 69] on div "Modèles" at bounding box center [588, 58] width 947 height 34
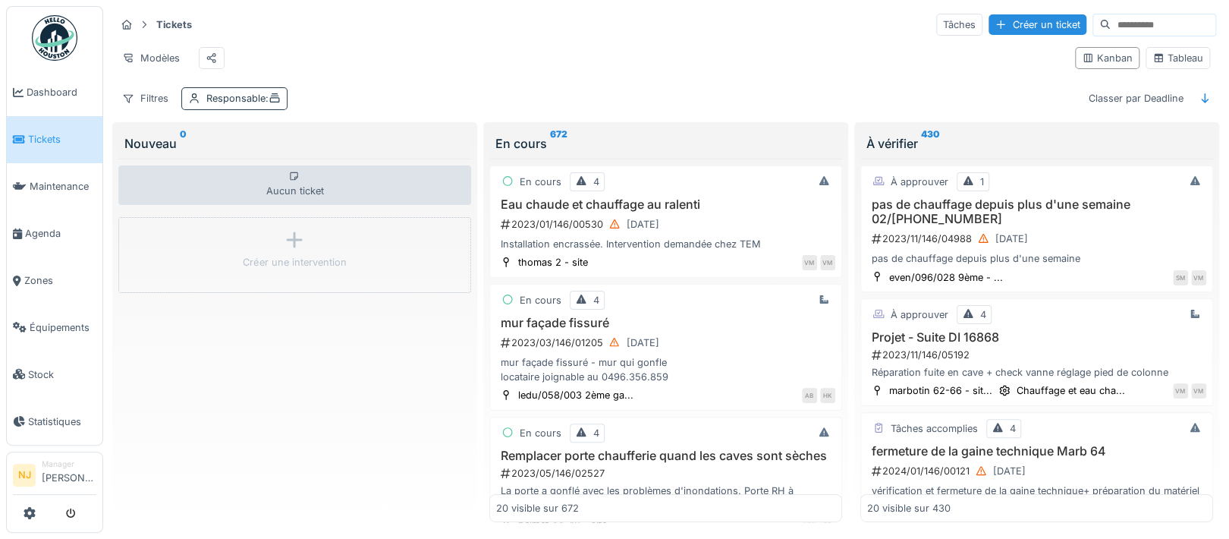
click at [242, 105] on div "Responsable :" at bounding box center [243, 98] width 74 height 14
click at [412, 68] on div "Modèles" at bounding box center [588, 58] width 947 height 34
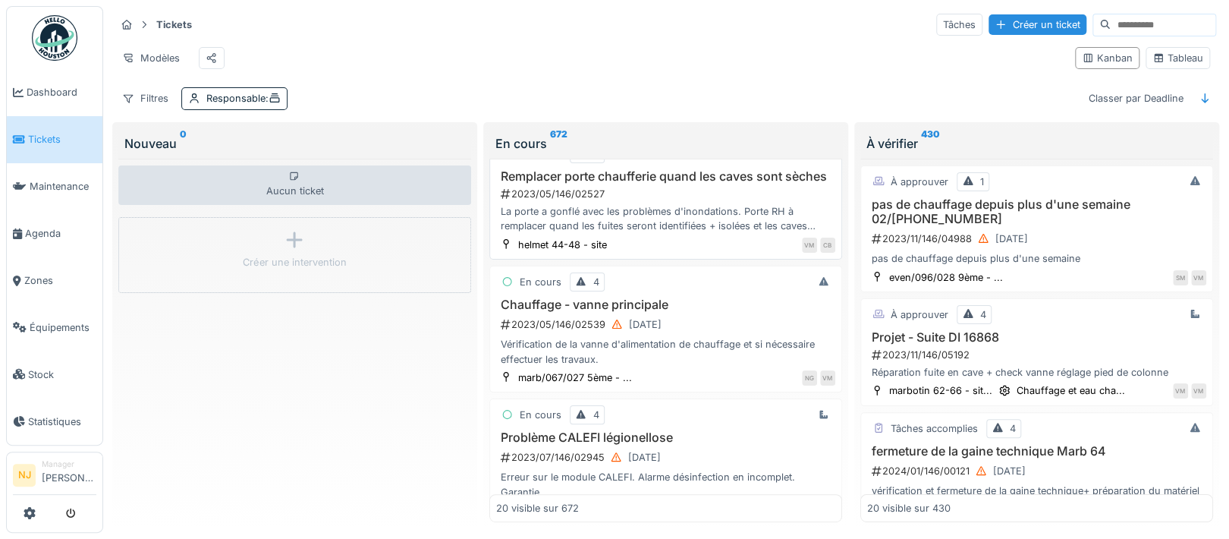
scroll to position [303, 0]
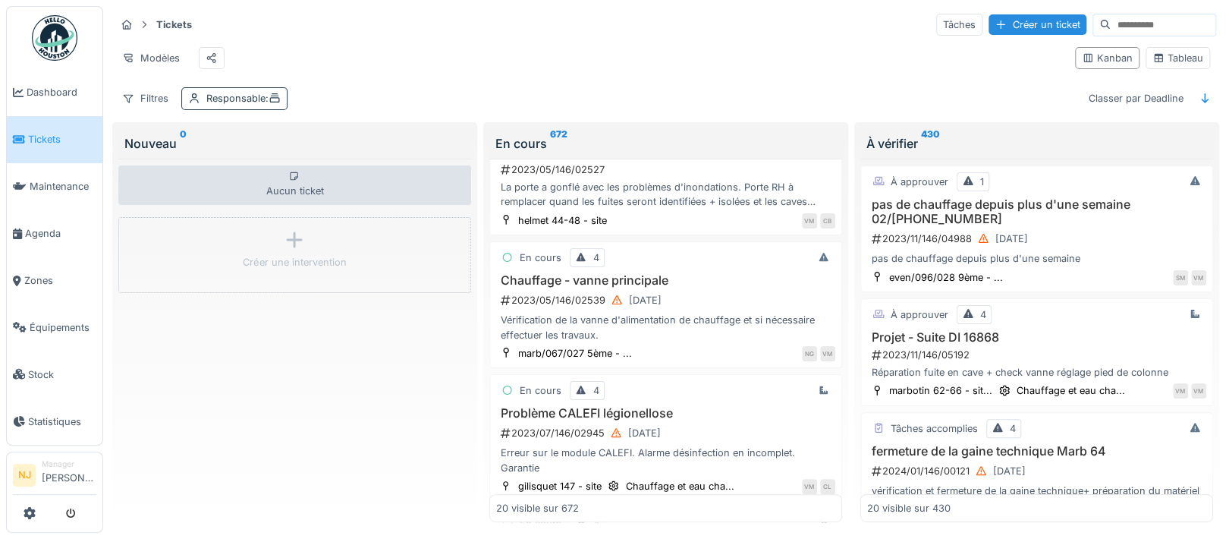
click at [228, 105] on div "Responsable :" at bounding box center [243, 98] width 74 height 14
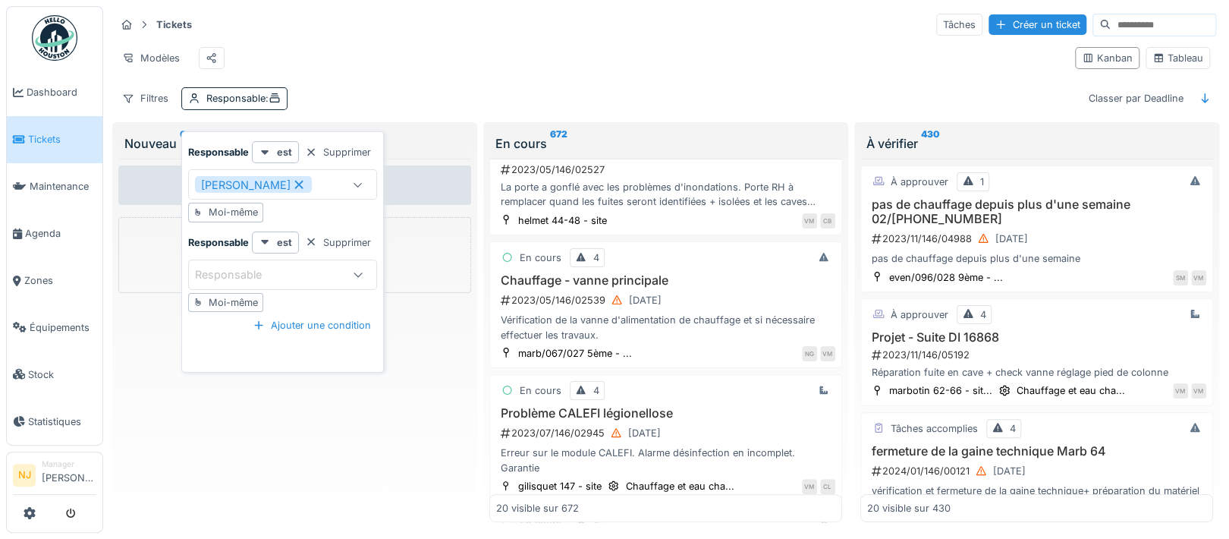
click at [232, 182] on div "[PERSON_NAME]" at bounding box center [253, 184] width 117 height 17
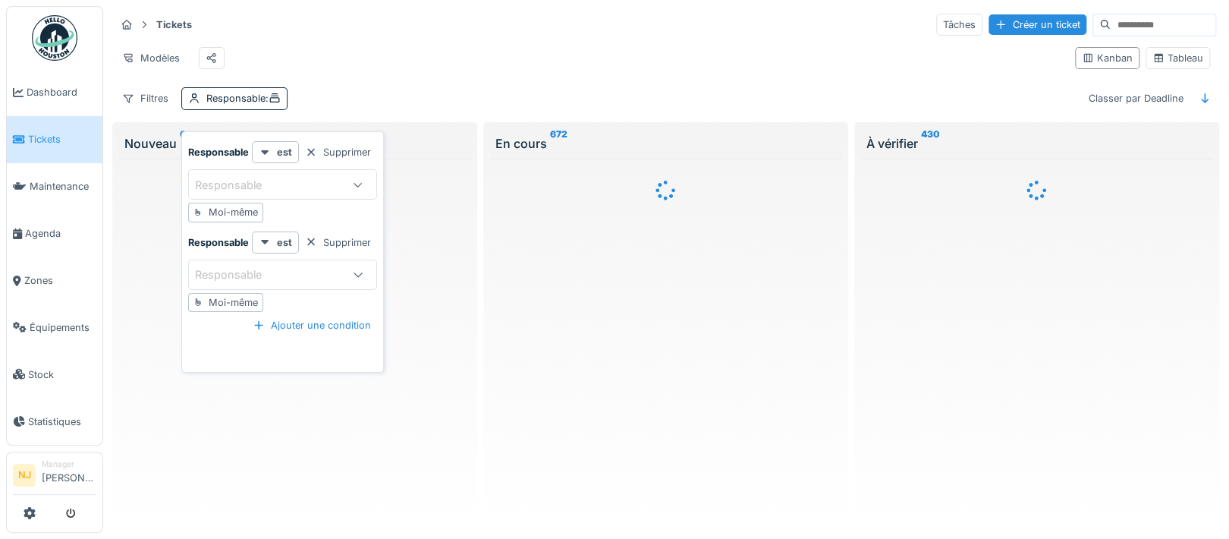
scroll to position [0, 0]
click at [231, 181] on div "Responsable" at bounding box center [239, 185] width 88 height 17
click at [237, 225] on input at bounding box center [282, 230] width 170 height 32
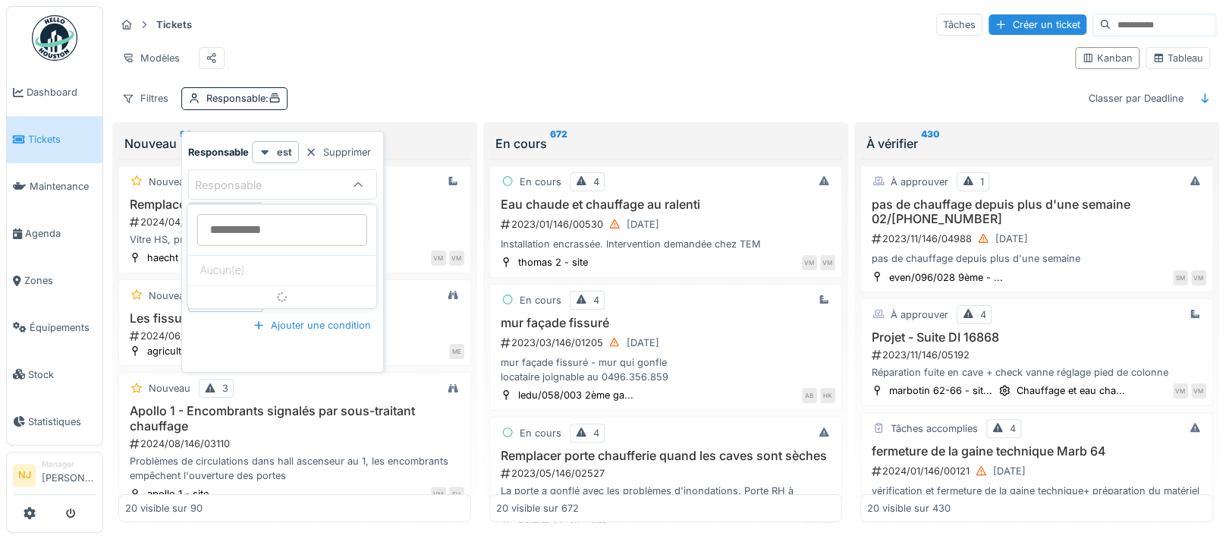
click at [253, 187] on div "Responsable" at bounding box center [239, 185] width 88 height 17
click at [228, 210] on div "Moi-même" at bounding box center [233, 212] width 49 height 14
type input "*****"
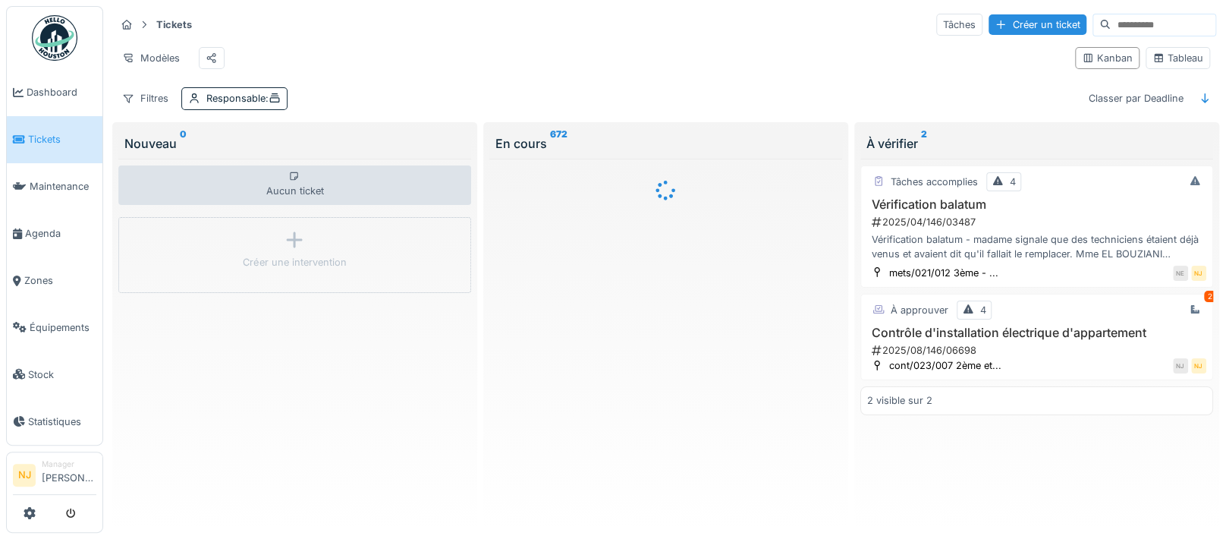
click at [353, 44] on div "Modèles" at bounding box center [588, 58] width 947 height 34
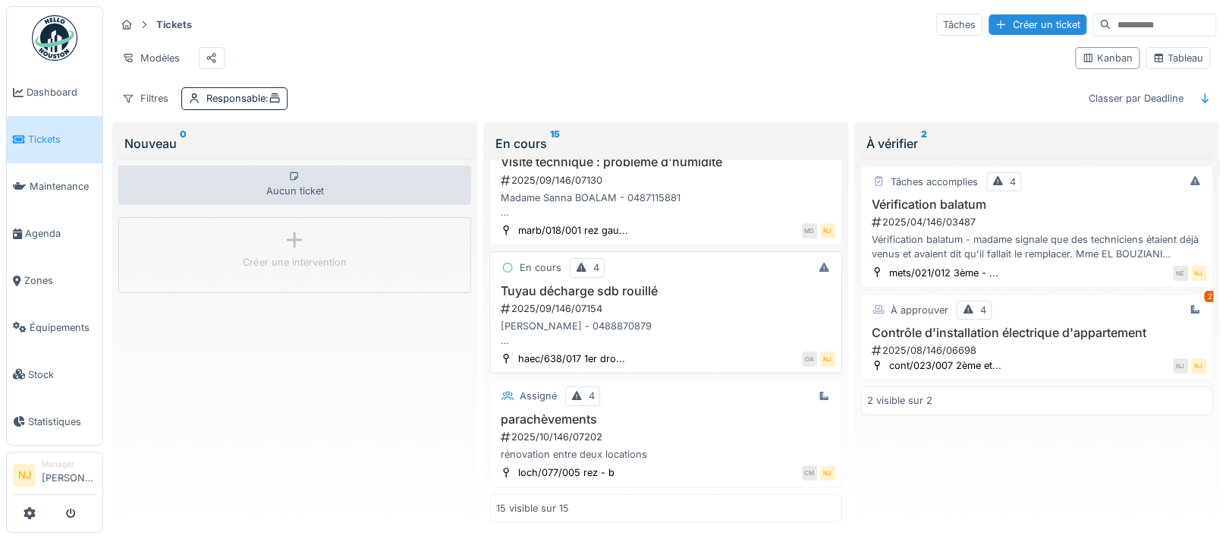
scroll to position [1491, 0]
click at [568, 284] on h3 "Tuyau décharge sdb rouillé" at bounding box center [665, 291] width 339 height 14
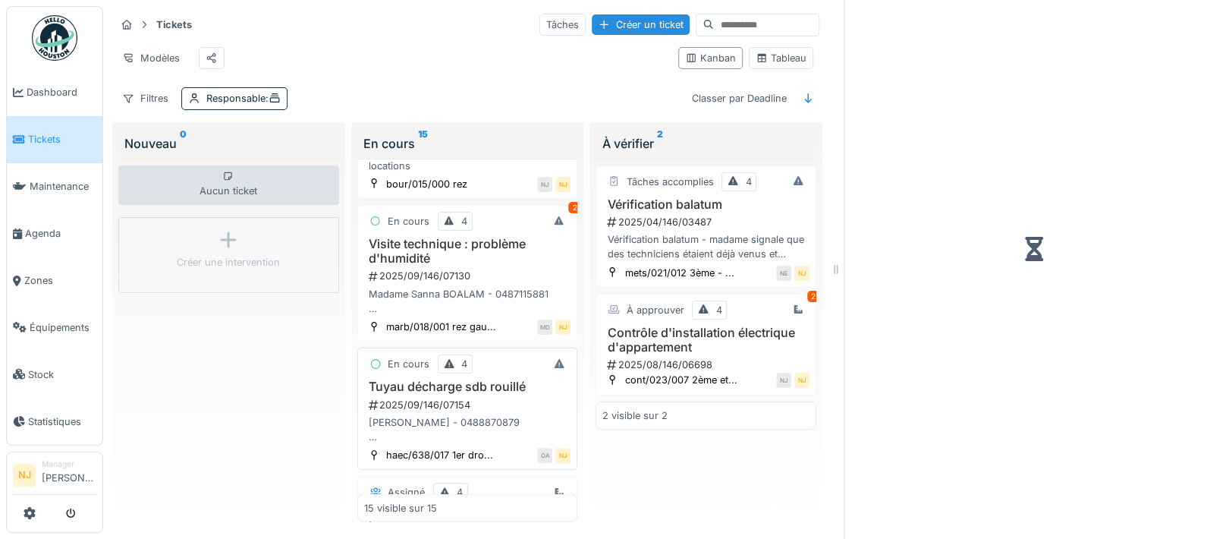
scroll to position [1637, 0]
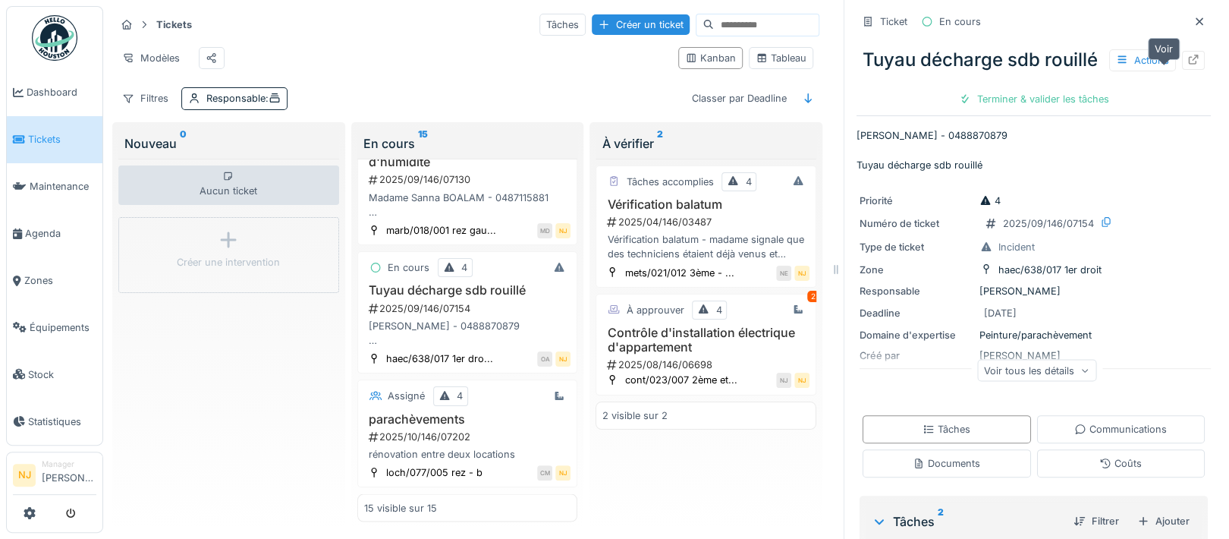
click at [1187, 64] on icon at bounding box center [1193, 60] width 12 height 10
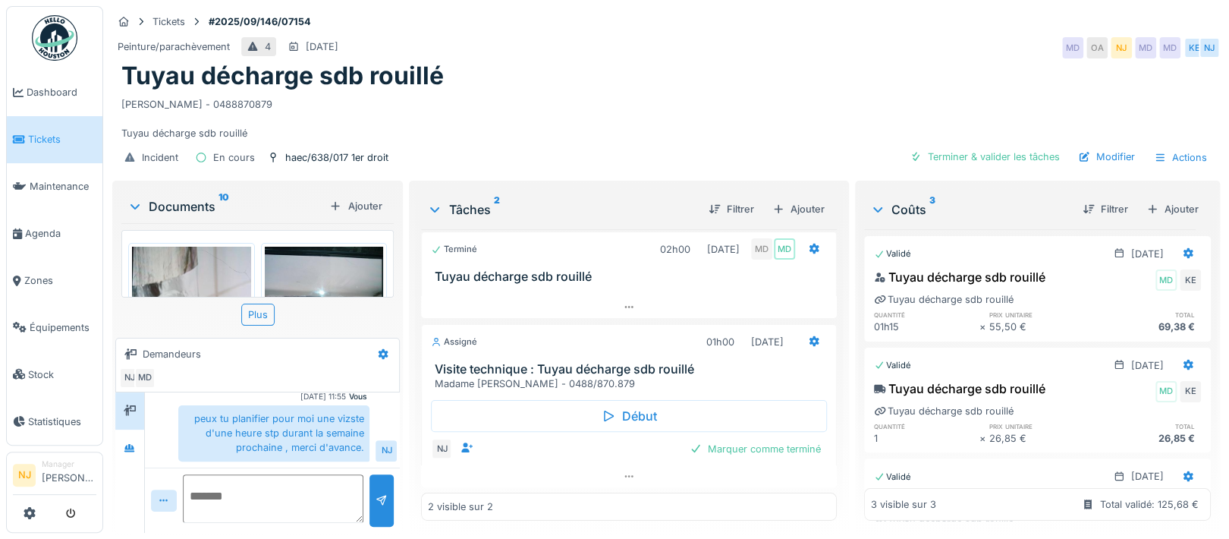
scroll to position [14, 0]
click at [808, 336] on icon at bounding box center [814, 341] width 12 height 10
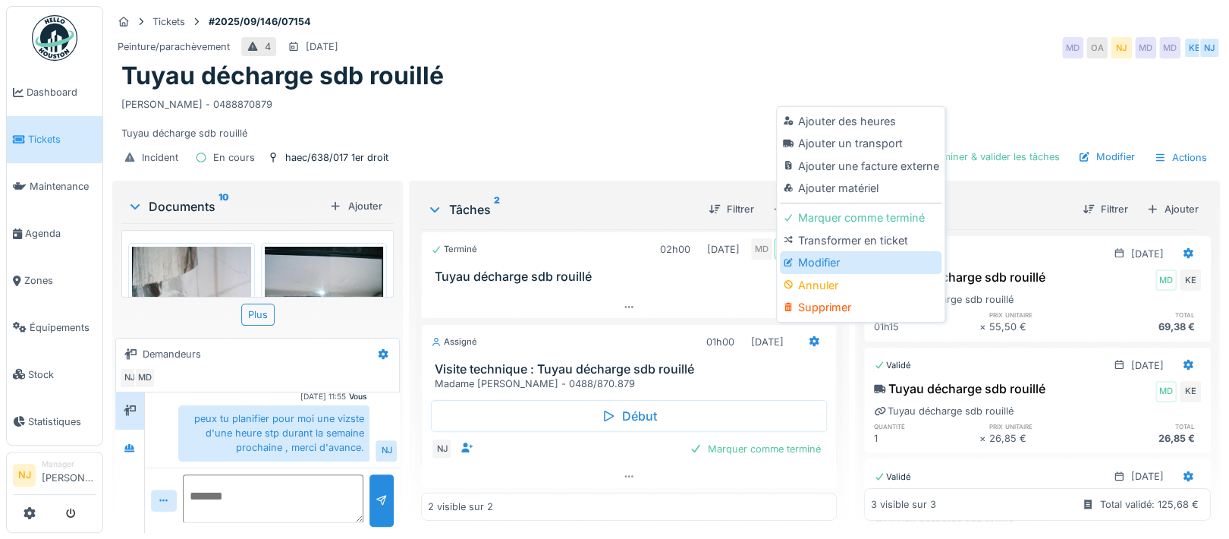
click at [818, 251] on div "Modifier" at bounding box center [861, 262] width 162 height 23
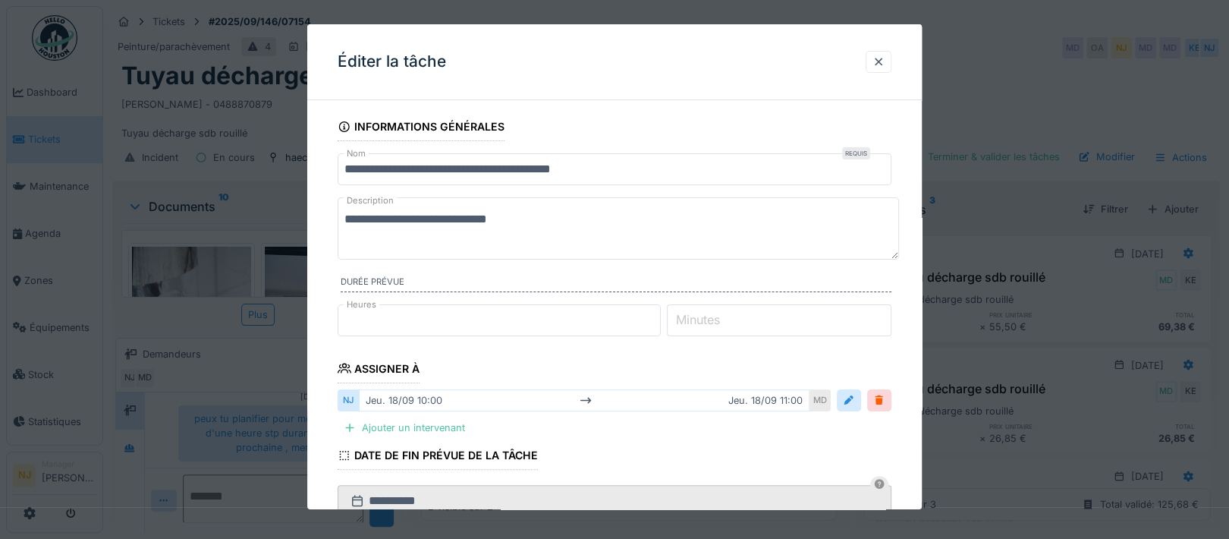
click at [443, 167] on input "**********" at bounding box center [615, 169] width 554 height 32
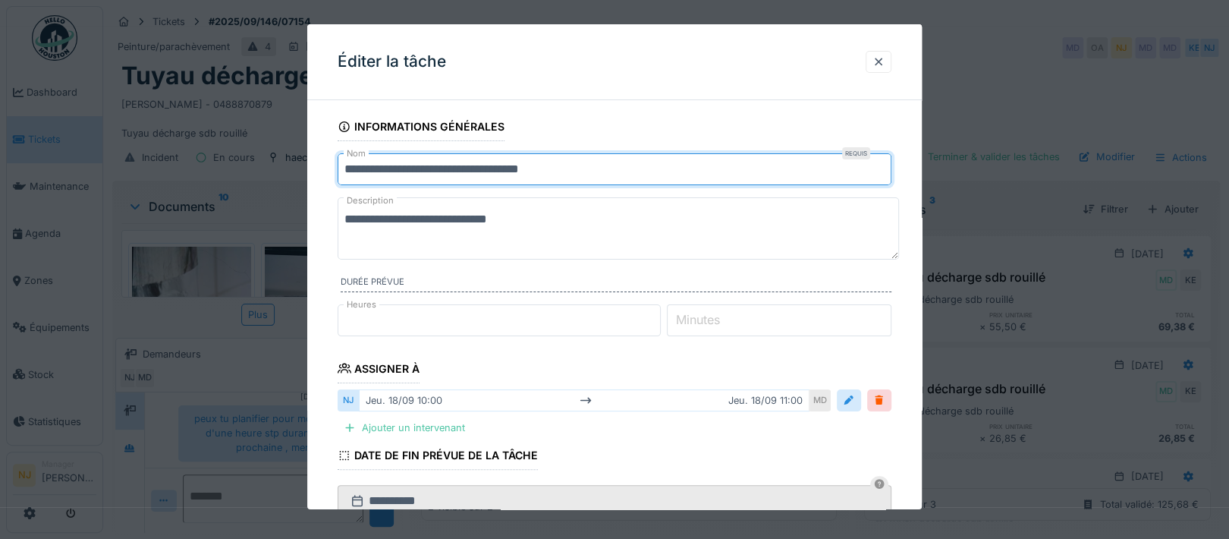
drag, startPoint x: 567, startPoint y: 168, endPoint x: 412, endPoint y: 165, distance: 155.5
click at [412, 165] on input "**********" at bounding box center [615, 169] width 554 height 32
type input "**********"
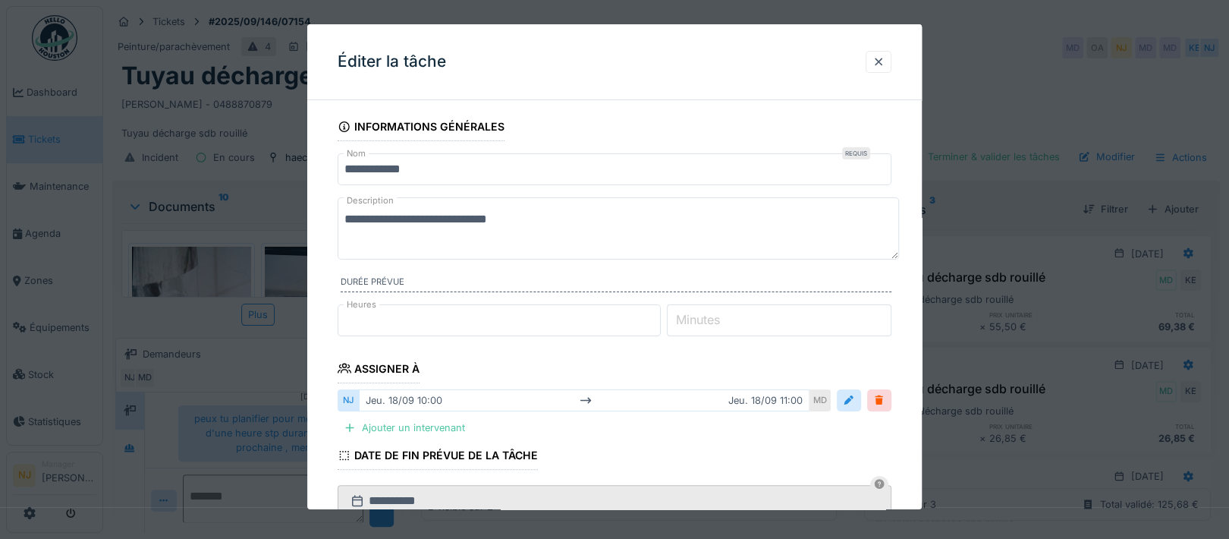
click at [562, 217] on textarea "**********" at bounding box center [618, 228] width 561 height 62
paste textarea "**********"
click at [350, 237] on textarea "**********" at bounding box center [618, 228] width 561 height 62
click at [574, 236] on textarea "**********" at bounding box center [618, 228] width 561 height 62
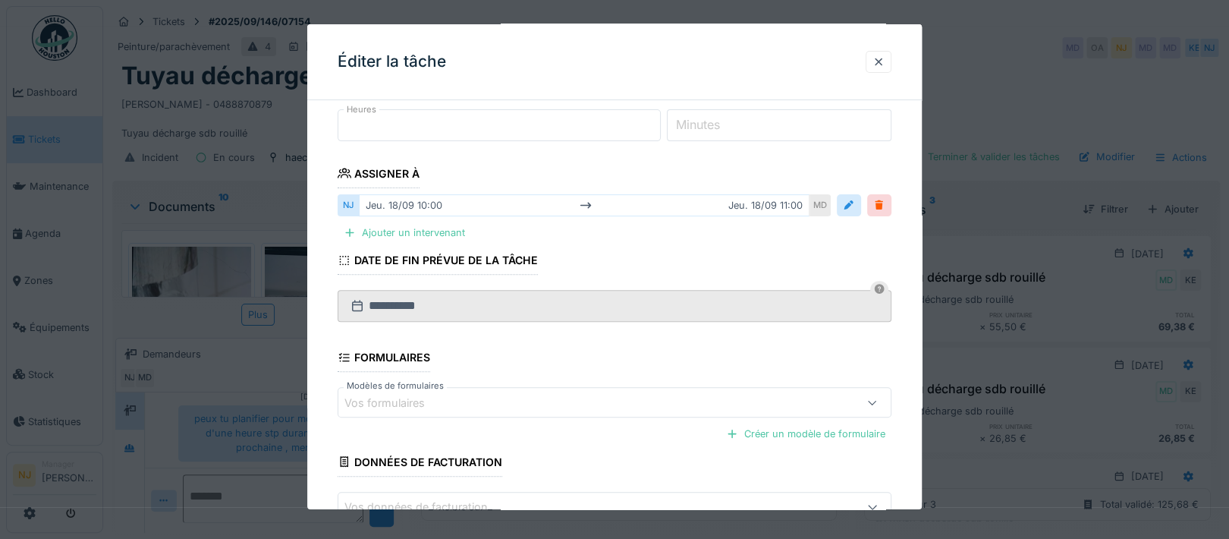
scroll to position [292, 0]
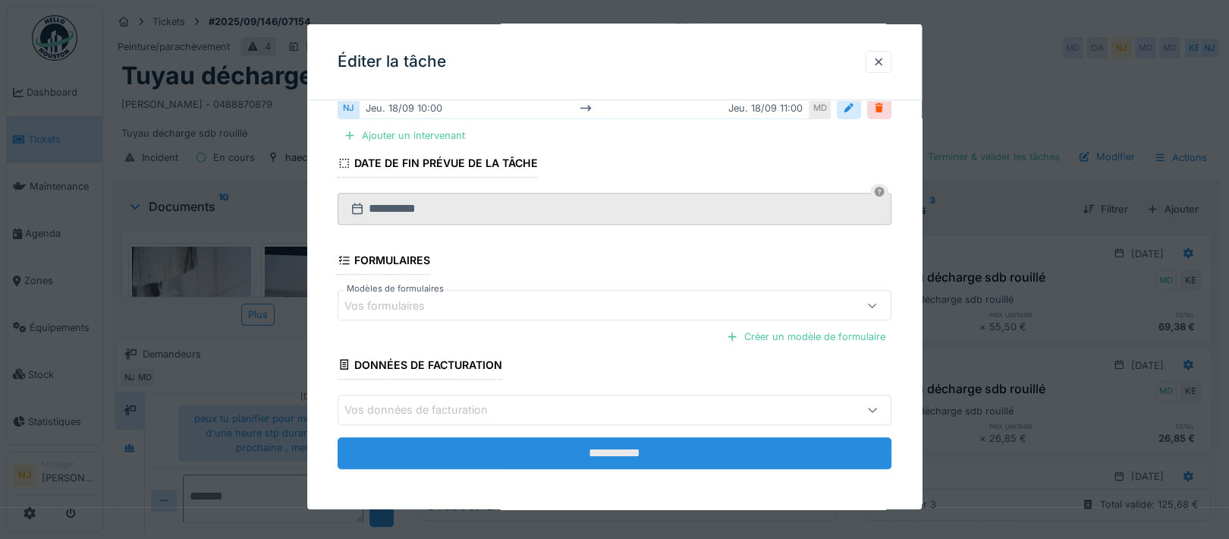
type textarea "**********"
click at [611, 450] on input "**********" at bounding box center [615, 453] width 554 height 32
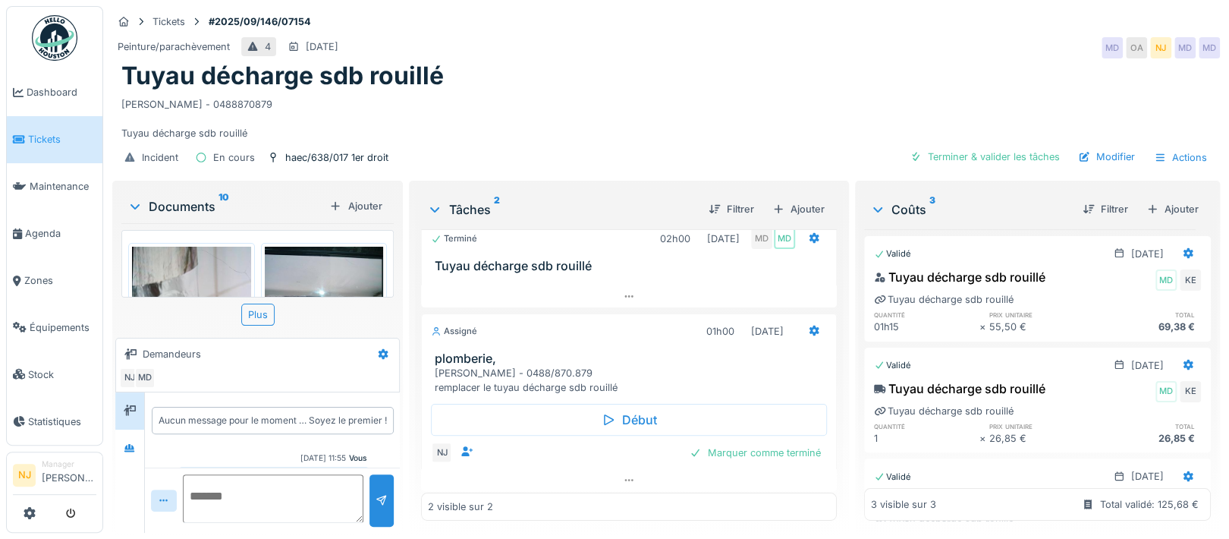
scroll to position [20, 0]
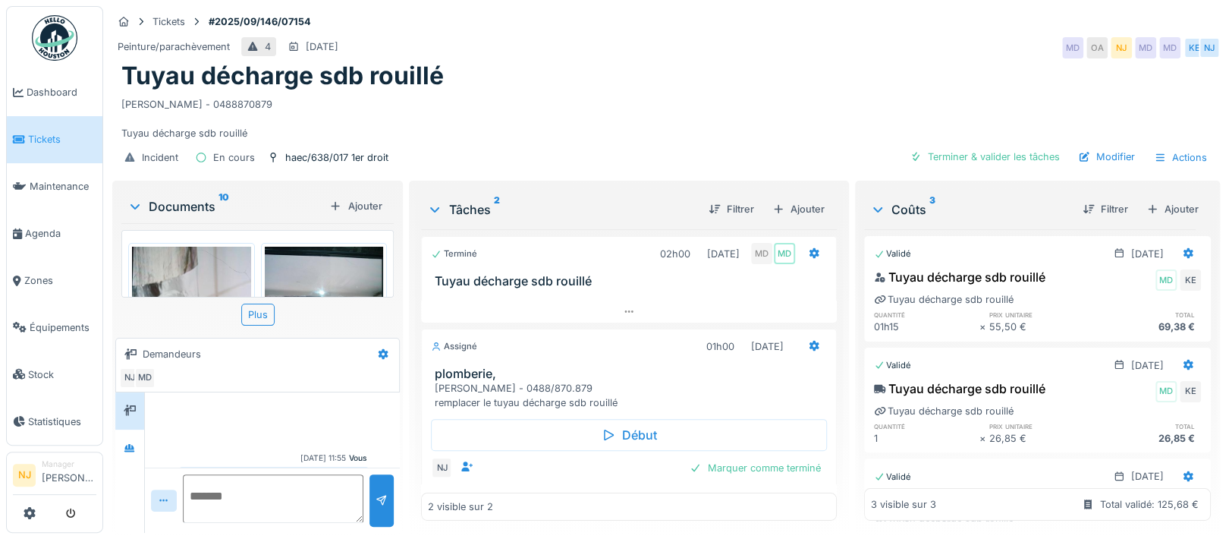
scroll to position [61, 0]
